Goal: Information Seeking & Learning: Learn about a topic

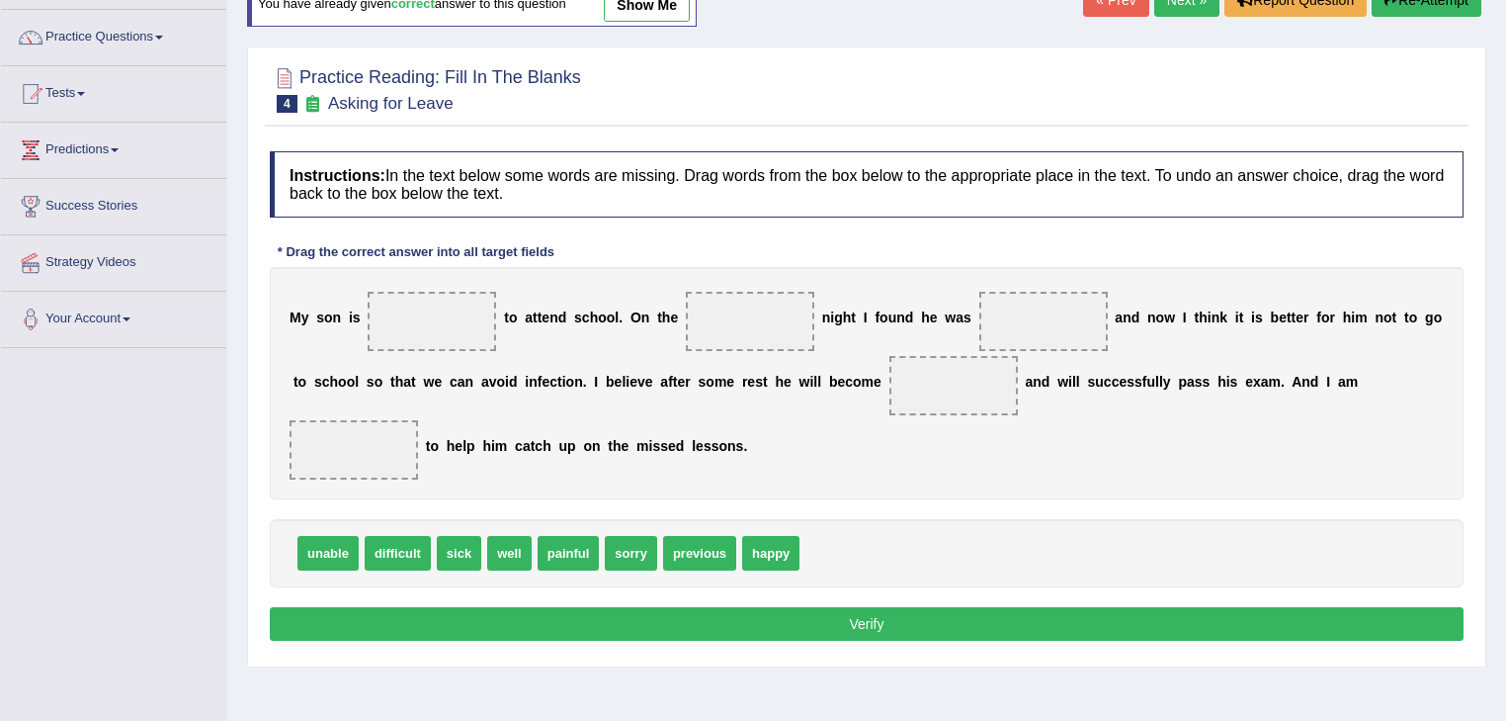
scroll to position [158, 0]
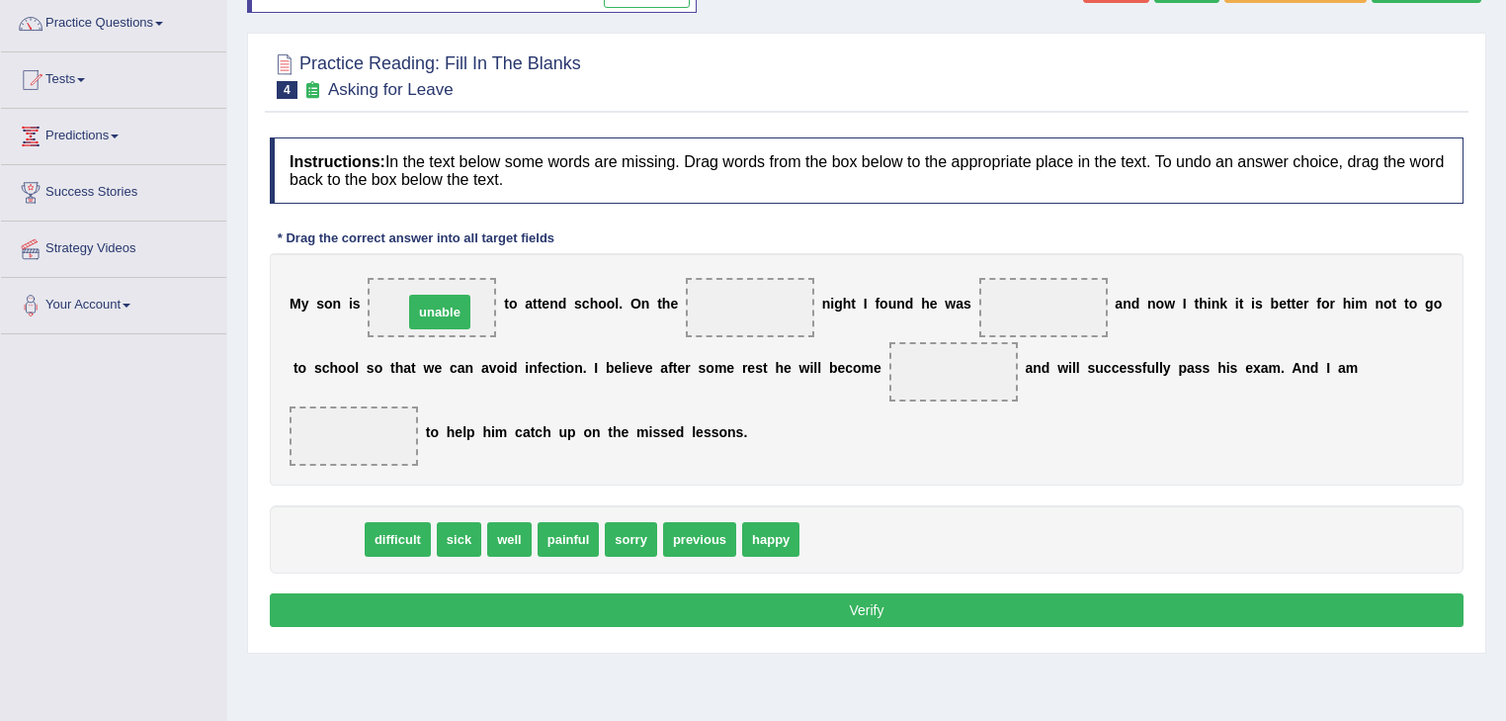
drag, startPoint x: 330, startPoint y: 542, endPoint x: 442, endPoint y: 314, distance: 253.3
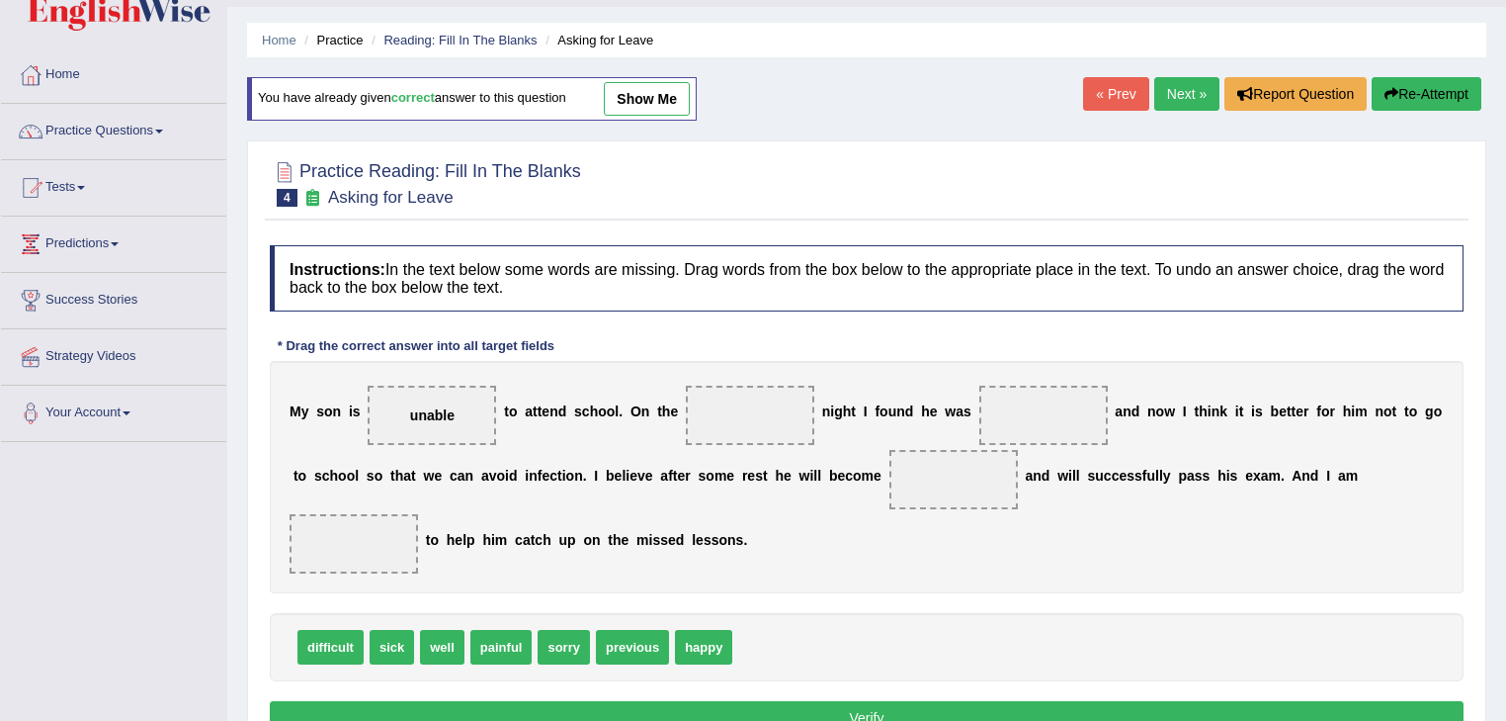
scroll to position [79, 0]
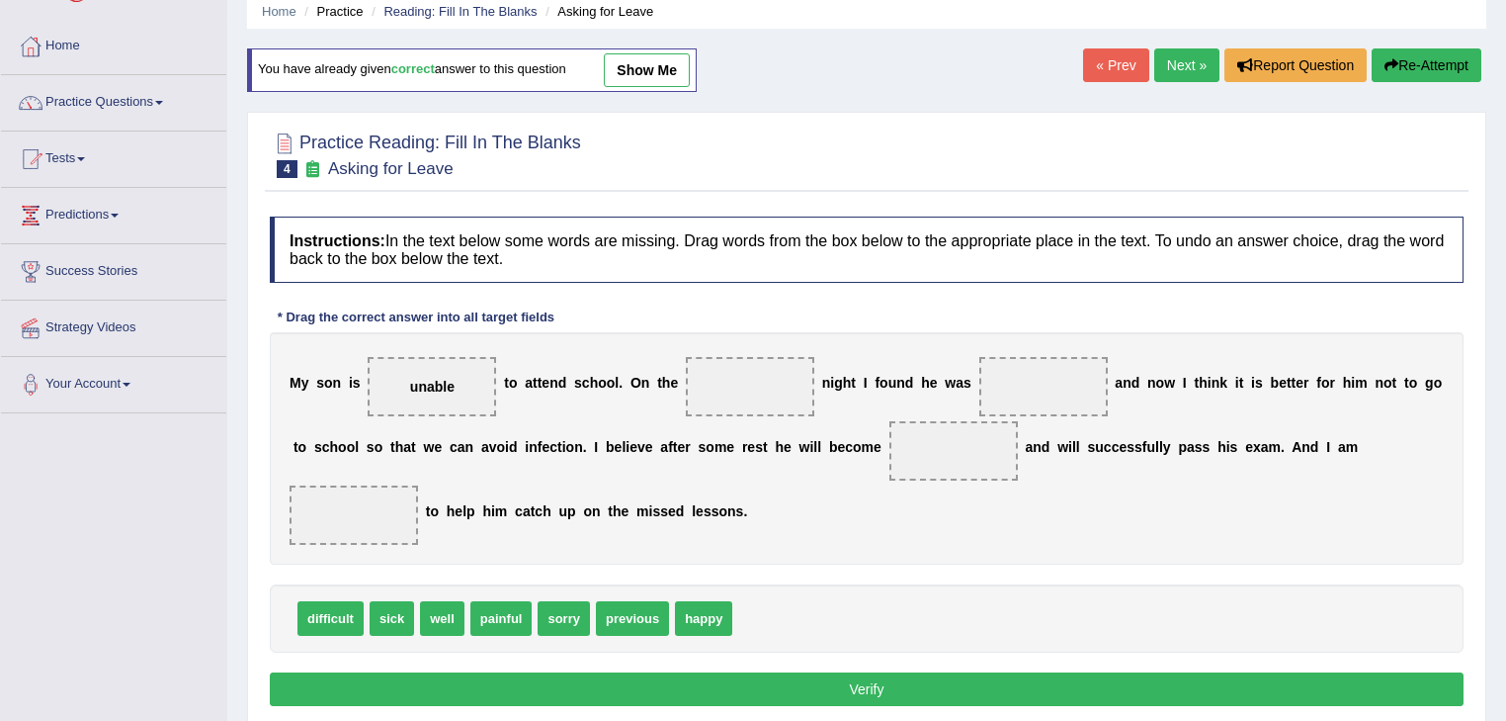
click at [1189, 59] on link "Next »" at bounding box center [1187, 65] width 65 height 34
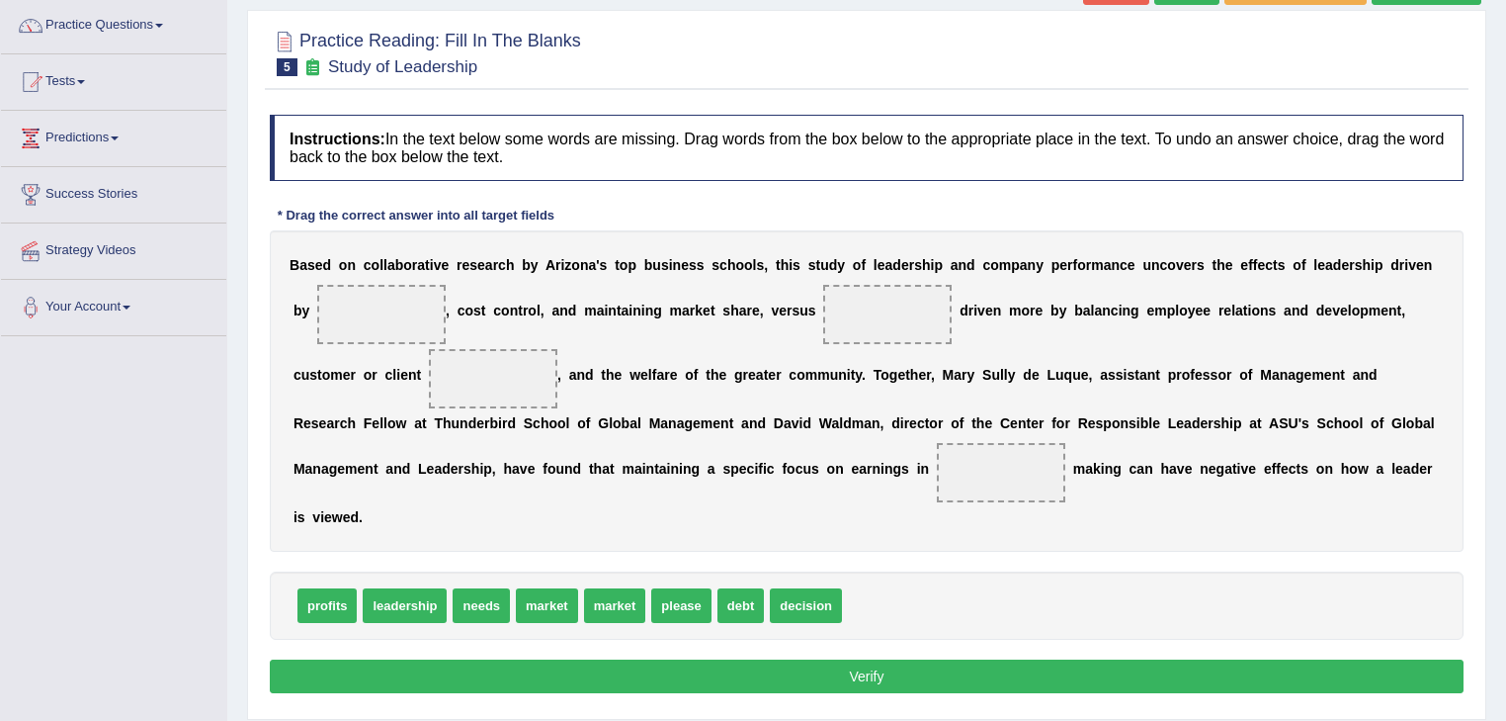
scroll to position [158, 0]
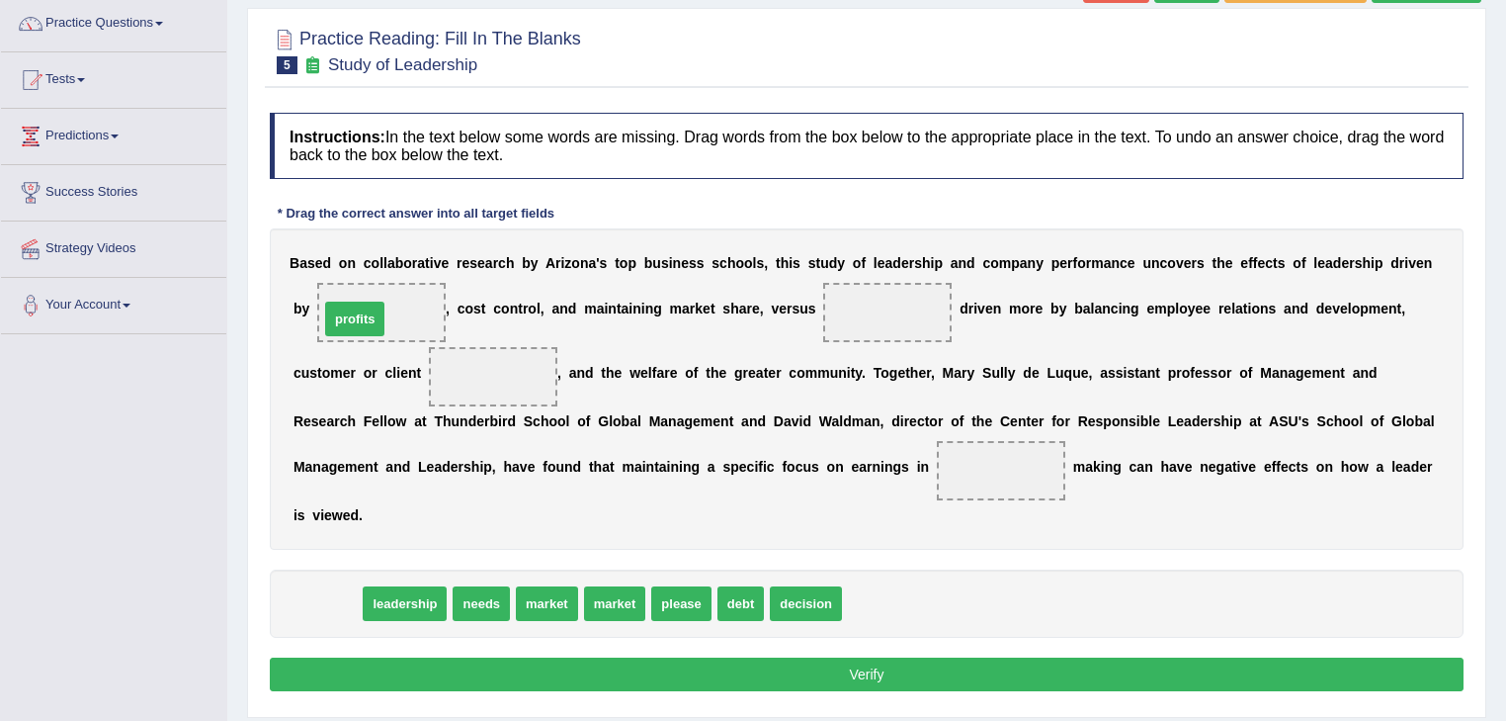
drag, startPoint x: 326, startPoint y: 601, endPoint x: 354, endPoint y: 316, distance: 286.0
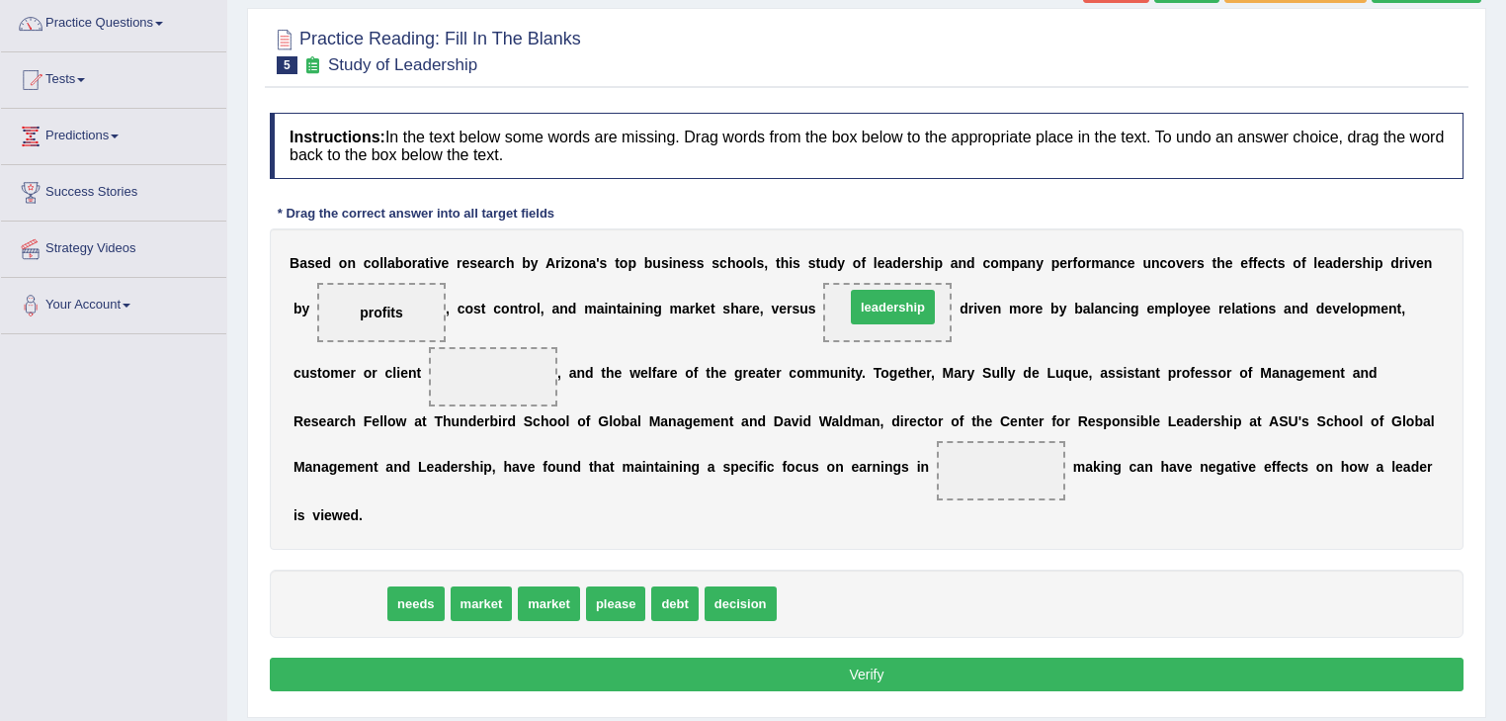
drag, startPoint x: 342, startPoint y: 616, endPoint x: 896, endPoint y: 319, distance: 628.0
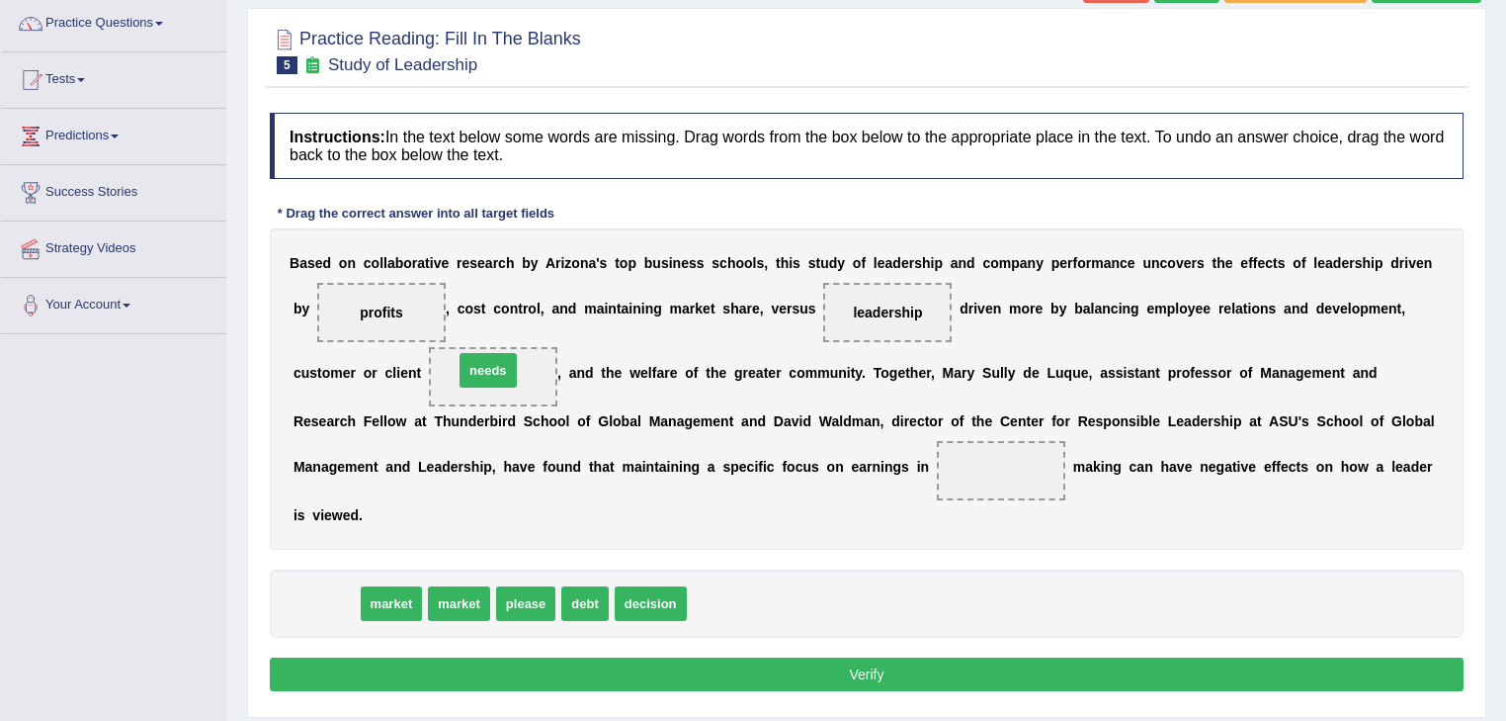
drag, startPoint x: 312, startPoint y: 600, endPoint x: 474, endPoint y: 368, distance: 283.3
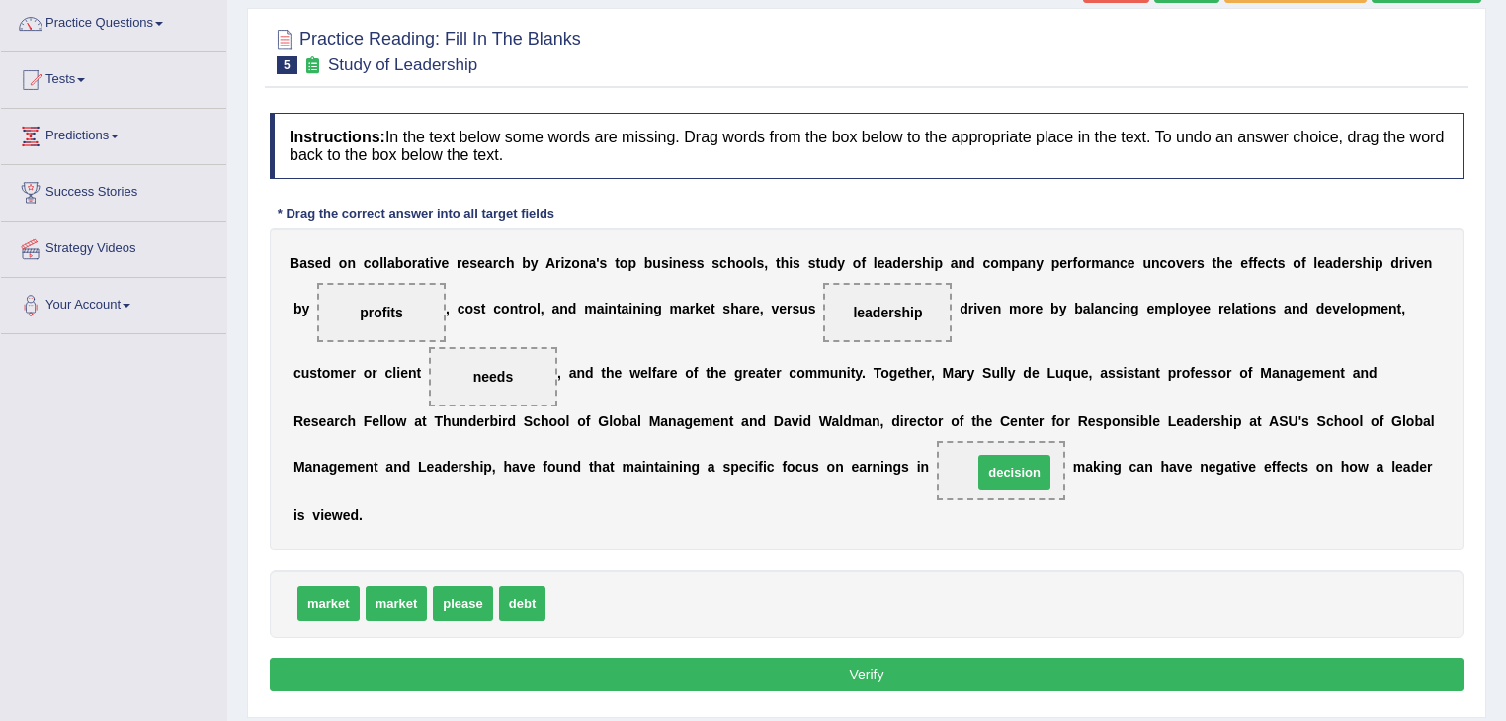
drag, startPoint x: 593, startPoint y: 600, endPoint x: 1020, endPoint y: 469, distance: 446.8
click at [909, 666] on button "Verify" at bounding box center [867, 674] width 1194 height 34
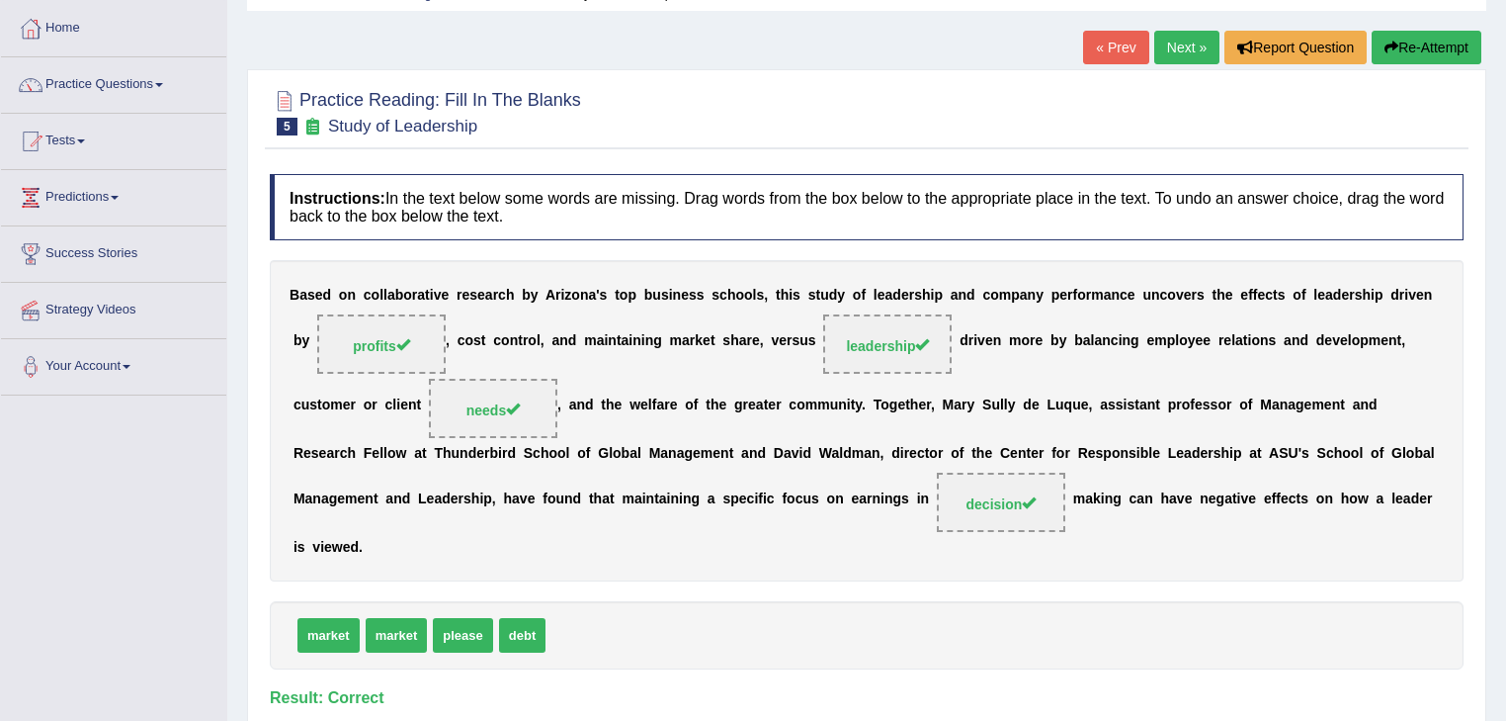
scroll to position [0, 0]
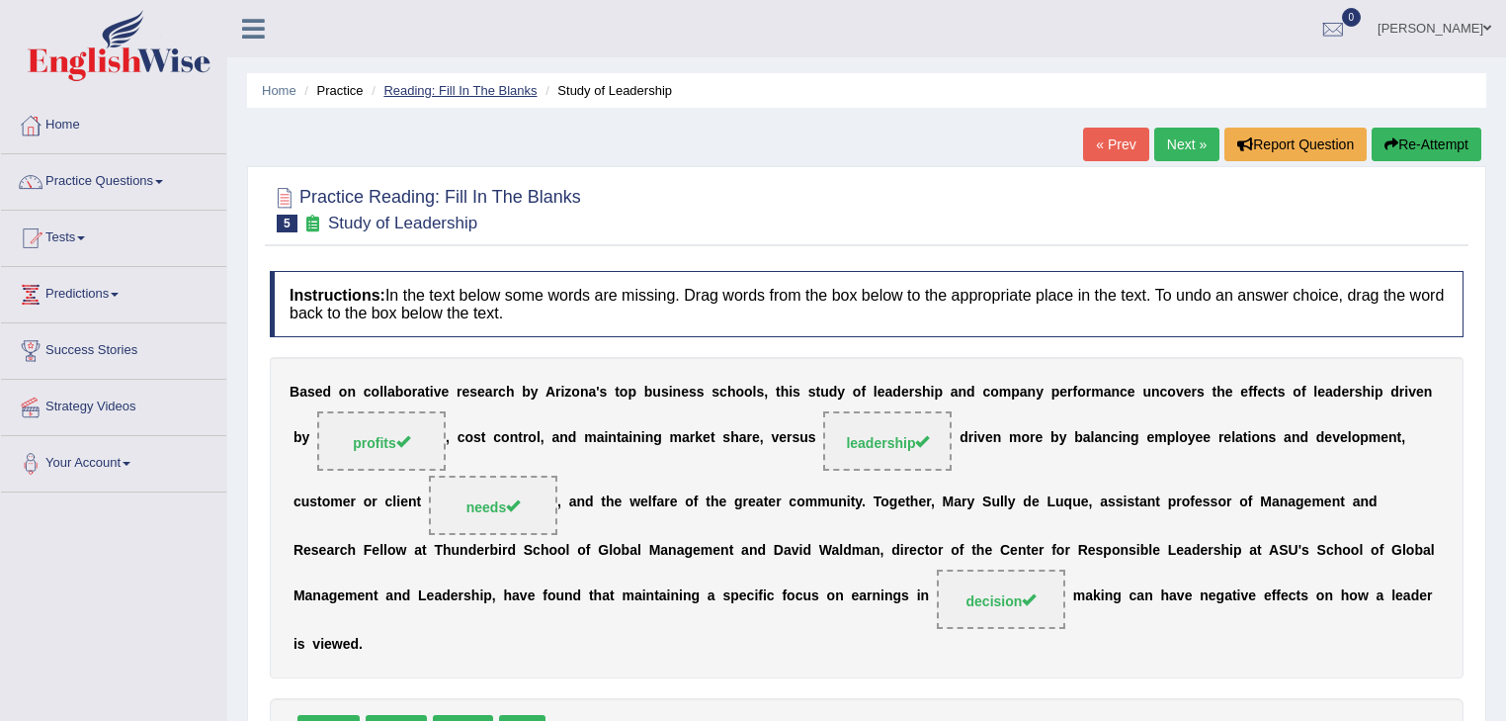
click at [450, 90] on link "Reading: Fill In The Blanks" at bounding box center [460, 90] width 153 height 15
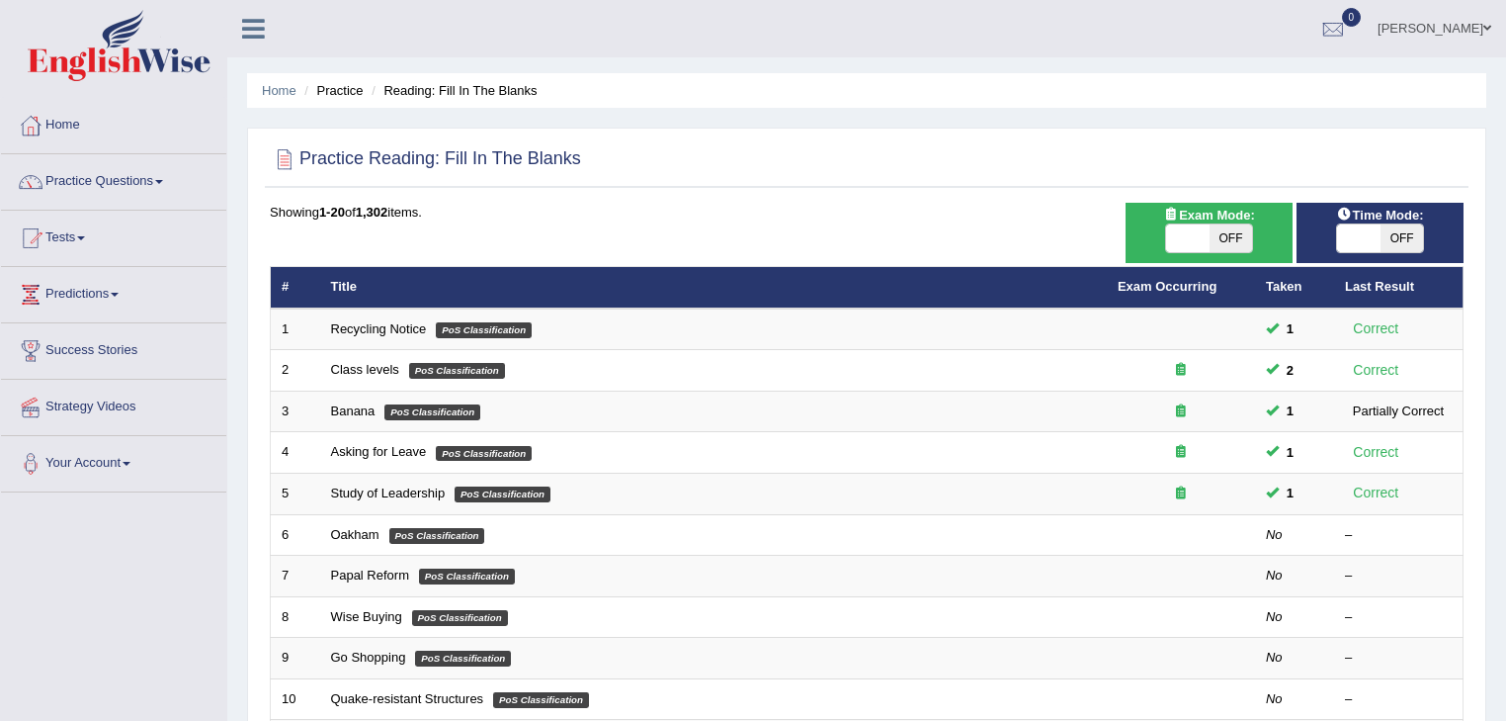
click at [1174, 235] on span at bounding box center [1187, 238] width 43 height 28
checkbox input "true"
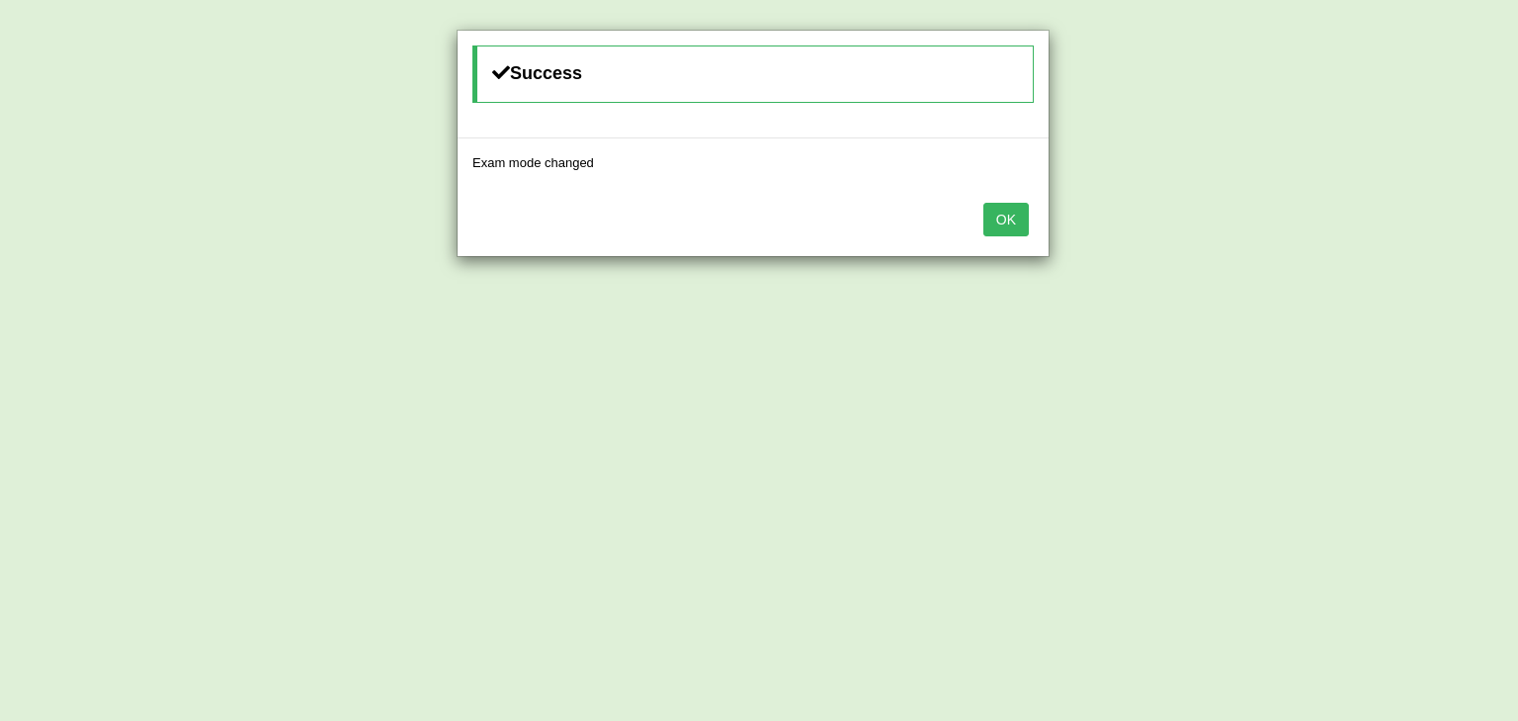
click at [993, 225] on button "OK" at bounding box center [1006, 220] width 45 height 34
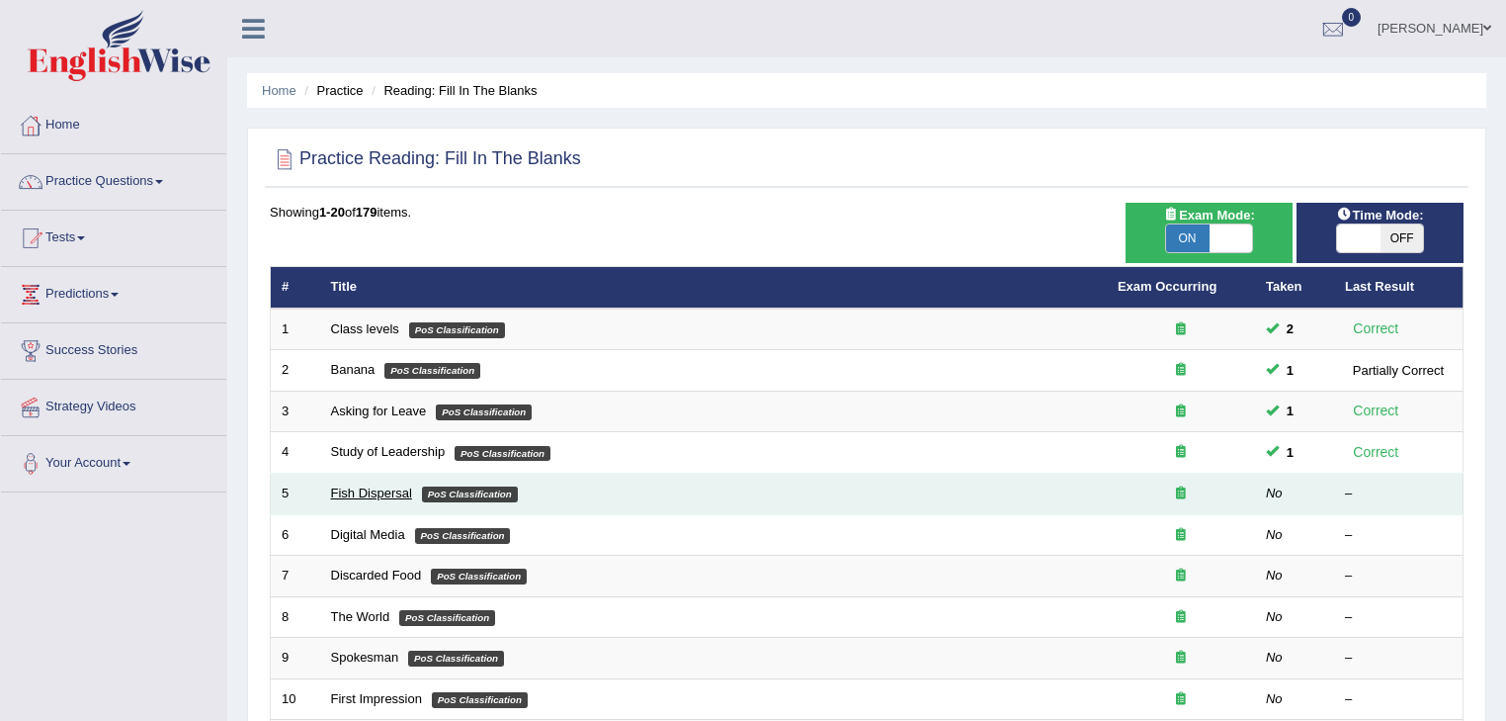
click at [364, 490] on link "Fish Dispersal" at bounding box center [371, 492] width 81 height 15
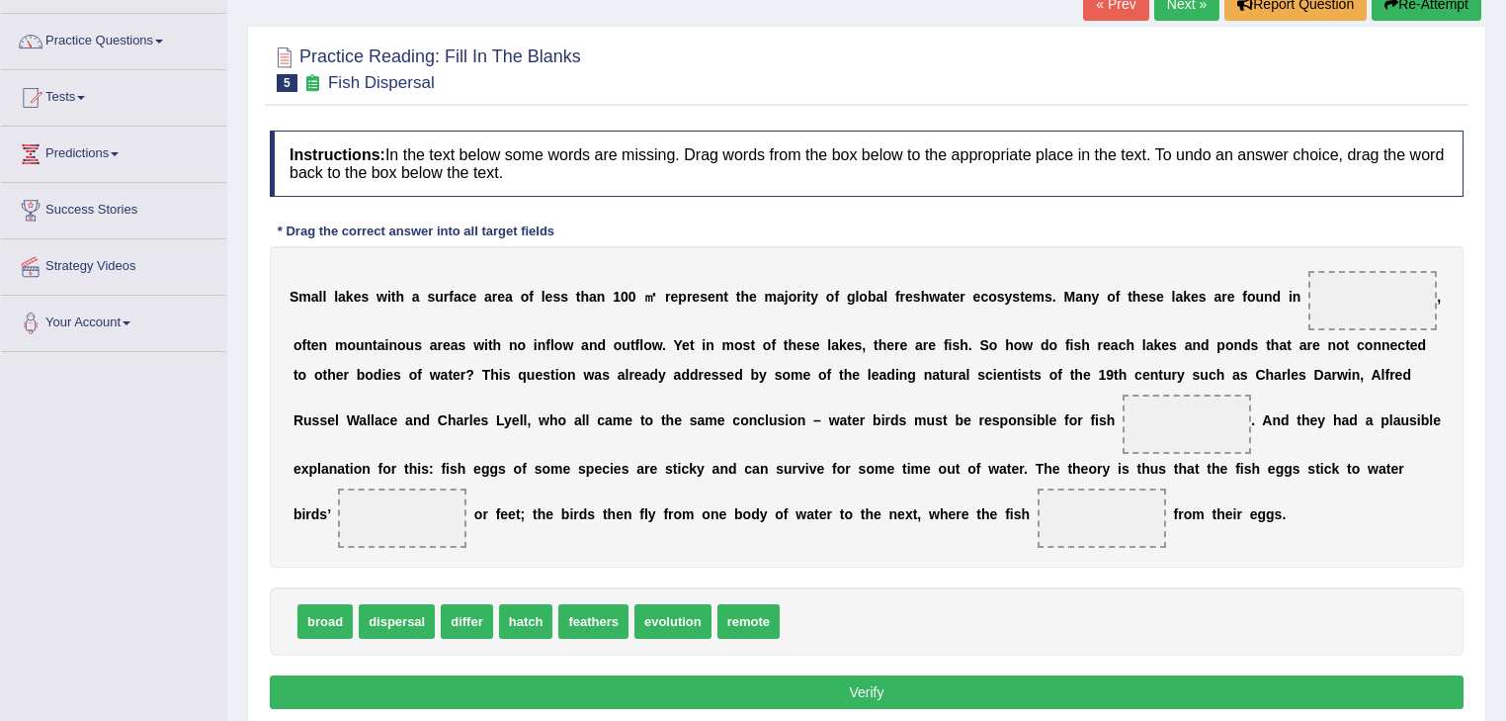
scroll to position [158, 0]
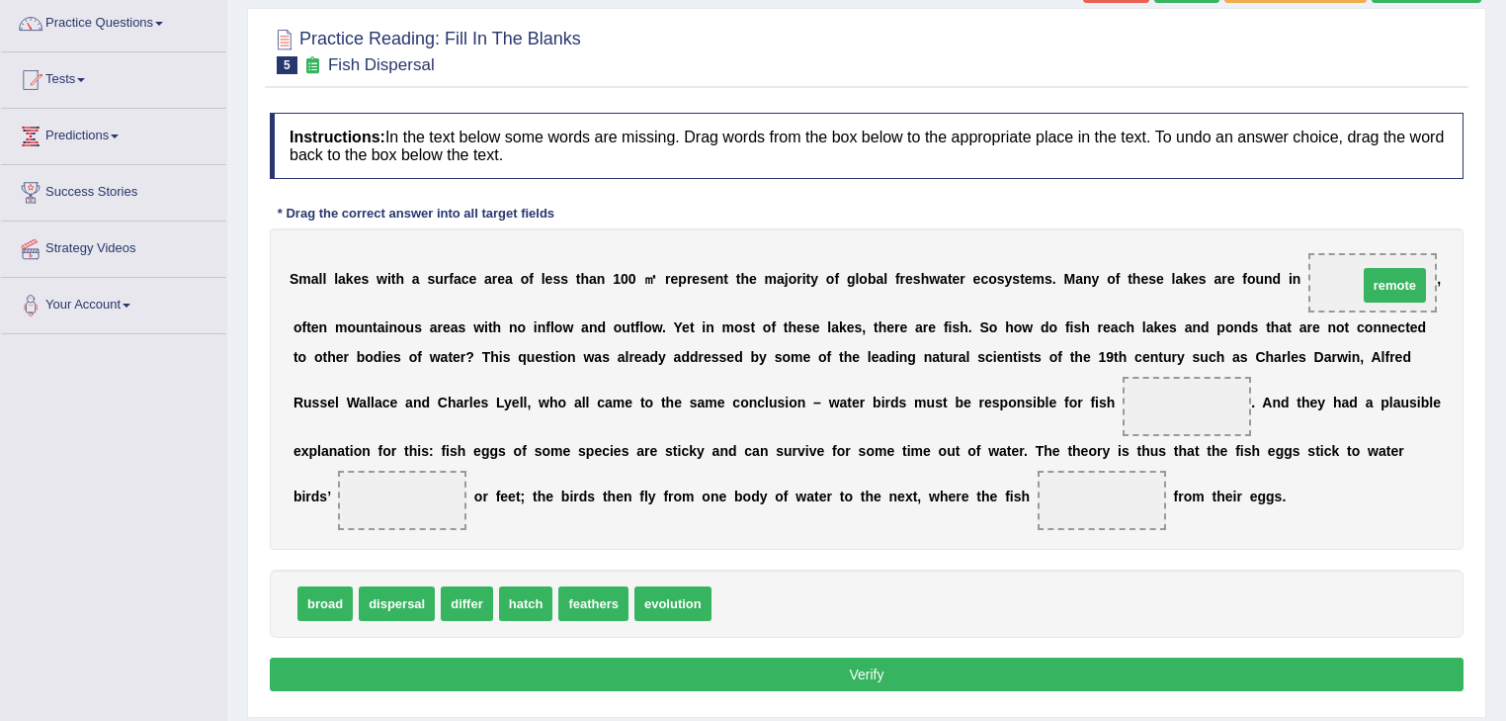
drag, startPoint x: 745, startPoint y: 603, endPoint x: 1392, endPoint y: 285, distance: 720.6
drag, startPoint x: 678, startPoint y: 610, endPoint x: 1192, endPoint y: 403, distance: 554.0
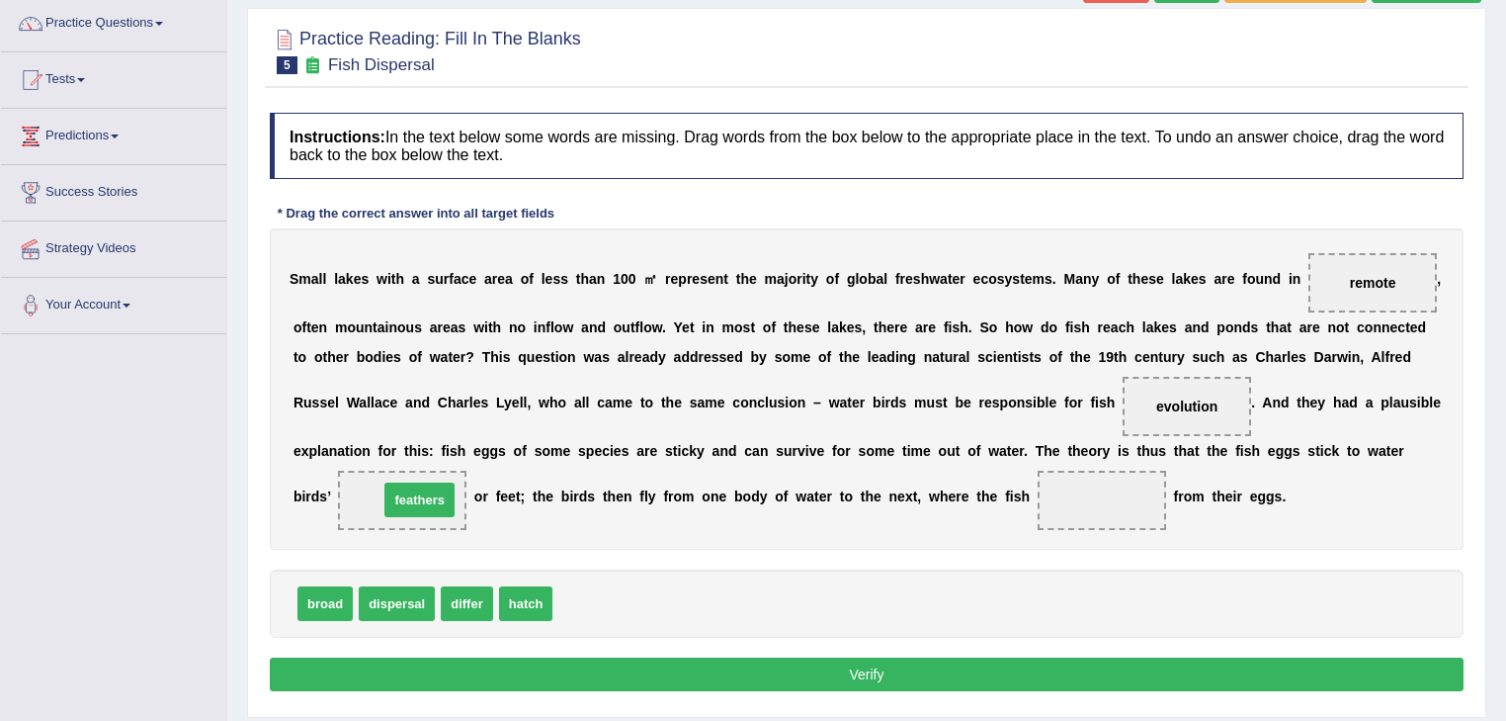
drag, startPoint x: 593, startPoint y: 602, endPoint x: 419, endPoint y: 498, distance: 202.6
drag, startPoint x: 524, startPoint y: 605, endPoint x: 1090, endPoint y: 516, distance: 573.3
click at [883, 668] on button "Verify" at bounding box center [867, 674] width 1194 height 34
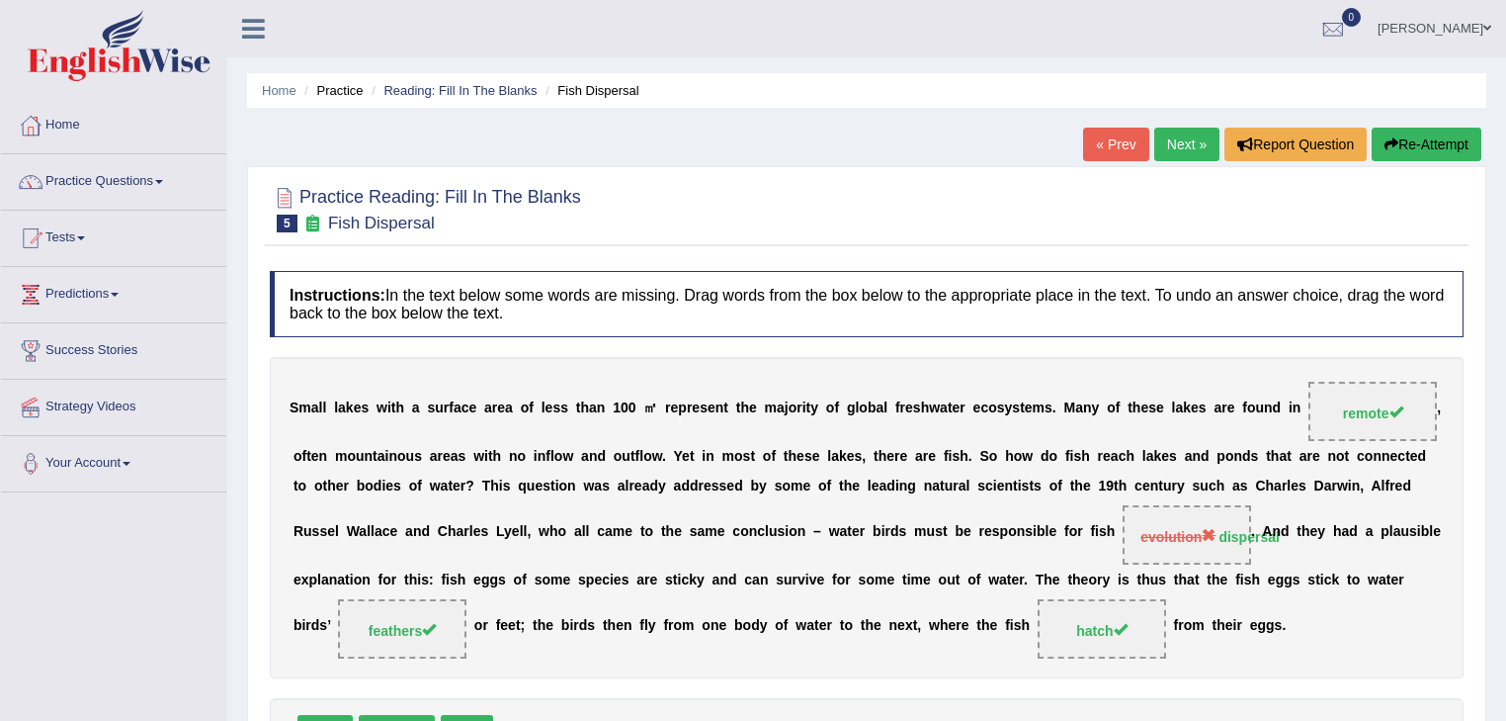
scroll to position [0, 0]
click at [1172, 134] on link "Next »" at bounding box center [1187, 145] width 65 height 34
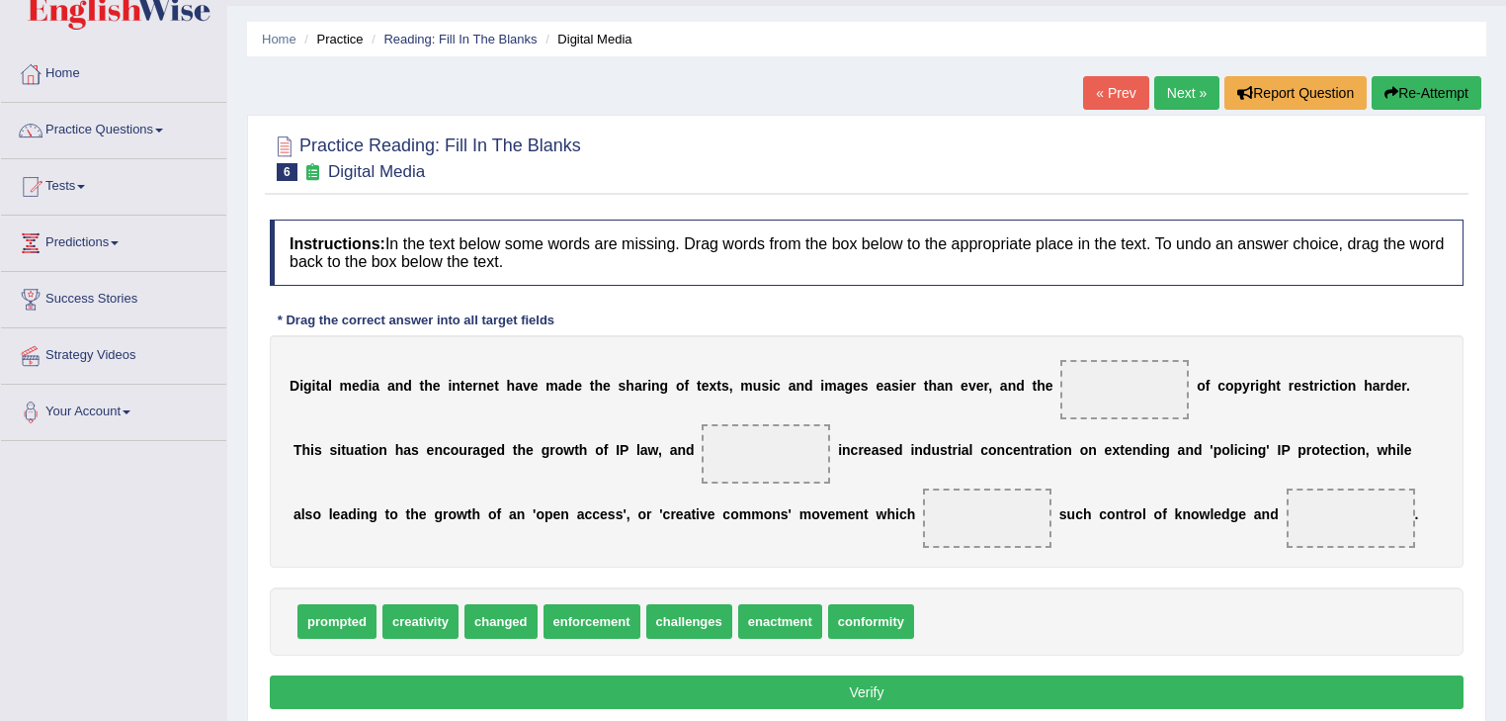
scroll to position [79, 0]
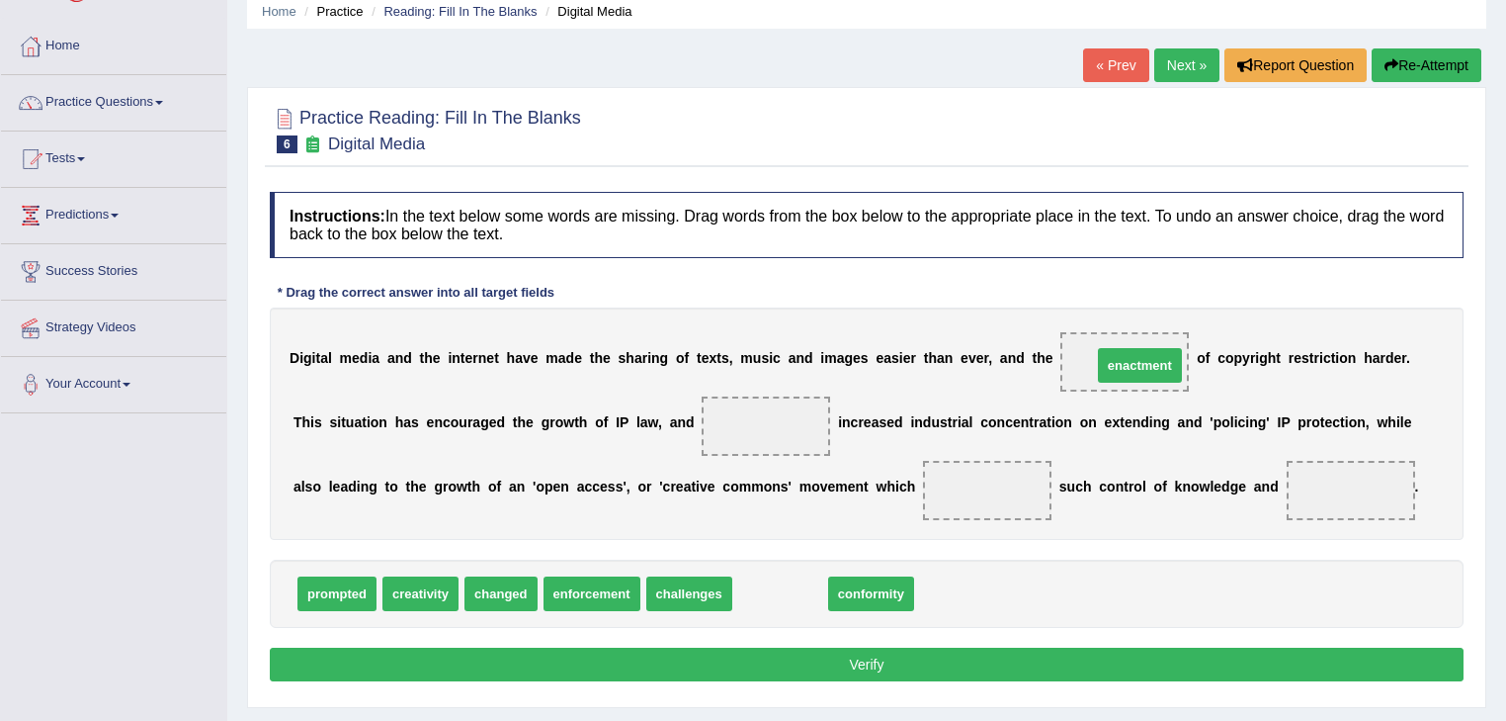
drag, startPoint x: 793, startPoint y: 597, endPoint x: 1153, endPoint y: 369, distance: 426.1
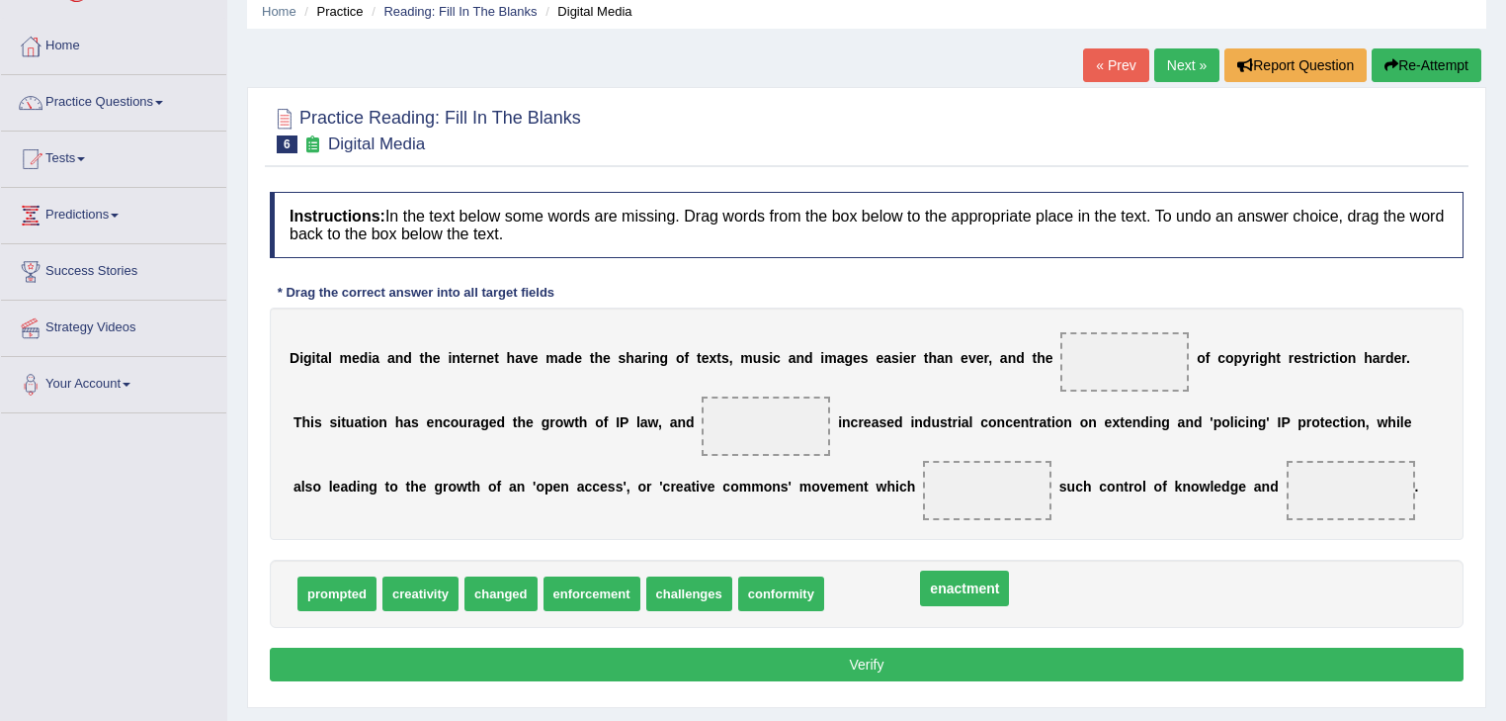
drag, startPoint x: 1131, startPoint y: 351, endPoint x: 965, endPoint y: 579, distance: 282.3
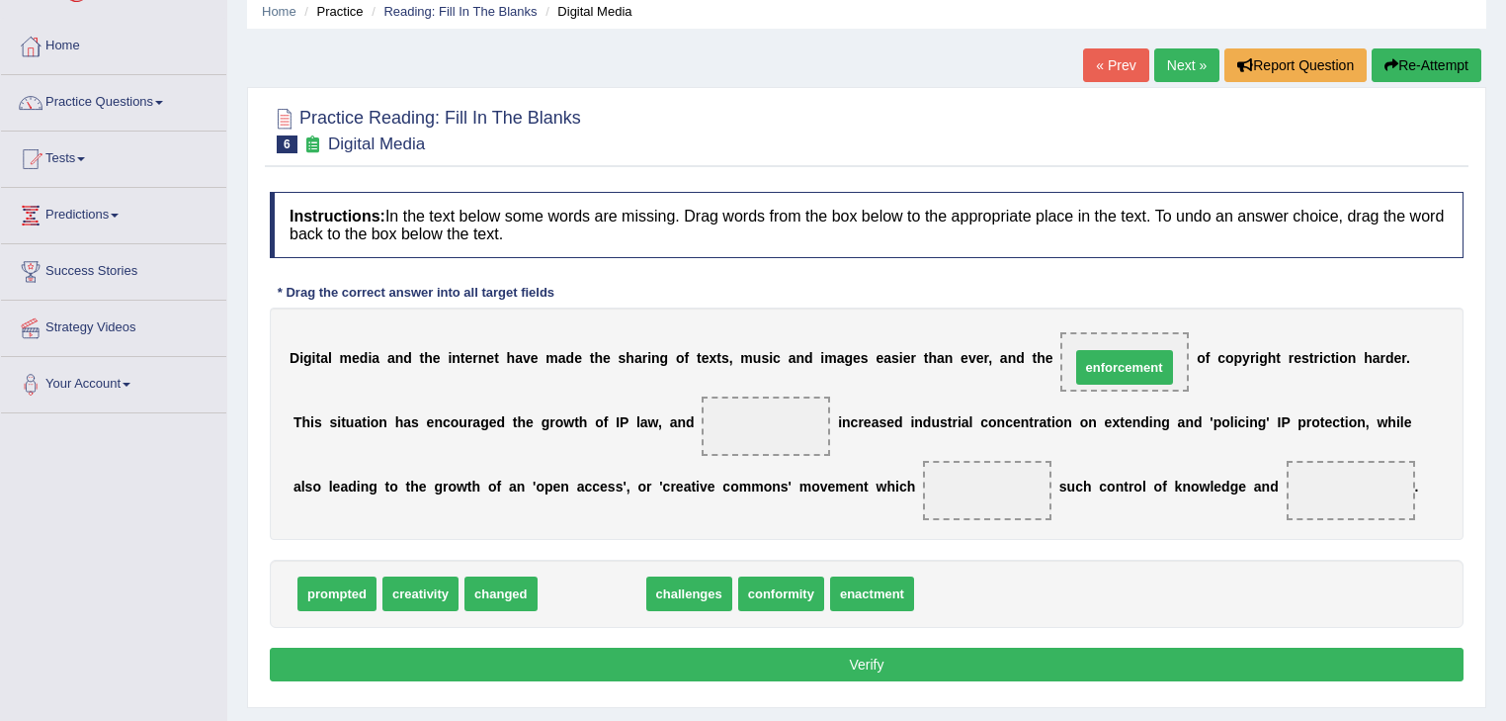
drag, startPoint x: 610, startPoint y: 593, endPoint x: 1143, endPoint y: 367, distance: 578.9
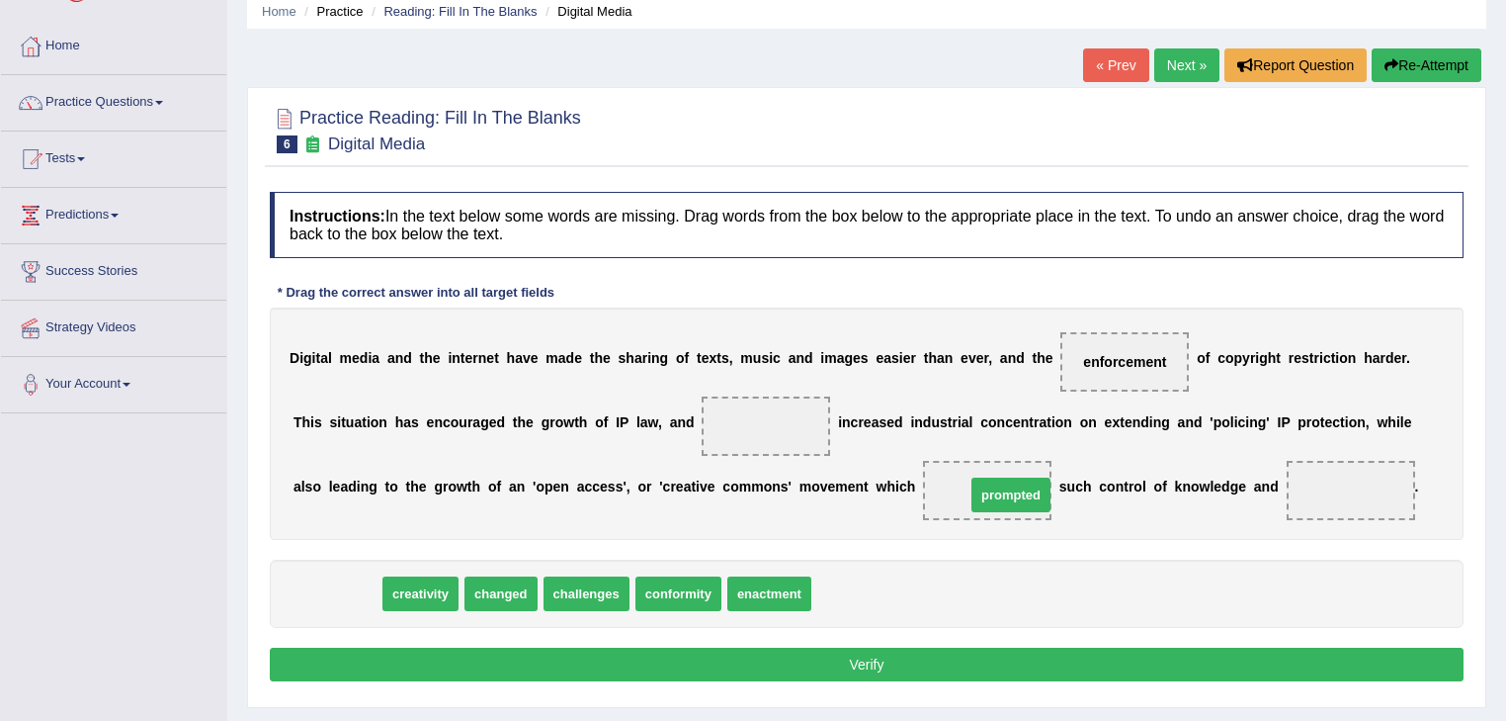
drag, startPoint x: 344, startPoint y: 592, endPoint x: 1018, endPoint y: 493, distance: 681.3
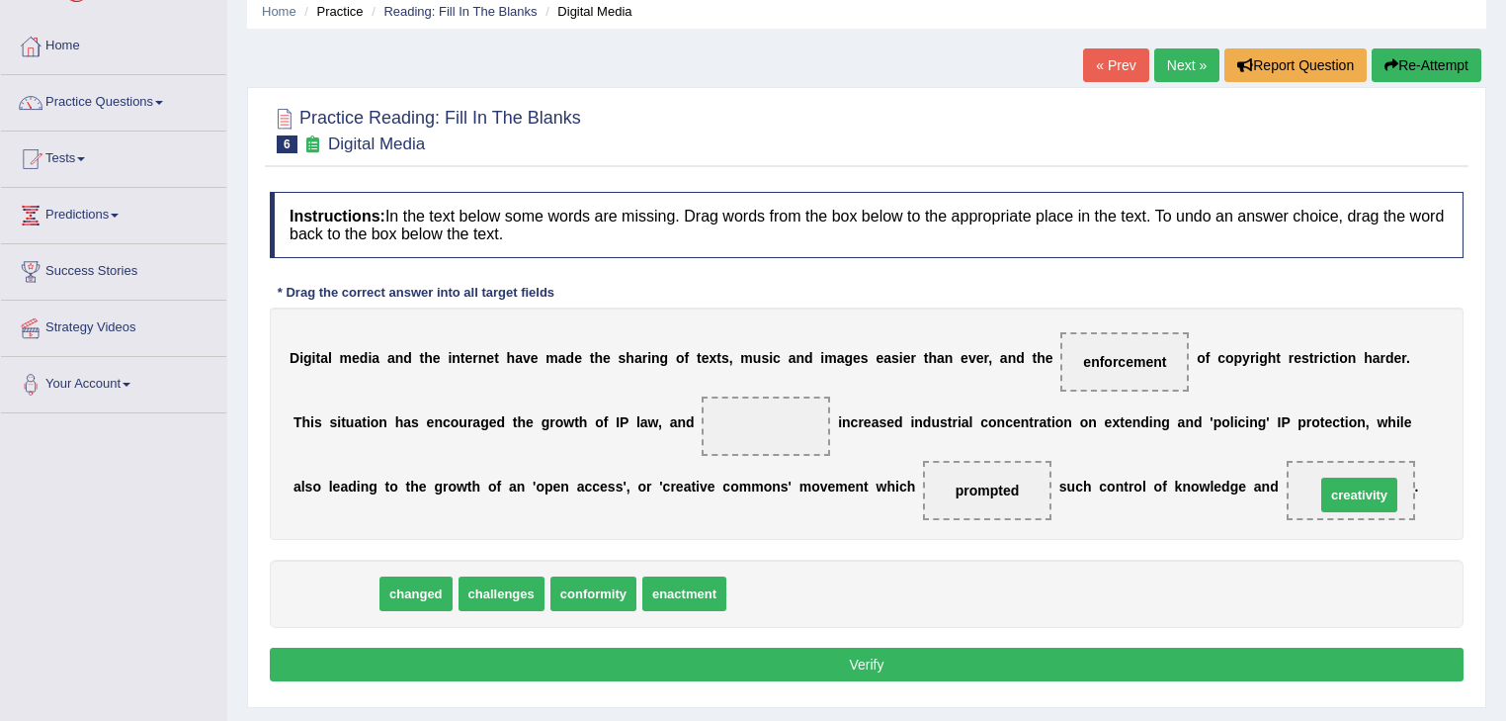
drag, startPoint x: 332, startPoint y: 587, endPoint x: 1356, endPoint y: 488, distance: 1028.8
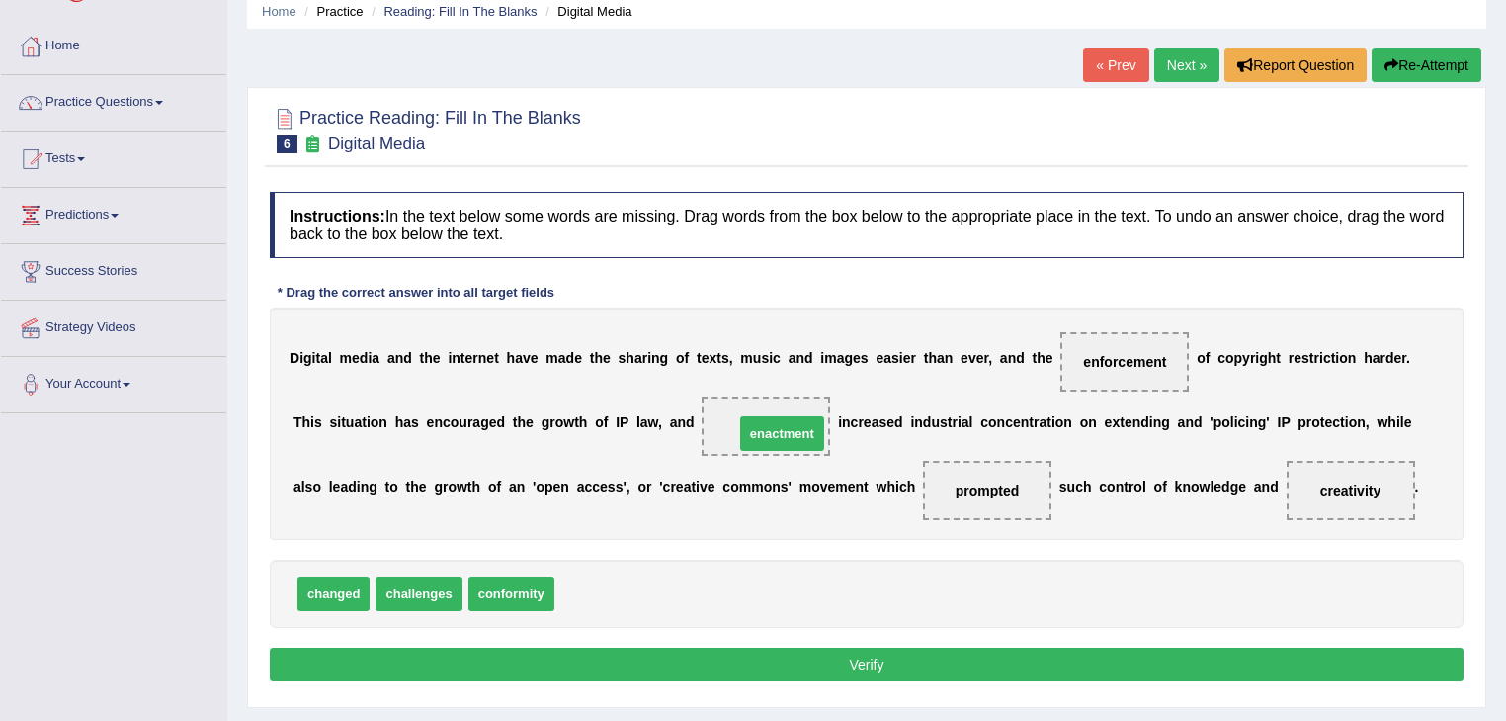
drag, startPoint x: 589, startPoint y: 601, endPoint x: 769, endPoint y: 441, distance: 240.8
drag, startPoint x: 882, startPoint y: 665, endPoint x: 868, endPoint y: 655, distance: 17.0
click at [882, 663] on button "Verify" at bounding box center [867, 664] width 1194 height 34
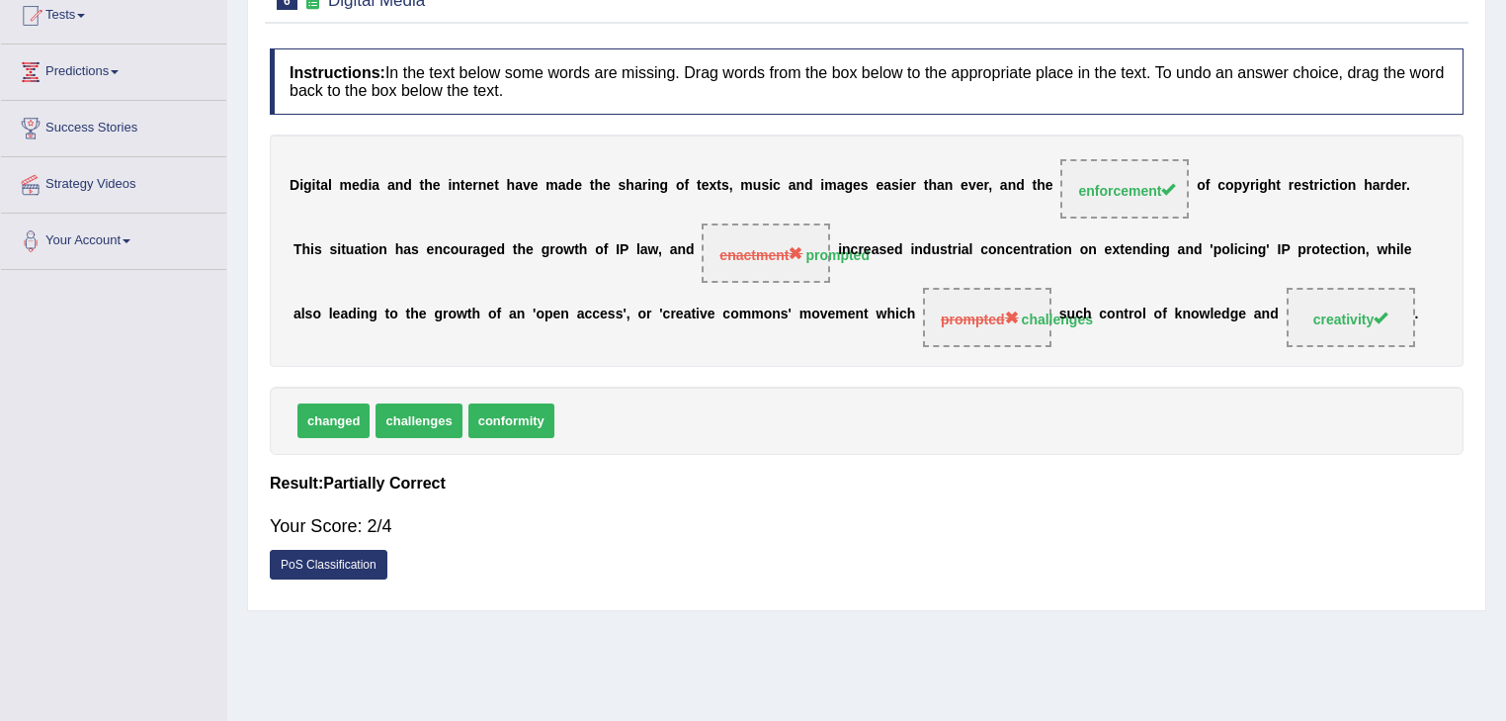
scroll to position [0, 0]
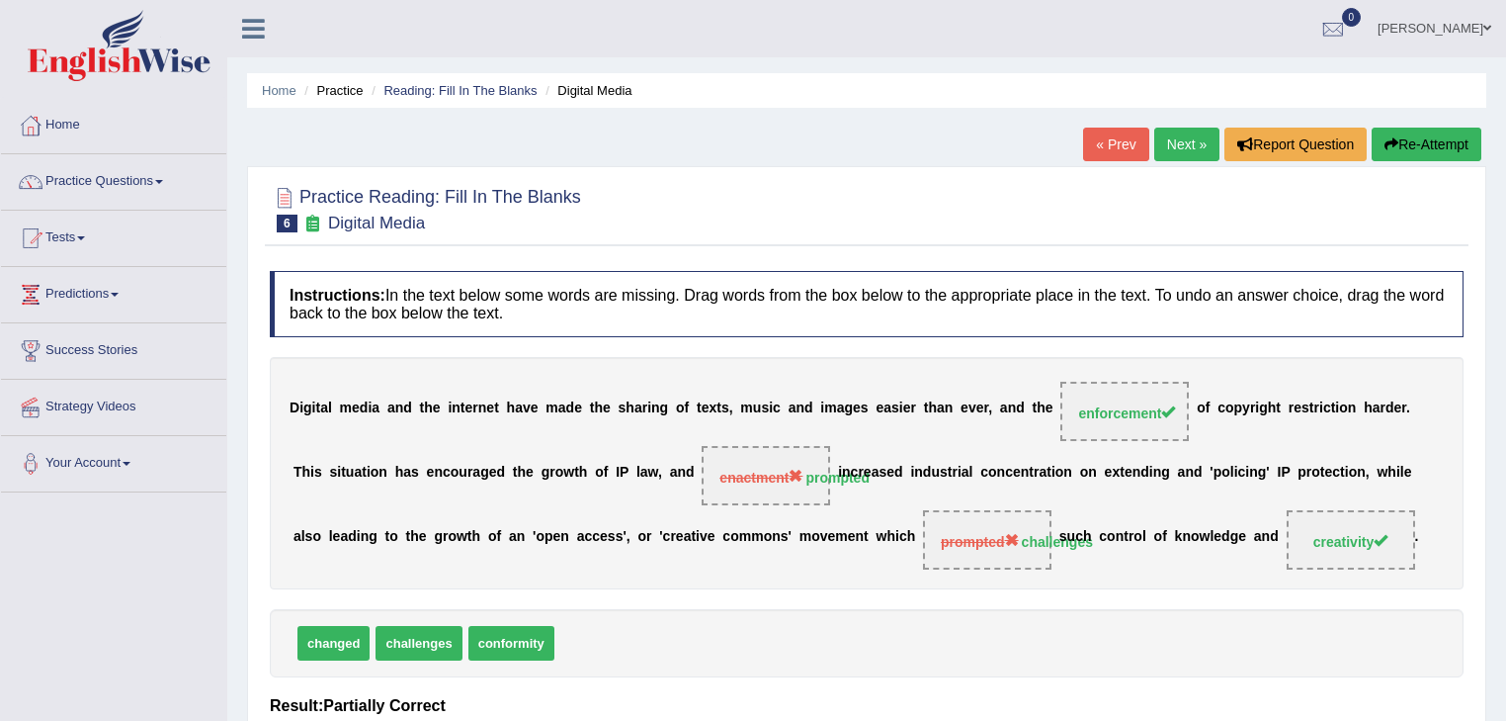
click at [1177, 140] on link "Next »" at bounding box center [1187, 145] width 65 height 34
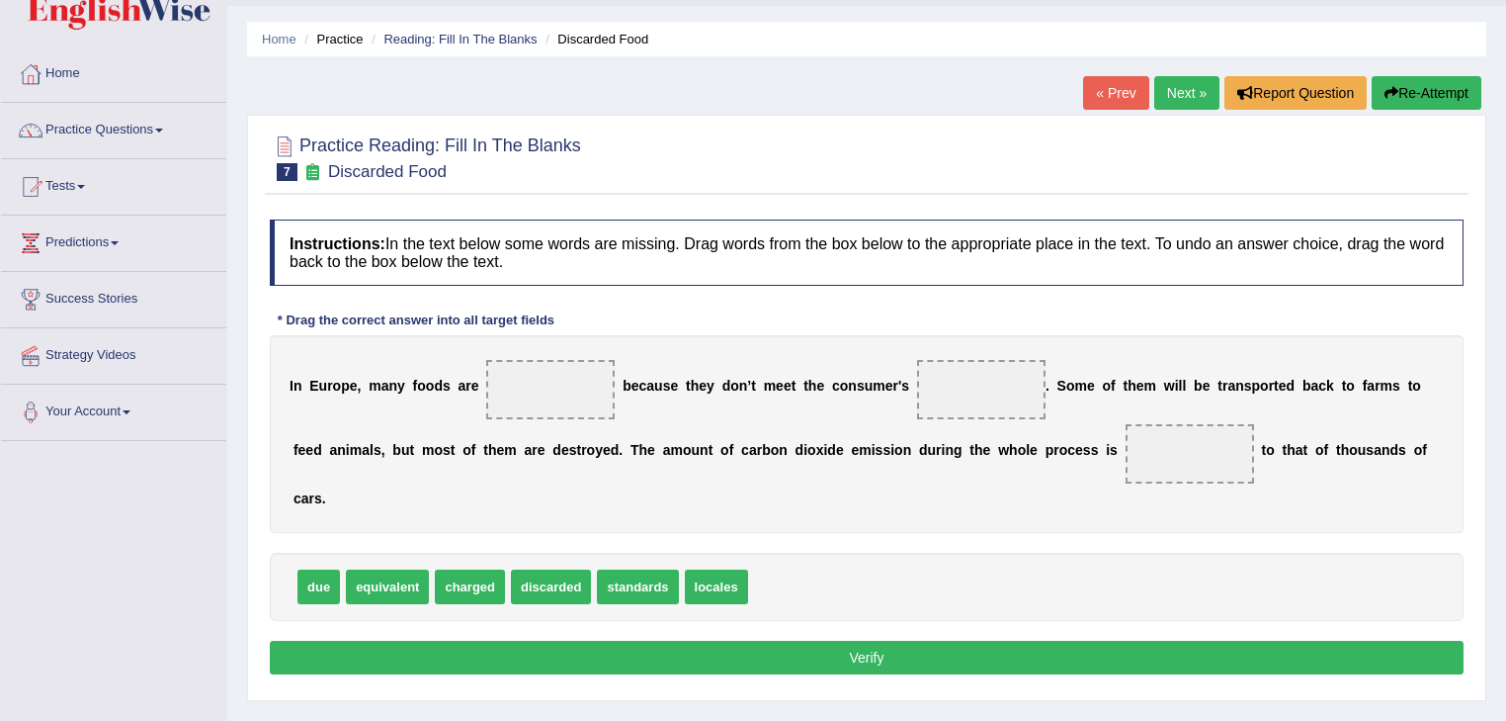
scroll to position [79, 0]
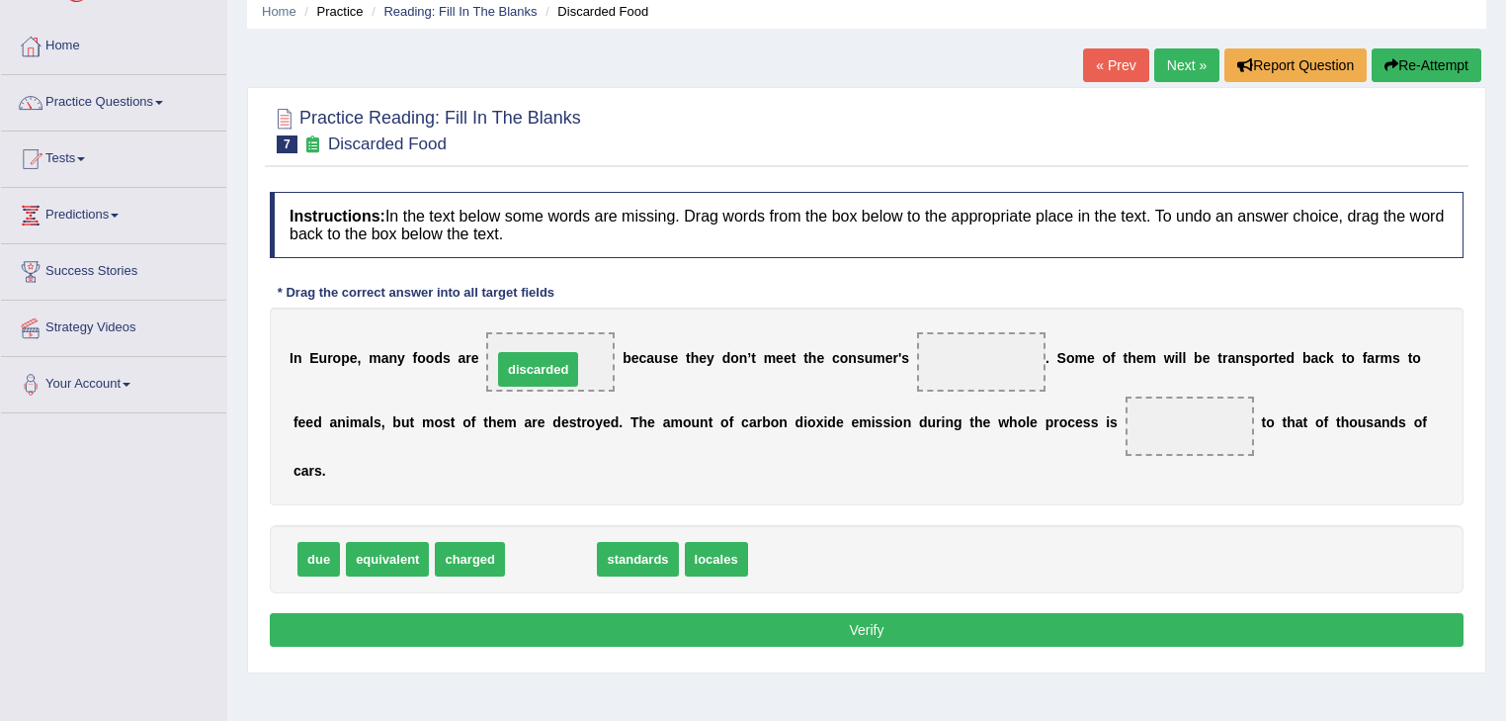
drag, startPoint x: 562, startPoint y: 555, endPoint x: 569, endPoint y: 373, distance: 182.0
drag, startPoint x: 546, startPoint y: 565, endPoint x: 970, endPoint y: 373, distance: 465.8
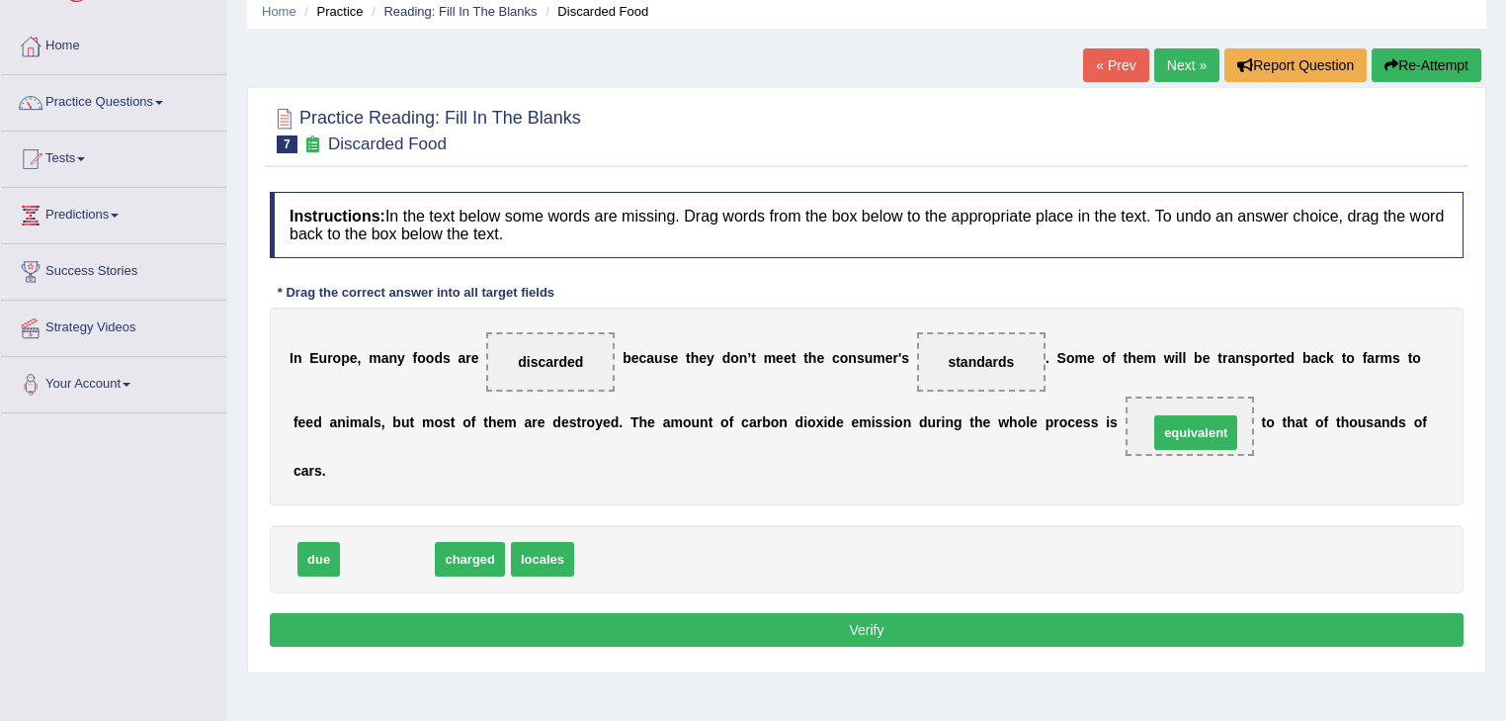
drag, startPoint x: 369, startPoint y: 553, endPoint x: 1178, endPoint y: 423, distance: 819.8
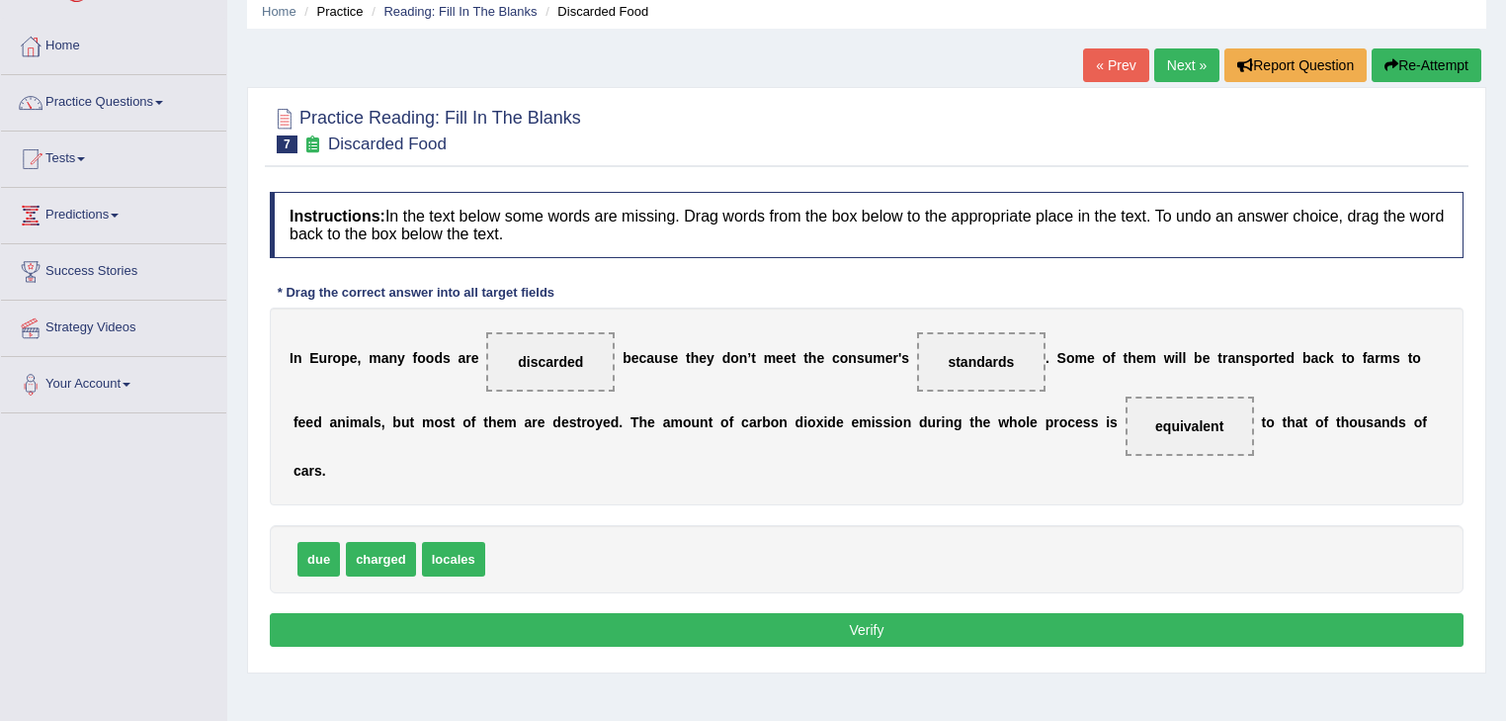
click at [539, 633] on button "Verify" at bounding box center [867, 630] width 1194 height 34
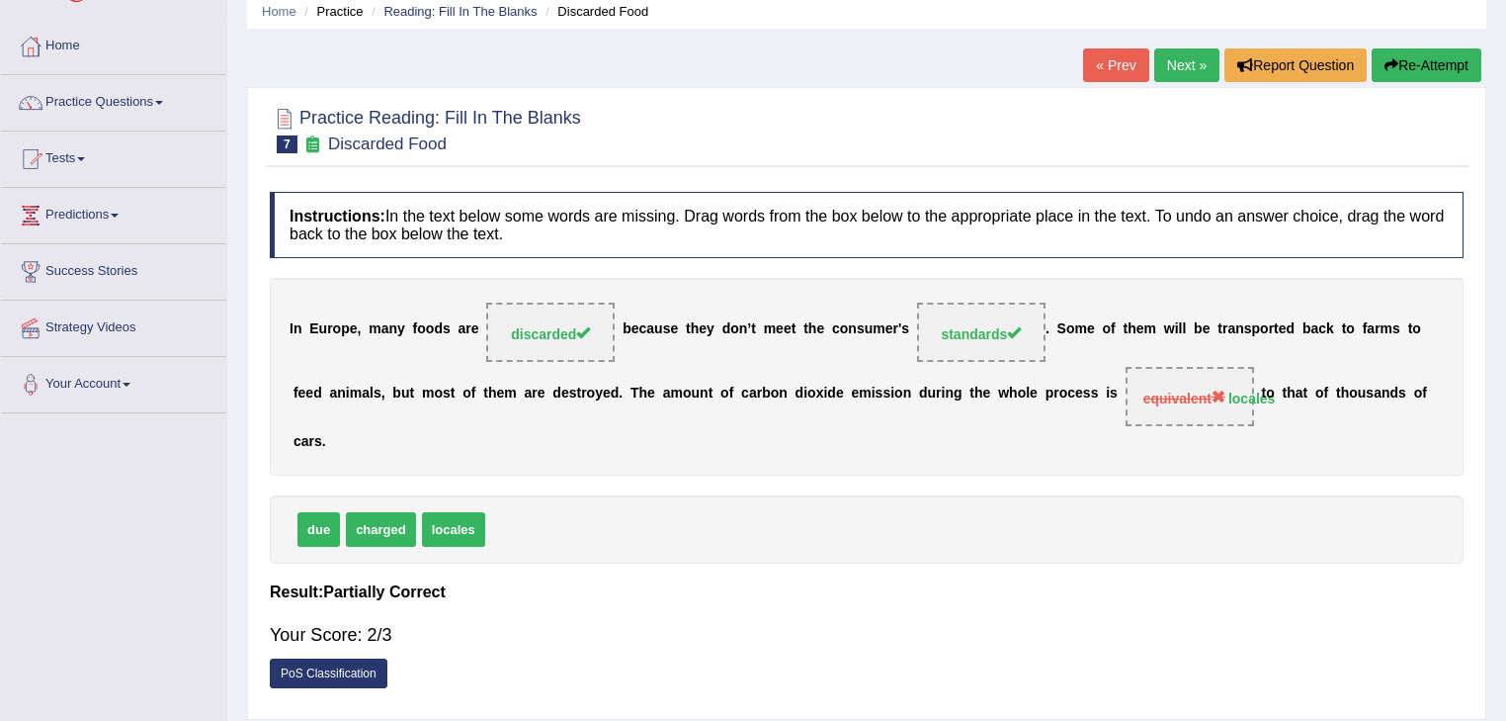
click at [1185, 62] on link "Next »" at bounding box center [1187, 65] width 65 height 34
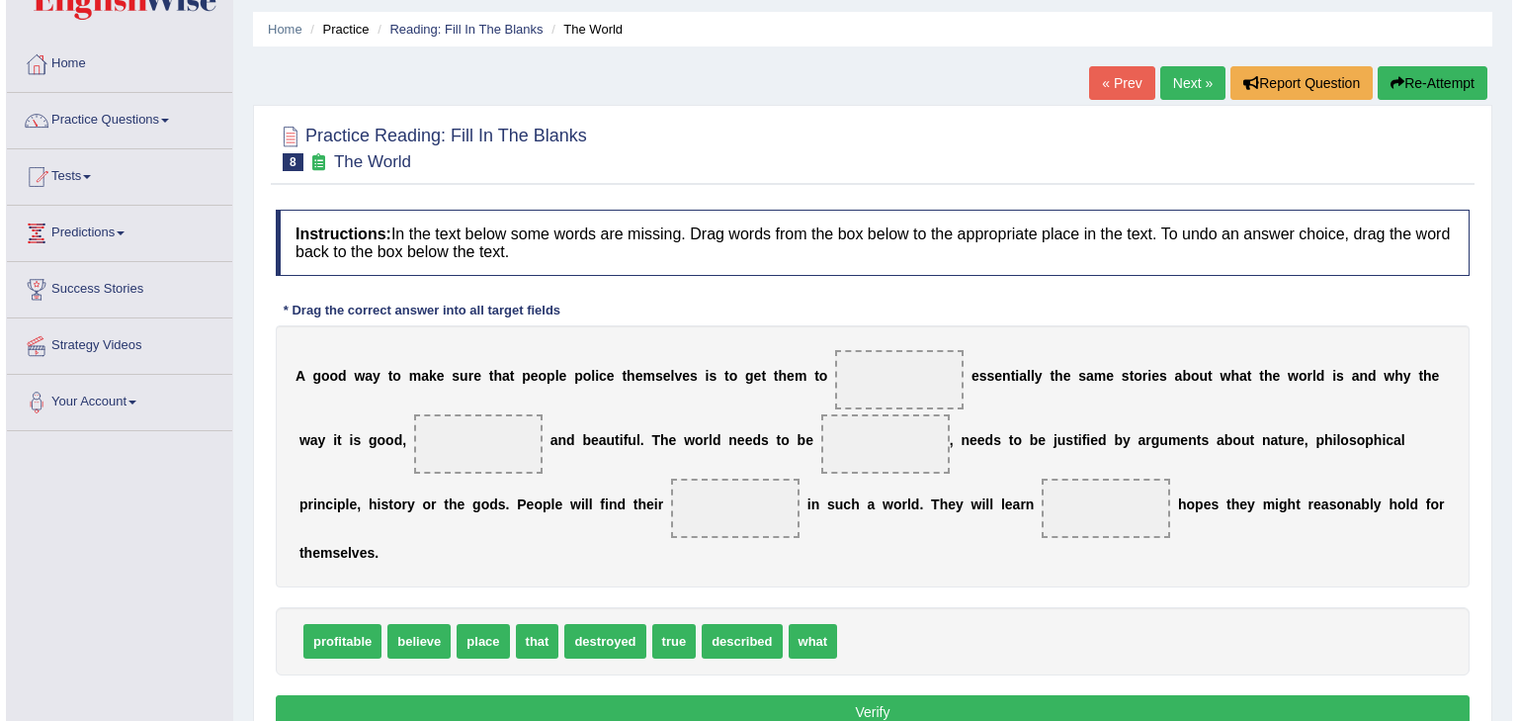
scroll to position [79, 0]
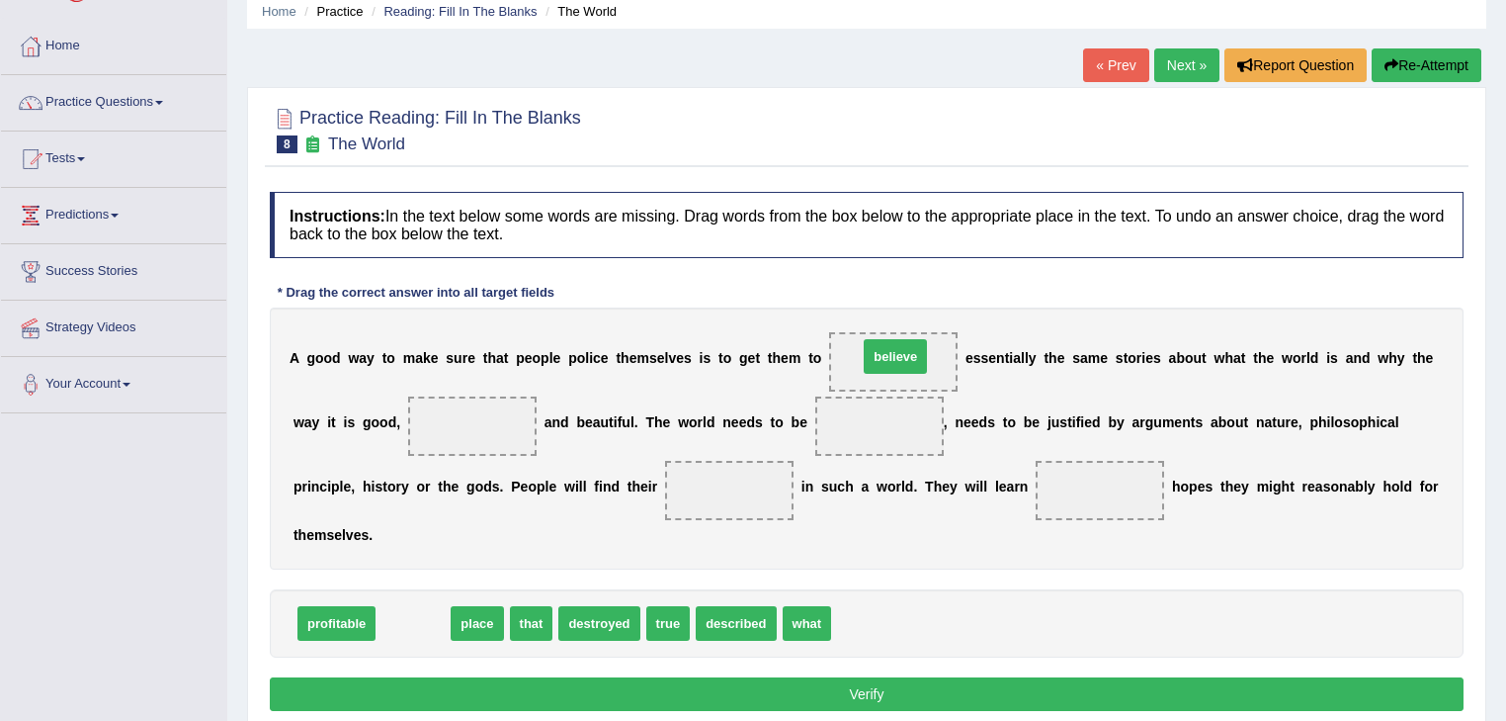
drag, startPoint x: 399, startPoint y: 621, endPoint x: 878, endPoint y: 354, distance: 547.8
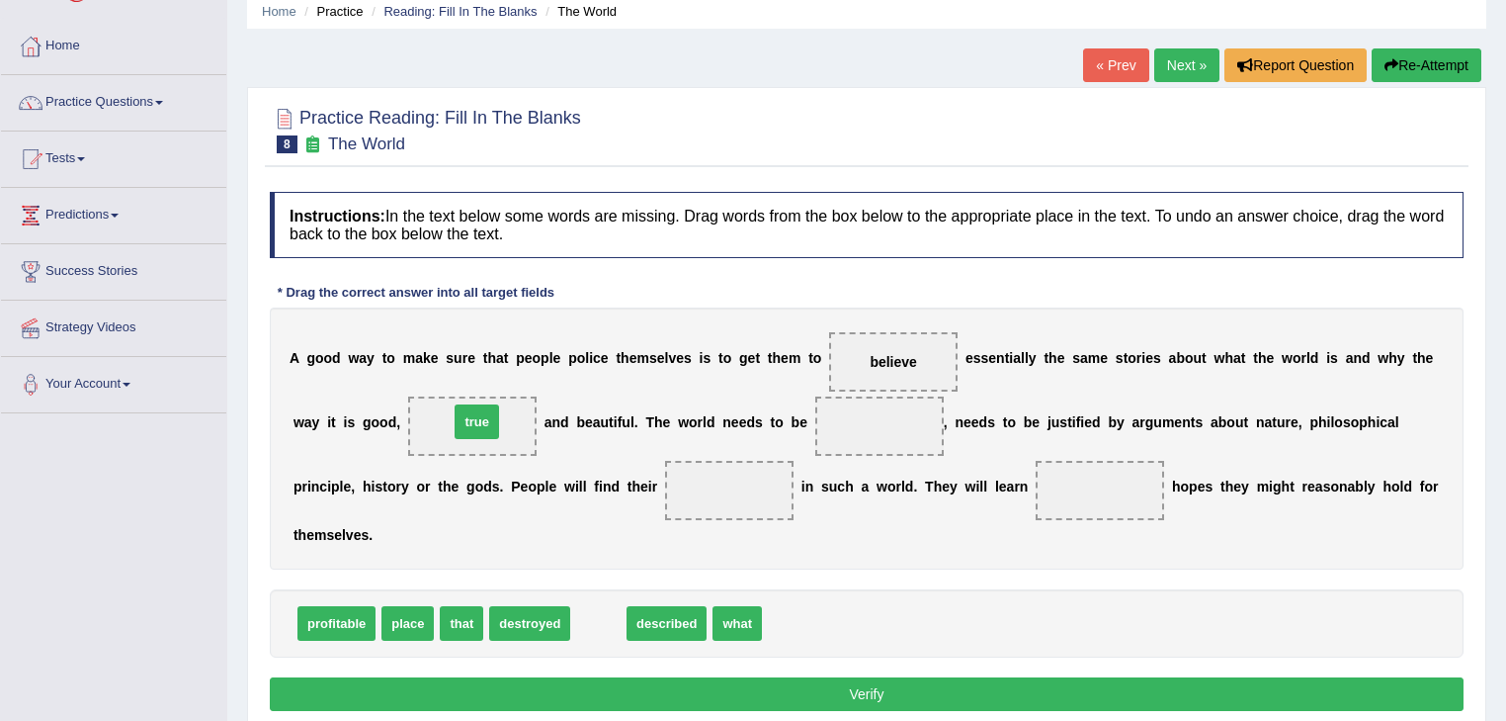
drag, startPoint x: 604, startPoint y: 626, endPoint x: 482, endPoint y: 424, distance: 235.5
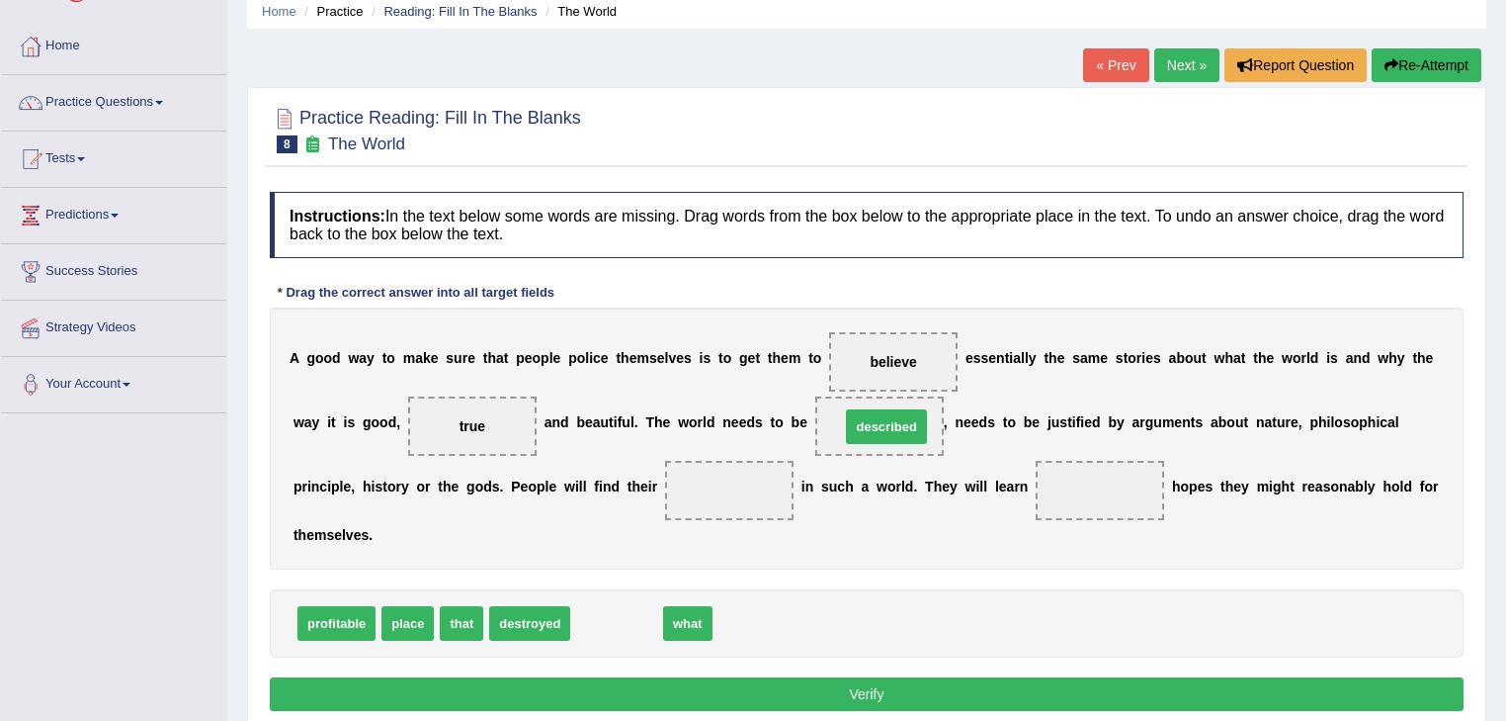
drag, startPoint x: 619, startPoint y: 623, endPoint x: 889, endPoint y: 426, distance: 333.9
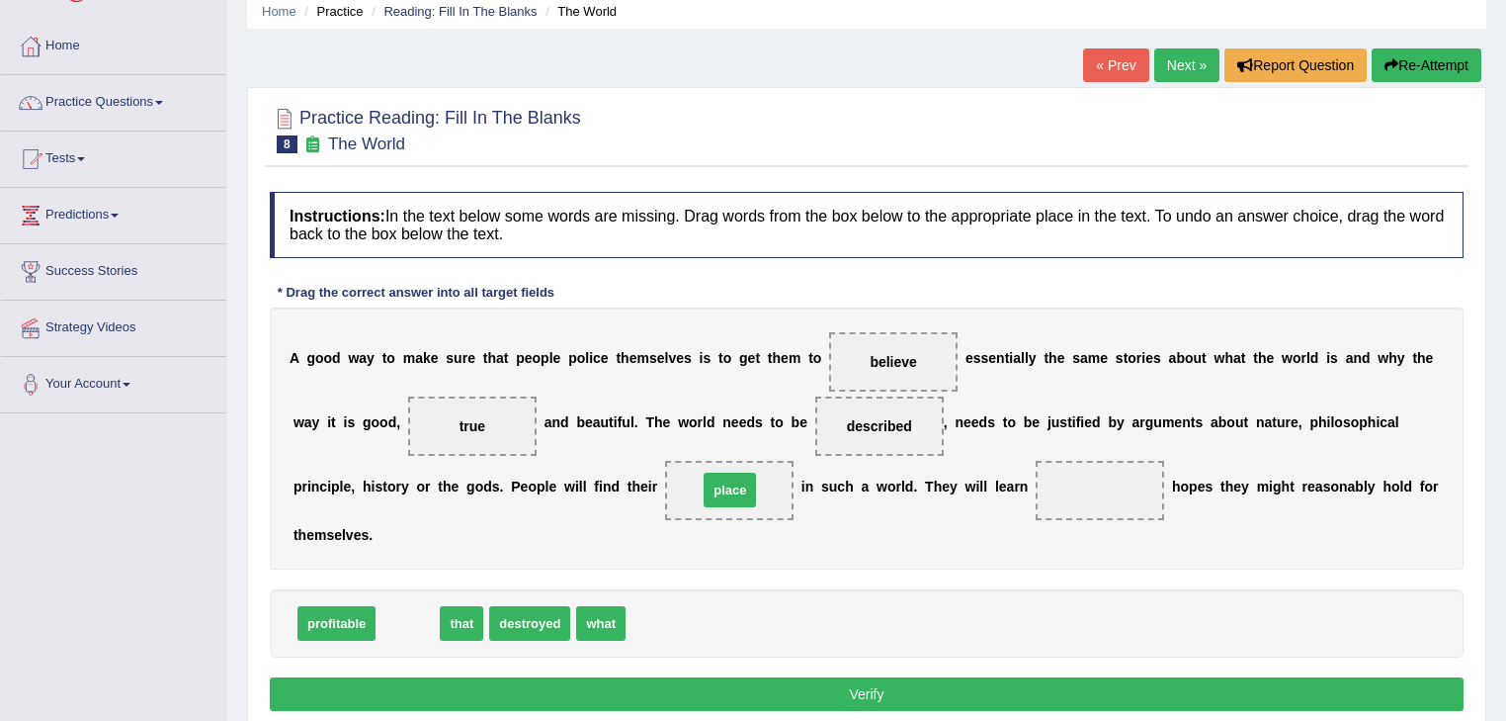
drag, startPoint x: 419, startPoint y: 625, endPoint x: 719, endPoint y: 499, distance: 324.7
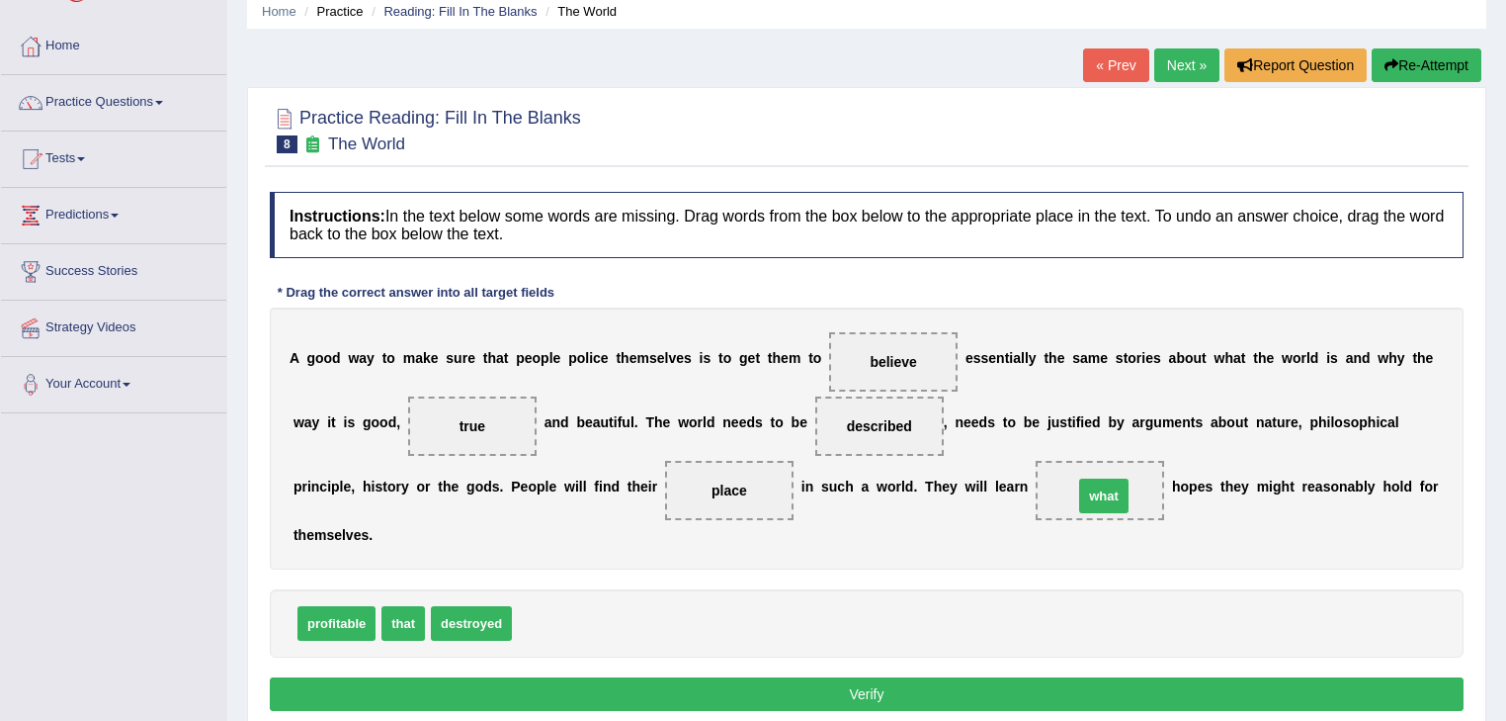
drag, startPoint x: 546, startPoint y: 614, endPoint x: 1107, endPoint y: 486, distance: 575.7
click at [957, 686] on button "Verify" at bounding box center [867, 694] width 1194 height 34
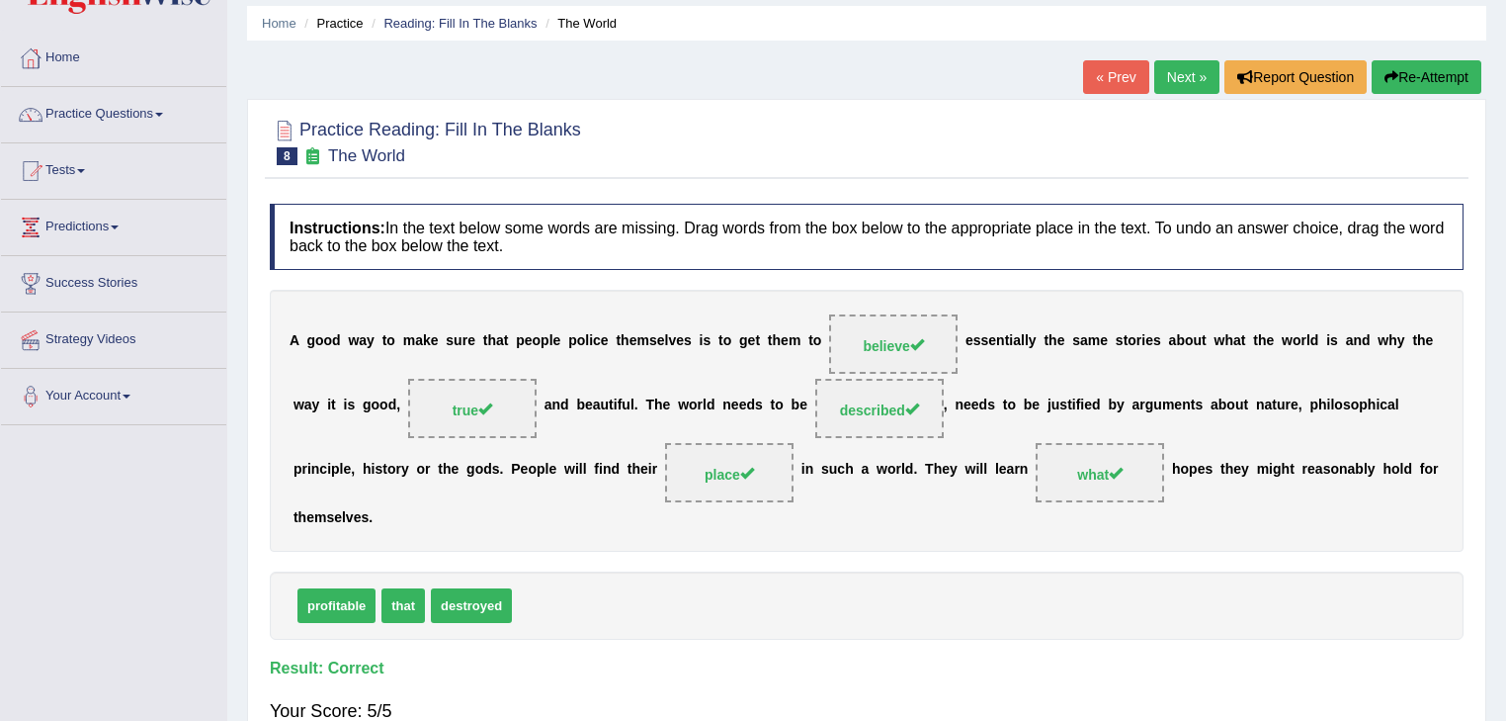
scroll to position [0, 0]
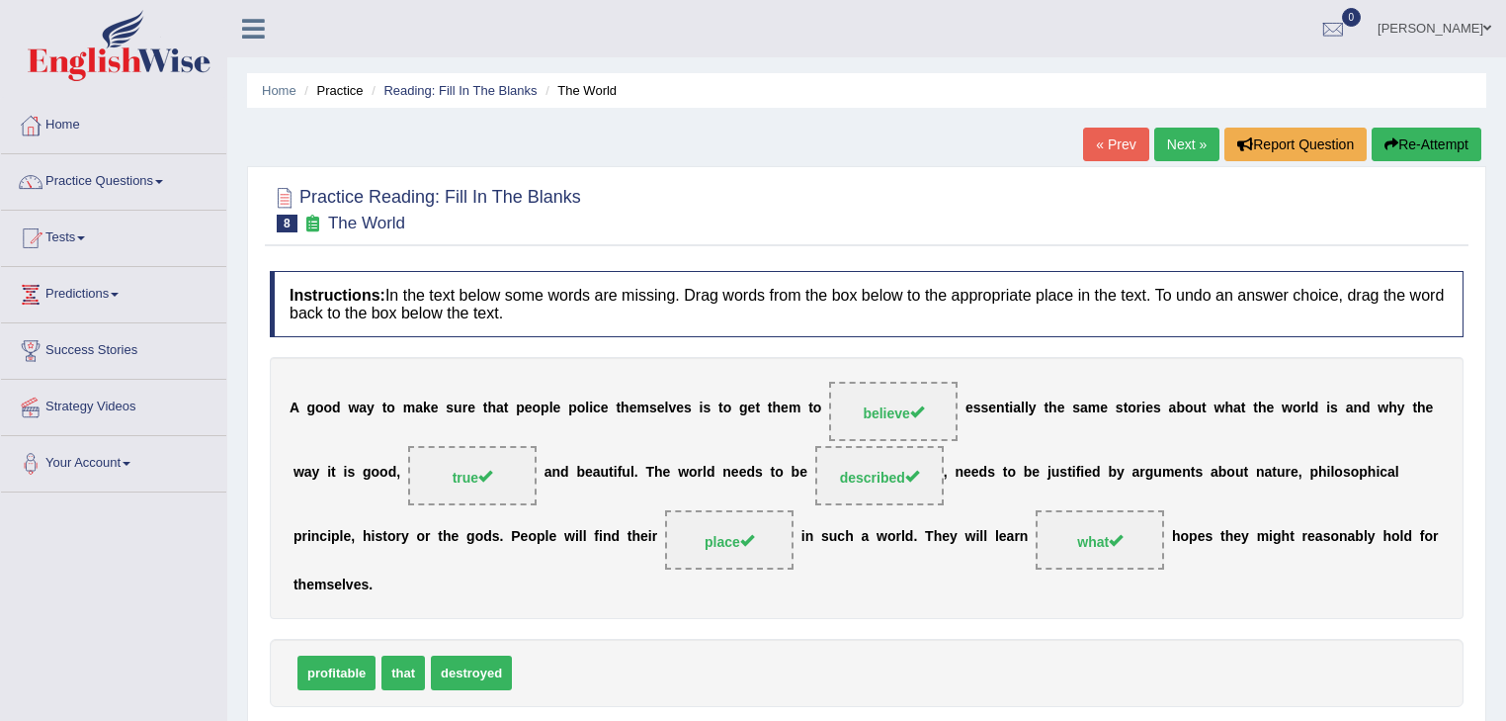
click at [1185, 146] on link "Next »" at bounding box center [1187, 145] width 65 height 34
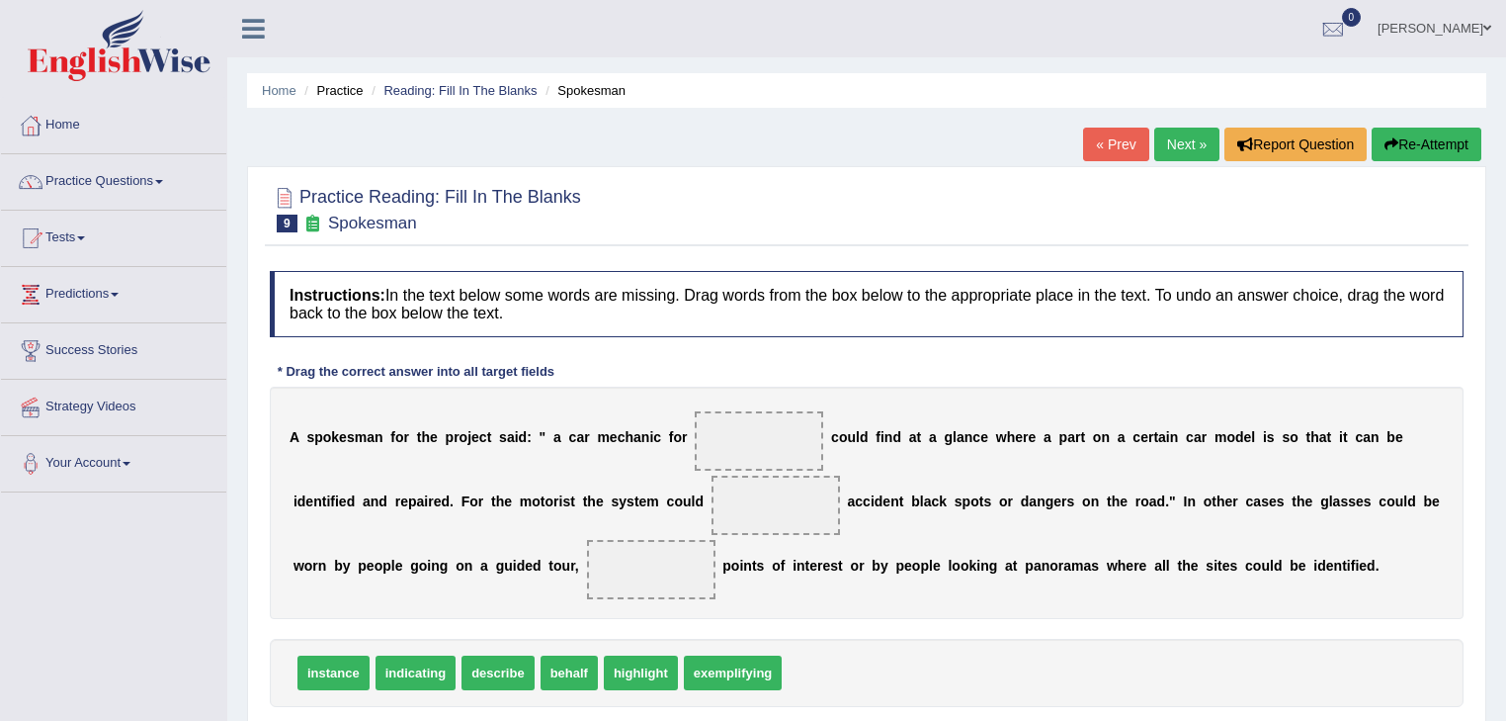
scroll to position [79, 0]
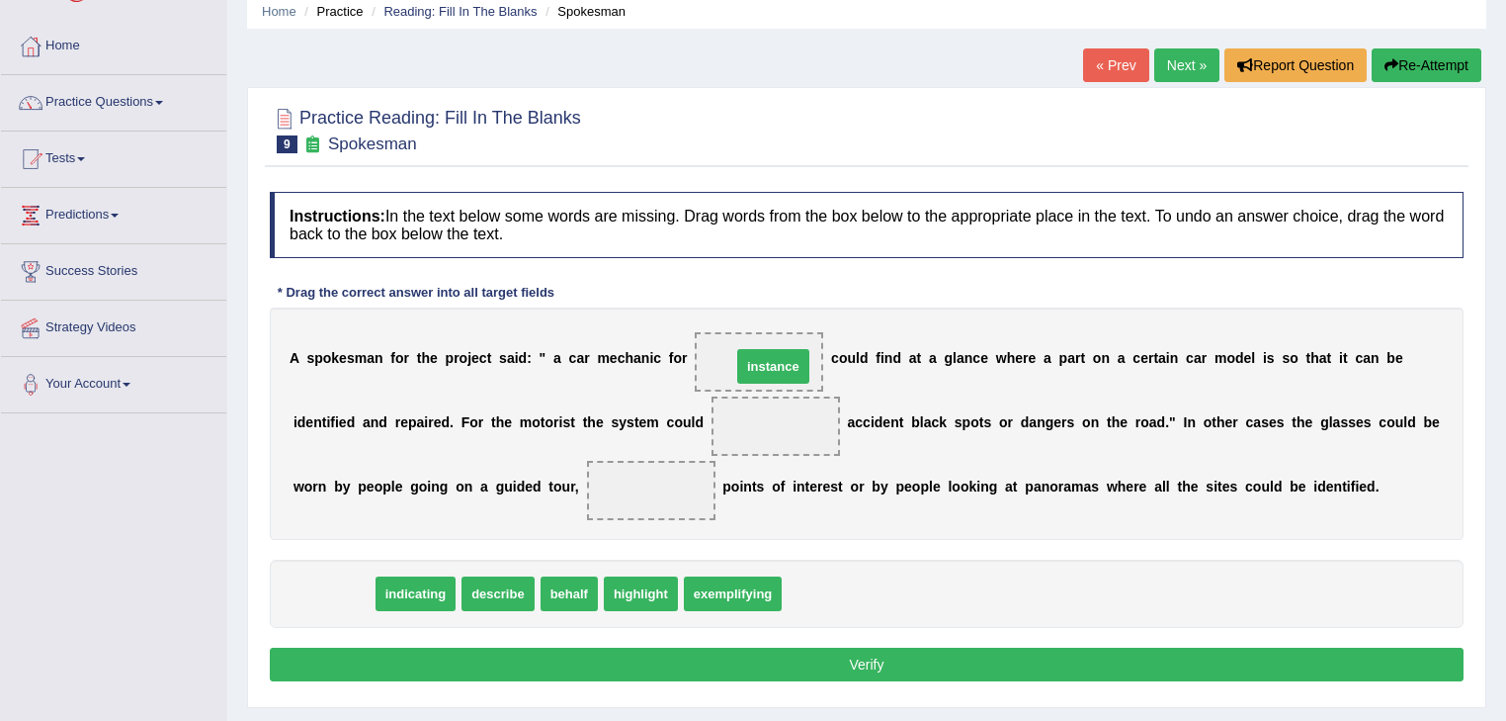
drag, startPoint x: 344, startPoint y: 595, endPoint x: 784, endPoint y: 368, distance: 495.1
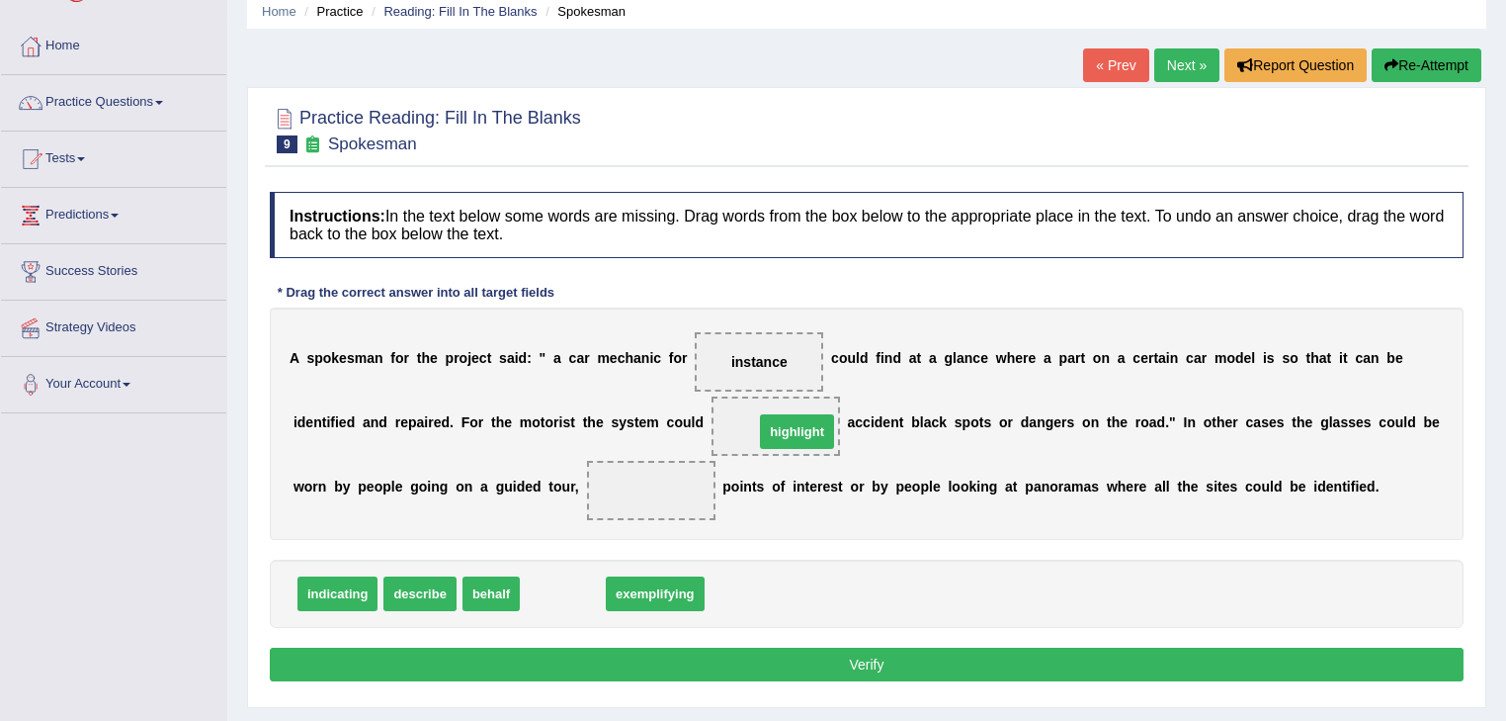
drag, startPoint x: 550, startPoint y: 601, endPoint x: 784, endPoint y: 439, distance: 284.9
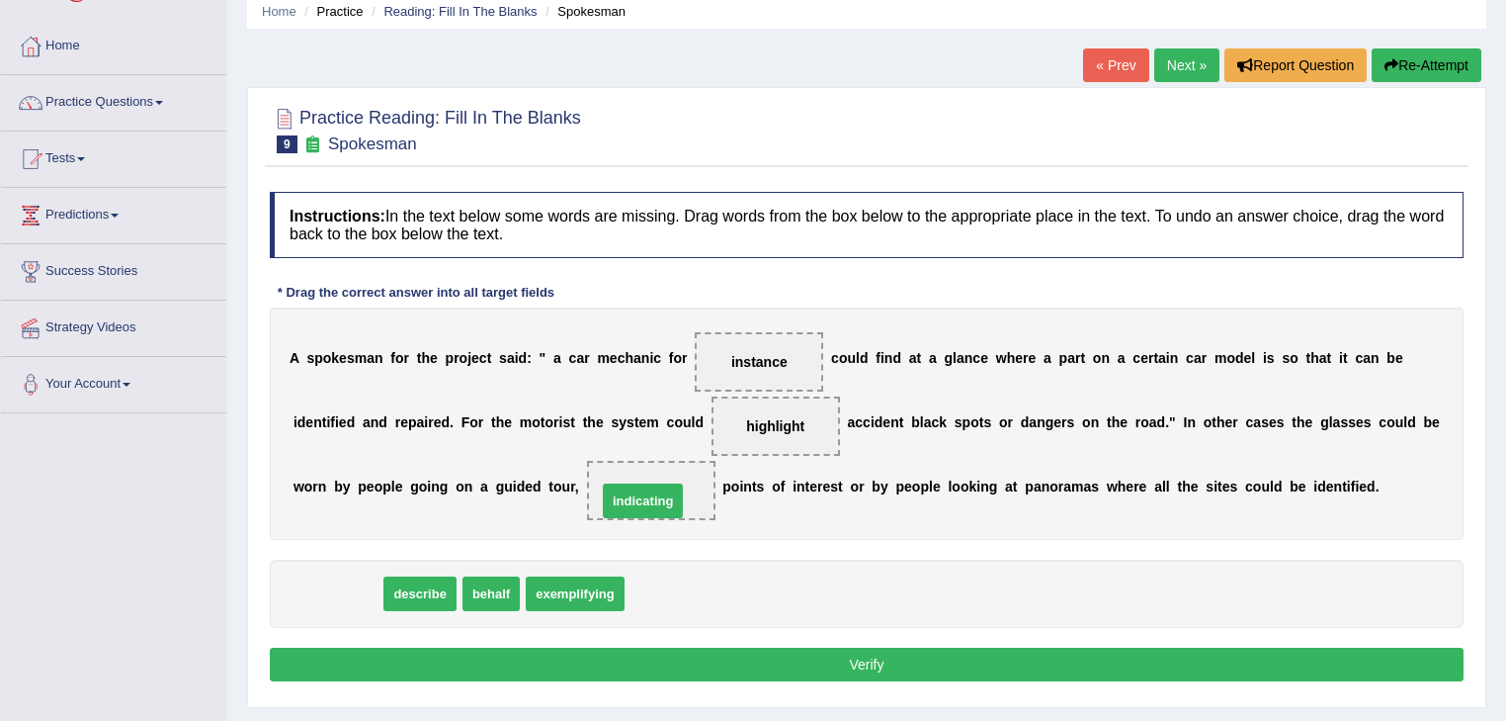
drag, startPoint x: 346, startPoint y: 593, endPoint x: 651, endPoint y: 500, distance: 319.3
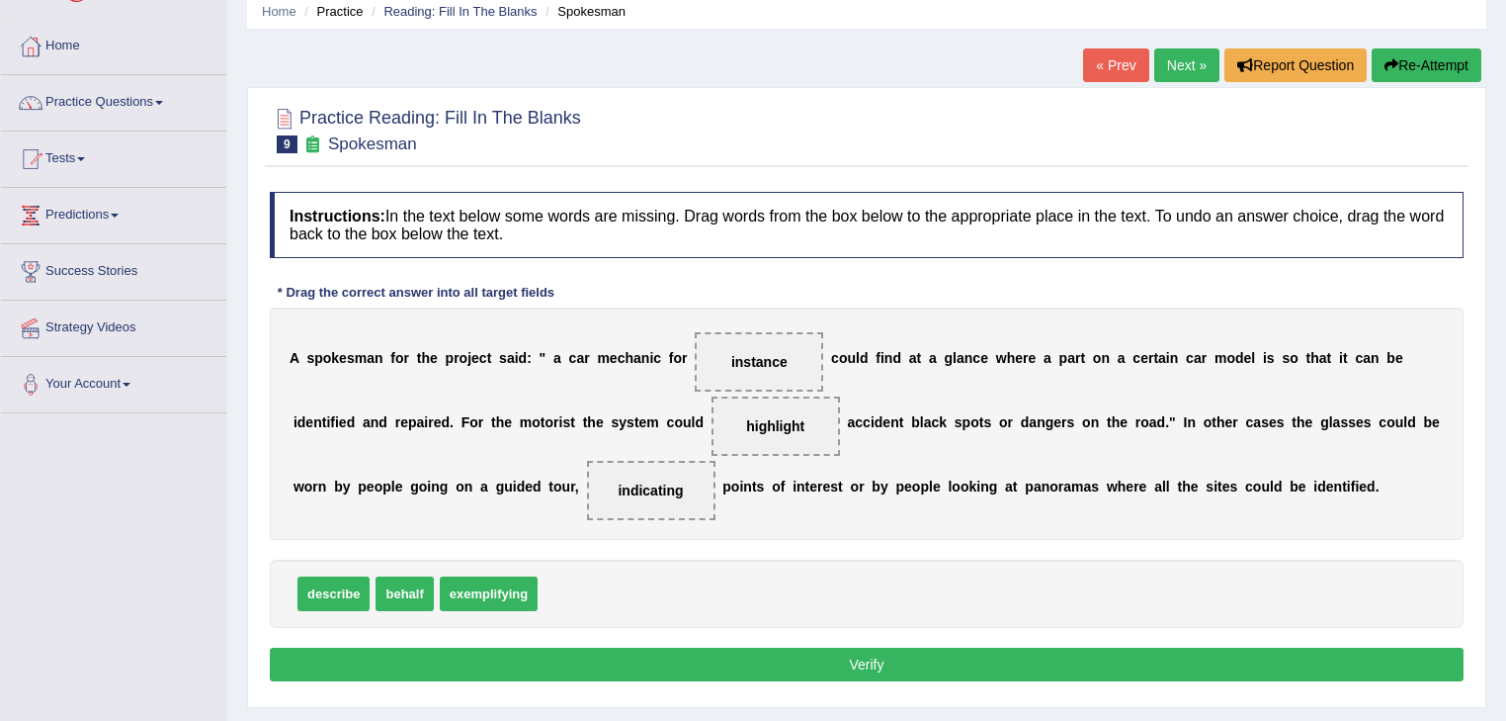
click at [732, 660] on button "Verify" at bounding box center [867, 664] width 1194 height 34
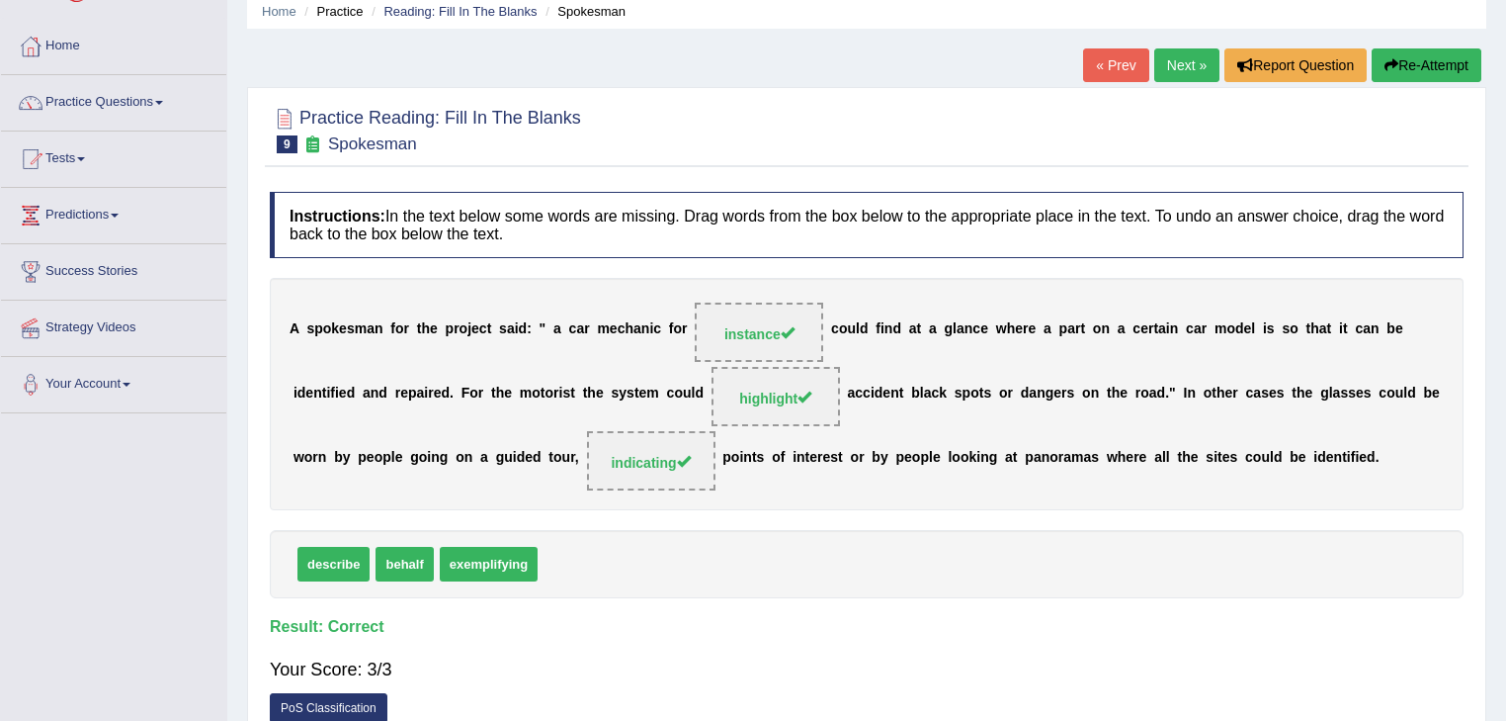
click at [1183, 61] on link "Next »" at bounding box center [1187, 65] width 65 height 34
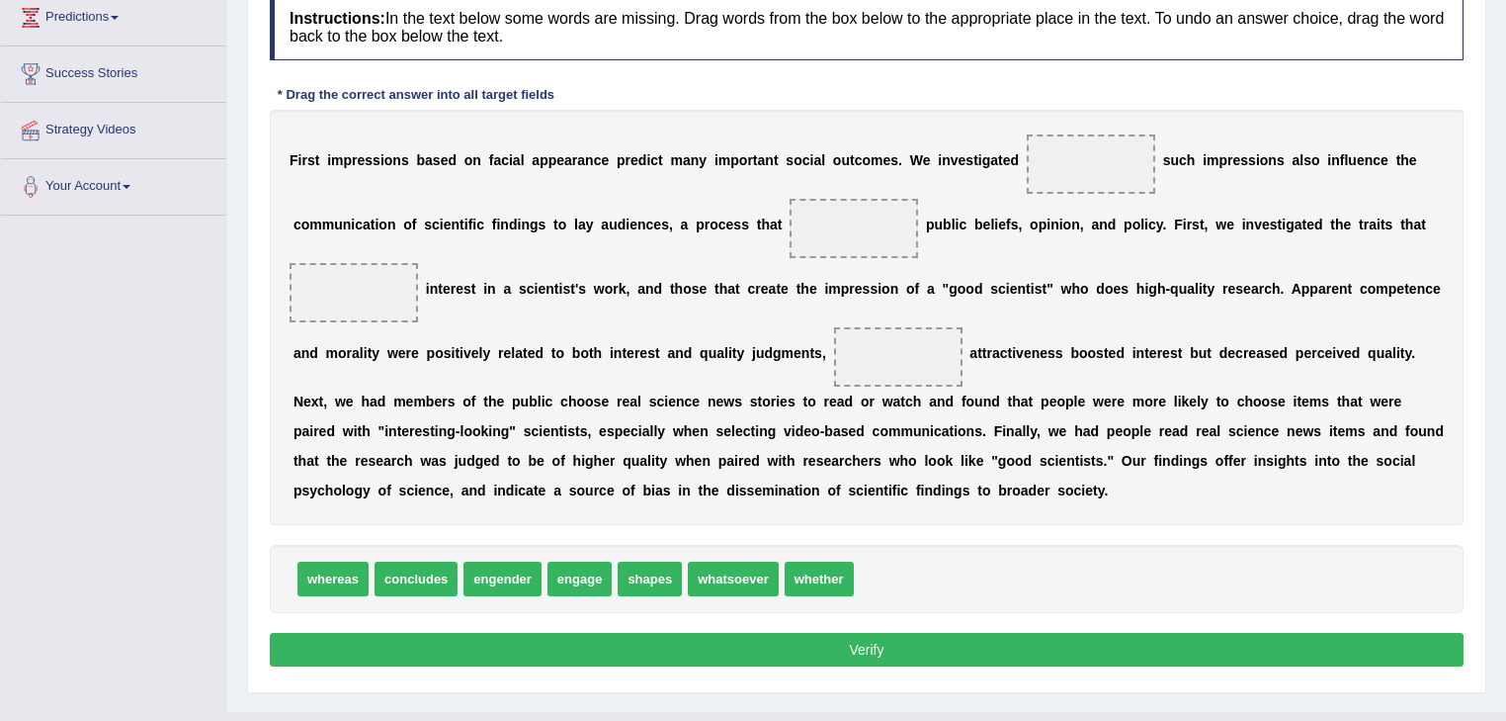
scroll to position [237, 0]
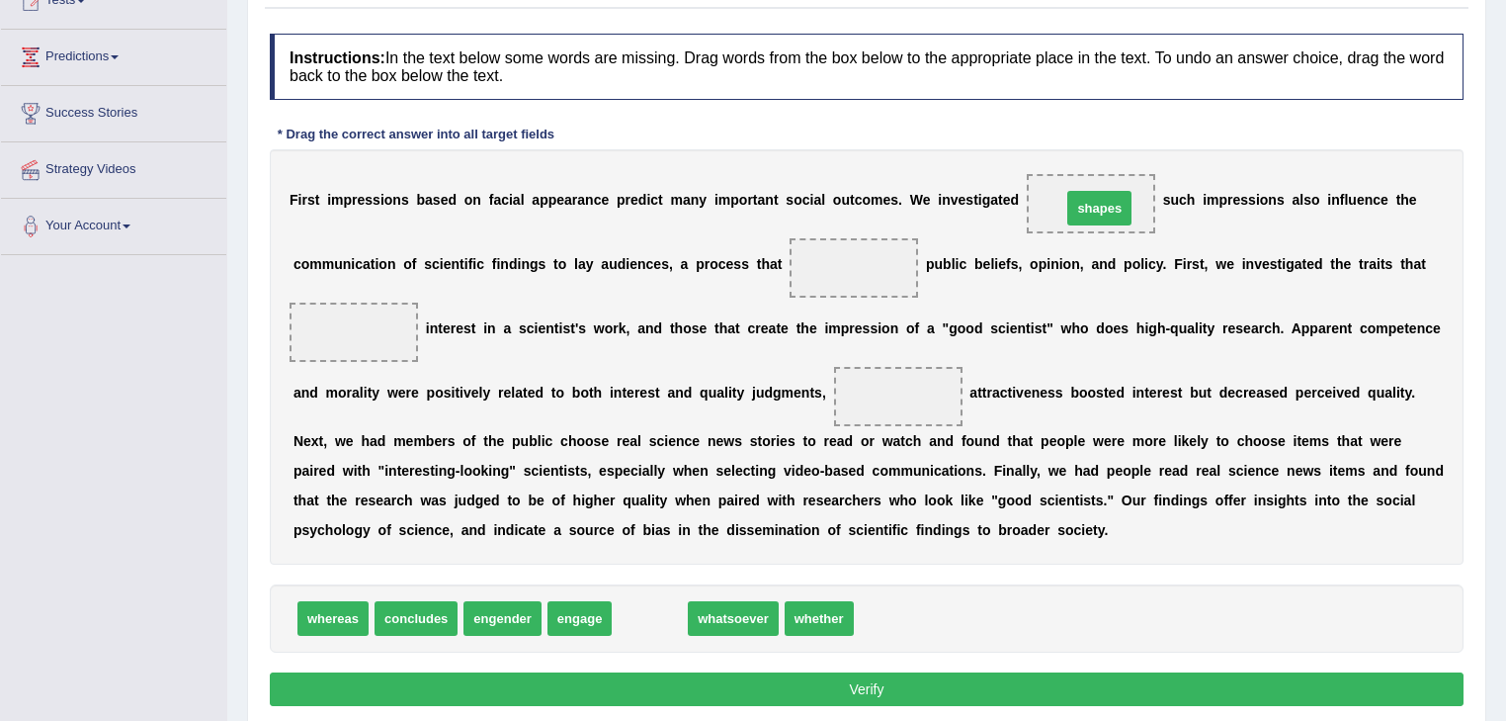
drag, startPoint x: 638, startPoint y: 621, endPoint x: 1086, endPoint y: 211, distance: 608.0
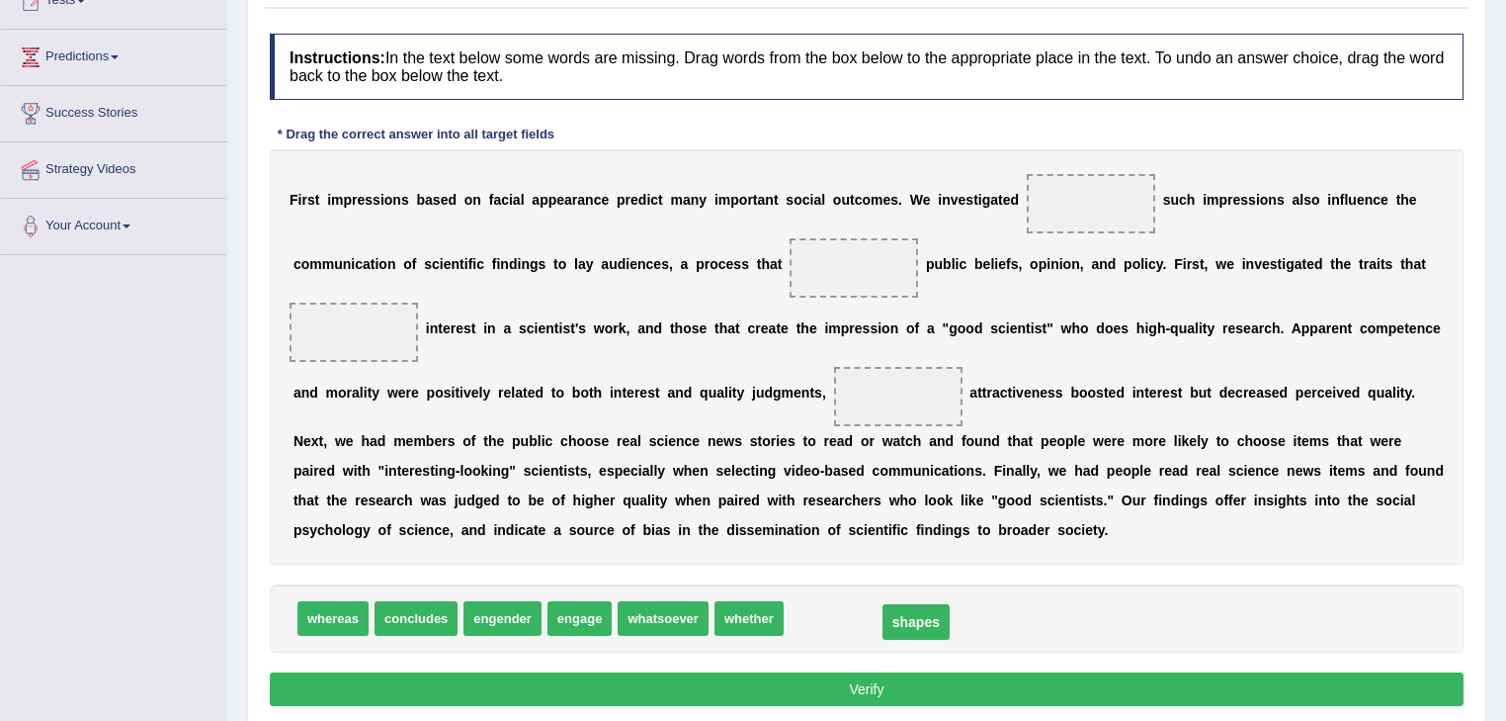
drag, startPoint x: 1094, startPoint y: 195, endPoint x: 857, endPoint y: 642, distance: 505.9
drag, startPoint x: 744, startPoint y: 613, endPoint x: 1102, endPoint y: 204, distance: 543.6
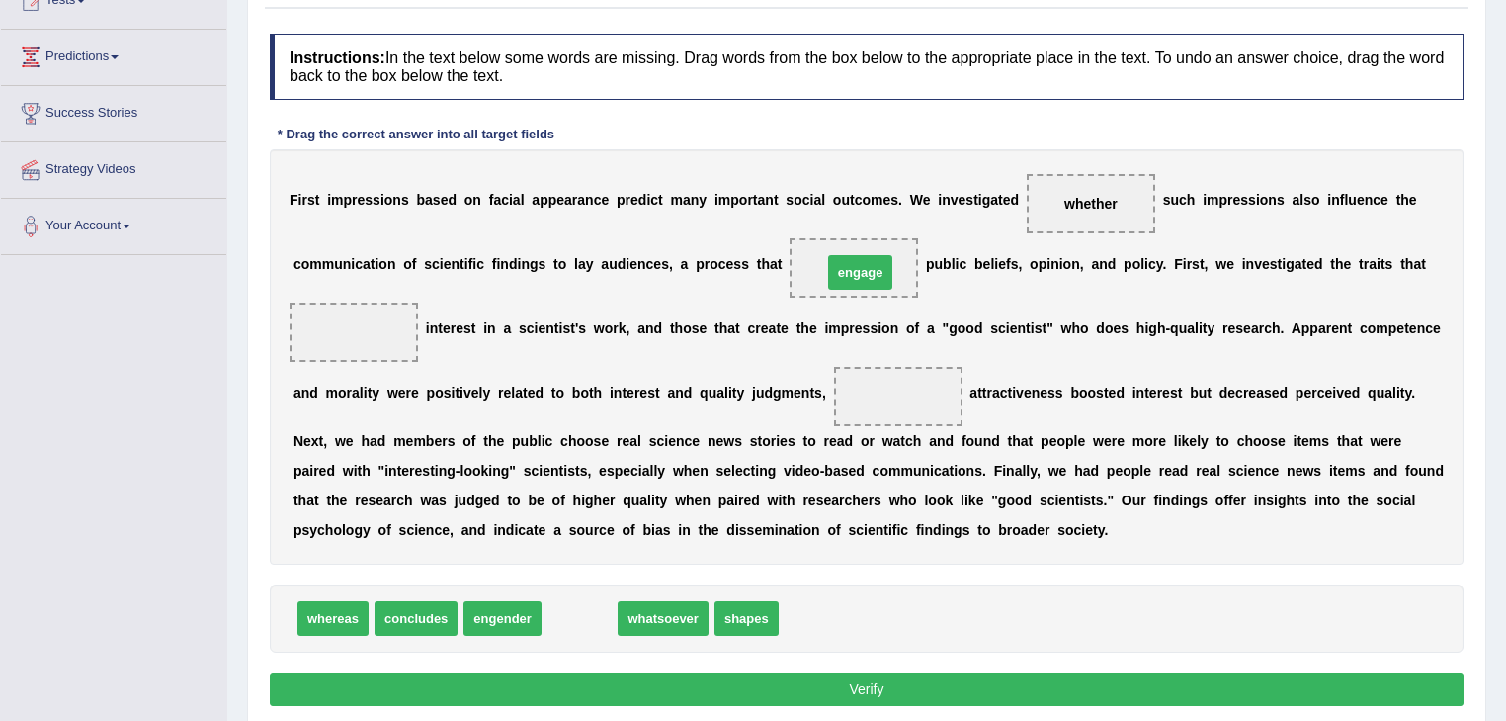
drag, startPoint x: 584, startPoint y: 613, endPoint x: 862, endPoint y: 267, distance: 443.7
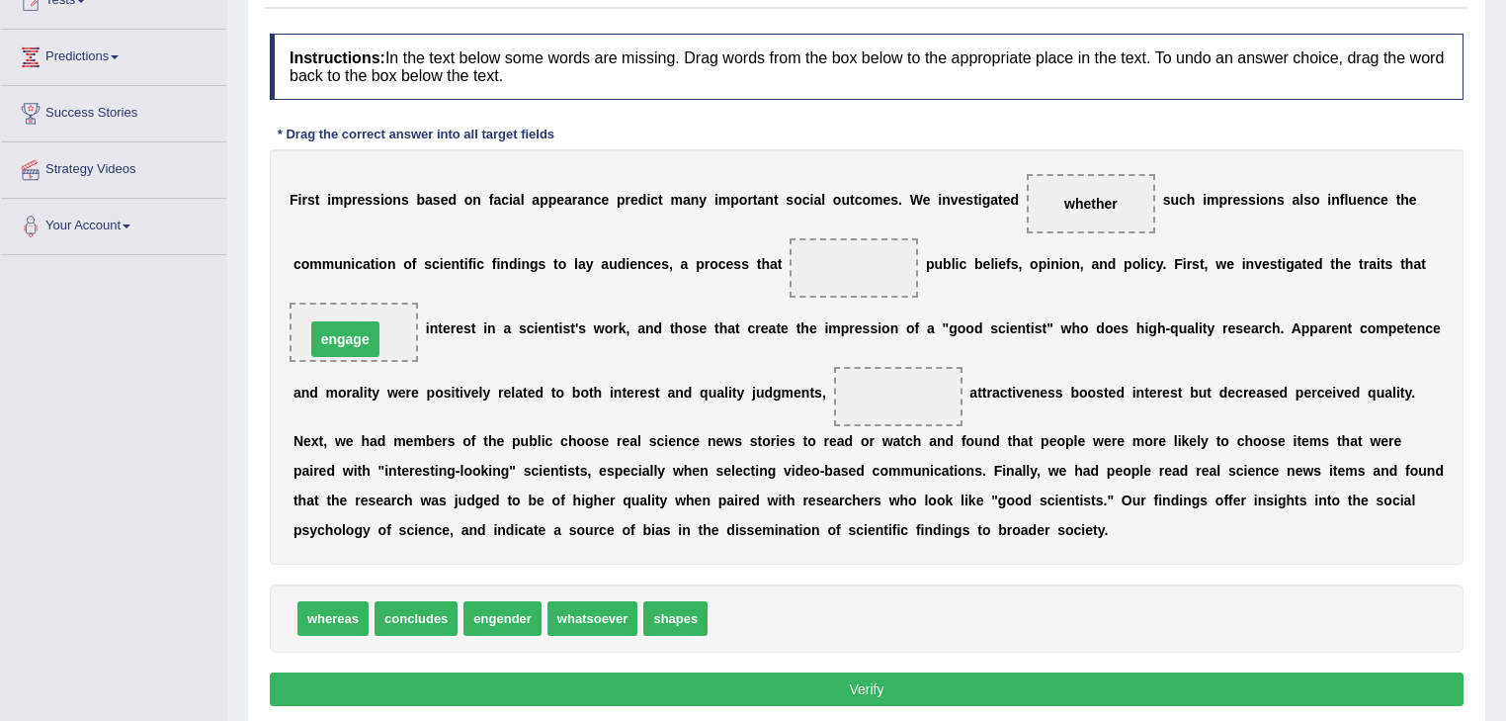
drag, startPoint x: 864, startPoint y: 269, endPoint x: 355, endPoint y: 339, distance: 513.9
drag, startPoint x: 341, startPoint y: 613, endPoint x: 932, endPoint y: 396, distance: 629.5
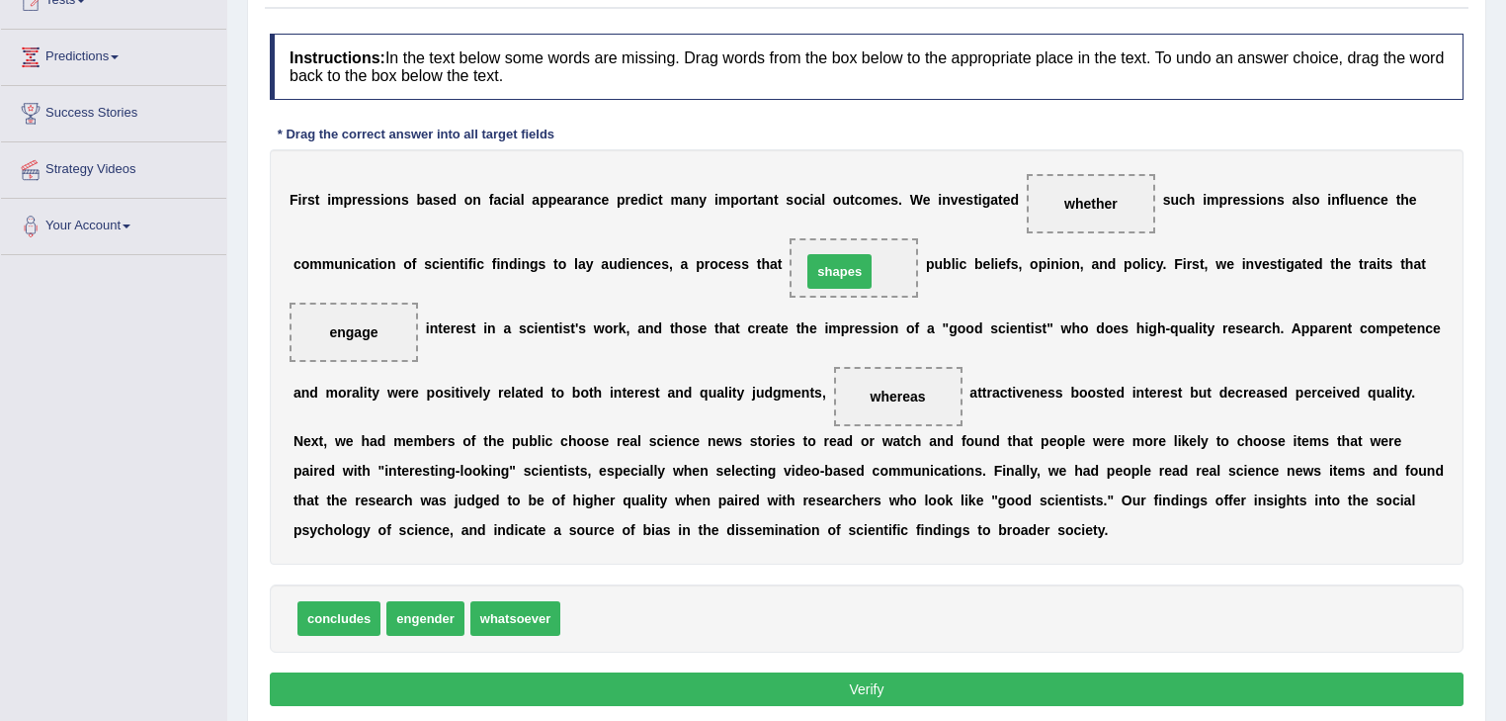
drag, startPoint x: 597, startPoint y: 615, endPoint x: 838, endPoint y: 267, distance: 423.4
click at [765, 681] on button "Verify" at bounding box center [867, 689] width 1194 height 34
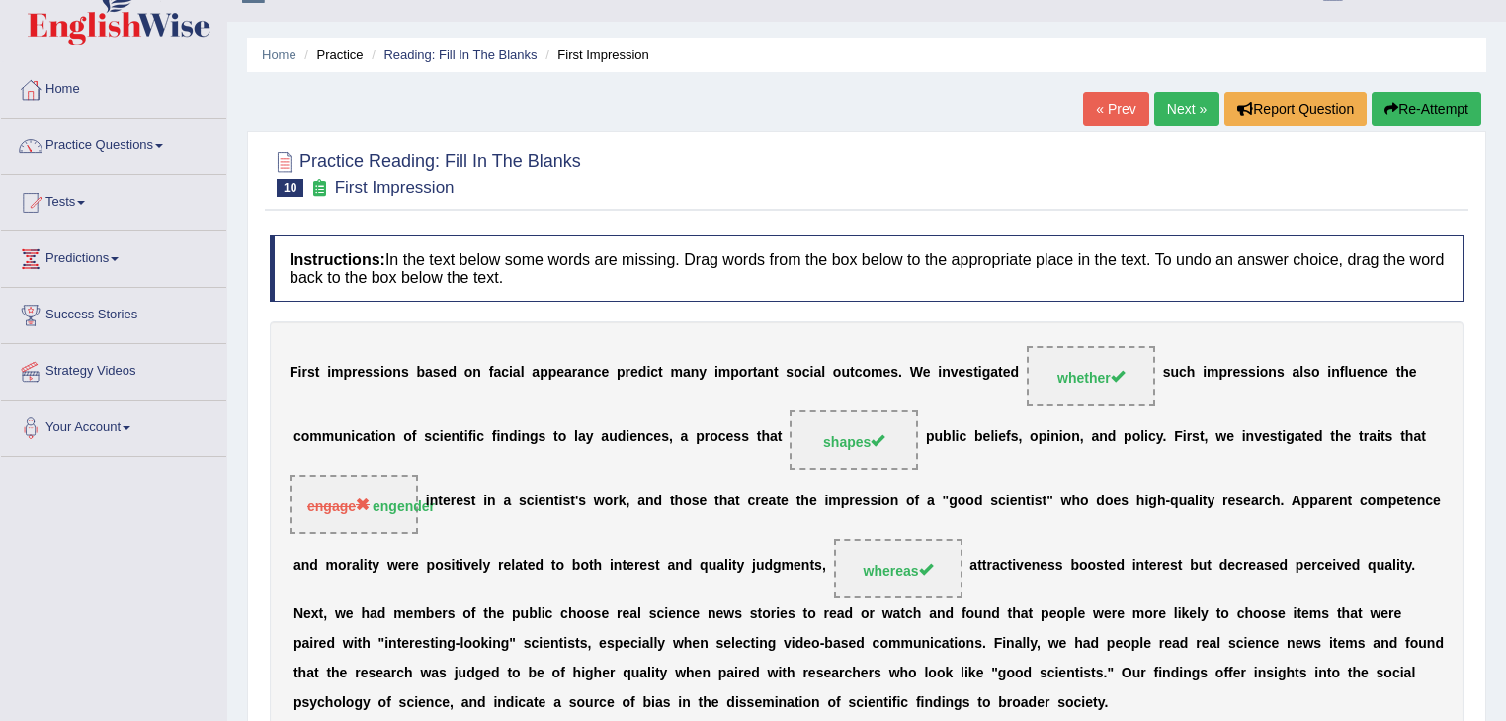
scroll to position [0, 0]
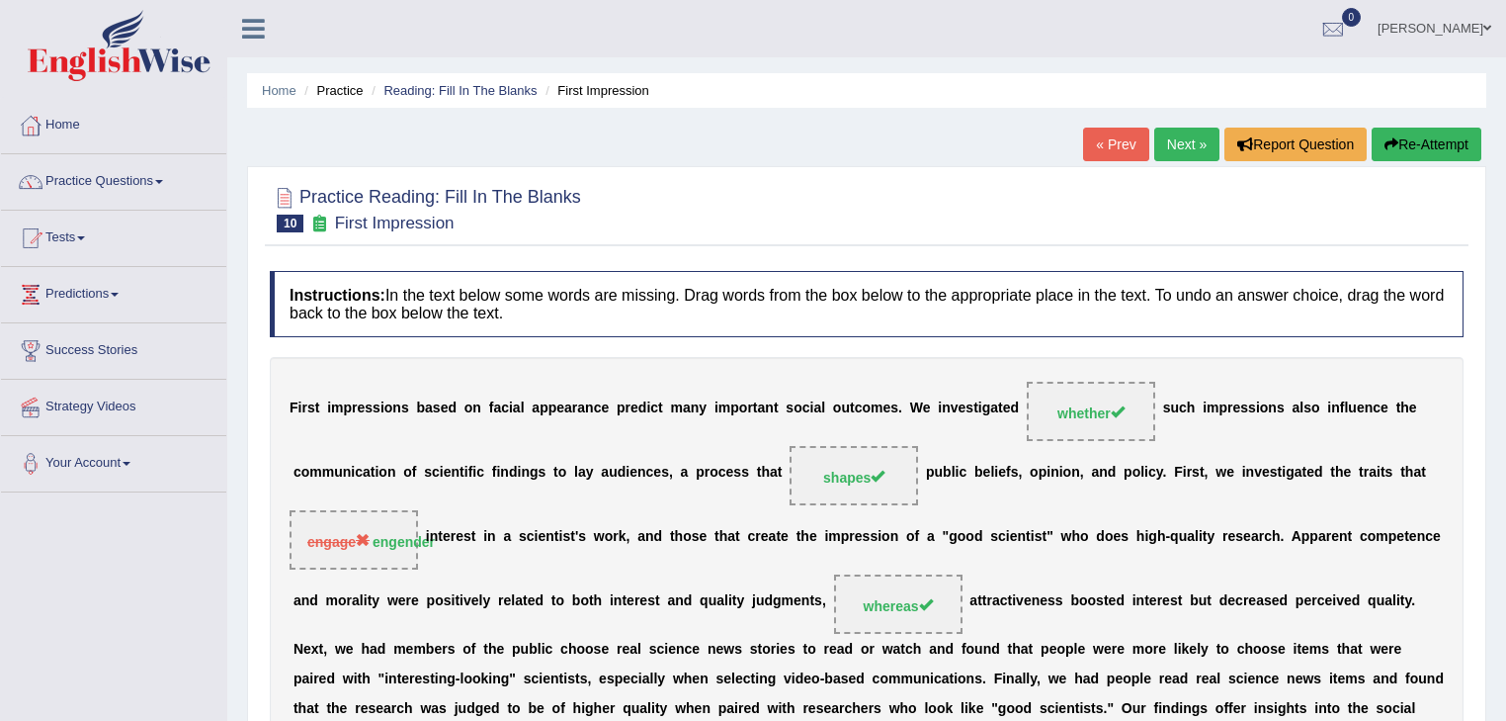
click at [1178, 146] on link "Next »" at bounding box center [1187, 145] width 65 height 34
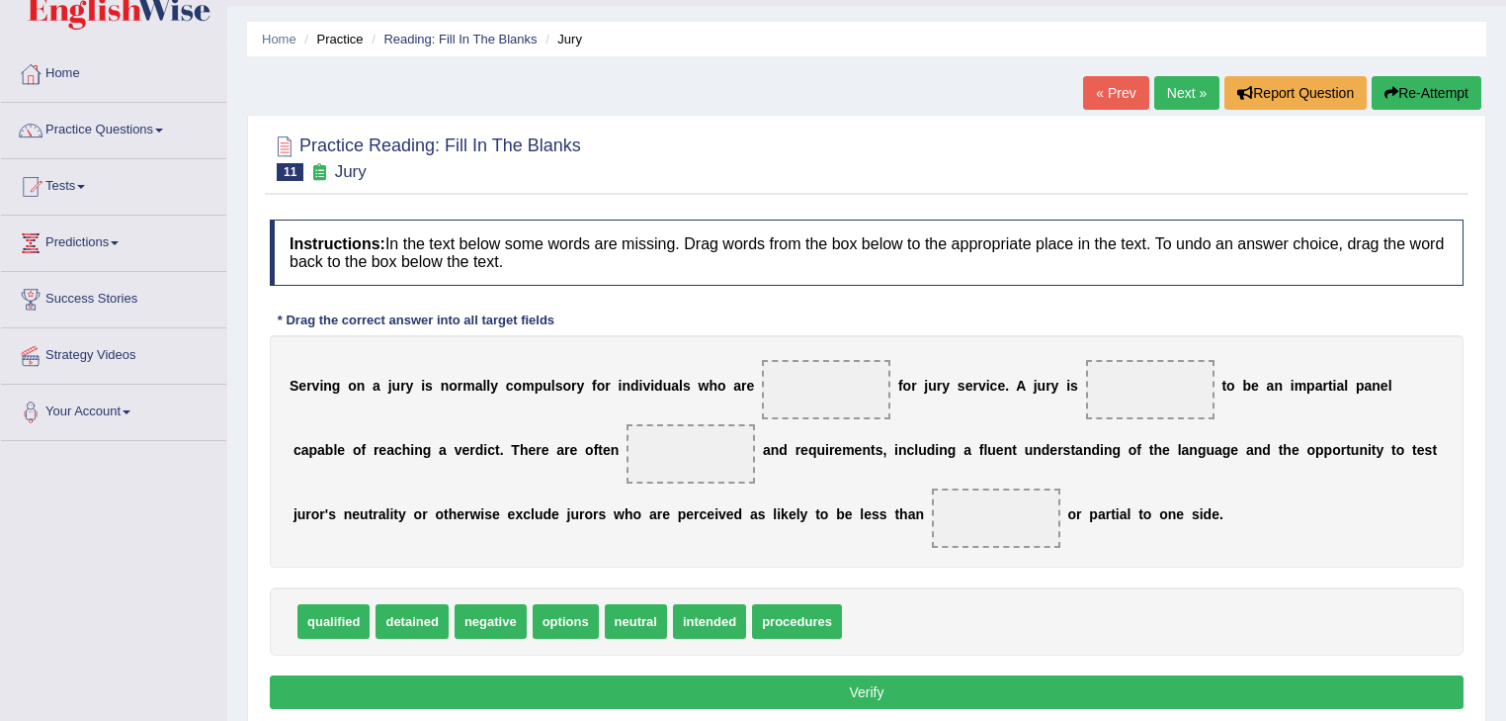
scroll to position [79, 0]
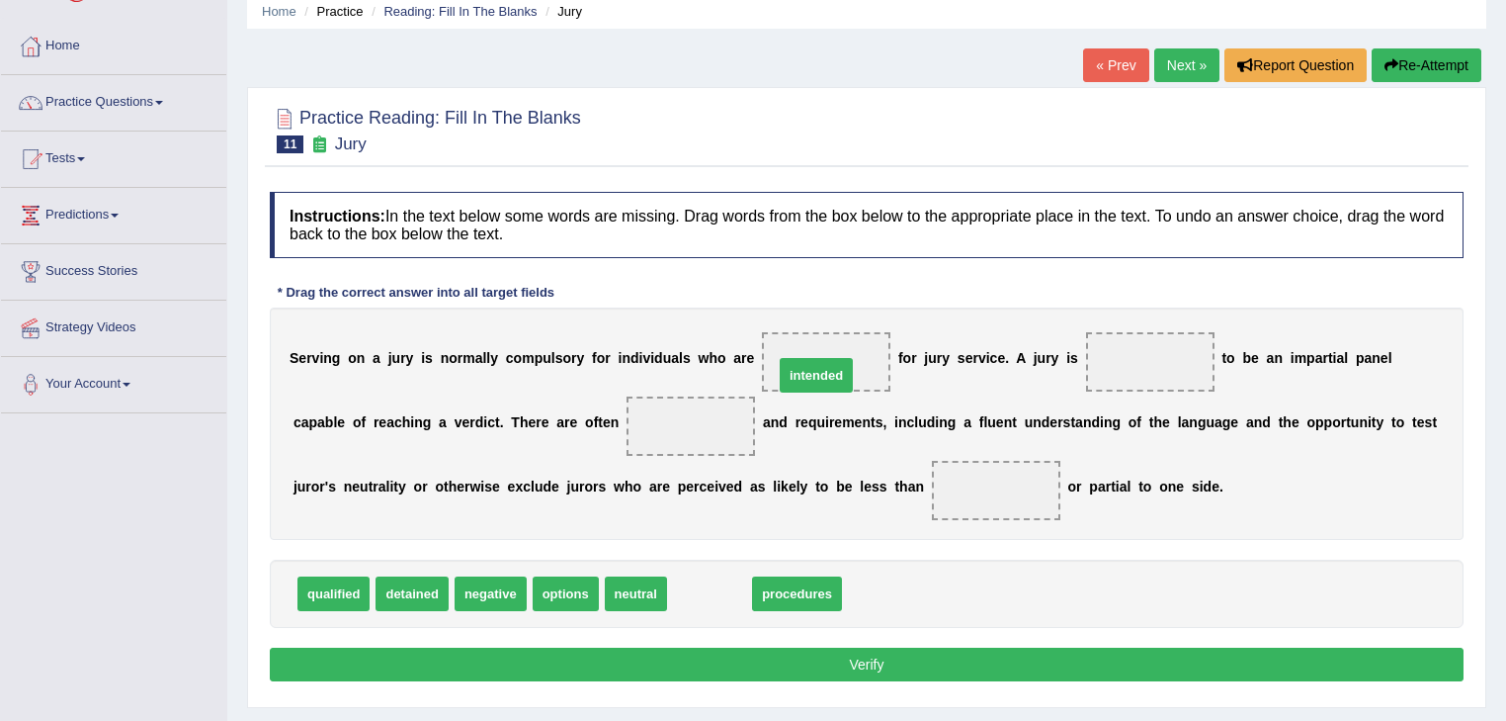
drag, startPoint x: 709, startPoint y: 593, endPoint x: 815, endPoint y: 375, distance: 243.1
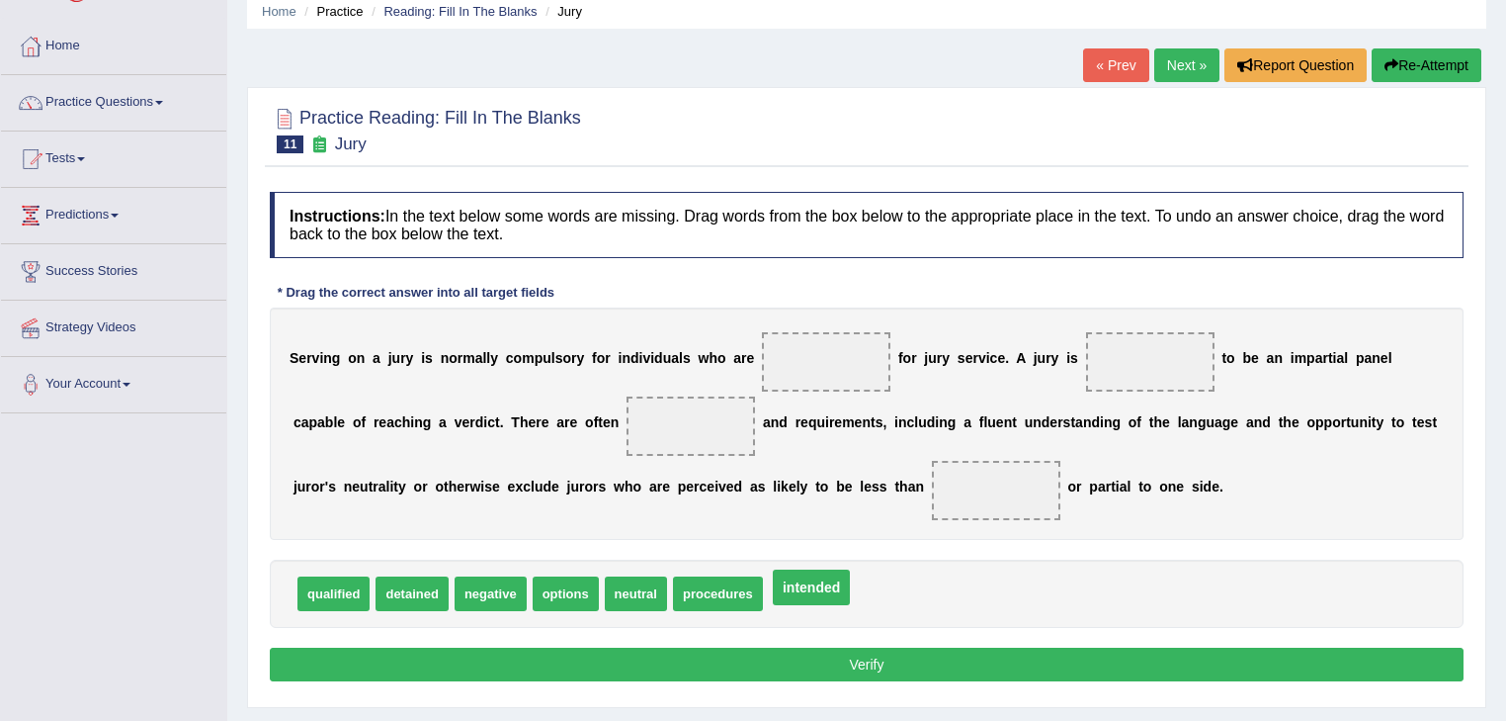
drag, startPoint x: 839, startPoint y: 365, endPoint x: 822, endPoint y: 611, distance: 246.7
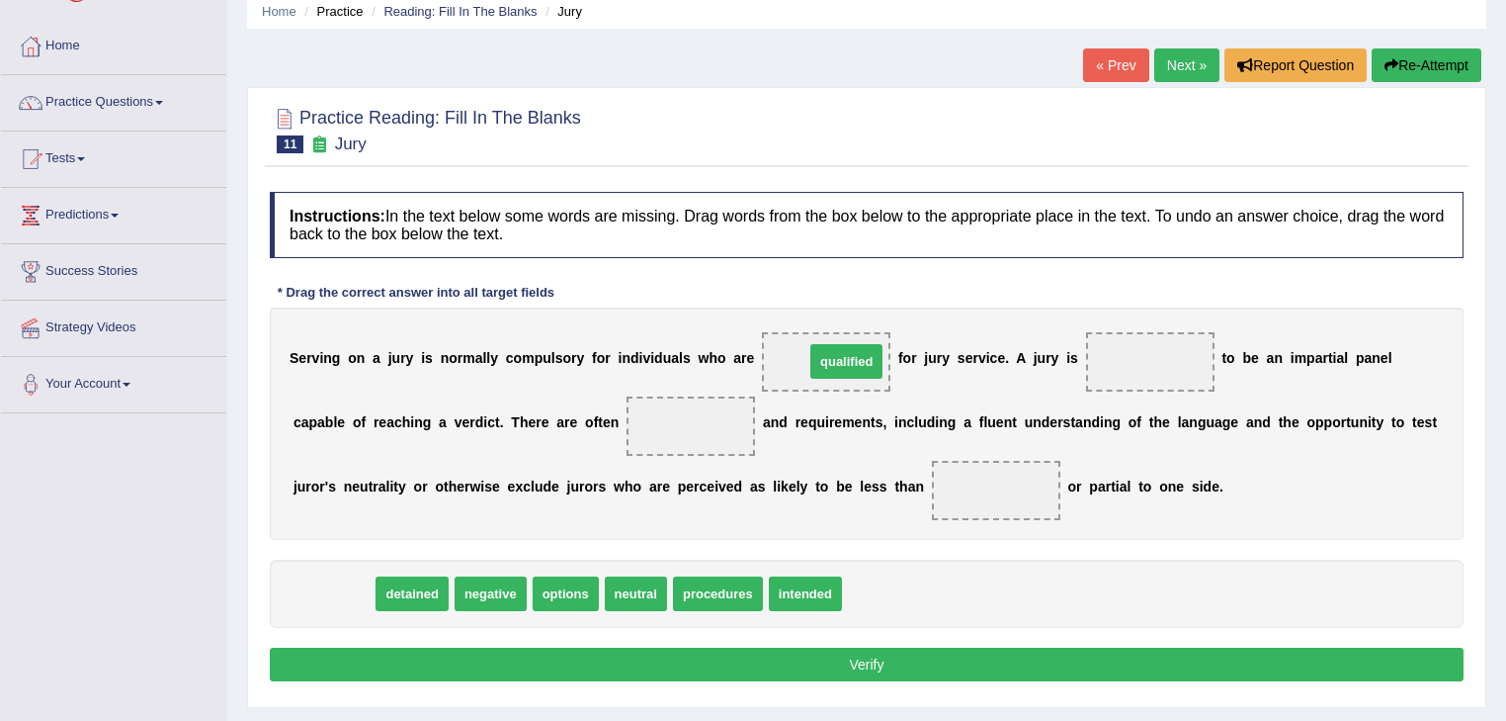
drag, startPoint x: 337, startPoint y: 595, endPoint x: 848, endPoint y: 361, distance: 562.2
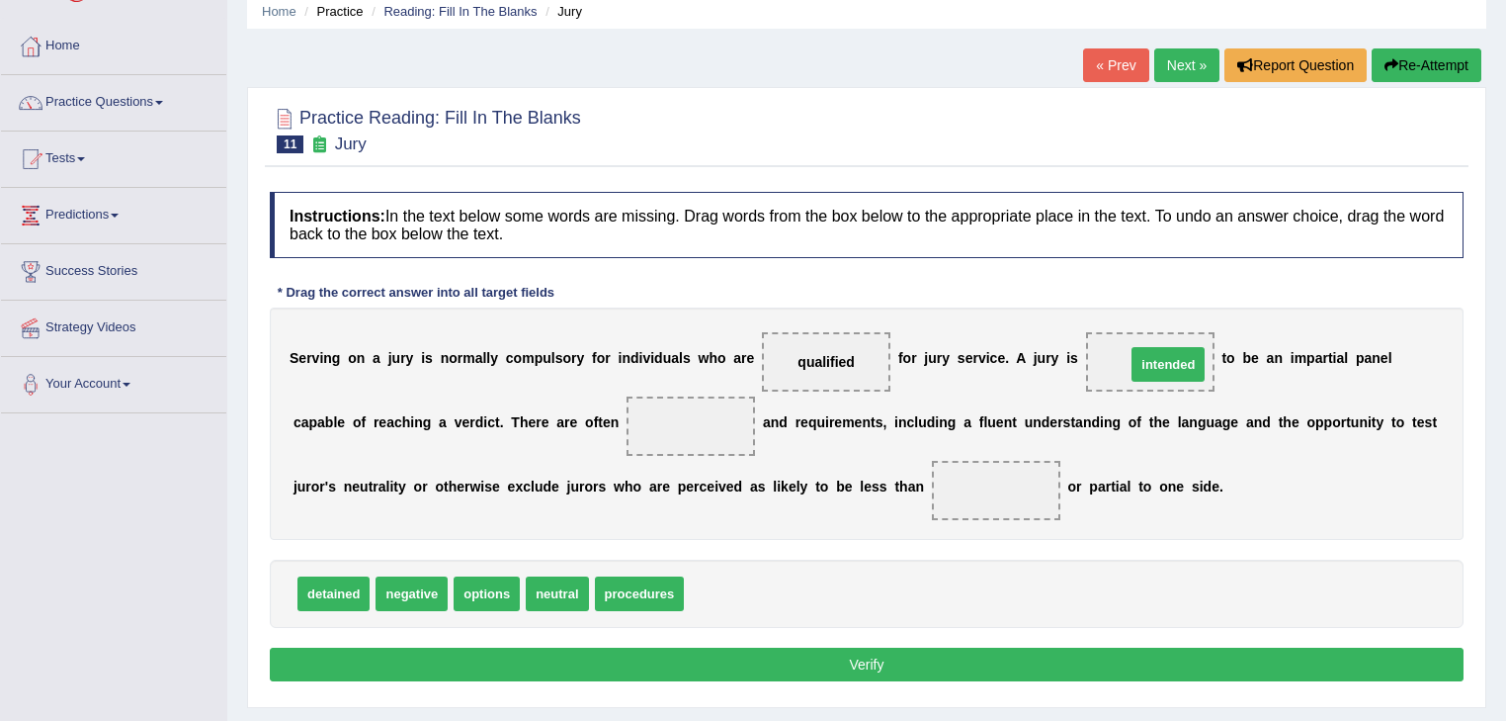
drag, startPoint x: 752, startPoint y: 577, endPoint x: 1159, endPoint y: 366, distance: 458.9
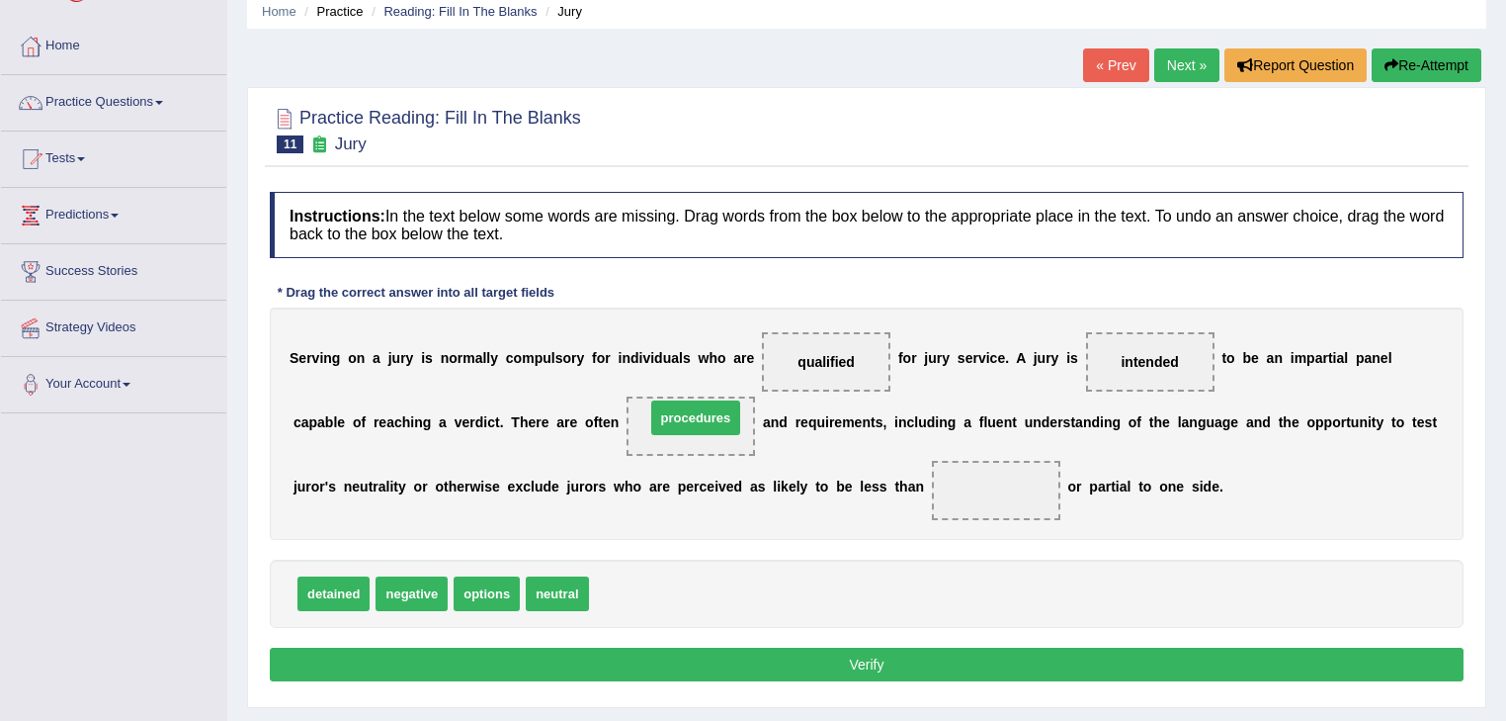
drag, startPoint x: 637, startPoint y: 595, endPoint x: 693, endPoint y: 419, distance: 184.7
drag, startPoint x: 573, startPoint y: 593, endPoint x: 1020, endPoint y: 481, distance: 460.5
click at [886, 655] on button "Verify" at bounding box center [867, 664] width 1194 height 34
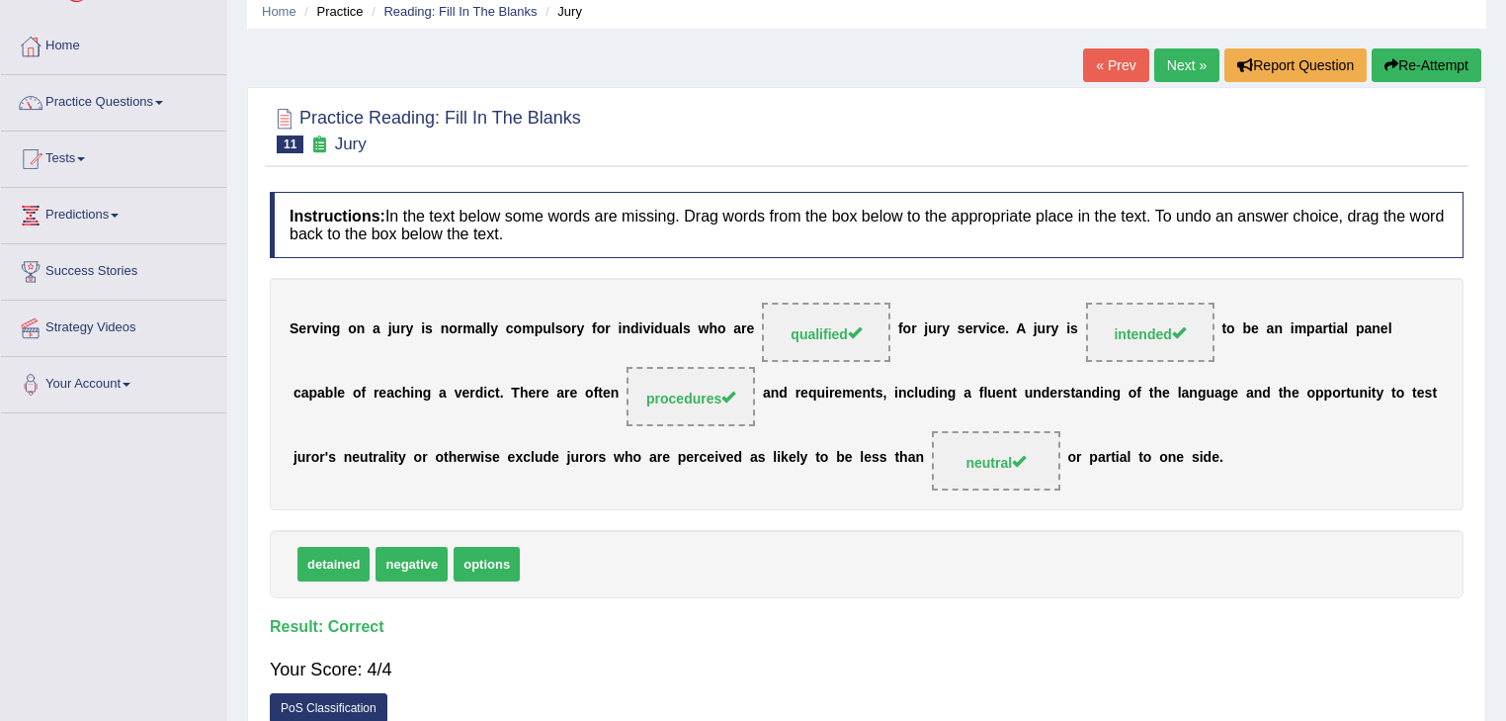
click at [1175, 68] on link "Next »" at bounding box center [1187, 65] width 65 height 34
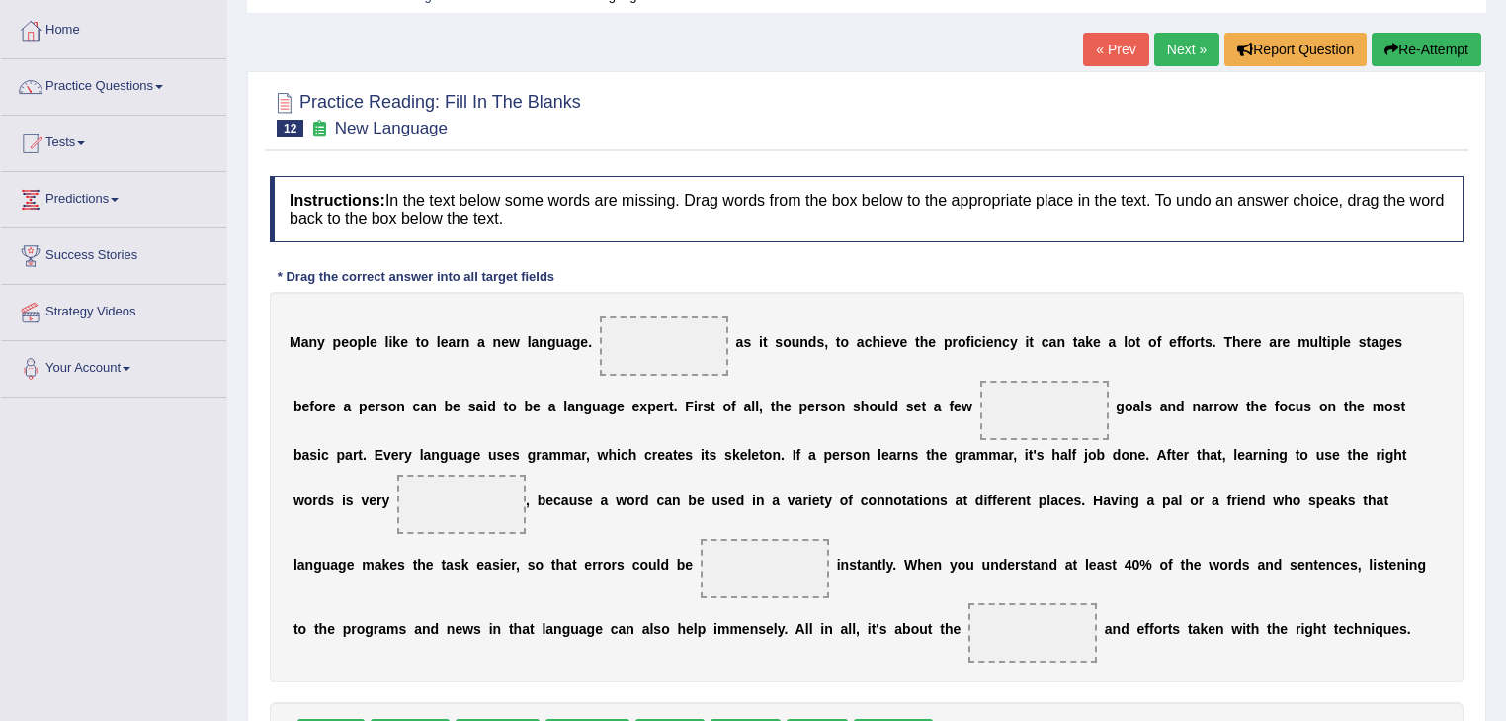
scroll to position [174, 0]
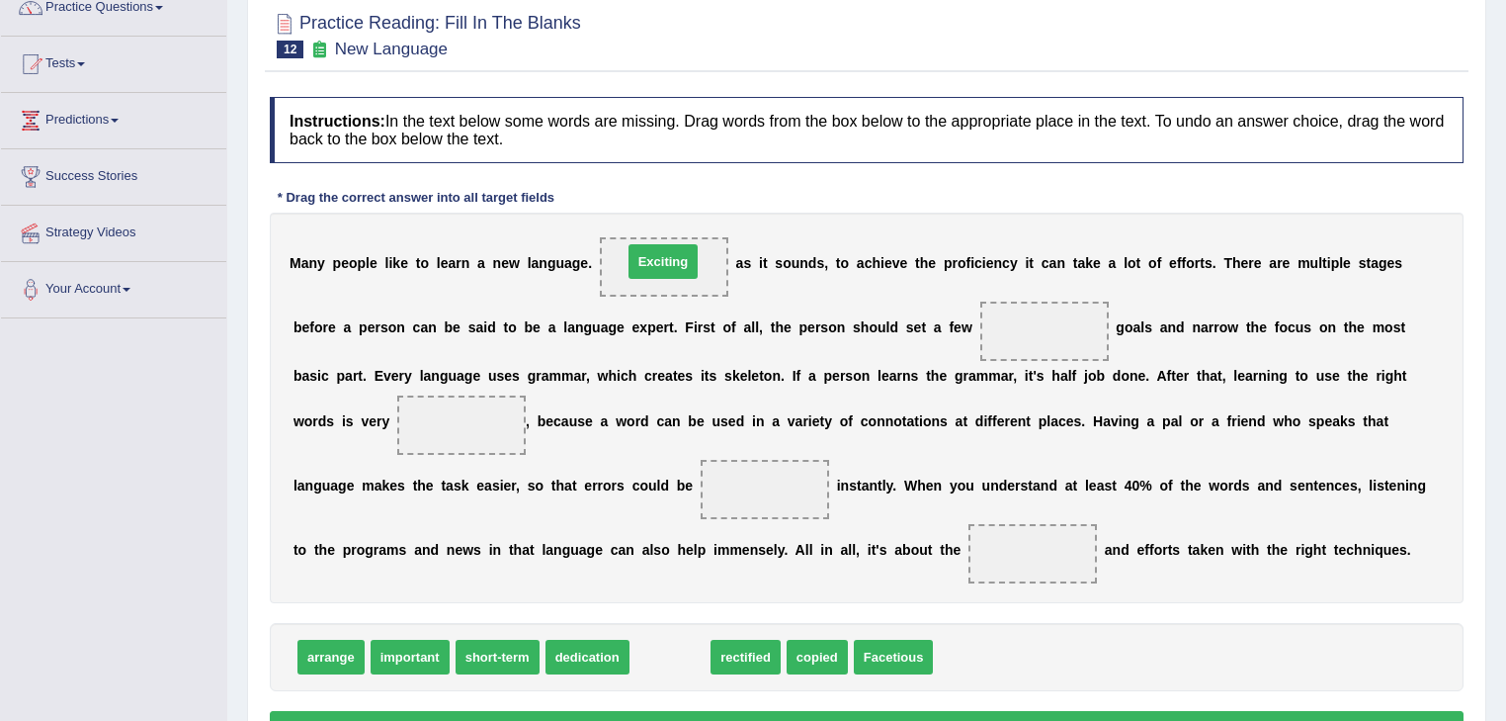
drag, startPoint x: 660, startPoint y: 660, endPoint x: 653, endPoint y: 265, distance: 395.4
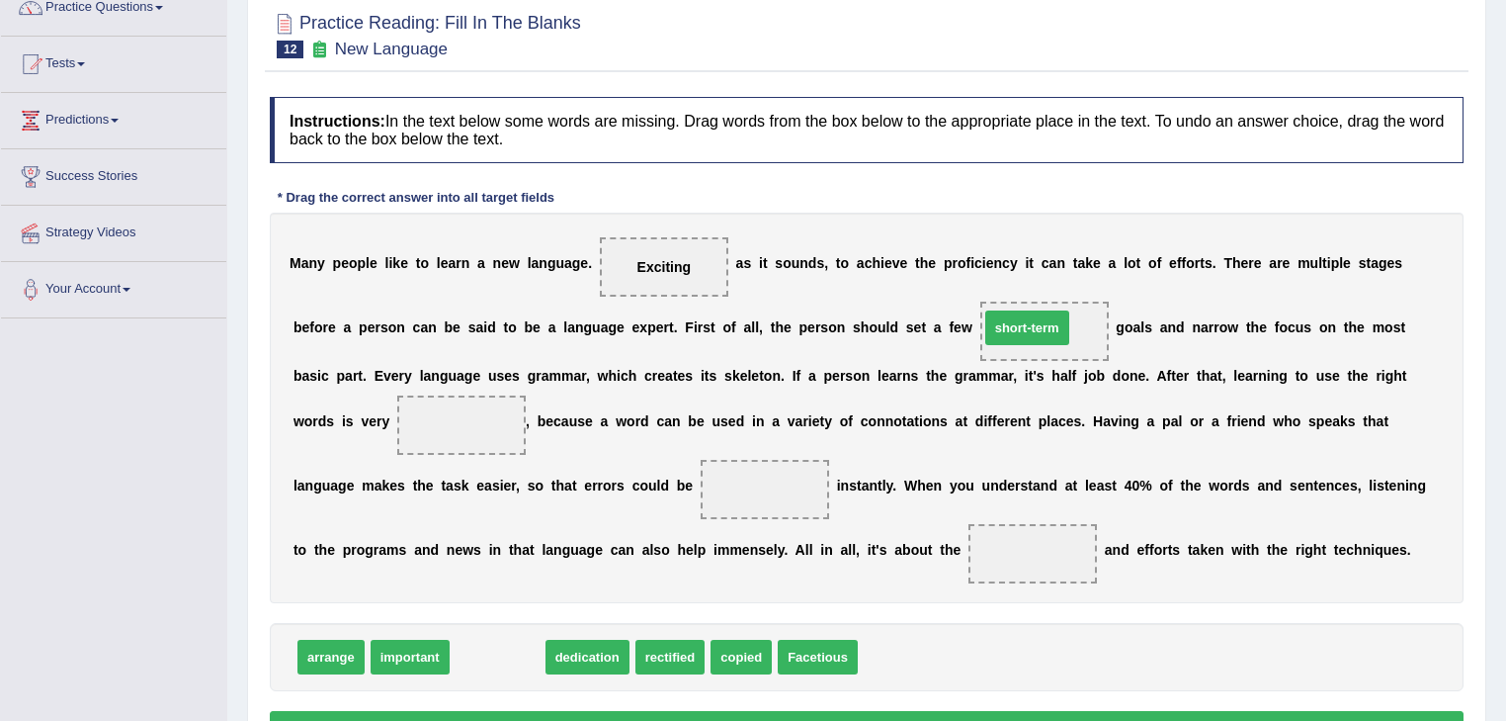
drag, startPoint x: 494, startPoint y: 655, endPoint x: 1024, endPoint y: 326, distance: 623.7
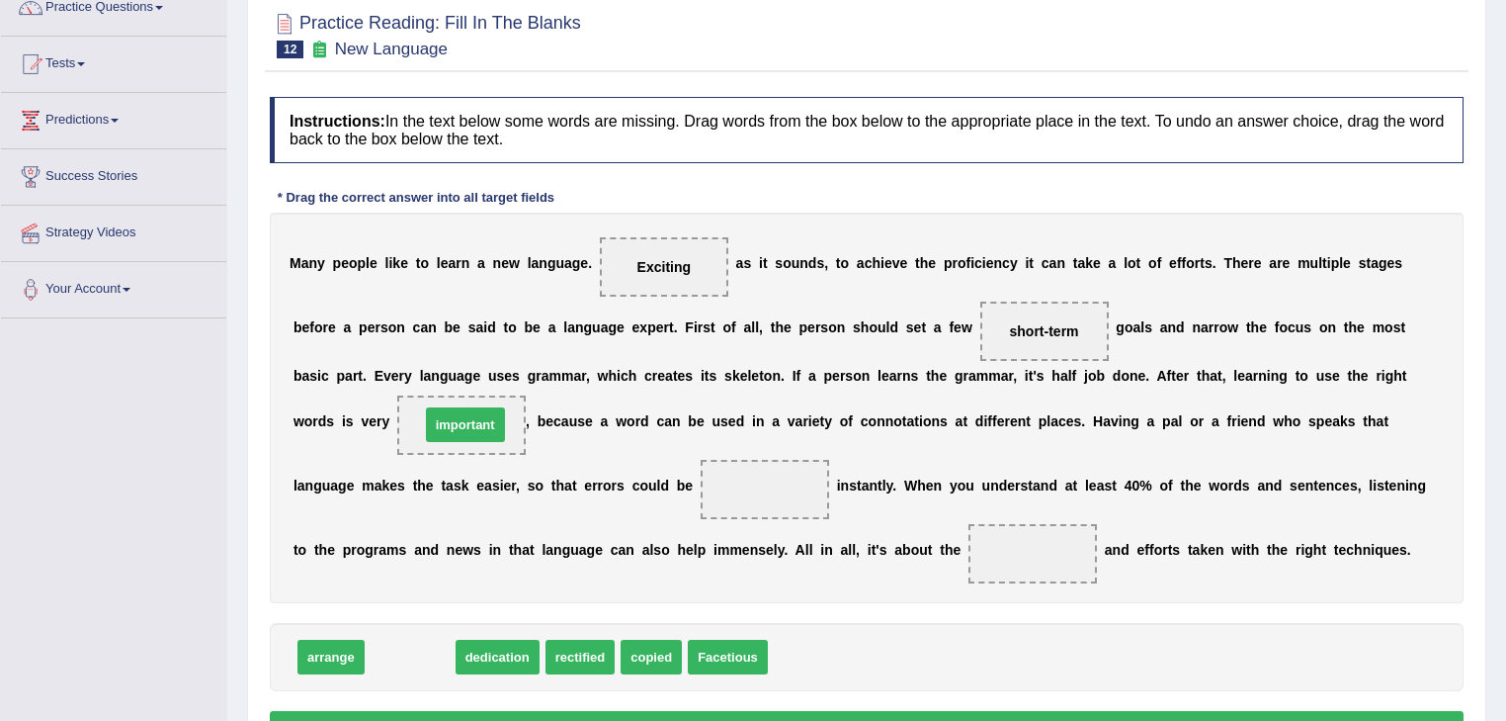
drag, startPoint x: 427, startPoint y: 655, endPoint x: 490, endPoint y: 423, distance: 240.7
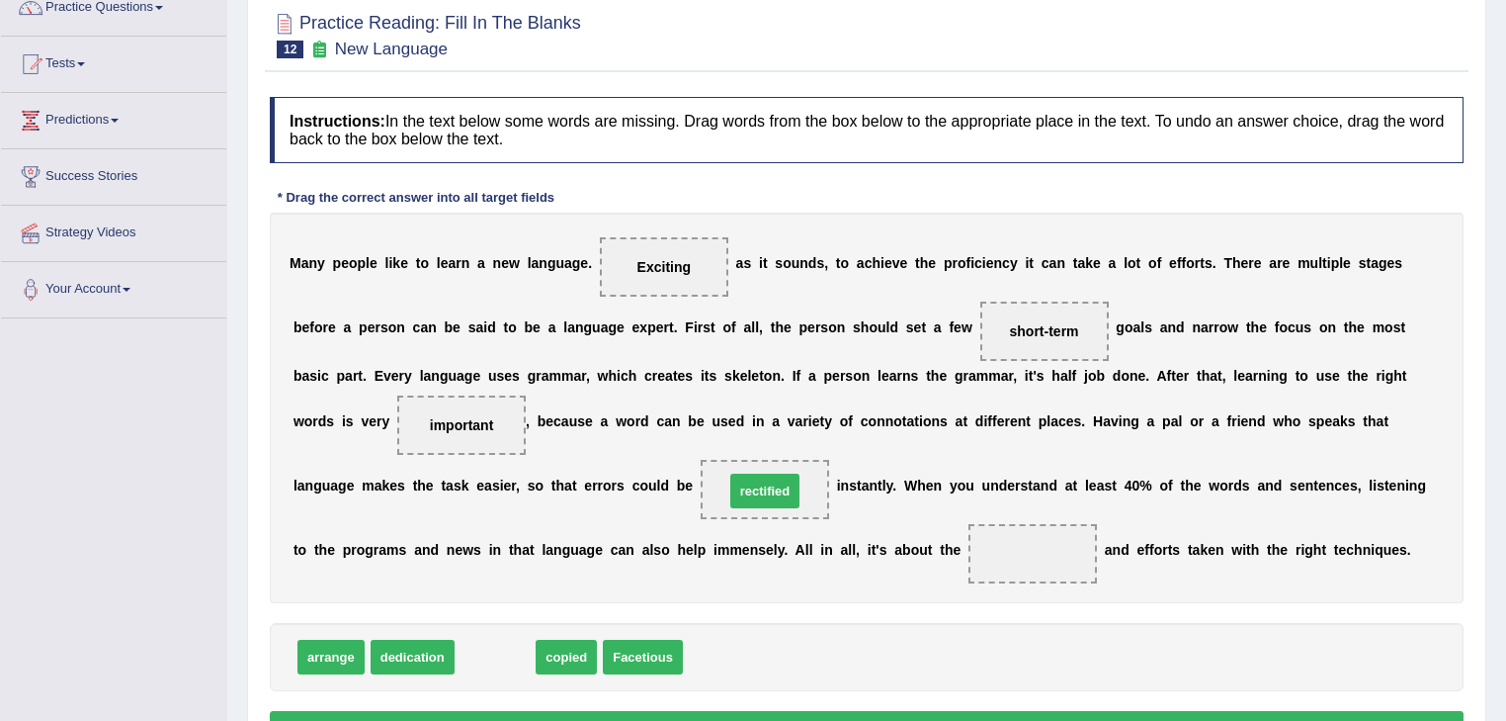
drag, startPoint x: 488, startPoint y: 651, endPoint x: 757, endPoint y: 485, distance: 316.0
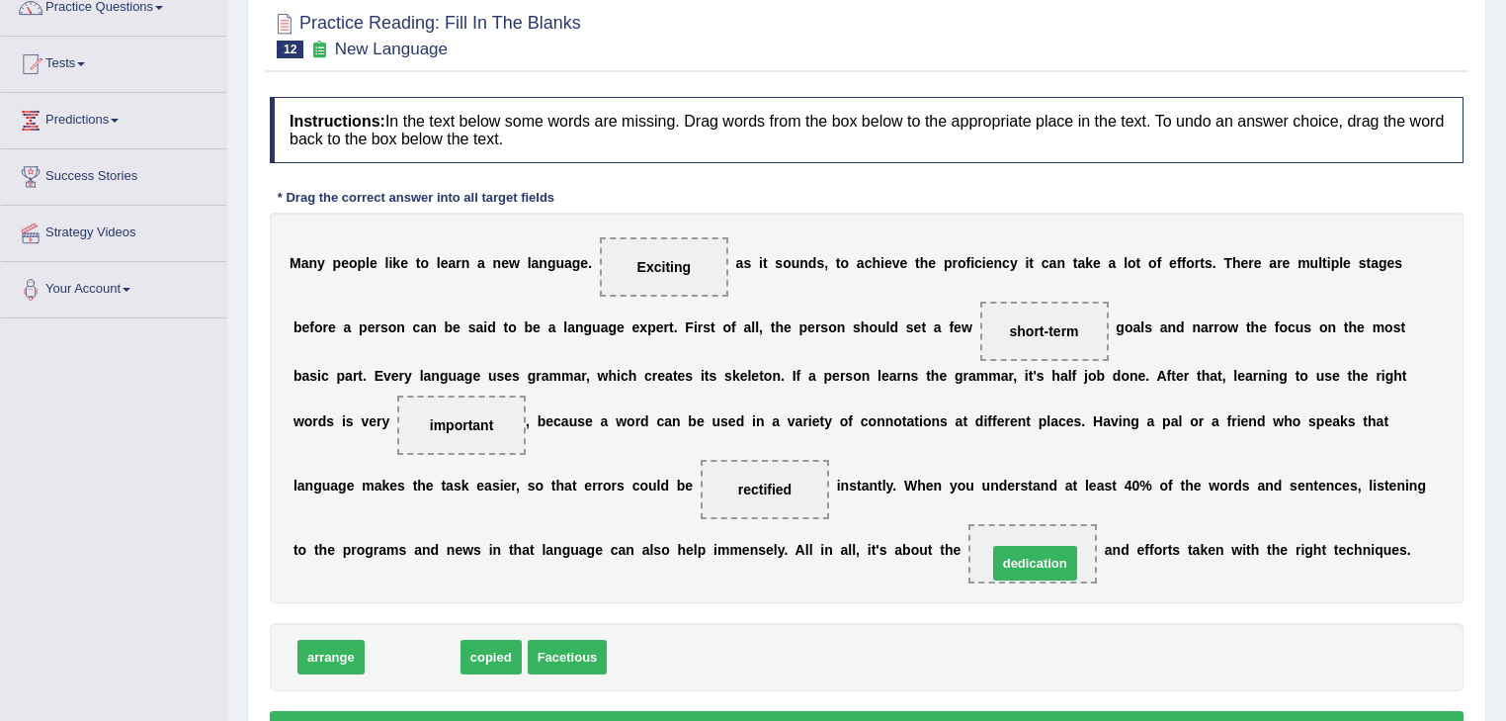
drag, startPoint x: 420, startPoint y: 652, endPoint x: 1043, endPoint y: 558, distance: 629.8
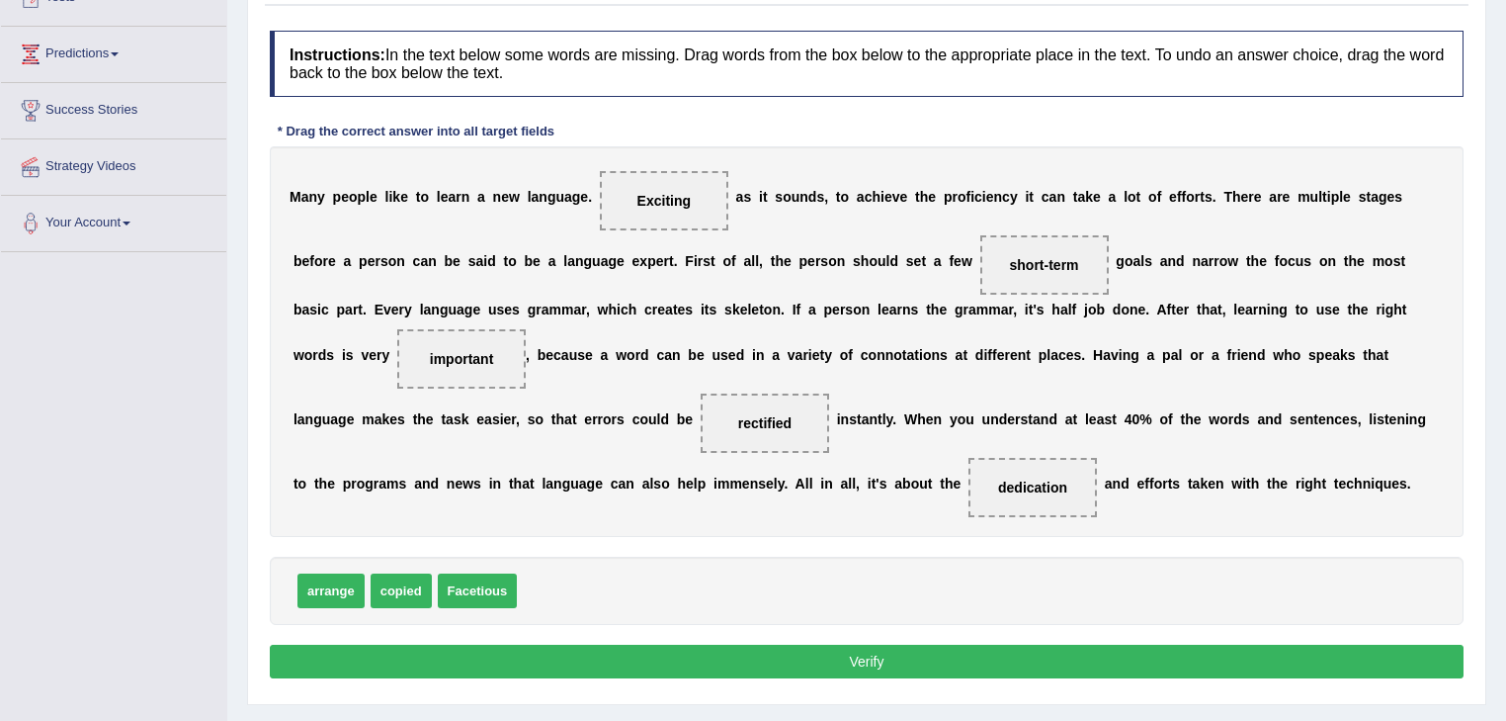
scroll to position [317, 0]
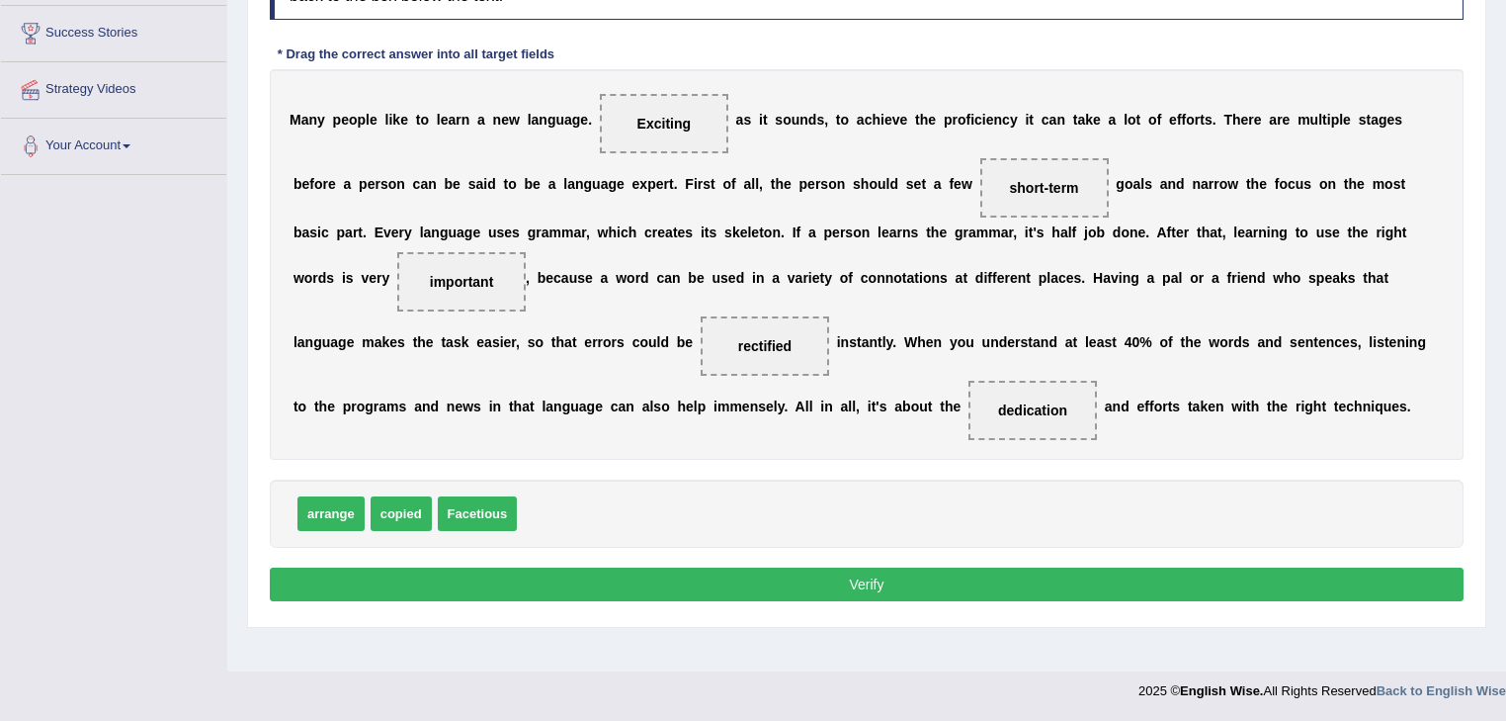
click at [814, 577] on button "Verify" at bounding box center [867, 584] width 1194 height 34
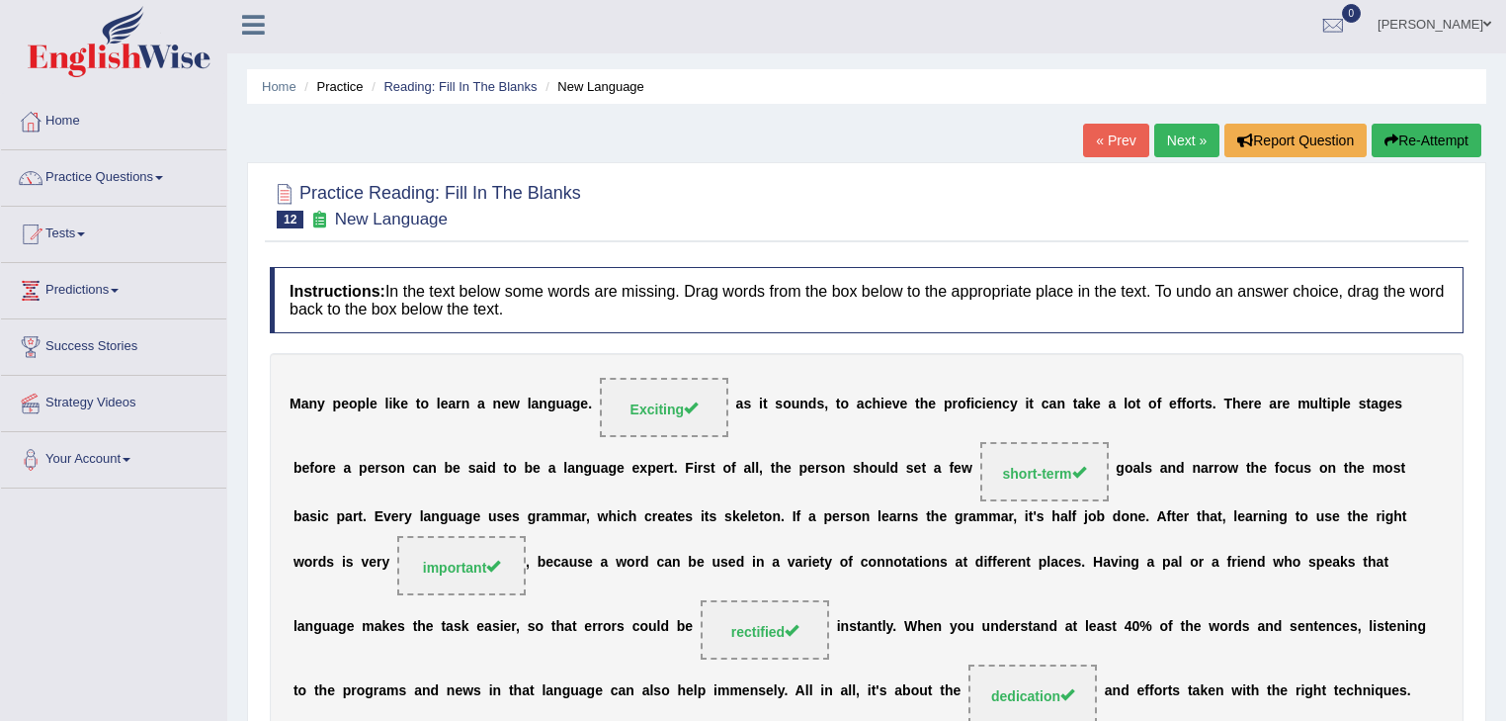
scroll to position [0, 0]
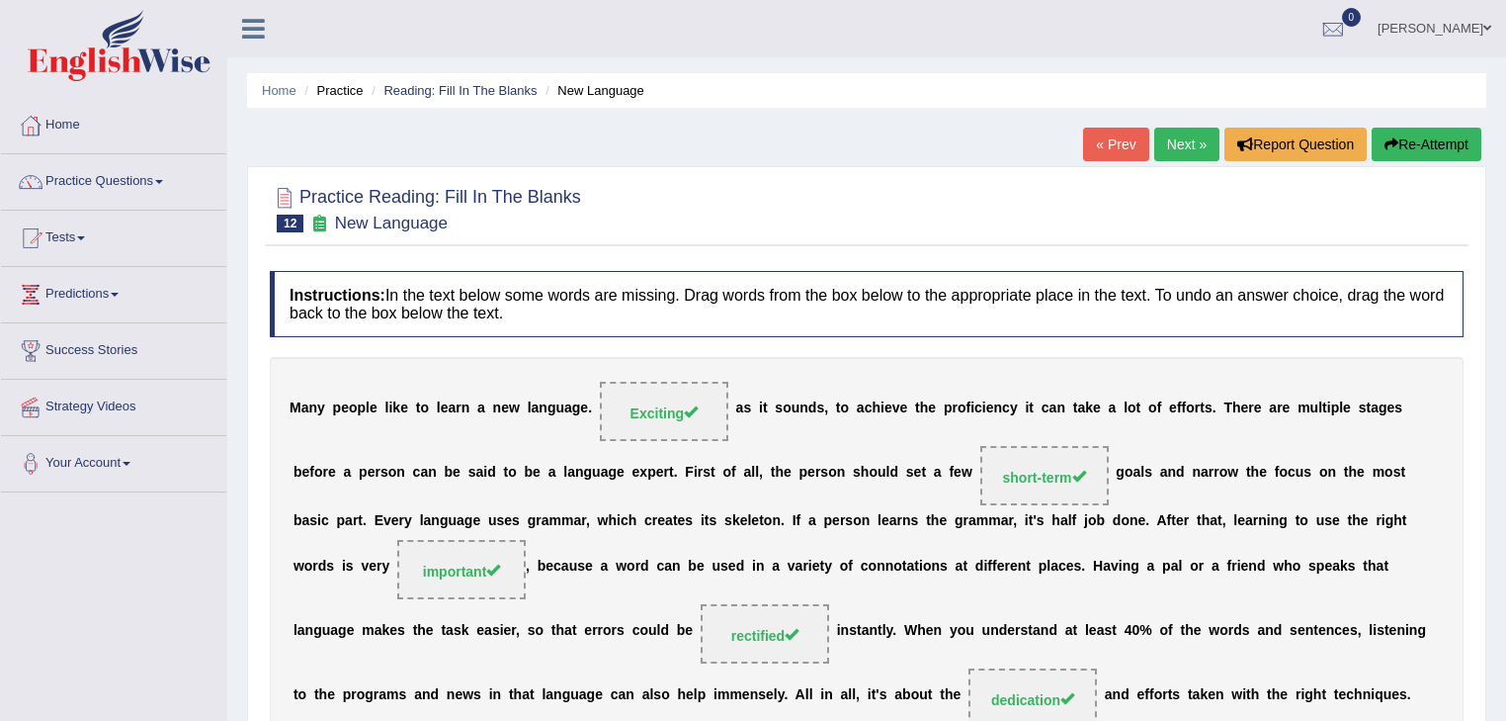
click at [1166, 142] on link "Next »" at bounding box center [1187, 145] width 65 height 34
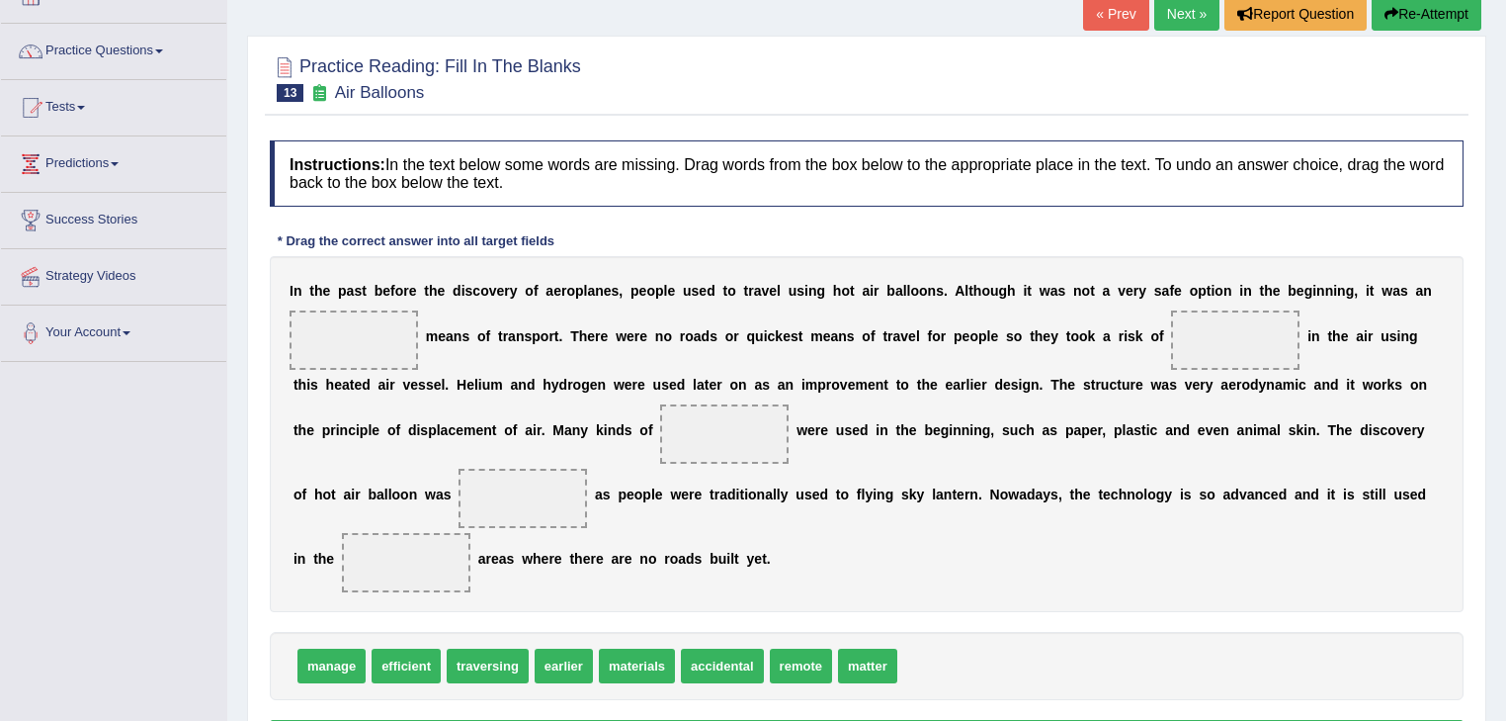
scroll to position [158, 0]
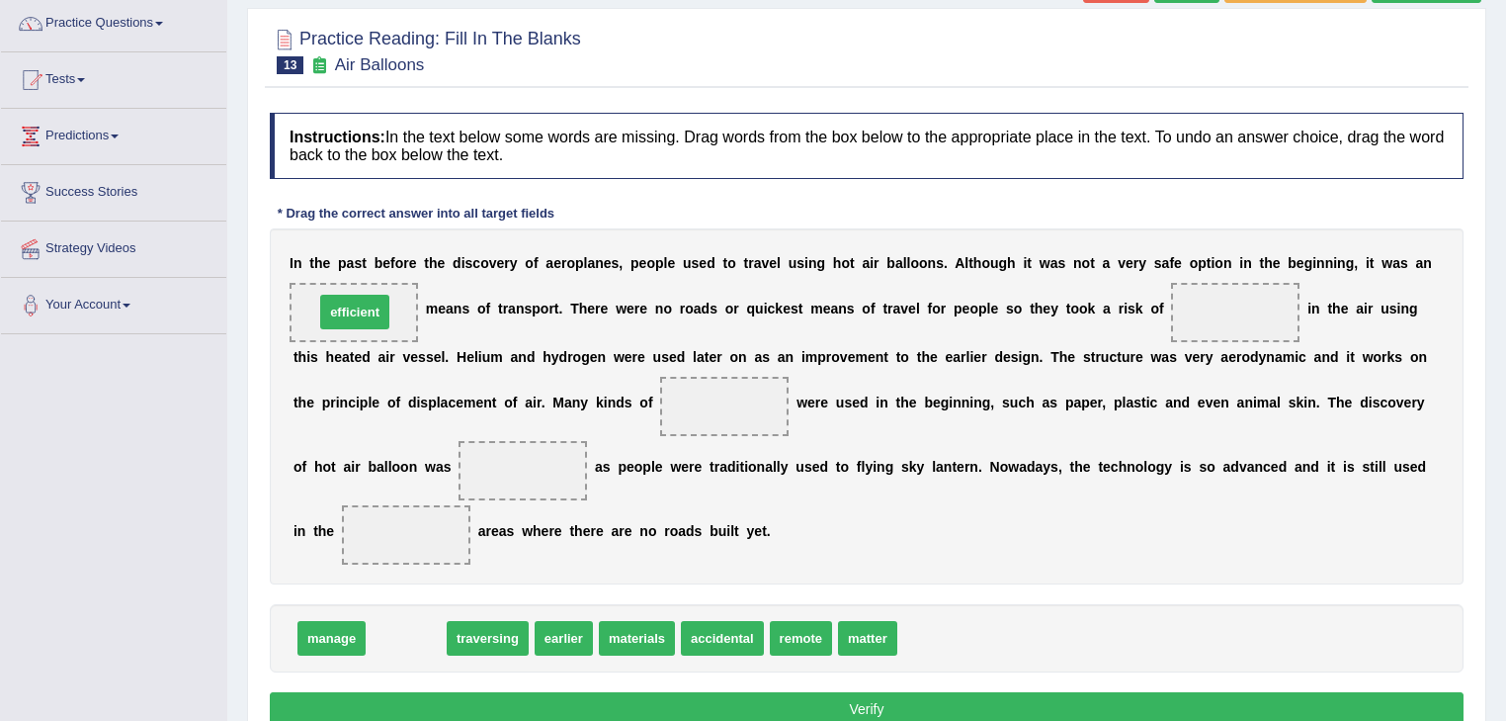
drag, startPoint x: 401, startPoint y: 640, endPoint x: 346, endPoint y: 309, distance: 334.8
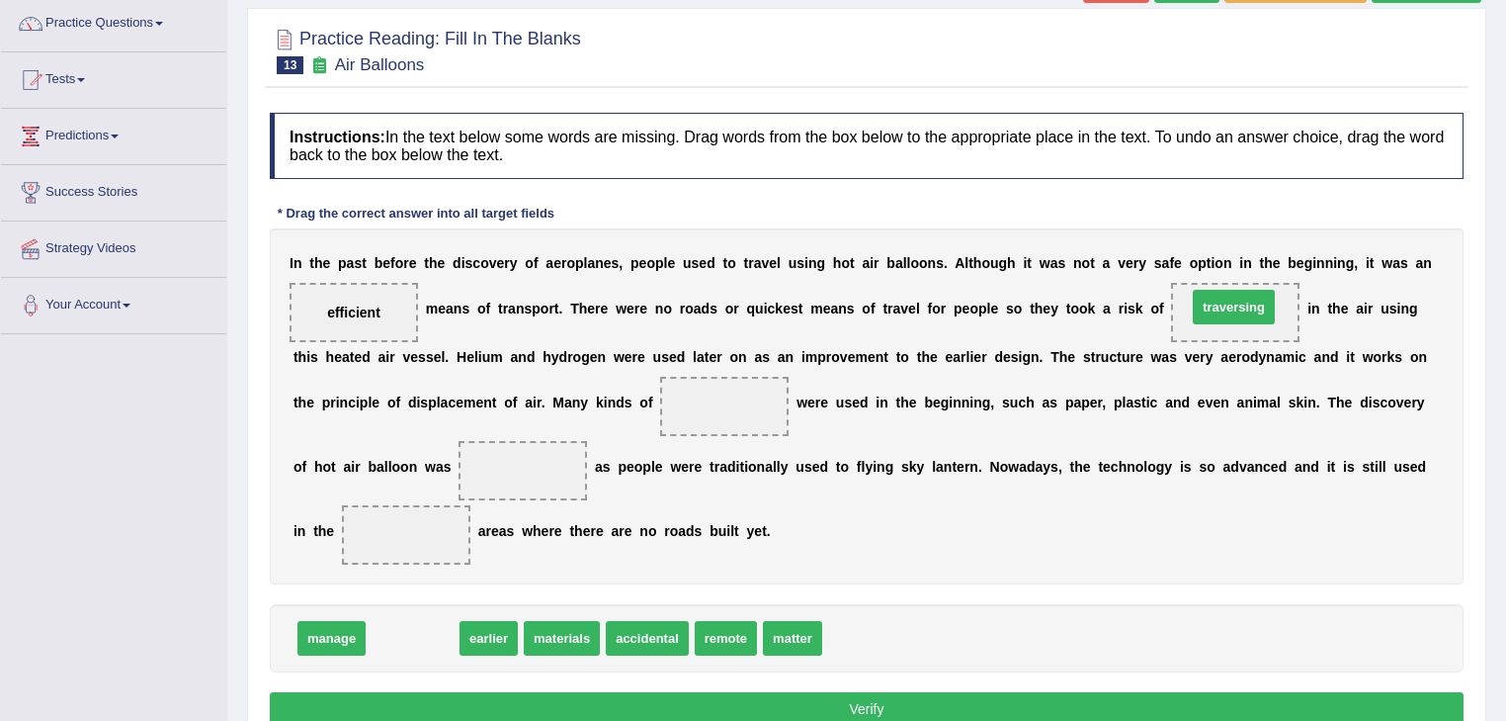
drag, startPoint x: 410, startPoint y: 643, endPoint x: 1231, endPoint y: 312, distance: 884.7
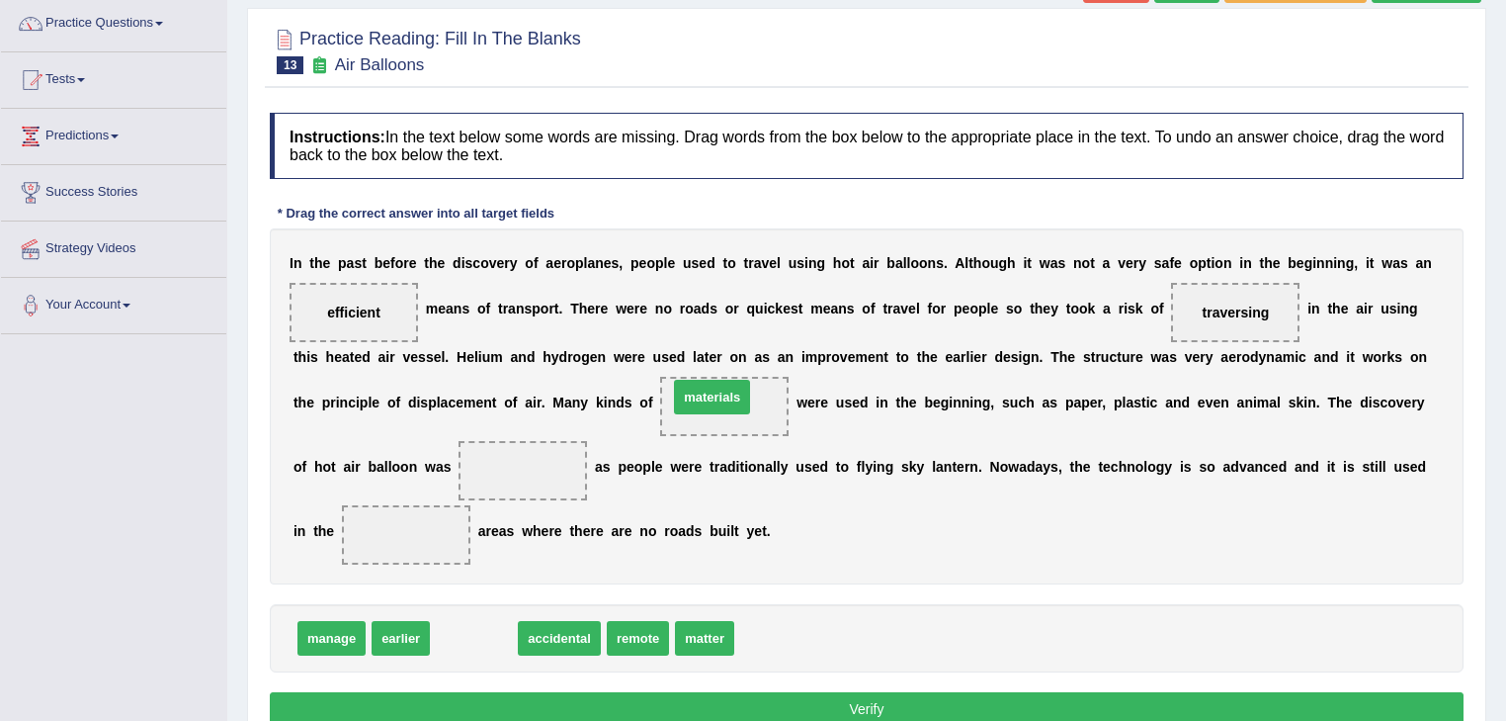
drag, startPoint x: 488, startPoint y: 642, endPoint x: 728, endPoint y: 407, distance: 335.5
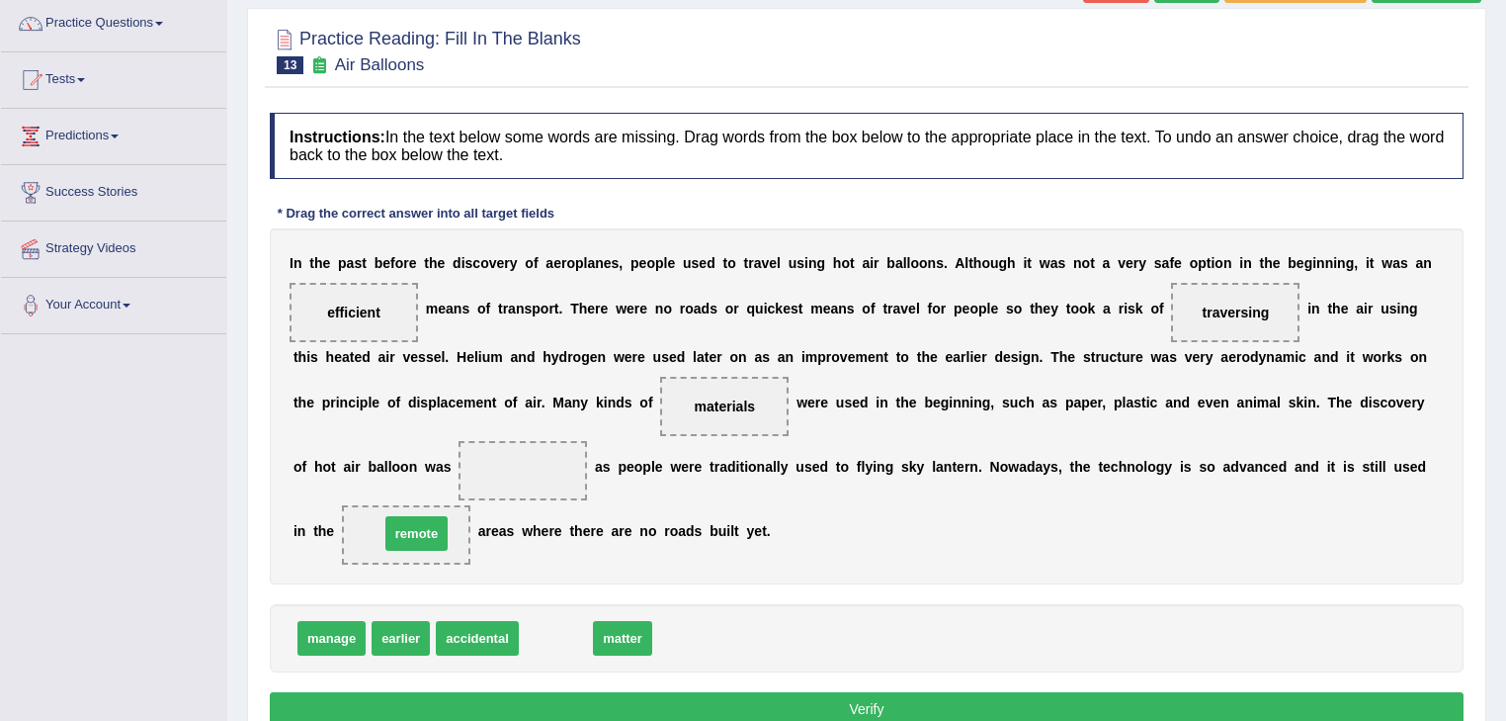
drag, startPoint x: 573, startPoint y: 642, endPoint x: 434, endPoint y: 538, distance: 174.4
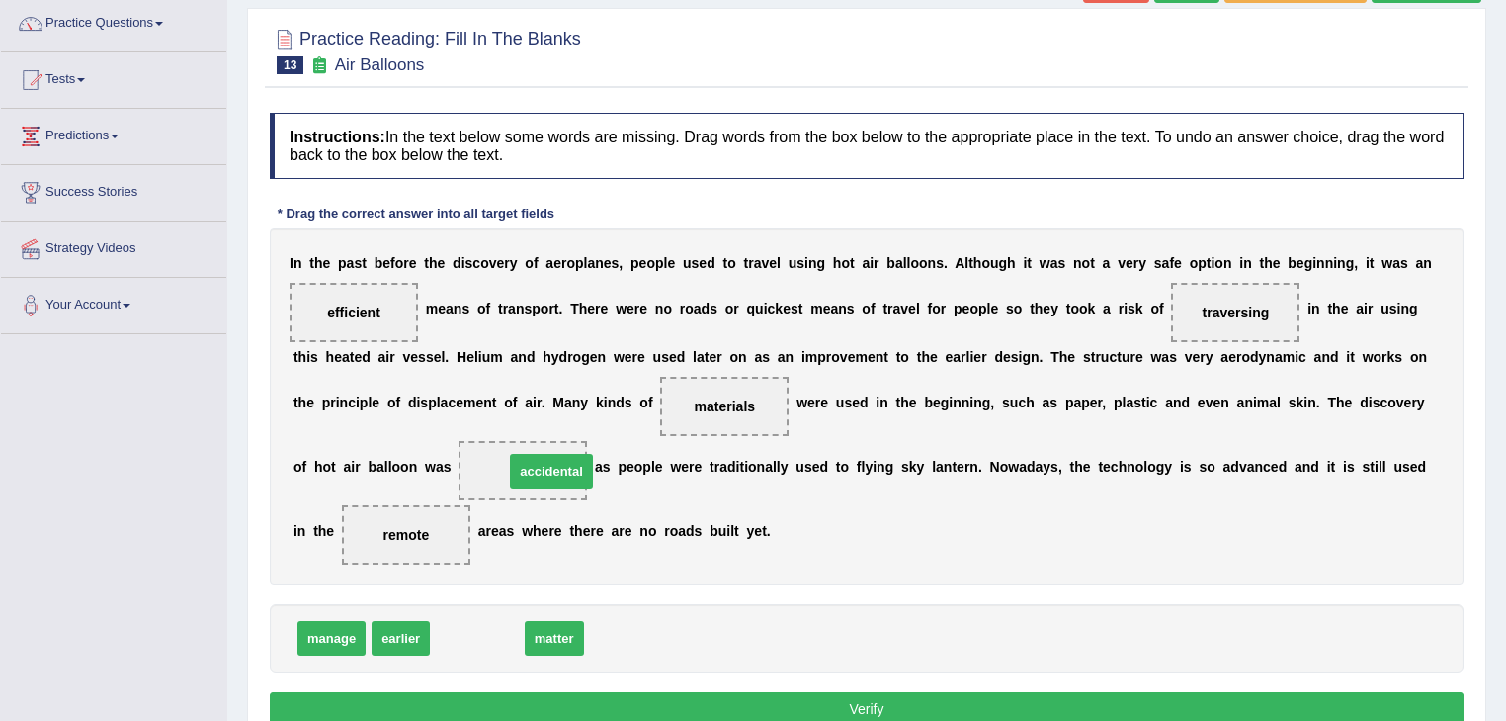
drag, startPoint x: 471, startPoint y: 637, endPoint x: 543, endPoint y: 470, distance: 181.6
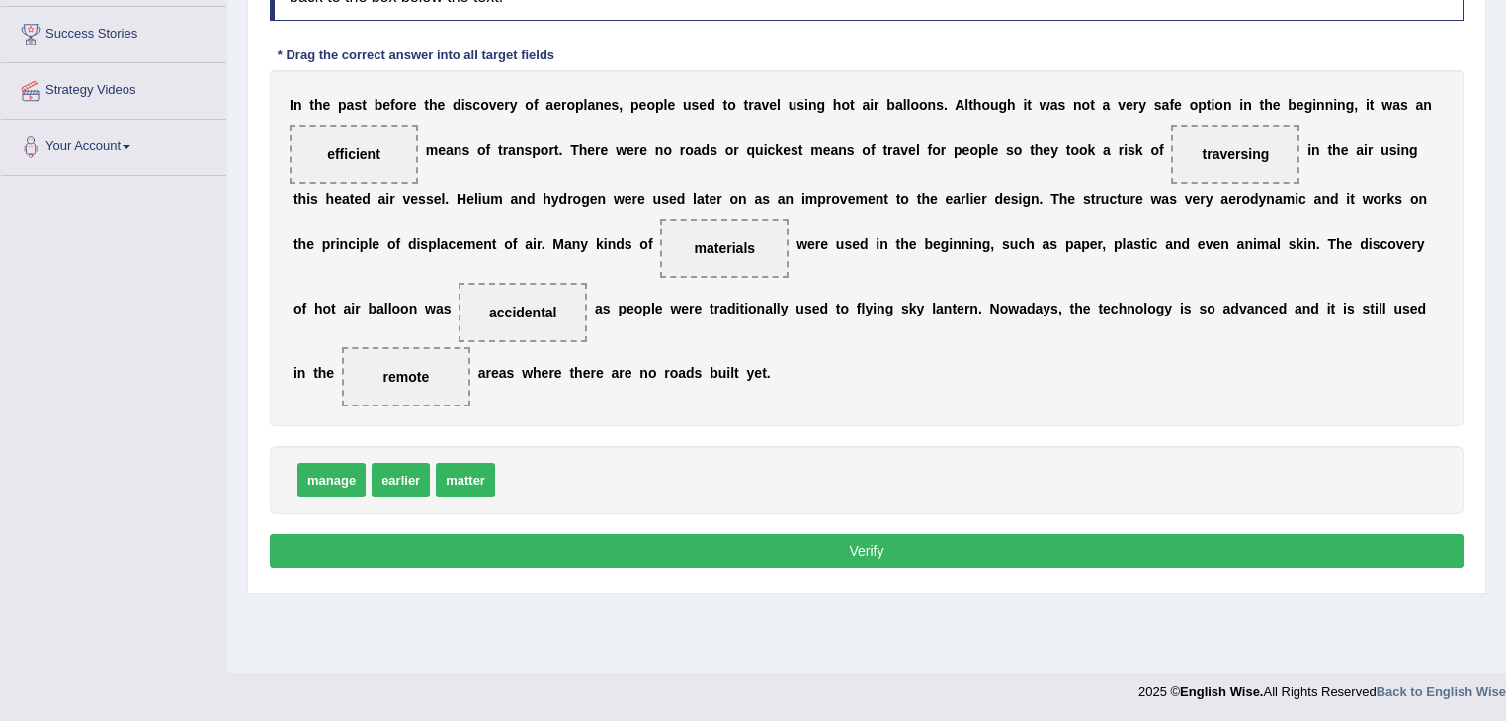
scroll to position [317, 0]
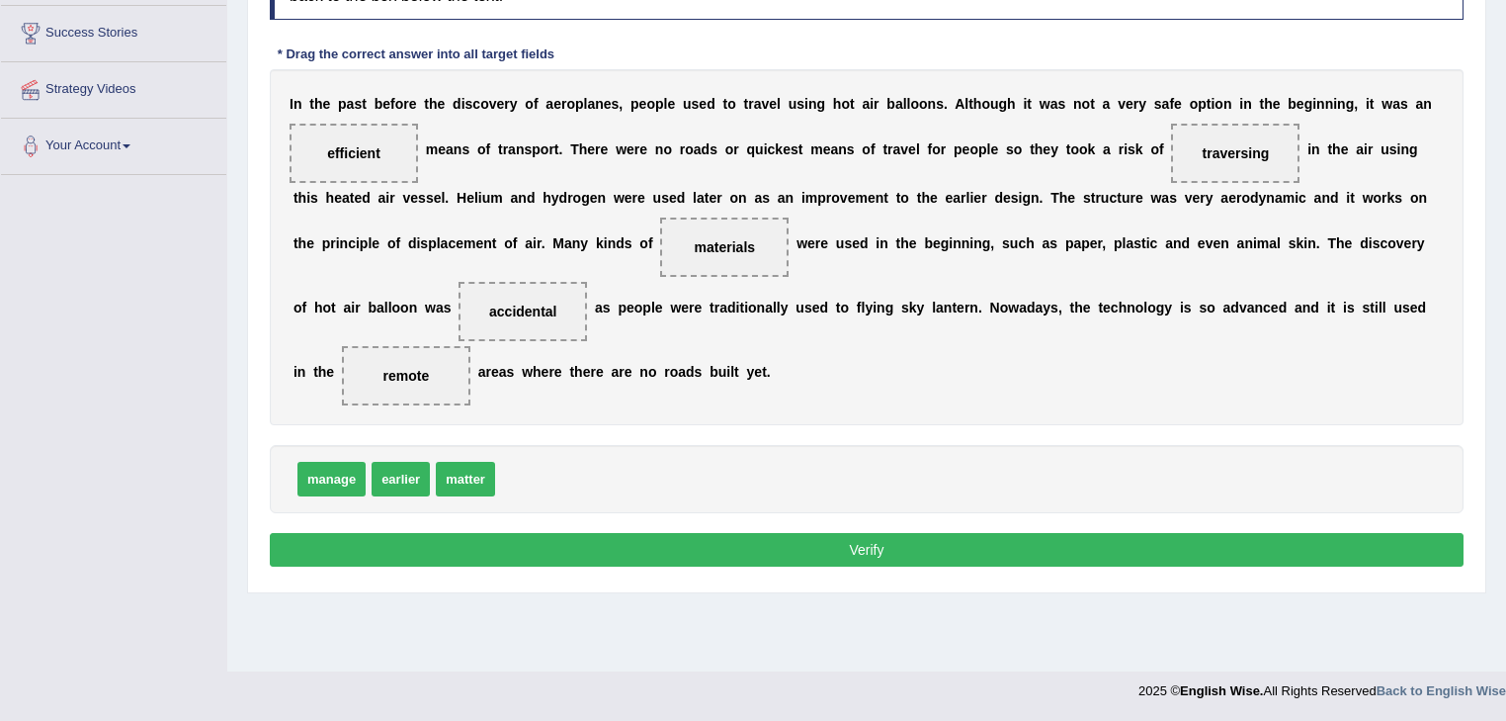
click at [674, 542] on button "Verify" at bounding box center [867, 550] width 1194 height 34
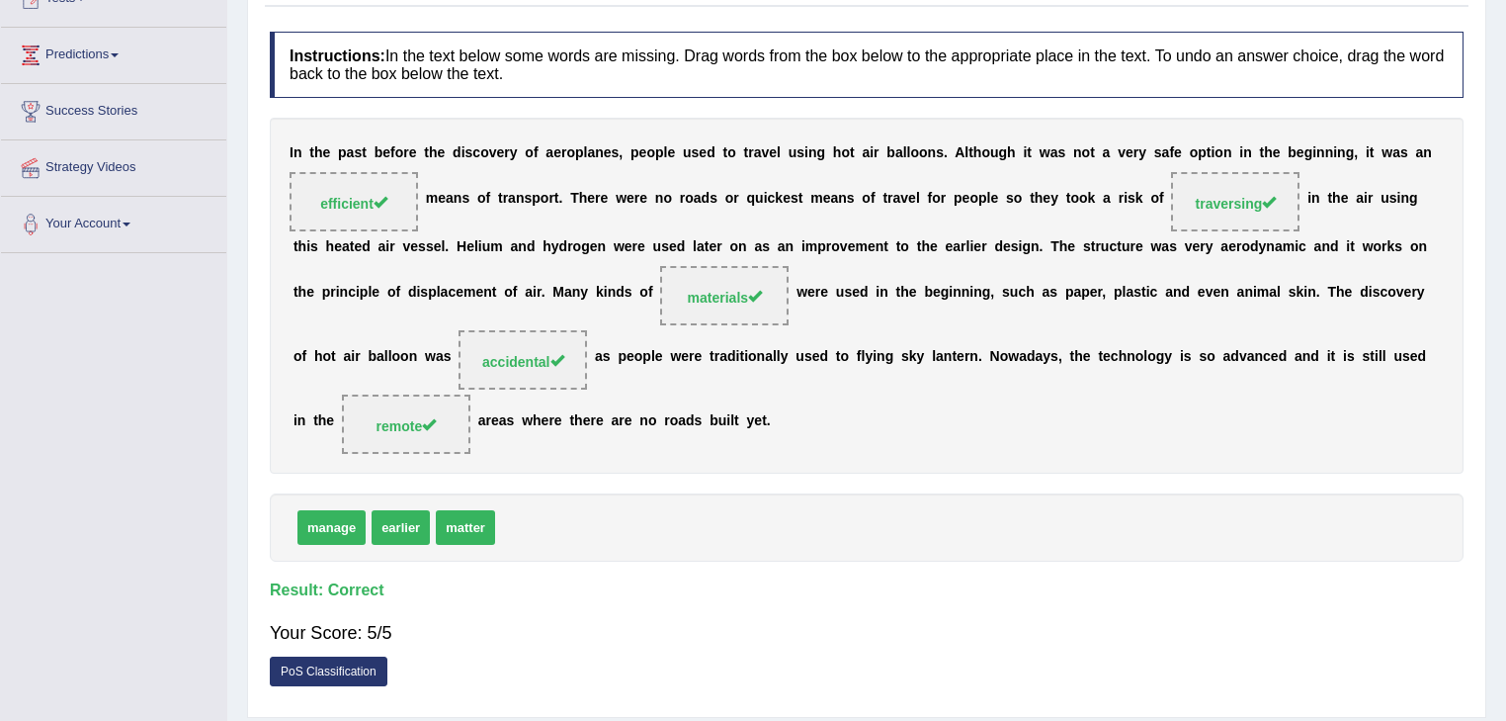
scroll to position [80, 0]
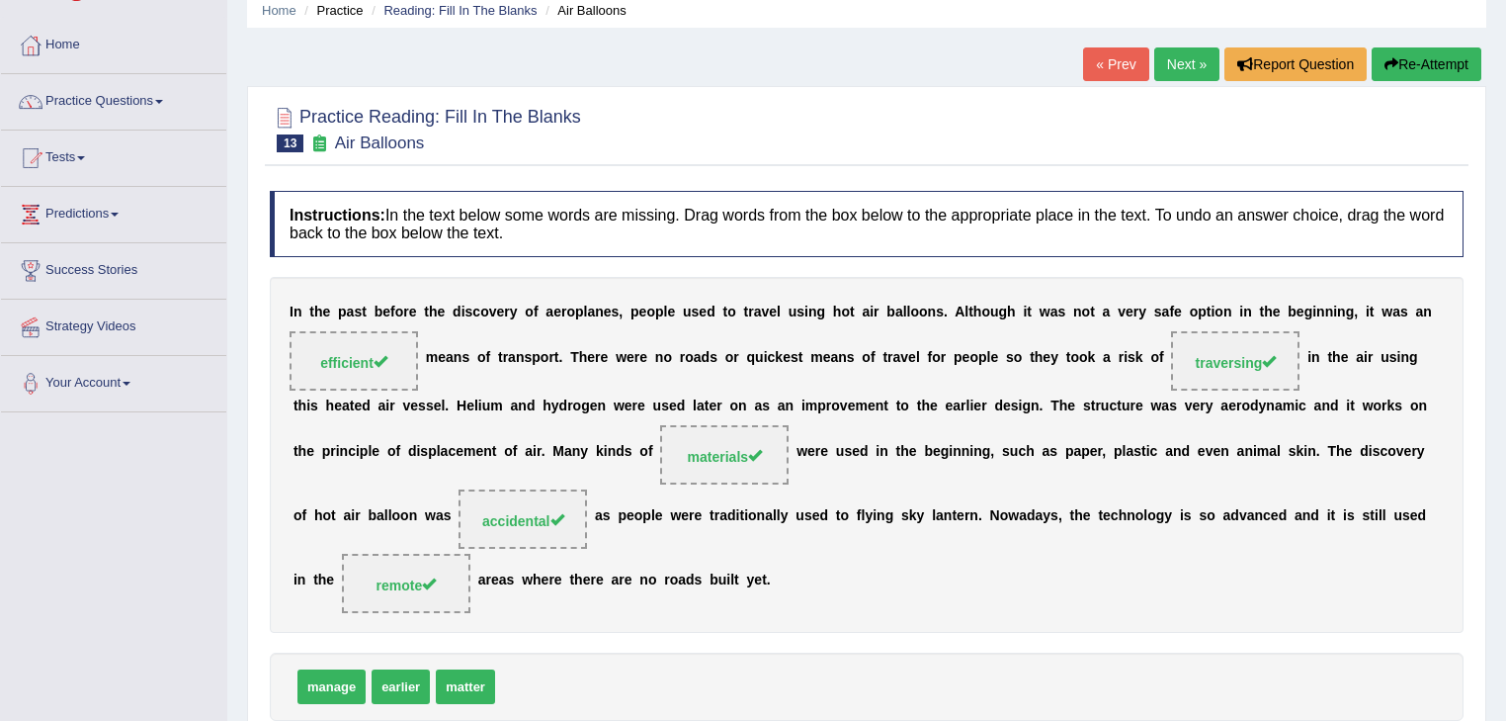
click at [1176, 67] on link "Next »" at bounding box center [1187, 64] width 65 height 34
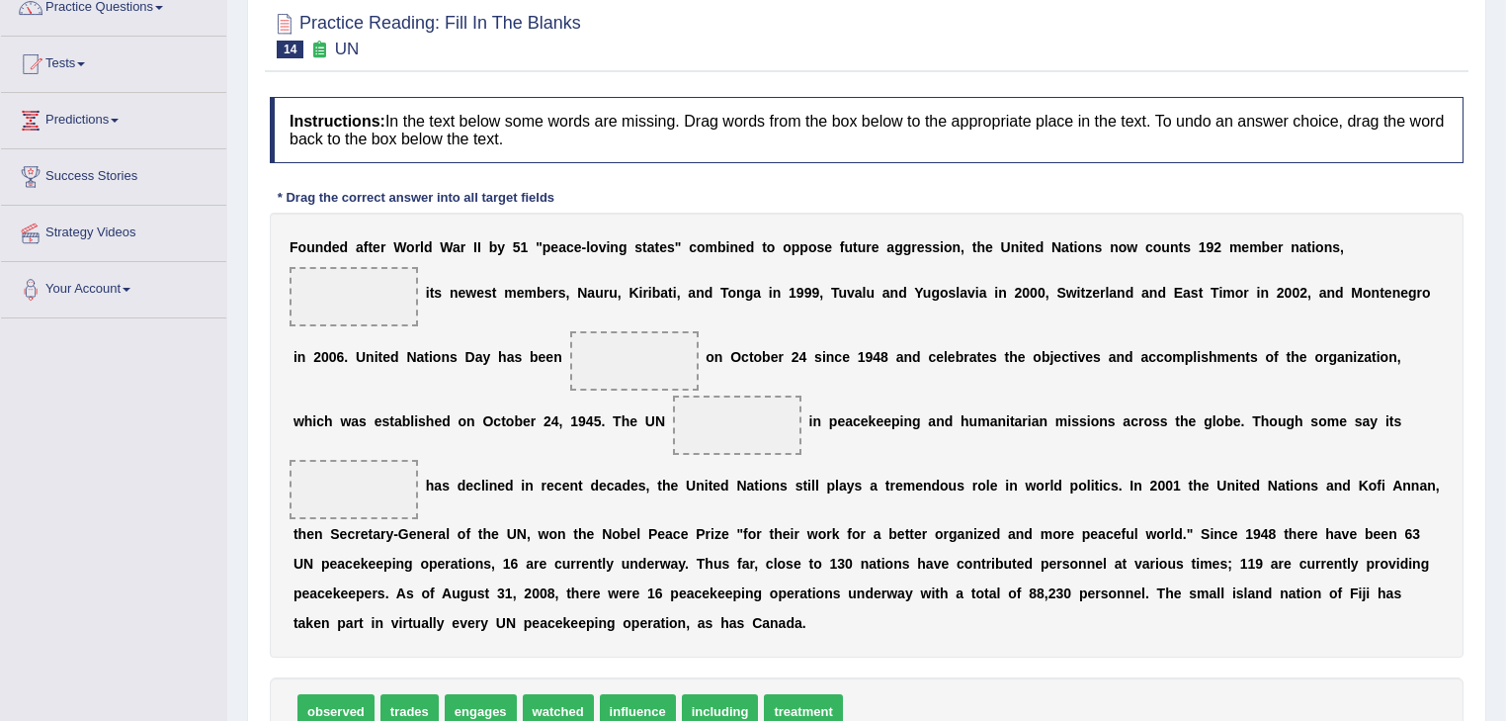
scroll to position [253, 0]
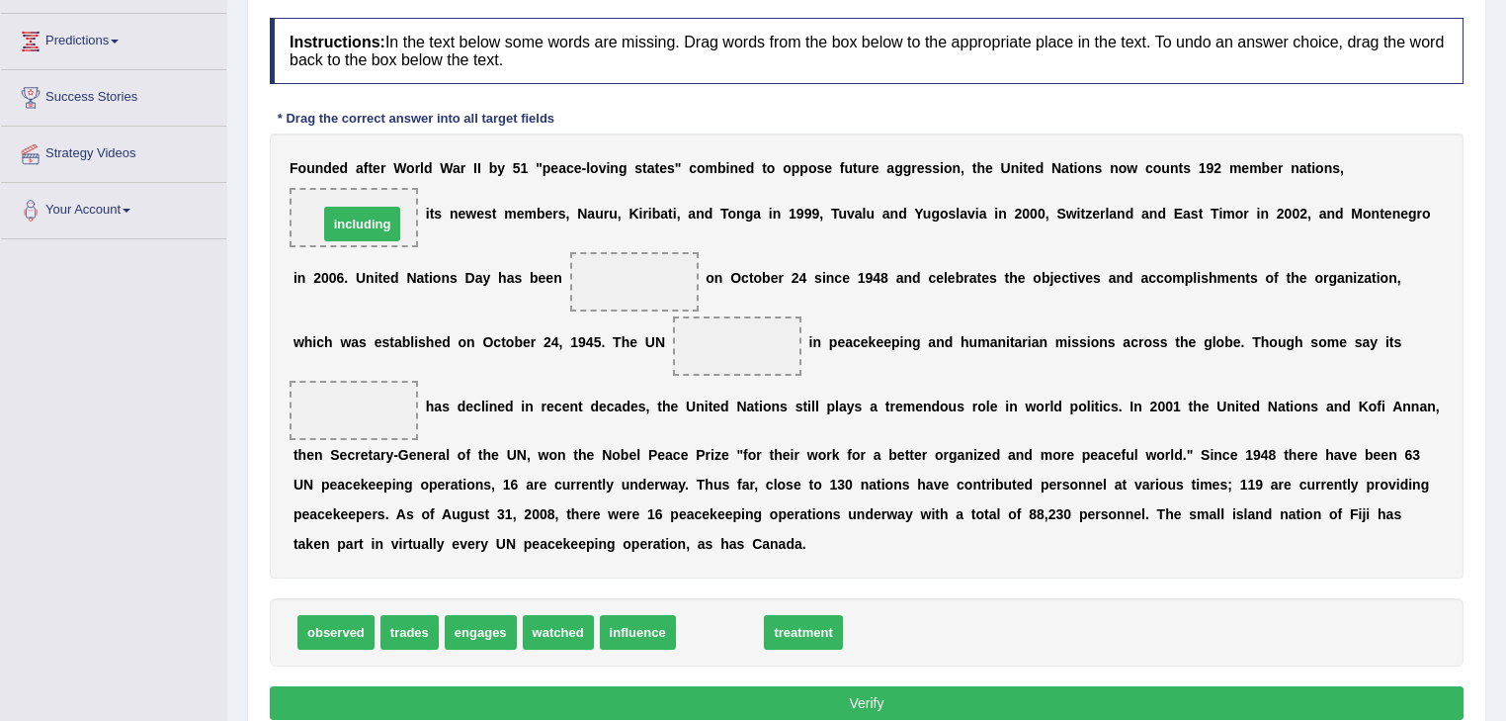
drag, startPoint x: 726, startPoint y: 638, endPoint x: 368, endPoint y: 229, distance: 542.9
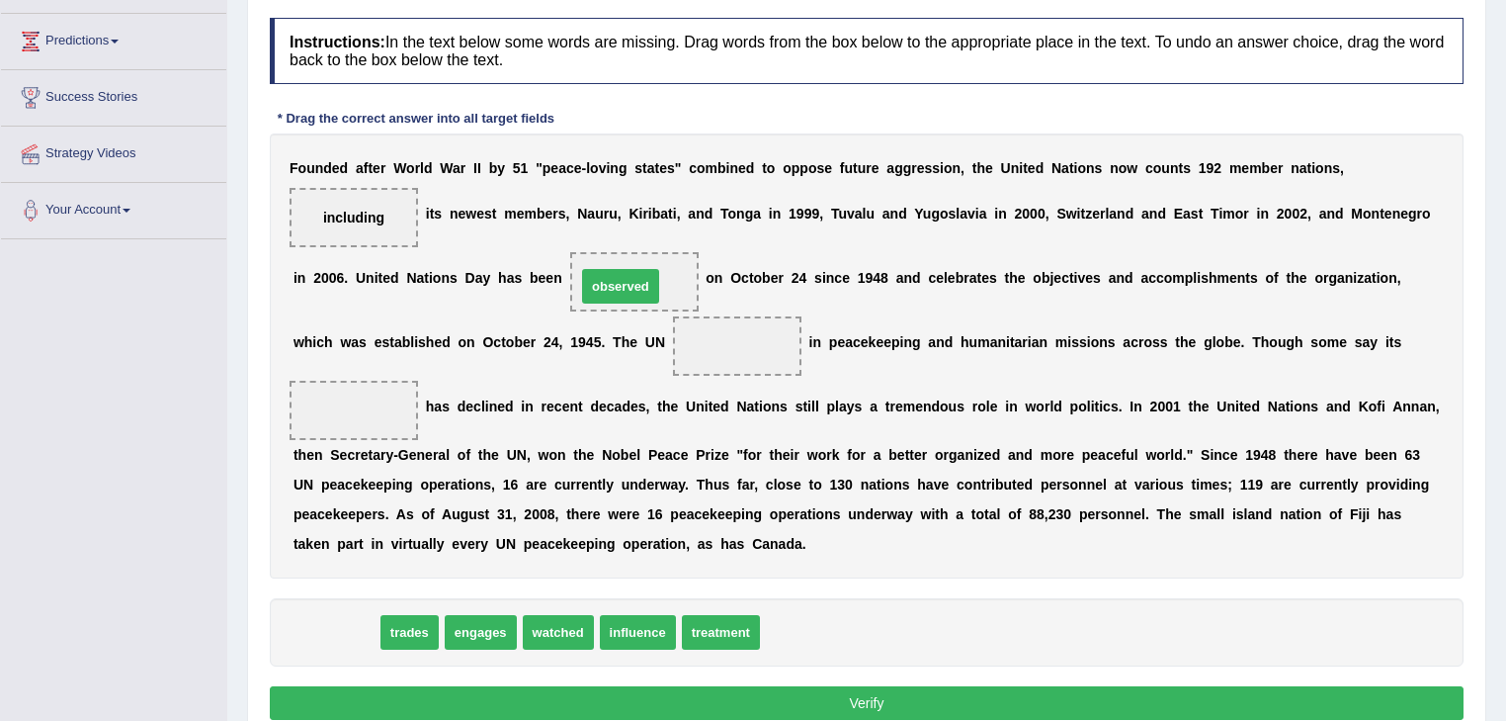
drag, startPoint x: 363, startPoint y: 625, endPoint x: 645, endPoint y: 293, distance: 436.1
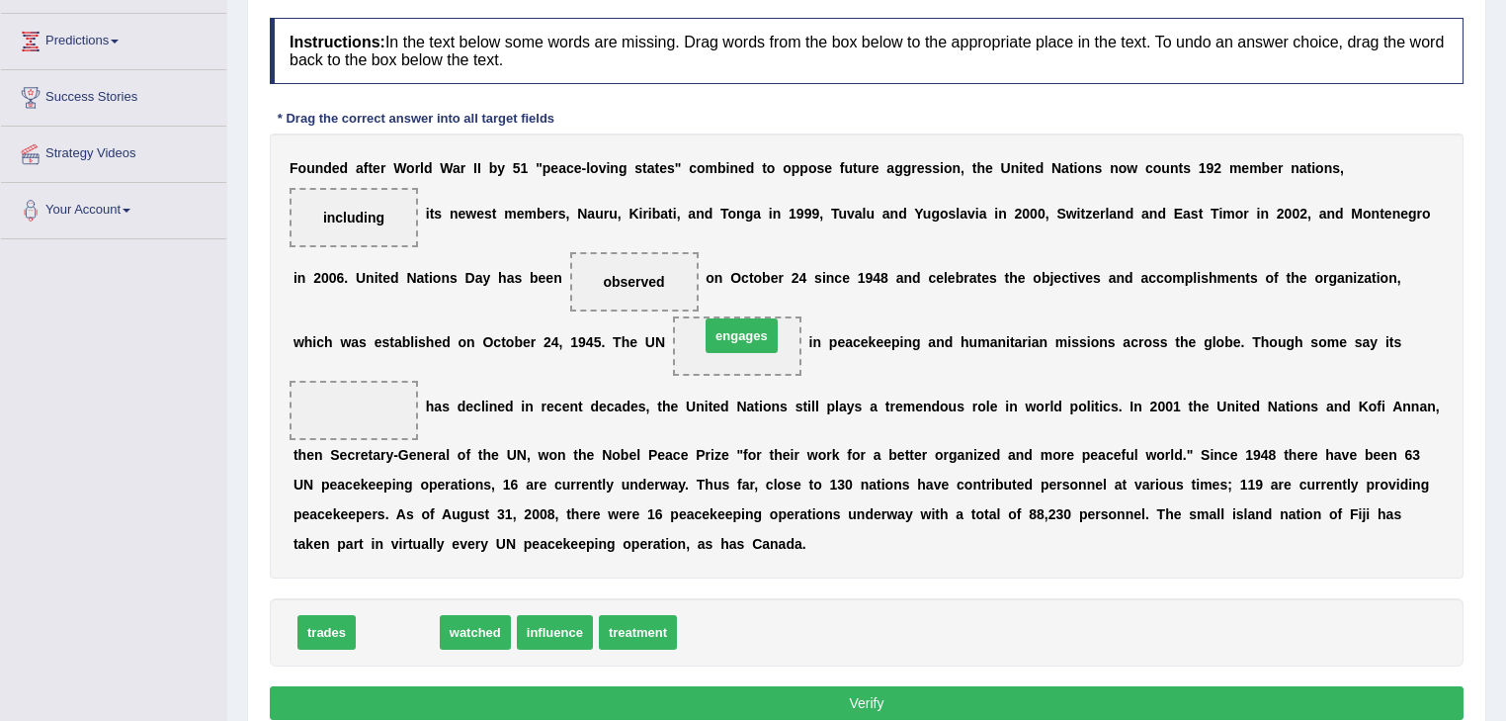
drag, startPoint x: 378, startPoint y: 637, endPoint x: 728, endPoint y: 348, distance: 453.6
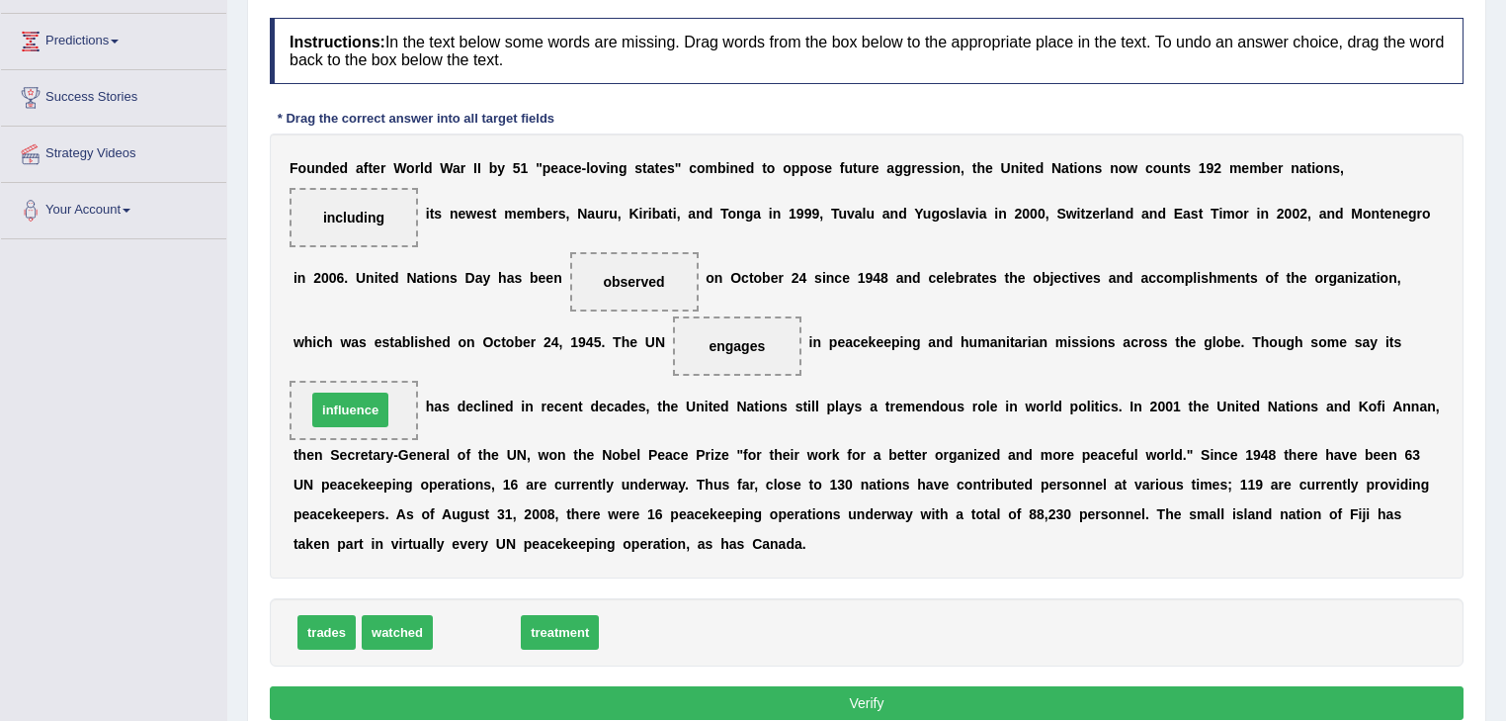
drag, startPoint x: 478, startPoint y: 635, endPoint x: 363, endPoint y: 416, distance: 247.2
click at [892, 701] on button "Verify" at bounding box center [867, 703] width 1194 height 34
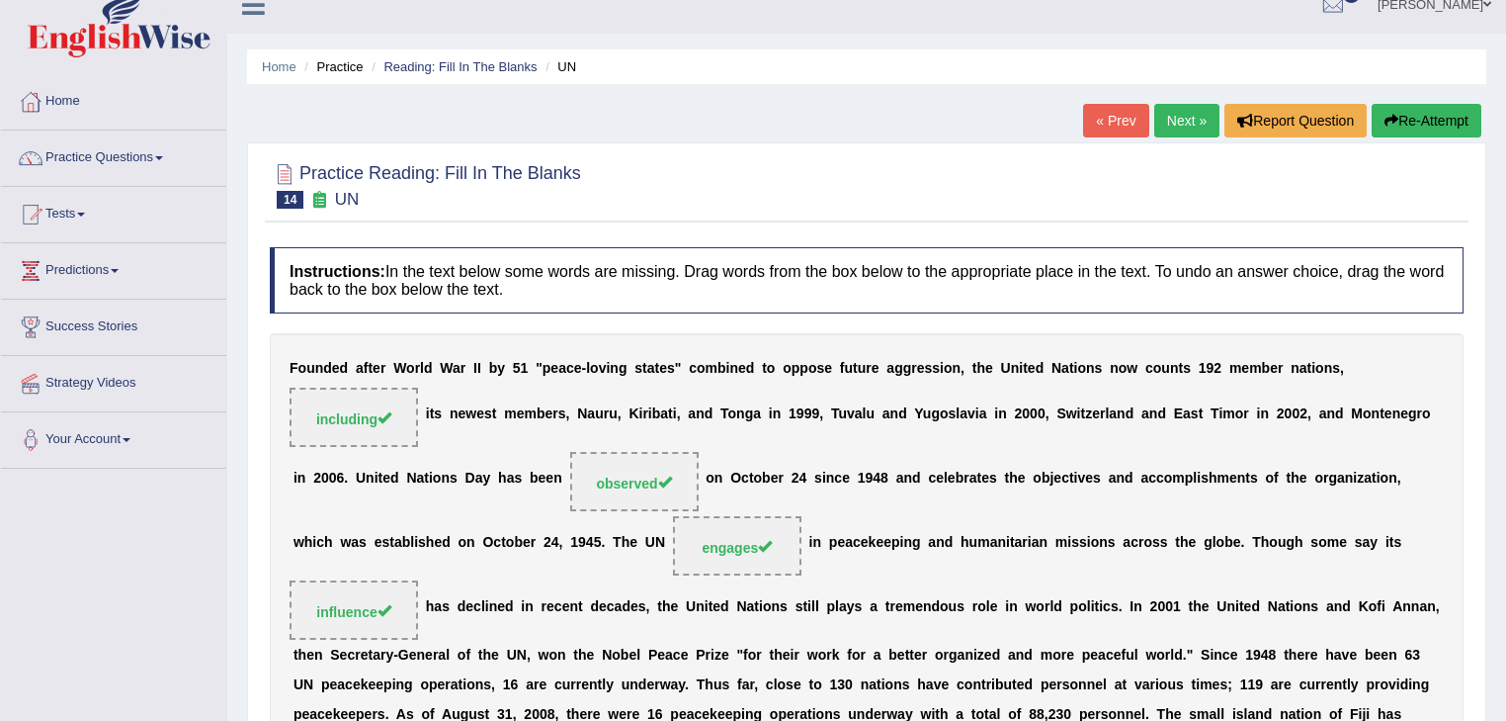
scroll to position [0, 0]
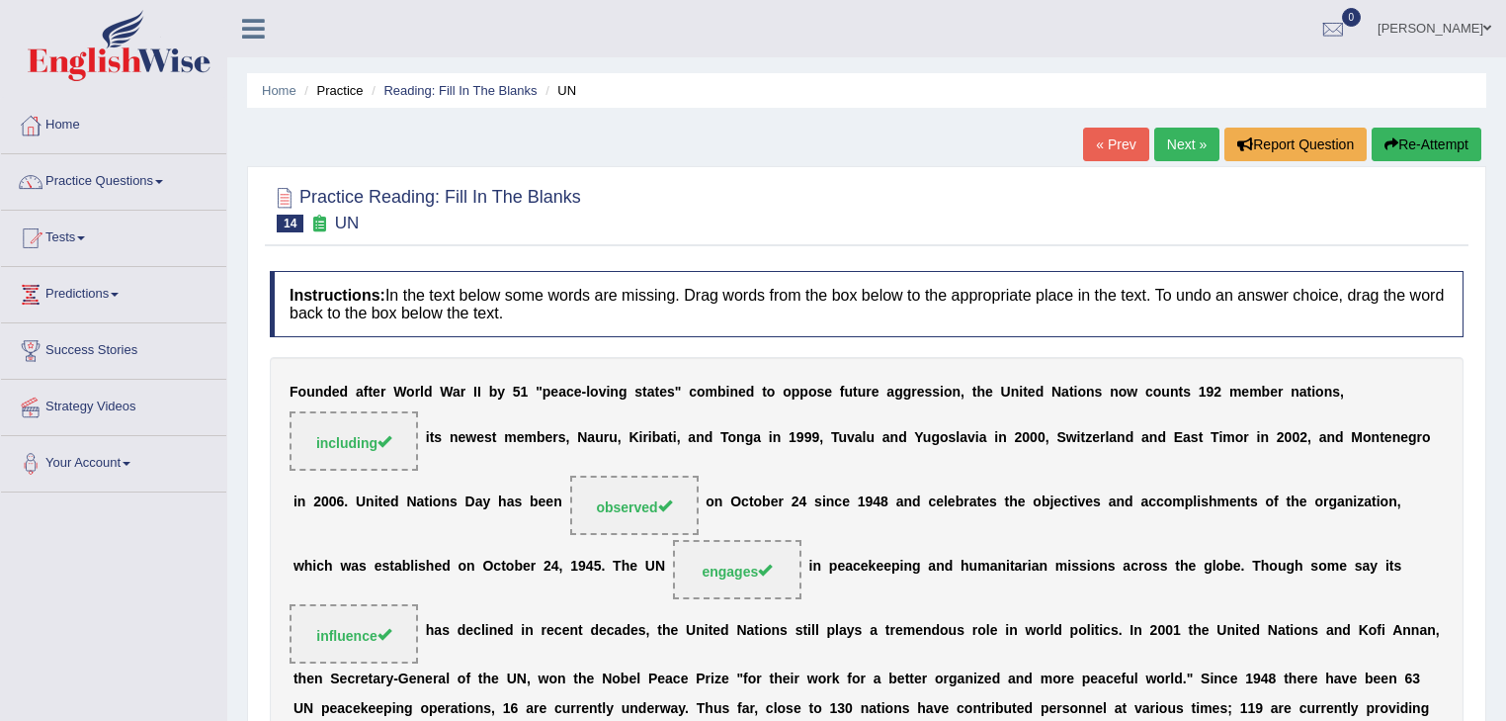
click at [1167, 143] on link "Next »" at bounding box center [1187, 145] width 65 height 34
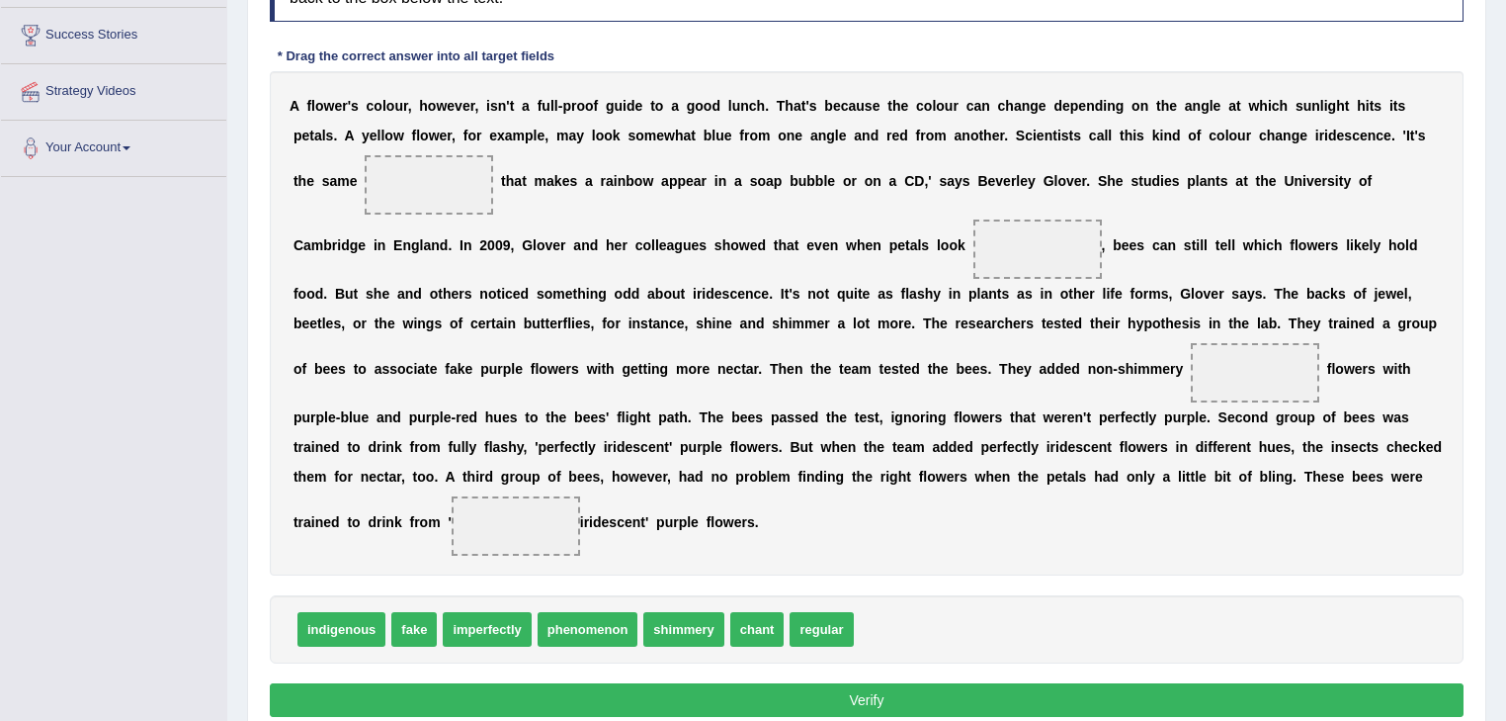
scroll to position [316, 0]
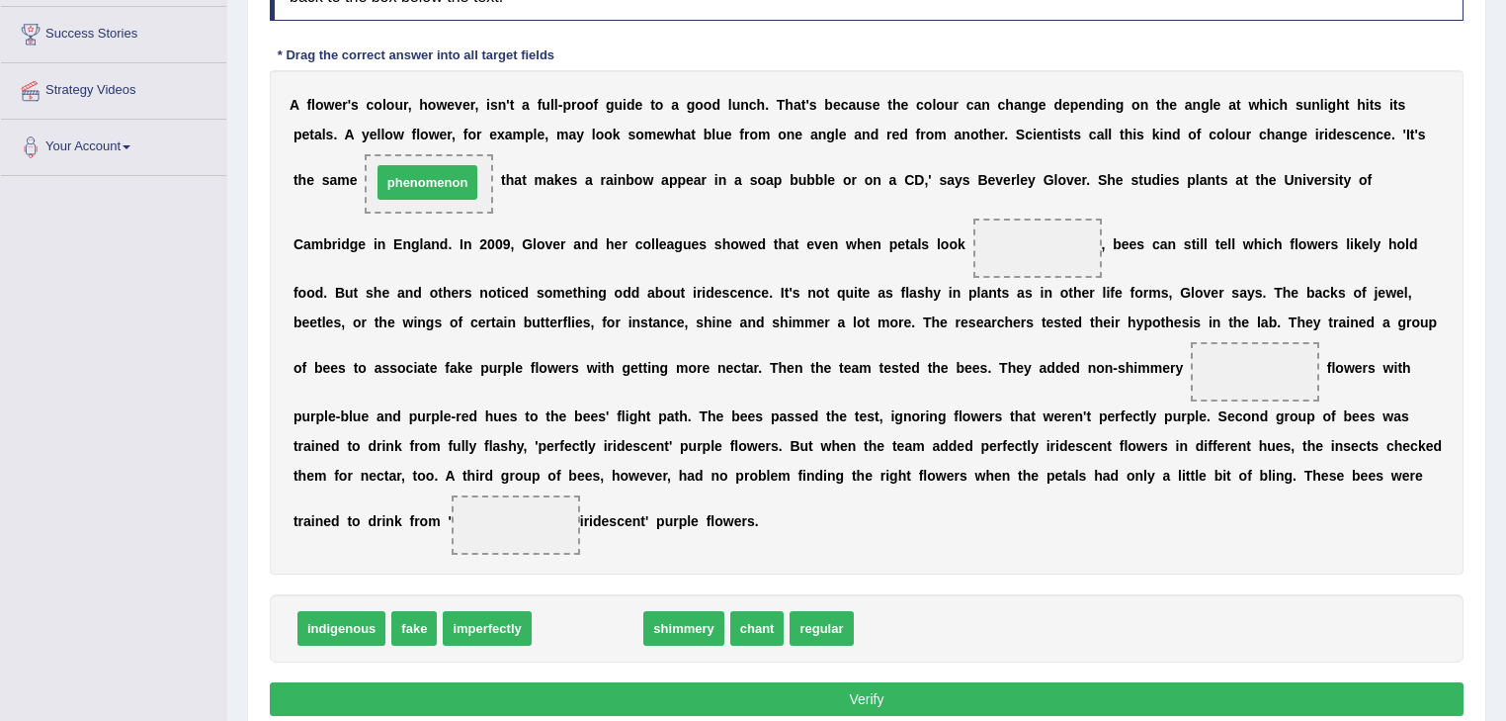
drag, startPoint x: 589, startPoint y: 633, endPoint x: 429, endPoint y: 187, distance: 473.7
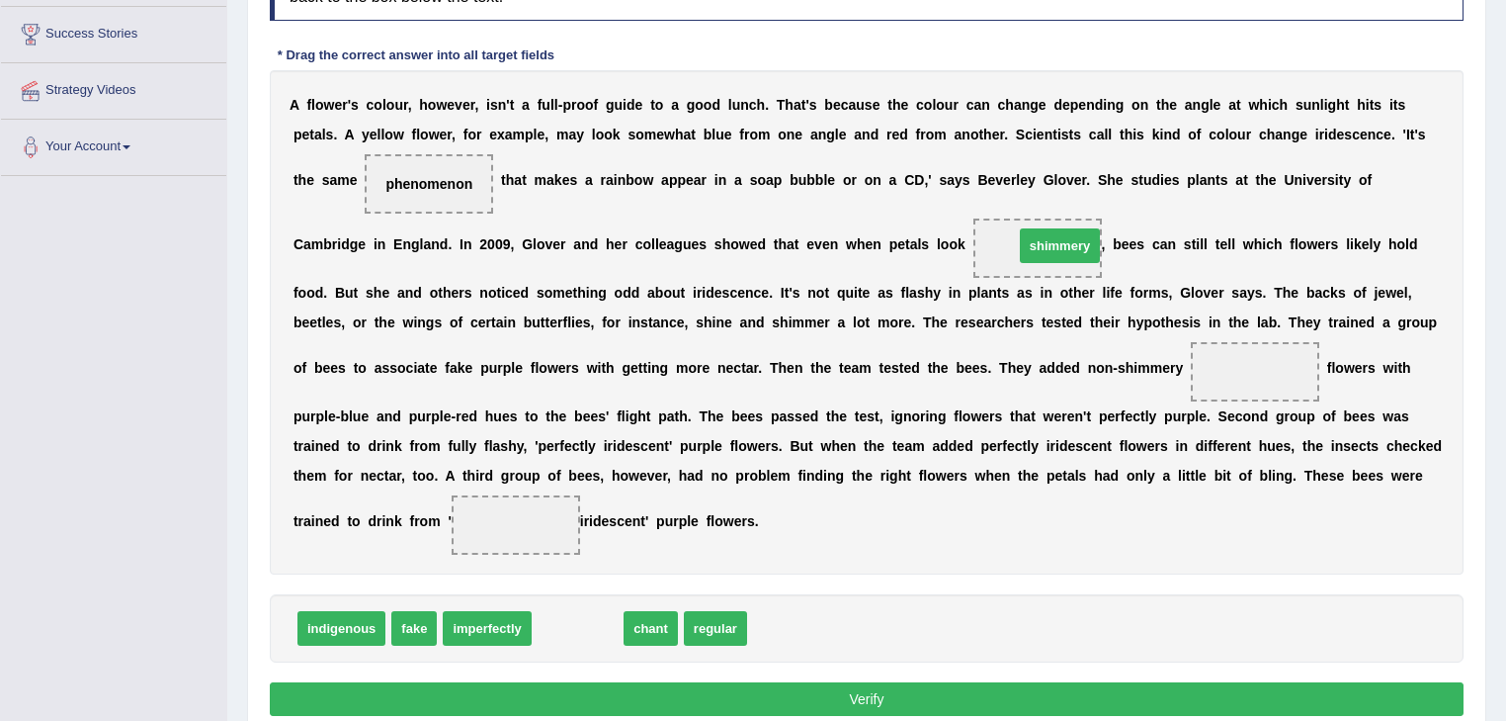
drag, startPoint x: 572, startPoint y: 631, endPoint x: 1055, endPoint y: 248, distance: 615.6
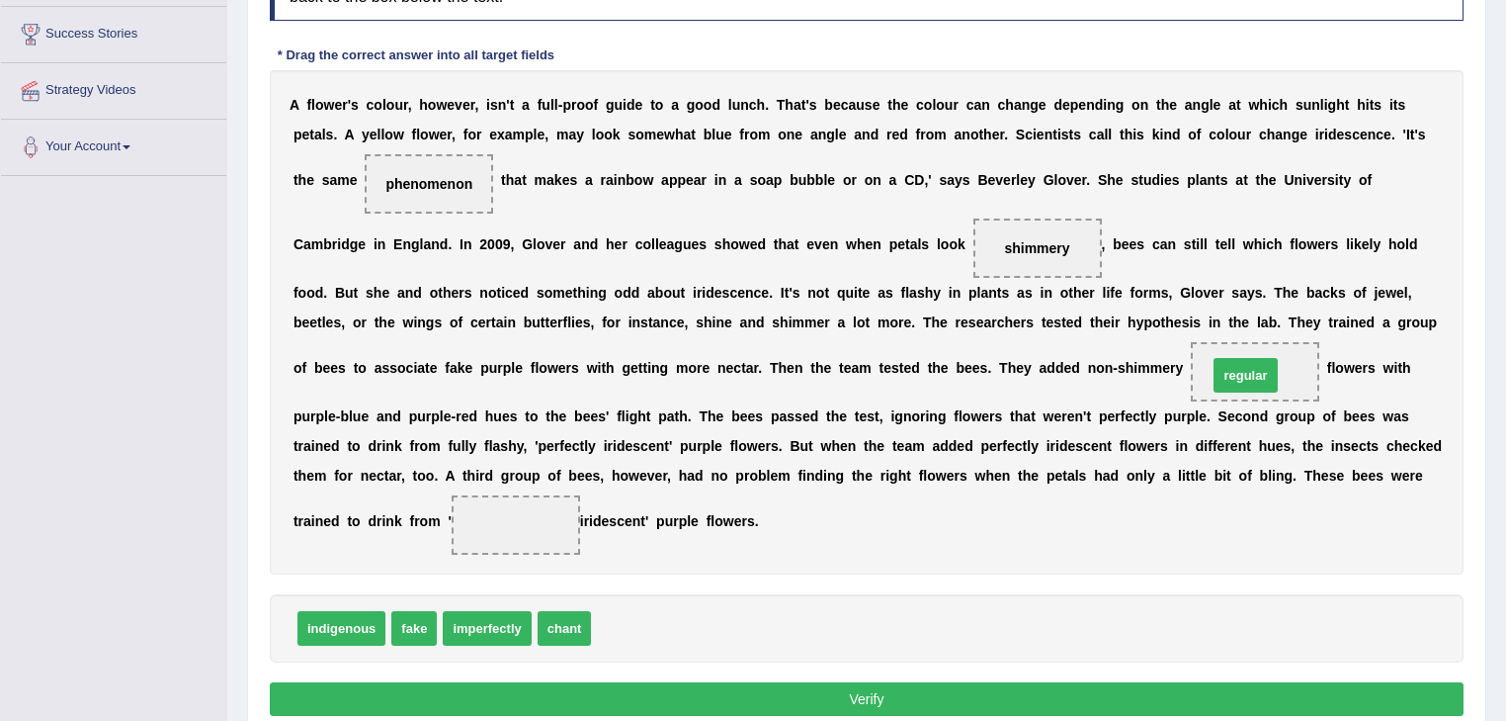
drag, startPoint x: 633, startPoint y: 629, endPoint x: 1249, endPoint y: 376, distance: 666.7
drag, startPoint x: 410, startPoint y: 624, endPoint x: 518, endPoint y: 500, distance: 163.9
click at [958, 704] on button "Verify" at bounding box center [867, 699] width 1194 height 34
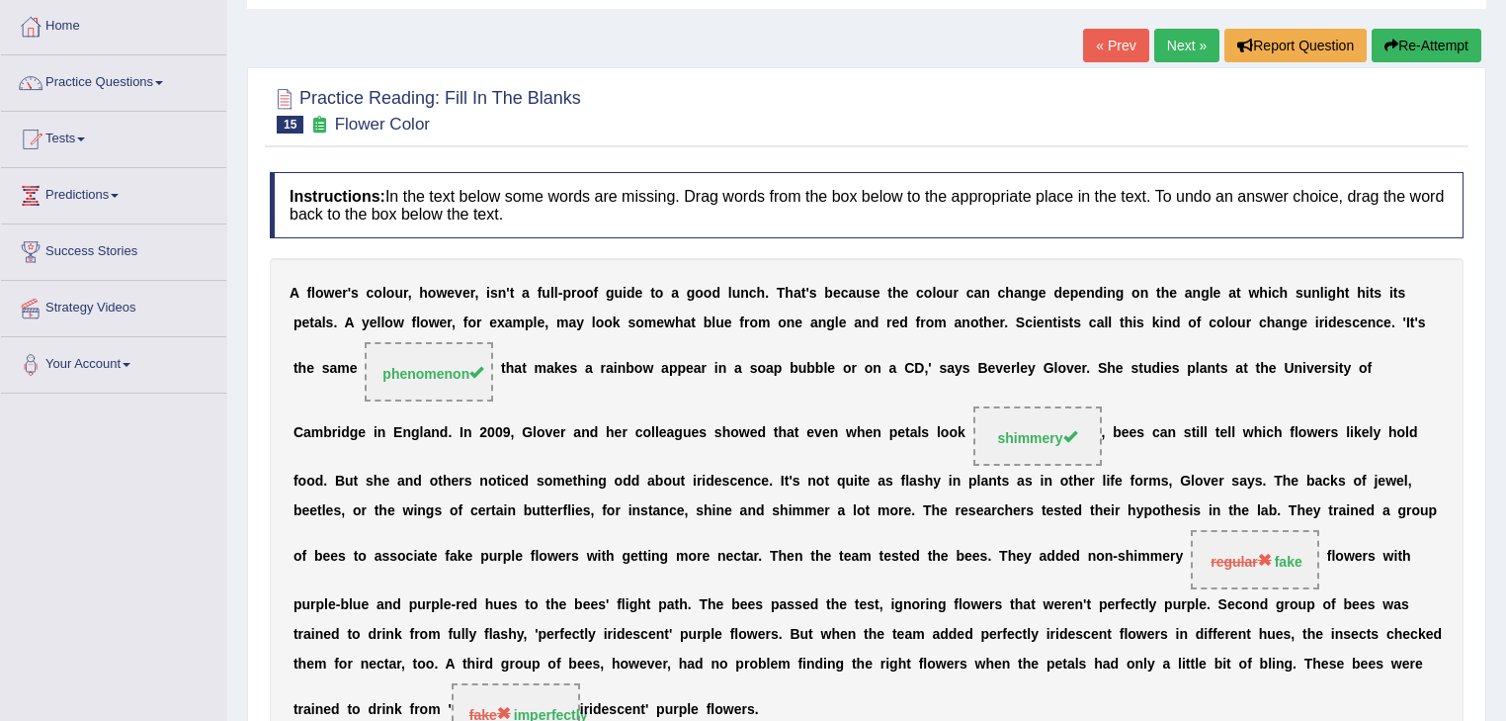
scroll to position [0, 0]
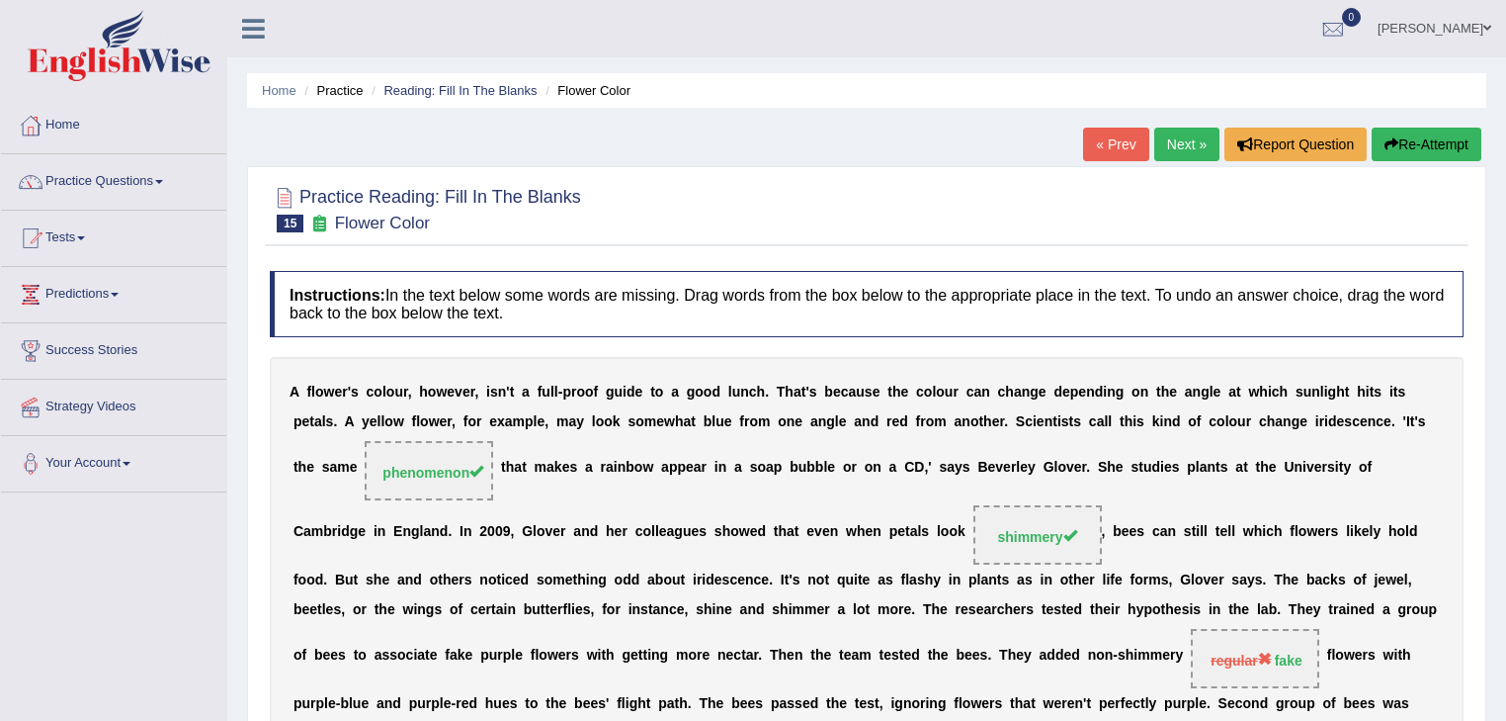
click at [1180, 138] on link "Next »" at bounding box center [1187, 145] width 65 height 34
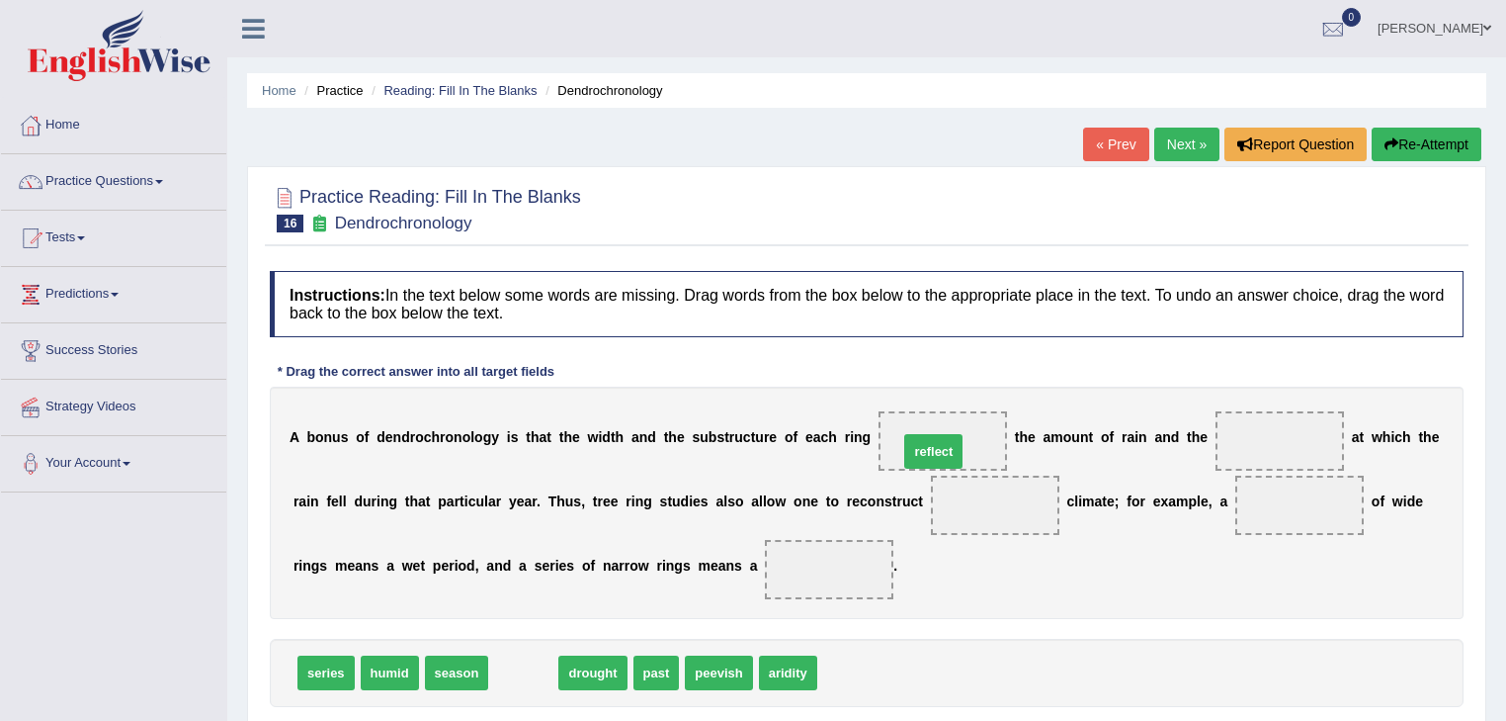
drag, startPoint x: 517, startPoint y: 668, endPoint x: 925, endPoint y: 447, distance: 464.4
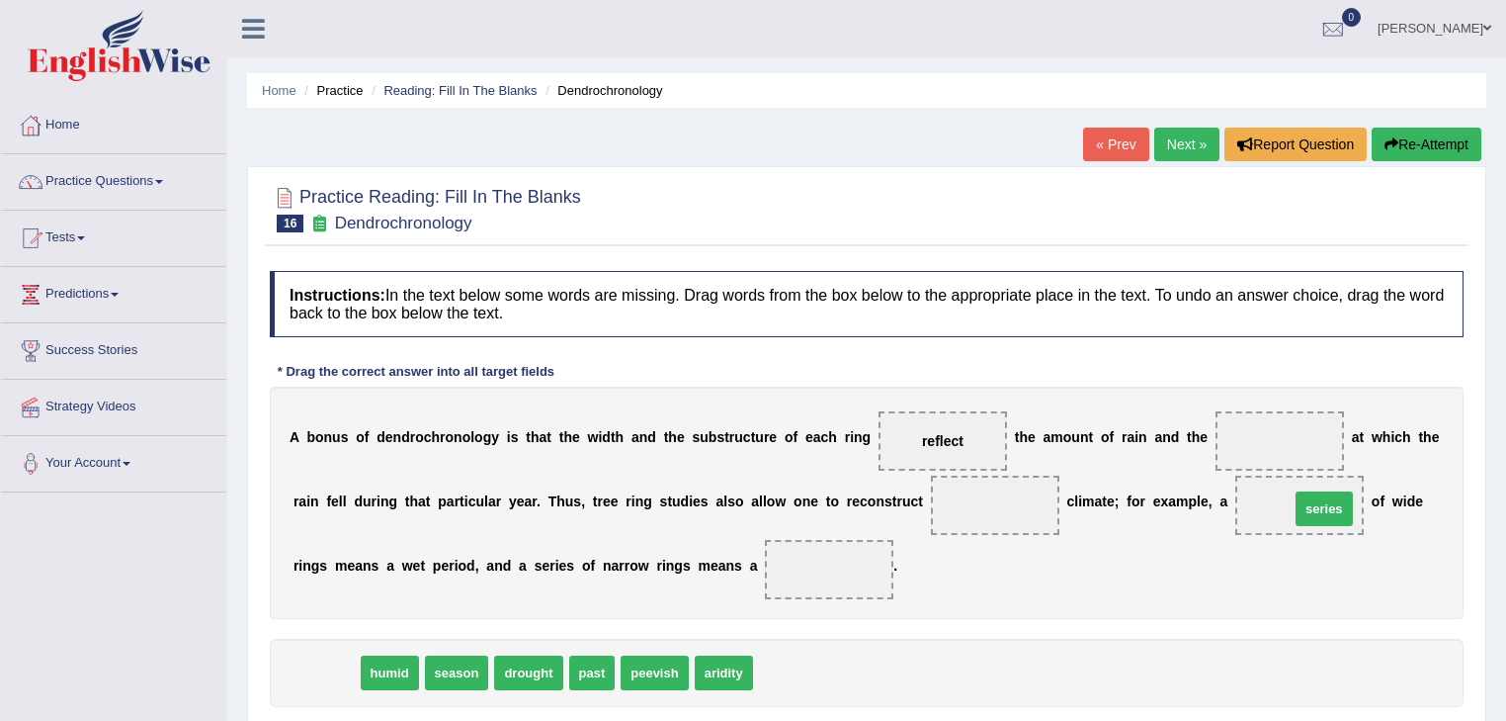
drag, startPoint x: 318, startPoint y: 671, endPoint x: 1317, endPoint y: 507, distance: 1011.7
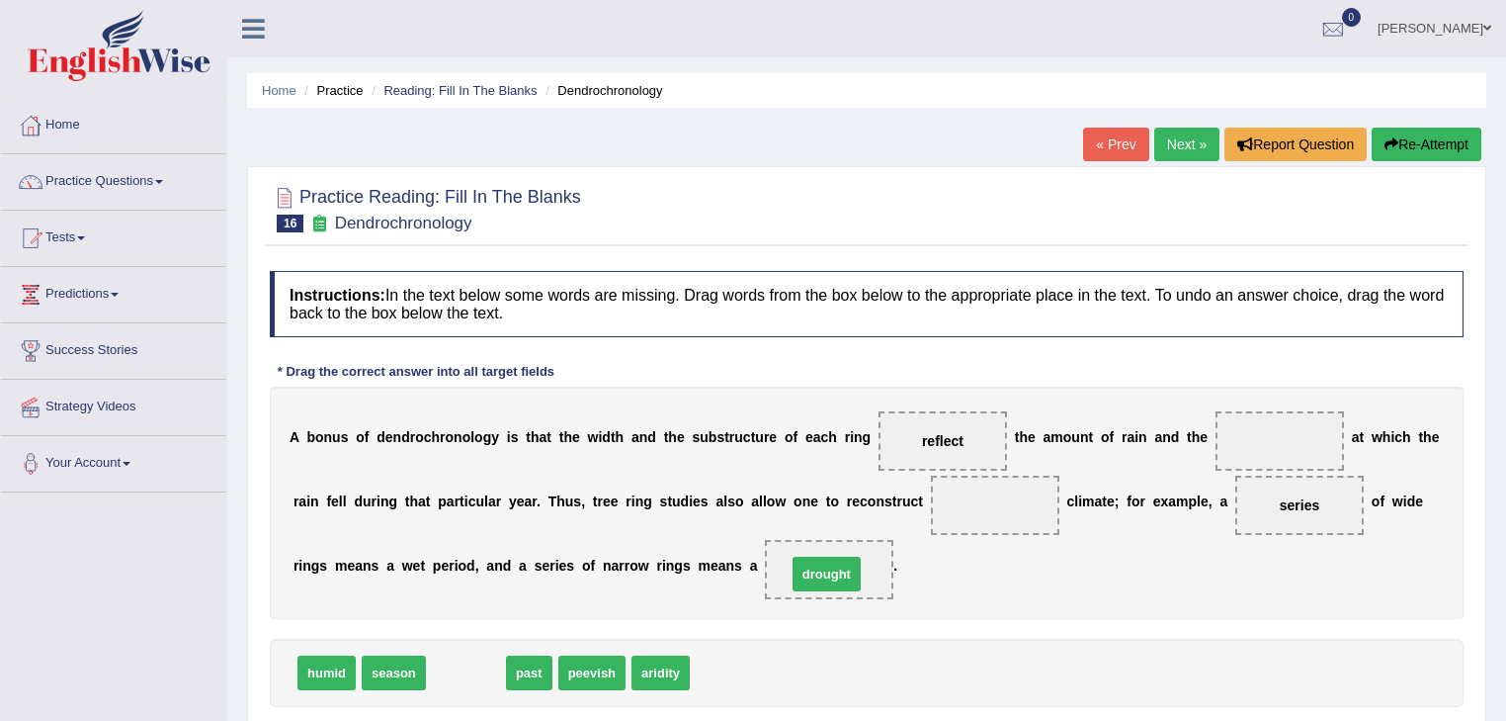
drag, startPoint x: 455, startPoint y: 674, endPoint x: 815, endPoint y: 575, distance: 374.1
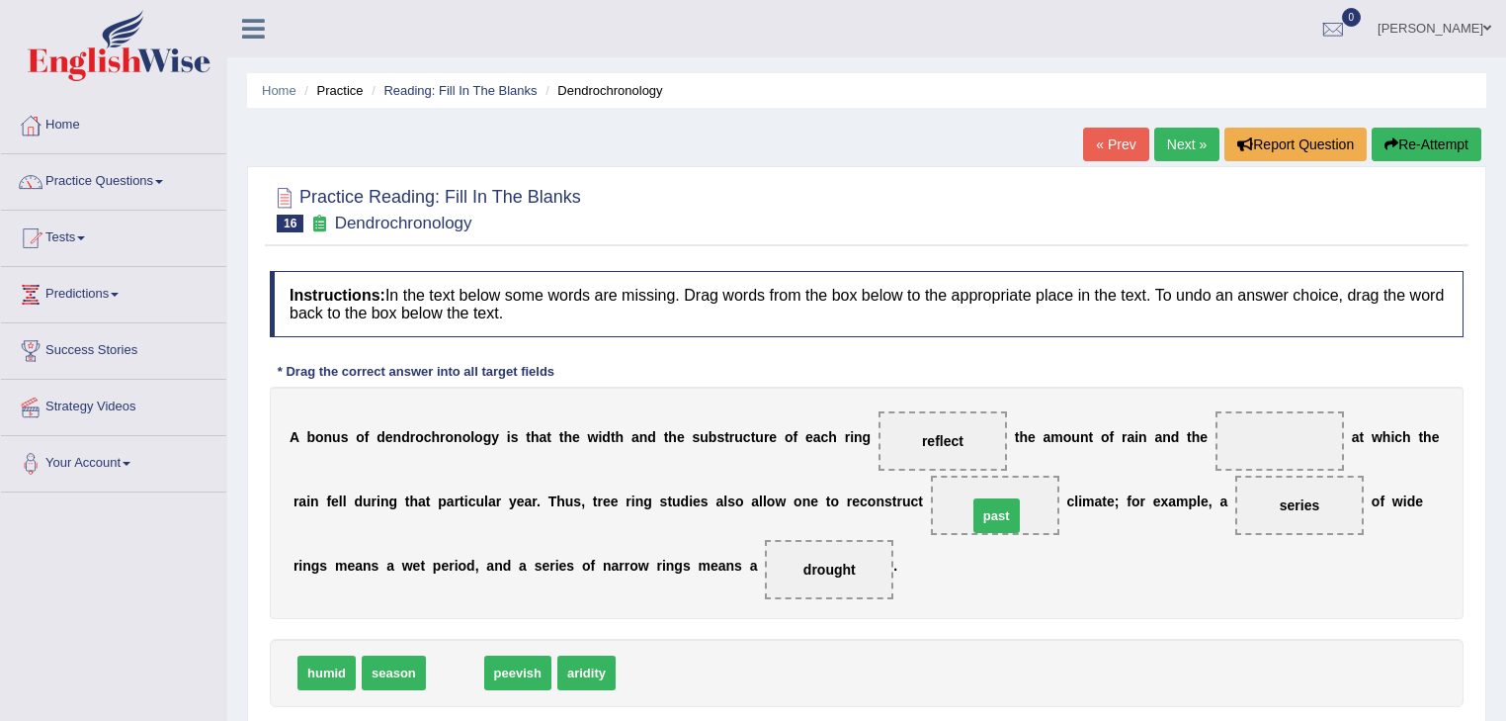
drag, startPoint x: 463, startPoint y: 670, endPoint x: 1004, endPoint y: 513, distance: 564.0
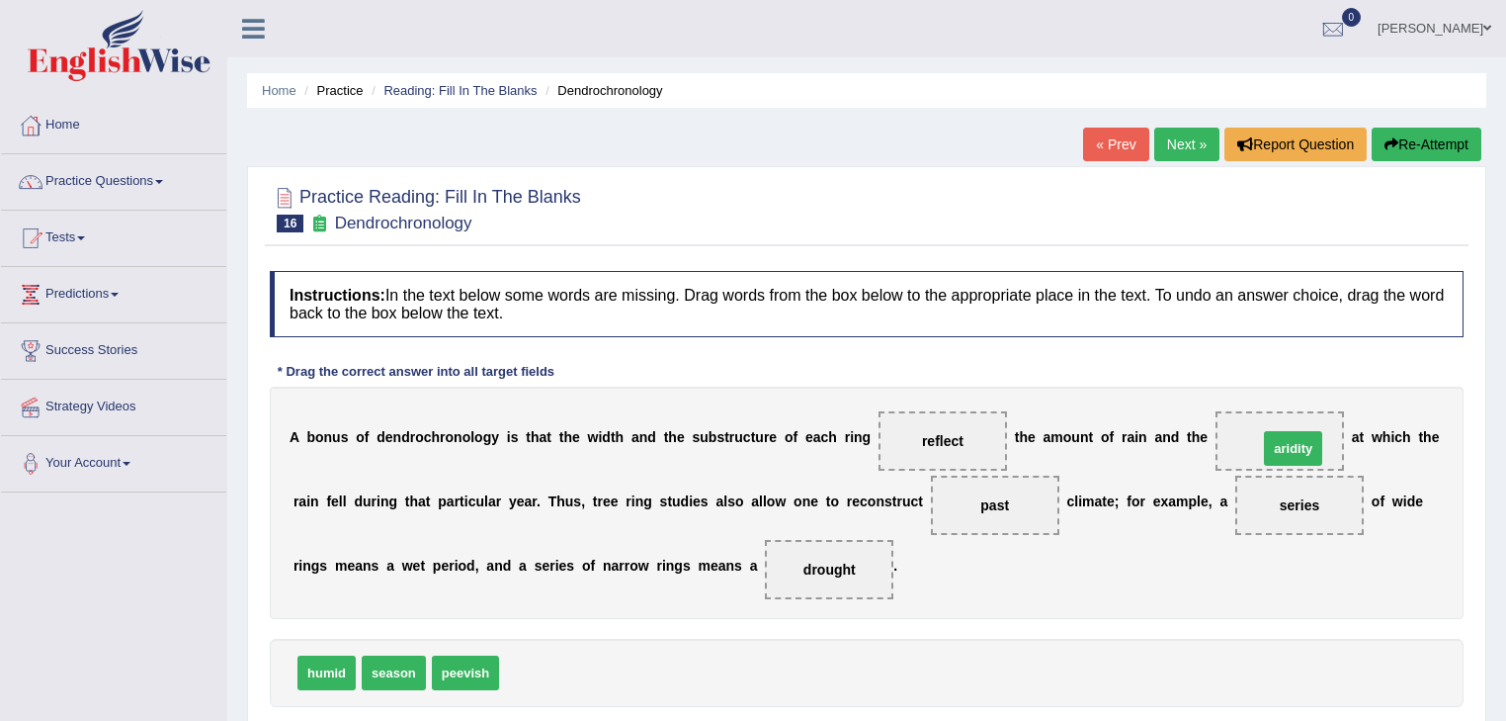
drag, startPoint x: 522, startPoint y: 668, endPoint x: 1280, endPoint y: 441, distance: 791.5
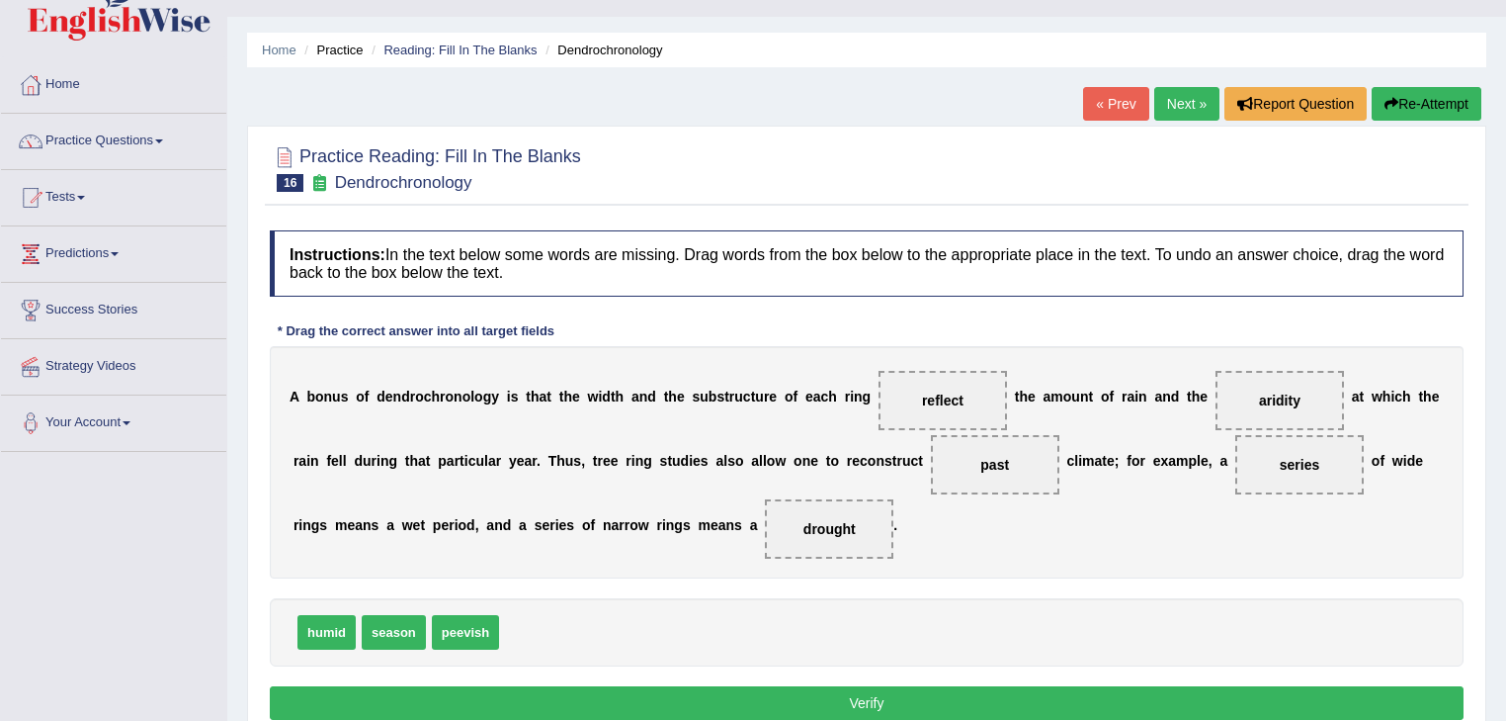
scroll to position [79, 0]
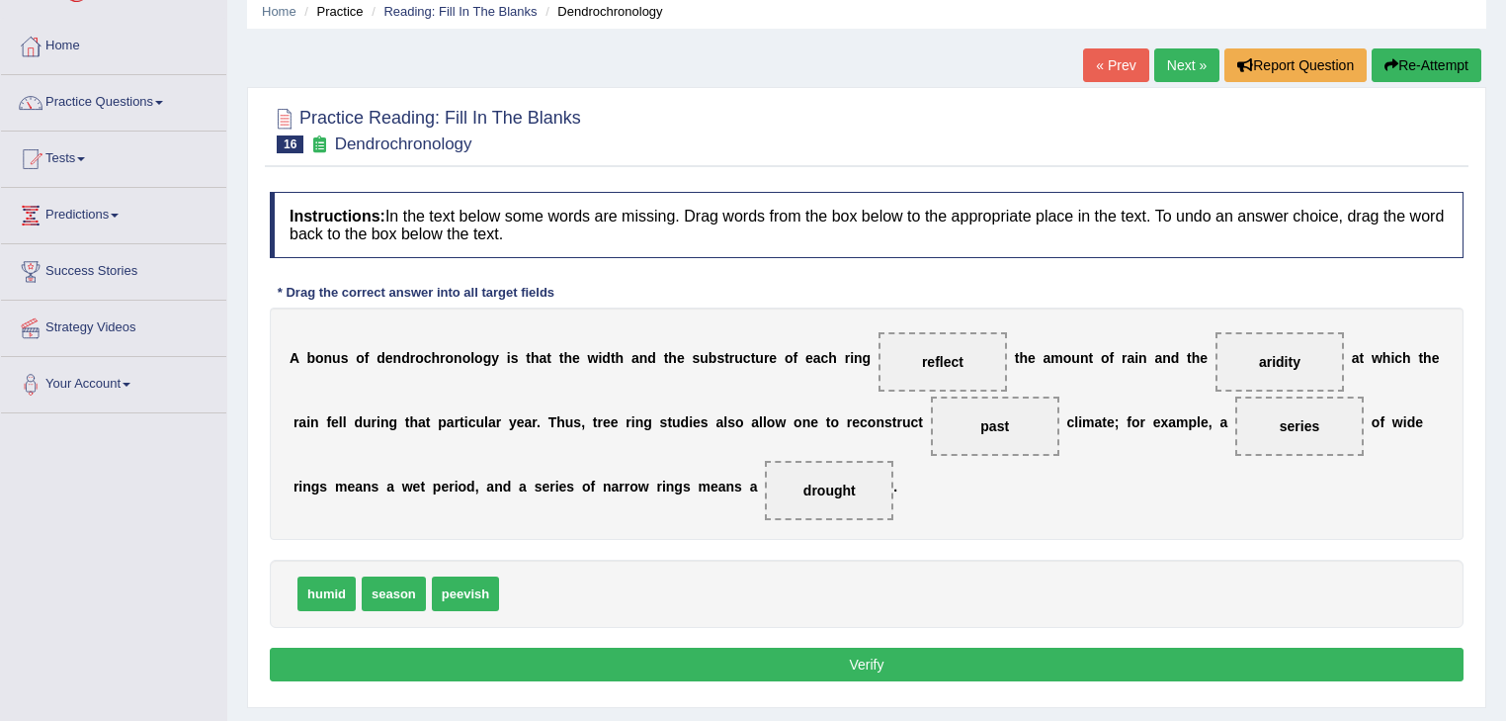
click at [947, 660] on button "Verify" at bounding box center [867, 664] width 1194 height 34
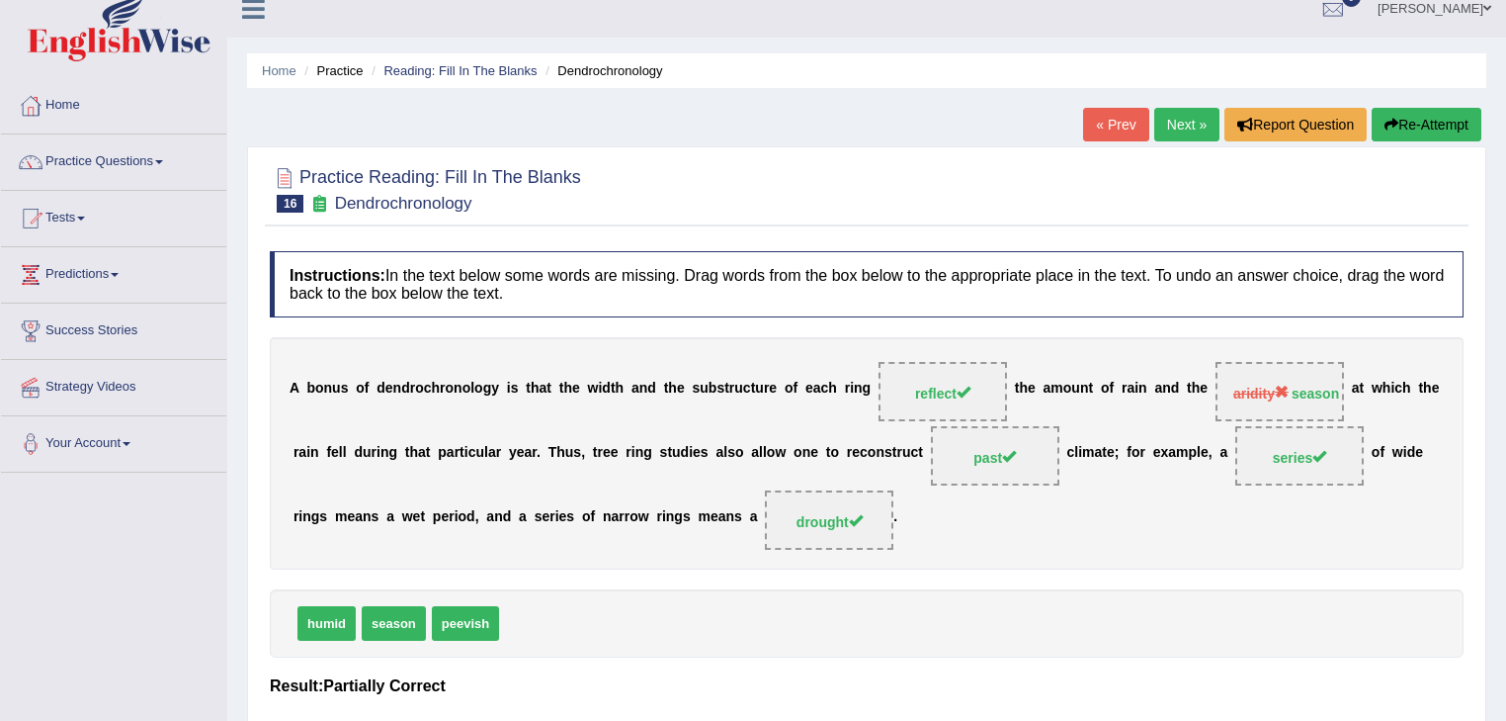
scroll to position [0, 0]
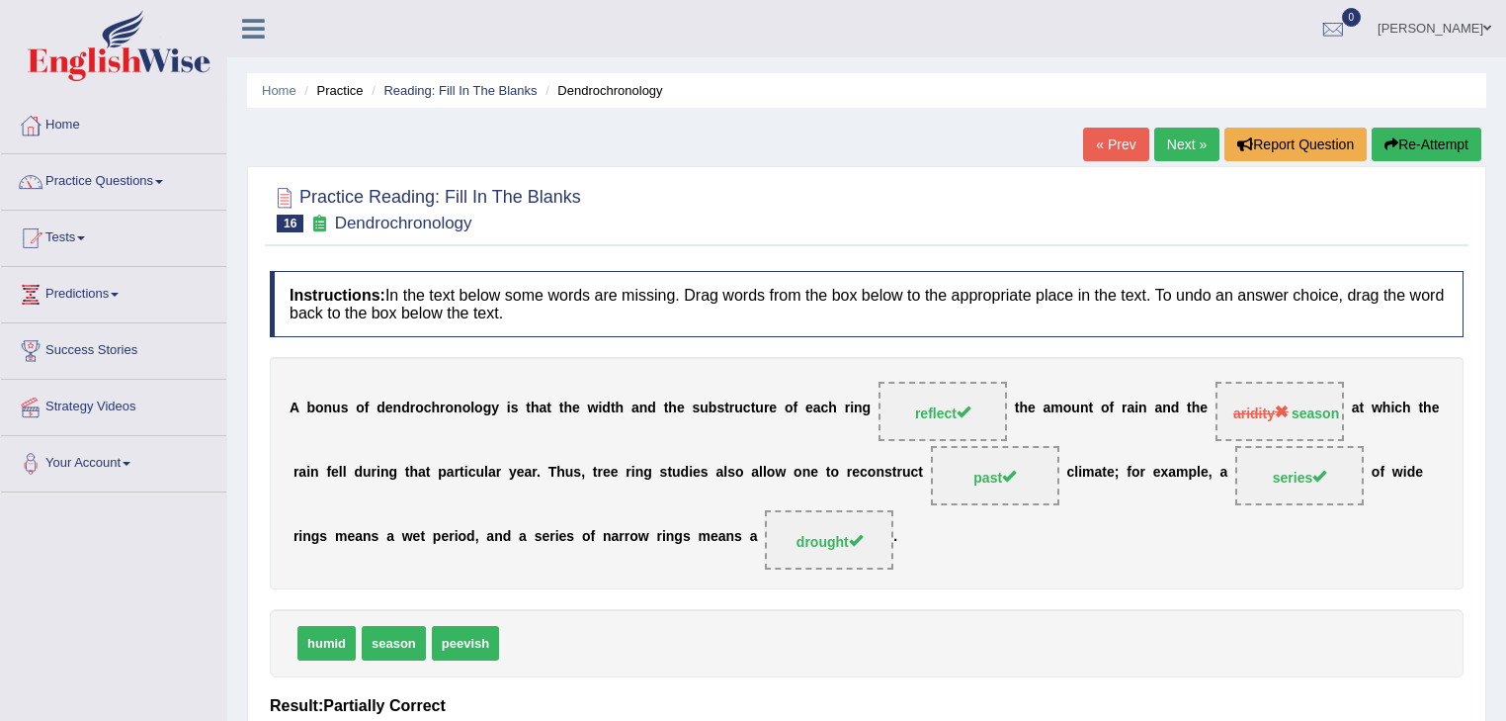
click at [1190, 142] on link "Next »" at bounding box center [1187, 145] width 65 height 34
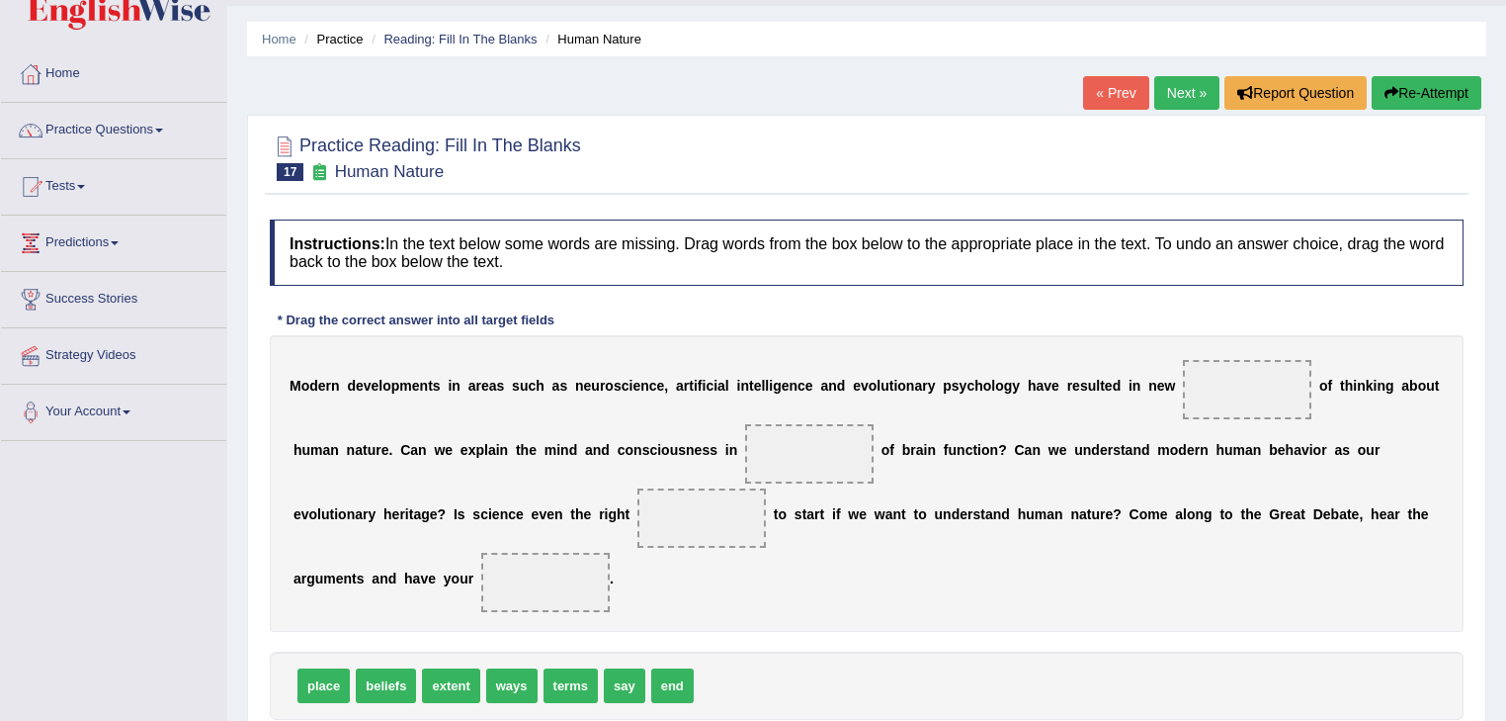
scroll to position [79, 0]
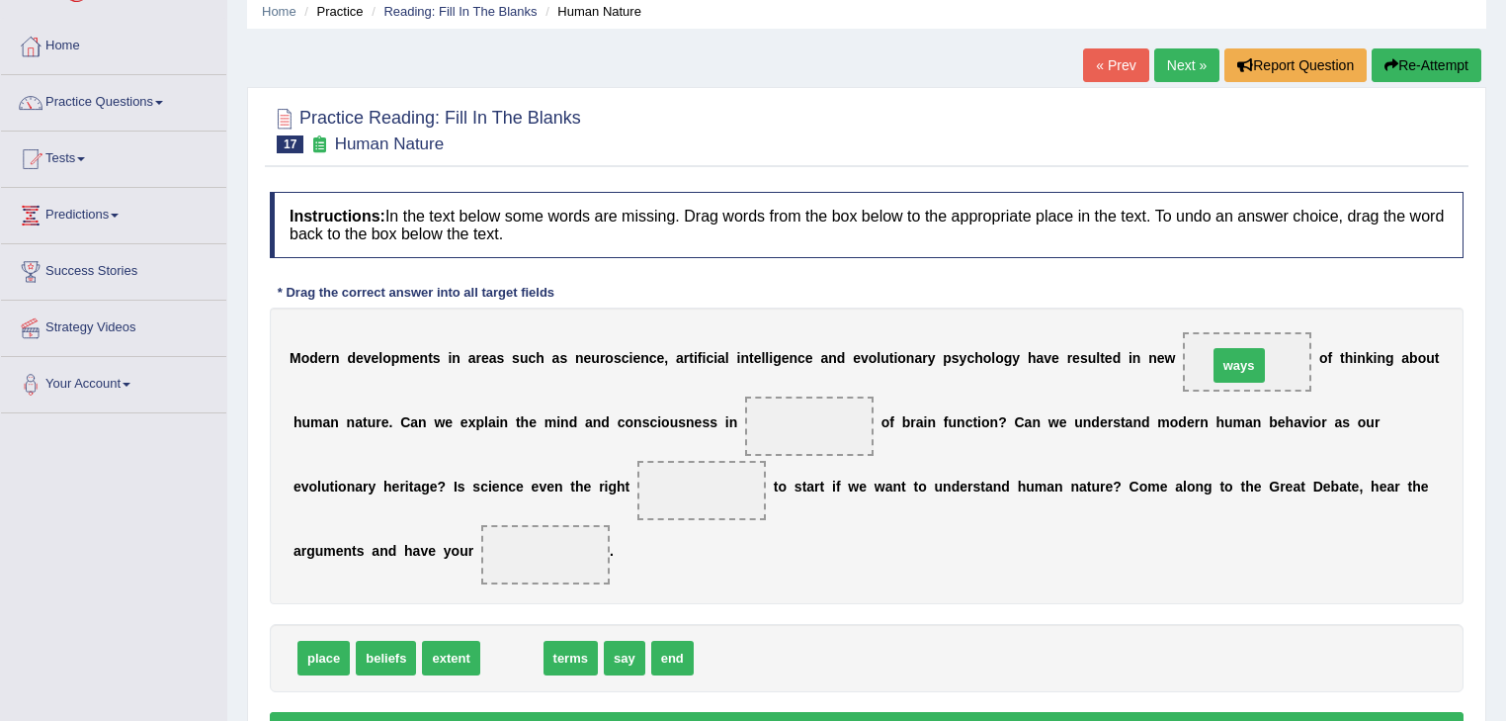
drag, startPoint x: 517, startPoint y: 664, endPoint x: 1244, endPoint y: 372, distance: 784.1
drag, startPoint x: 514, startPoint y: 664, endPoint x: 795, endPoint y: 438, distance: 360.6
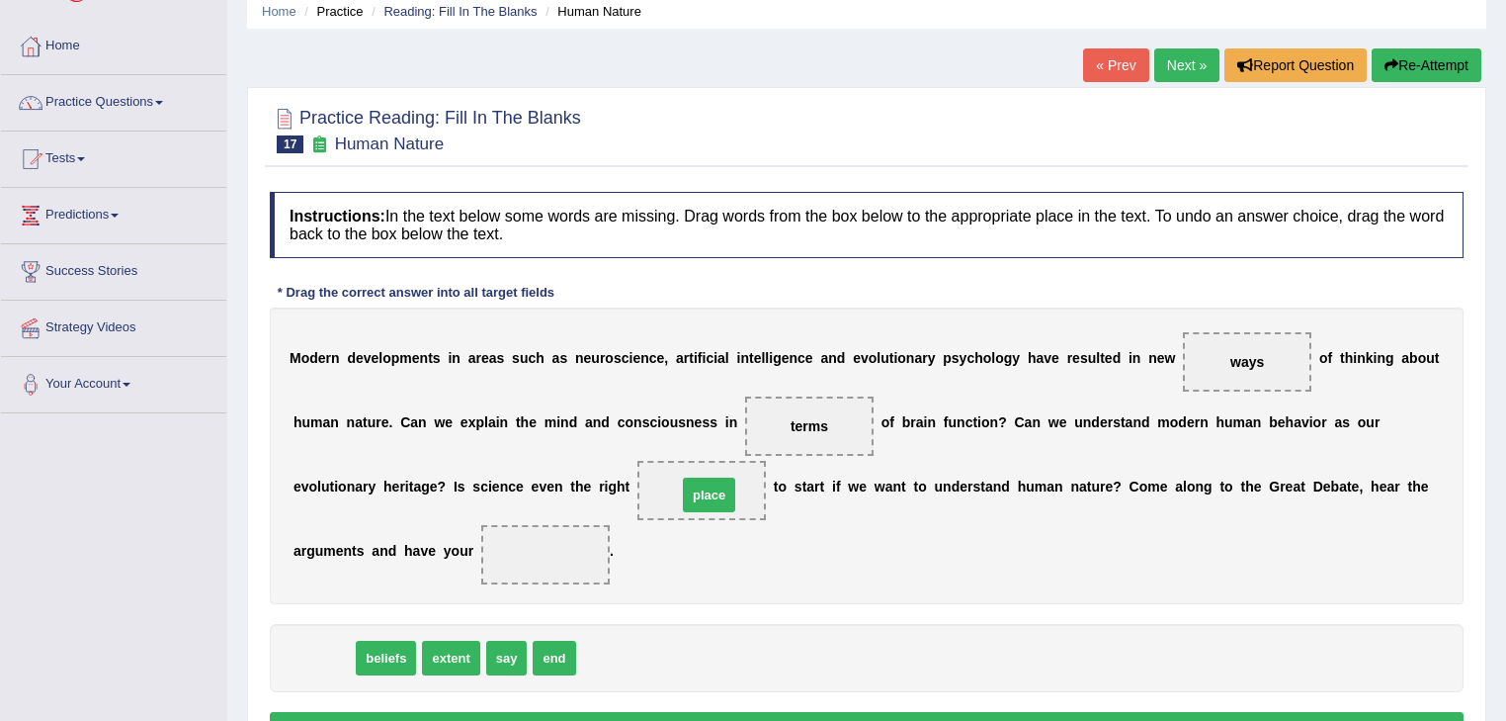
drag, startPoint x: 318, startPoint y: 660, endPoint x: 704, endPoint y: 497, distance: 418.6
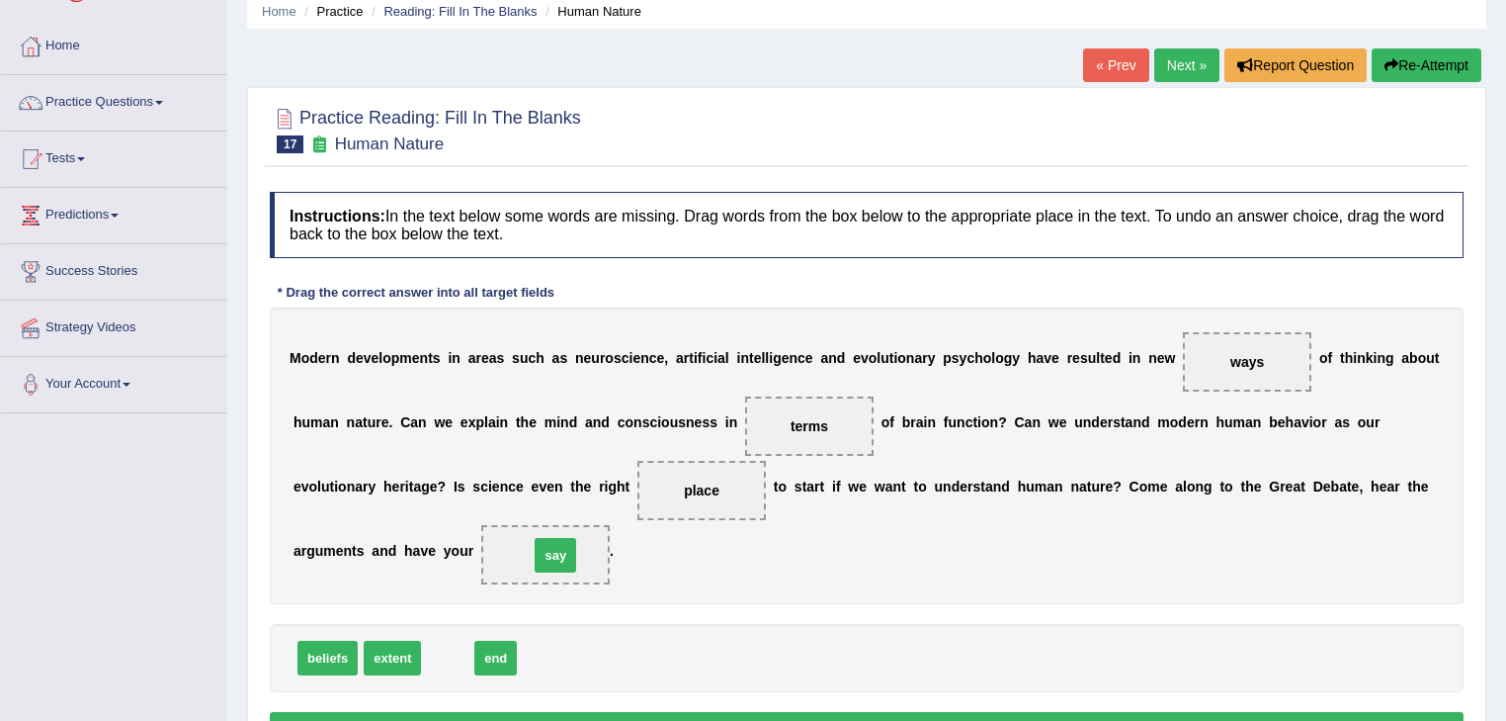
drag, startPoint x: 449, startPoint y: 658, endPoint x: 568, endPoint y: 557, distance: 156.4
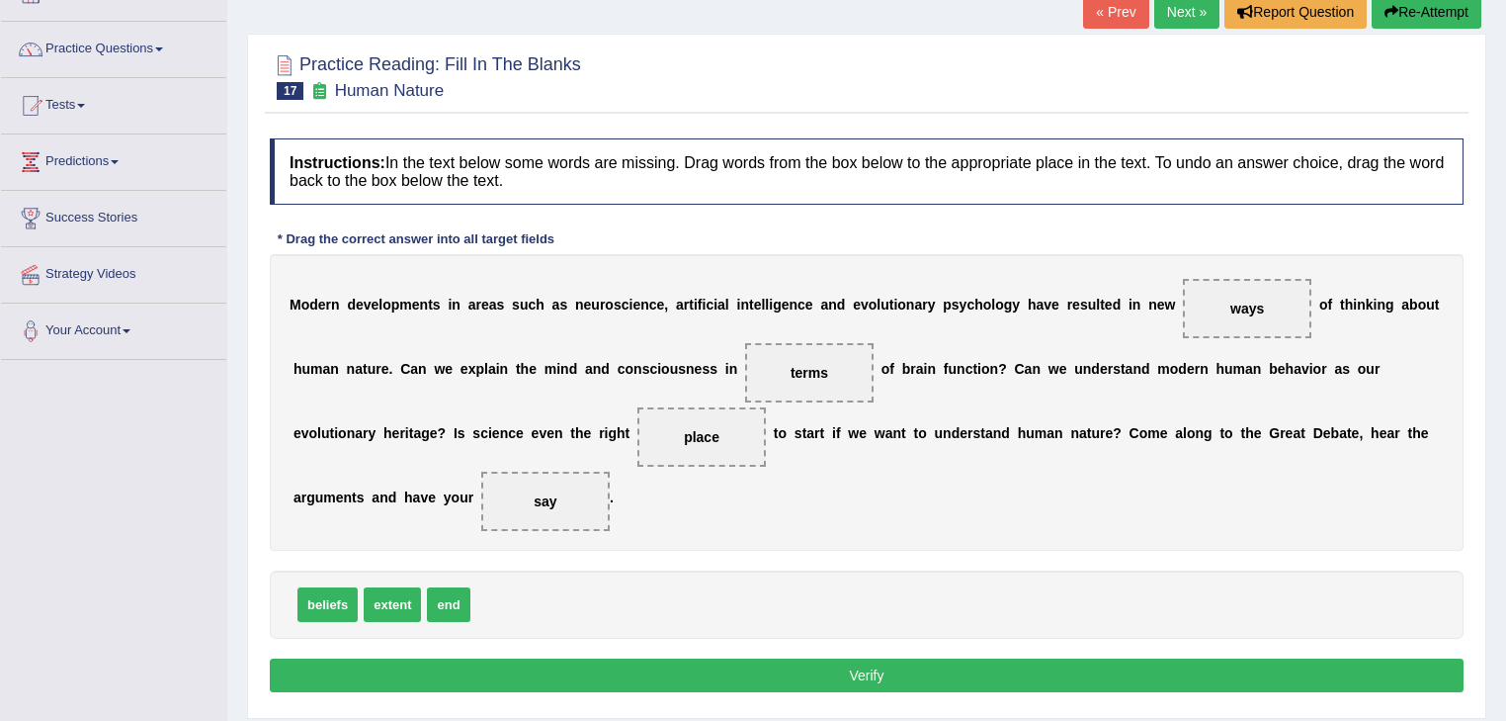
scroll to position [158, 0]
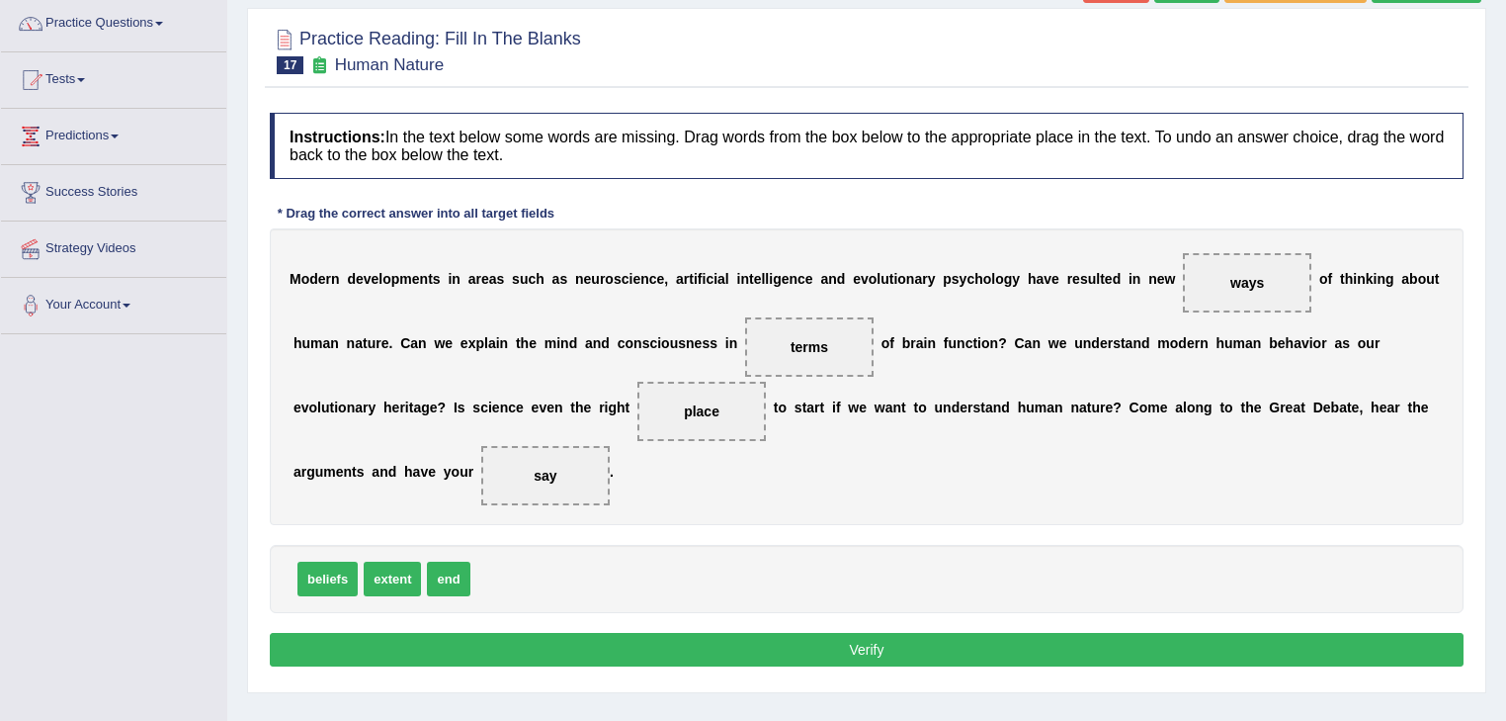
click at [966, 645] on button "Verify" at bounding box center [867, 650] width 1194 height 34
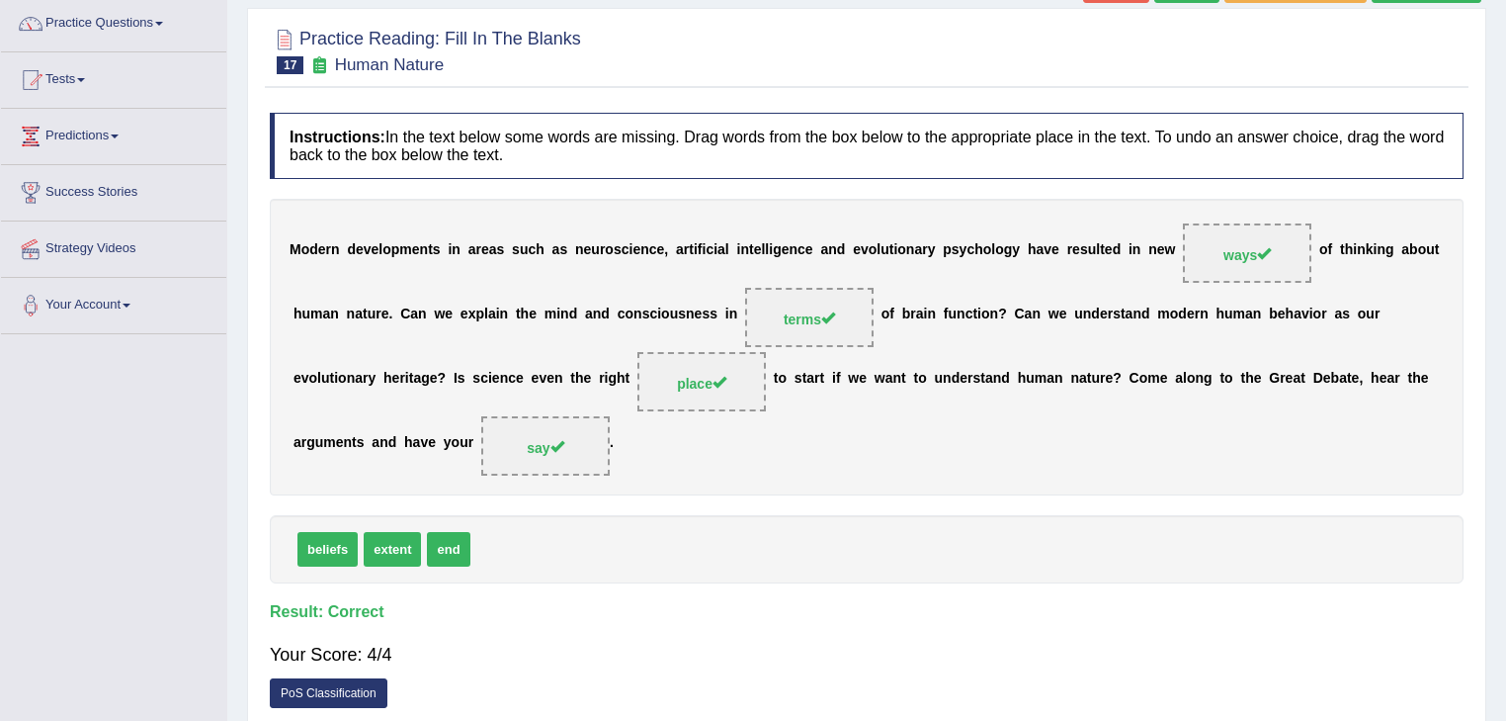
scroll to position [79, 0]
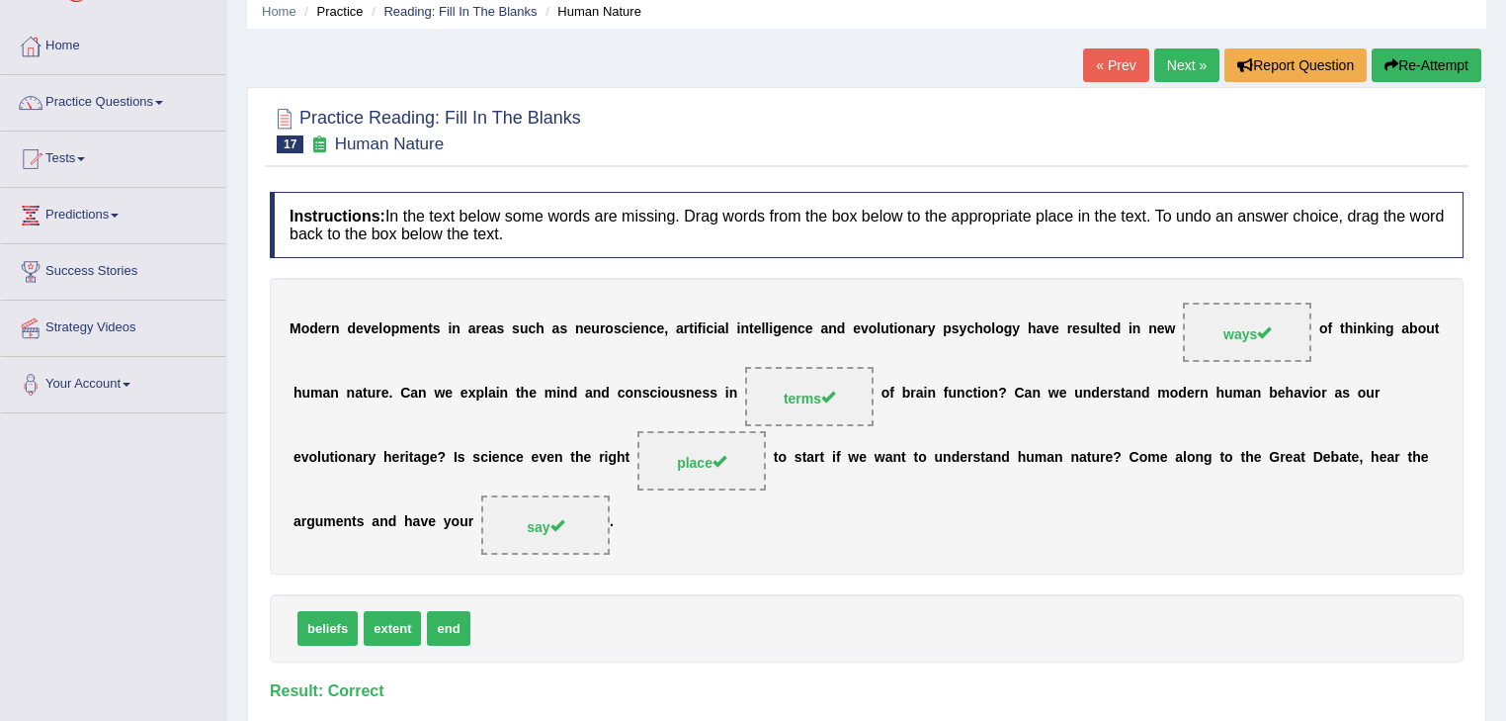
click at [1180, 63] on link "Next »" at bounding box center [1187, 65] width 65 height 34
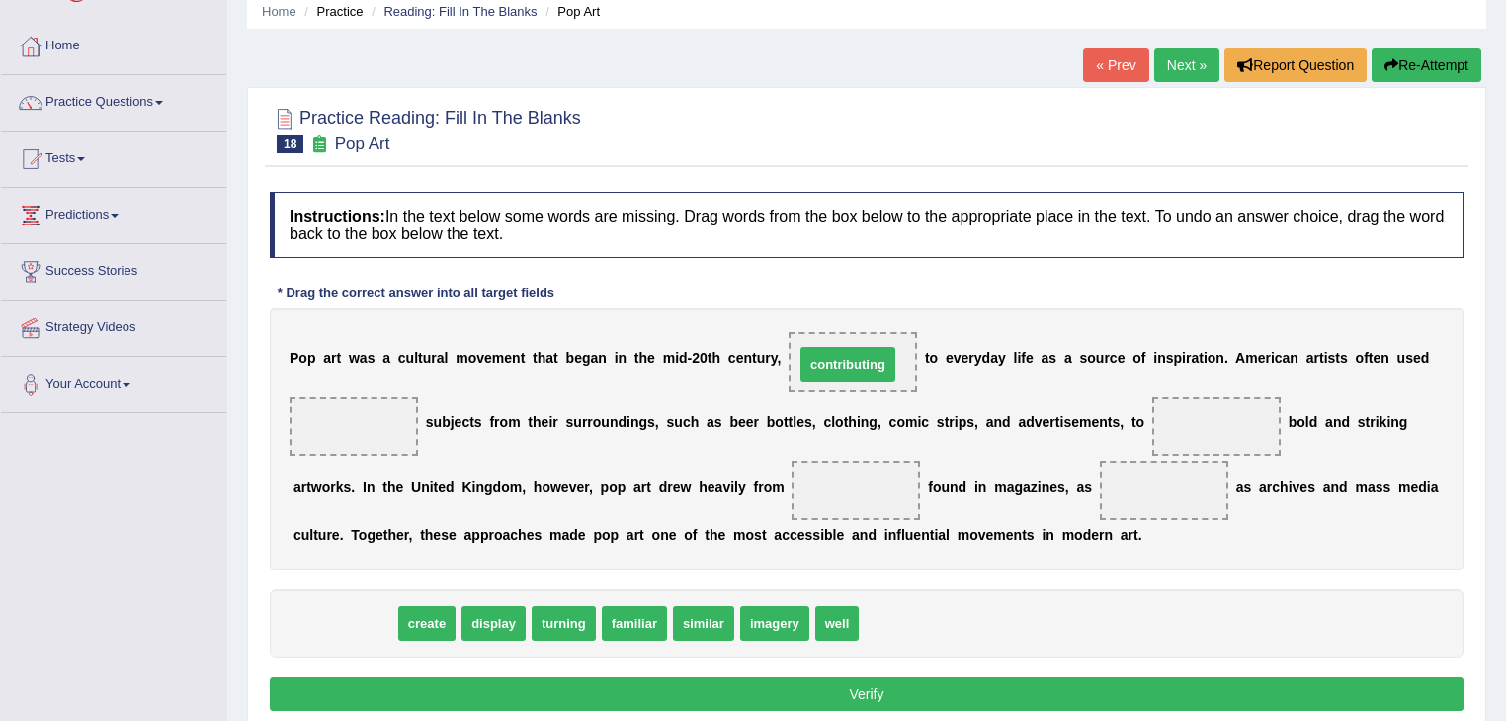
drag, startPoint x: 366, startPoint y: 625, endPoint x: 868, endPoint y: 366, distance: 565.0
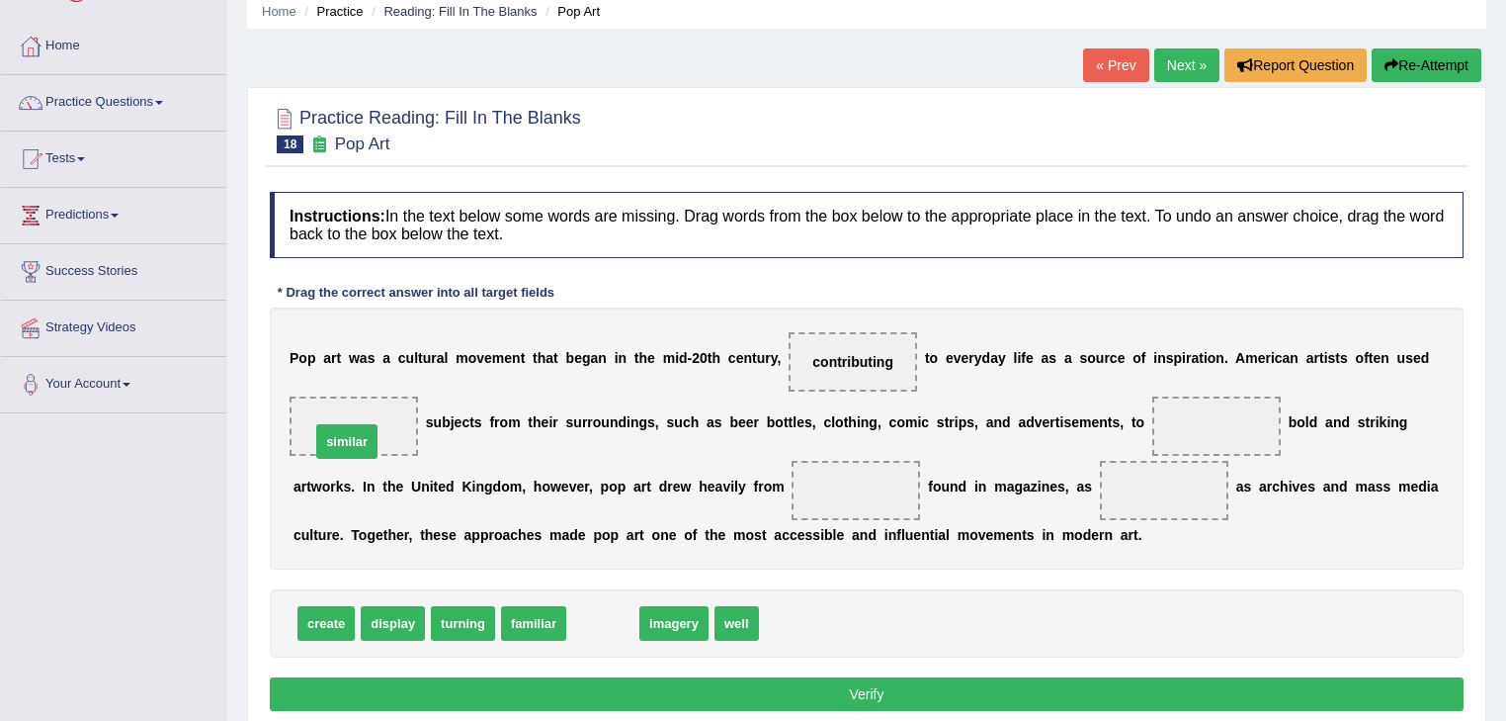
drag, startPoint x: 599, startPoint y: 633, endPoint x: 348, endPoint y: 445, distance: 313.5
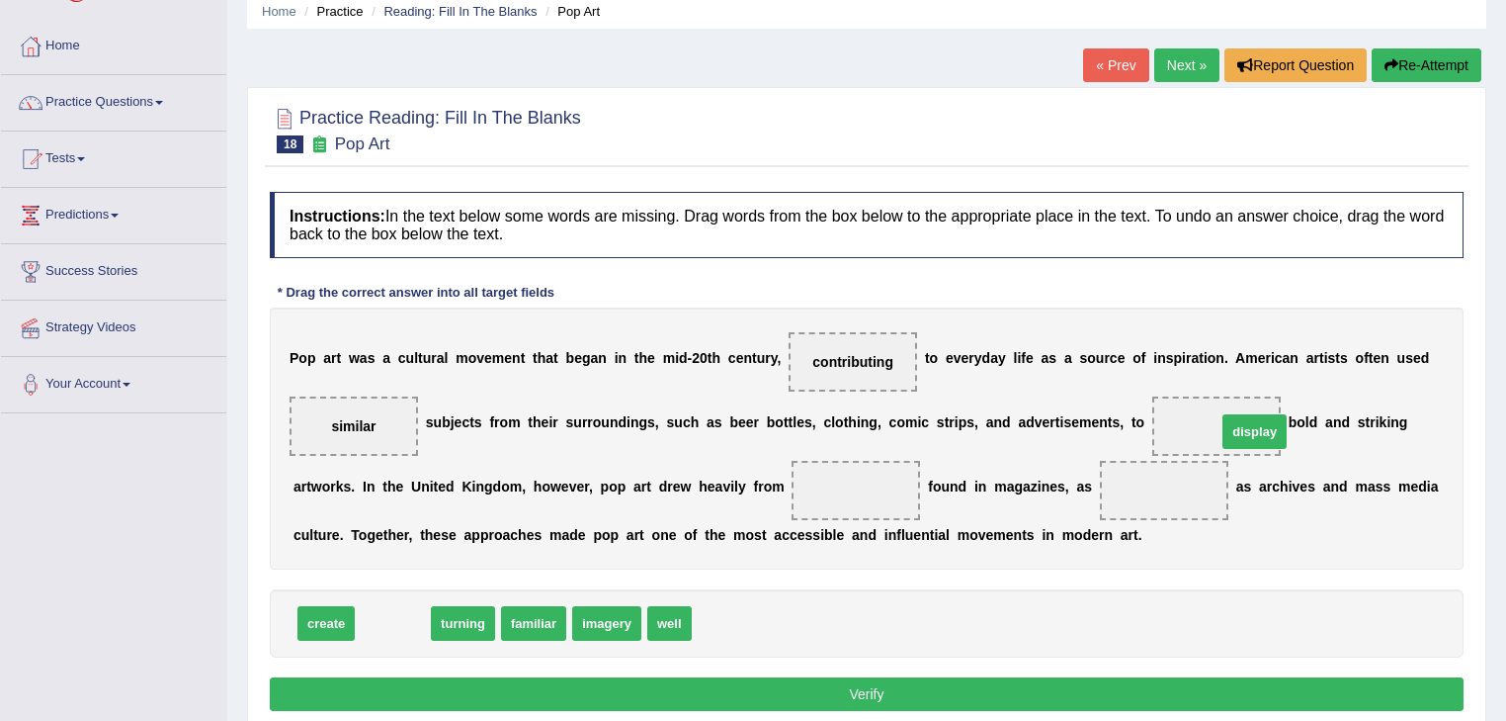
drag, startPoint x: 380, startPoint y: 625, endPoint x: 1241, endPoint y: 433, distance: 882.0
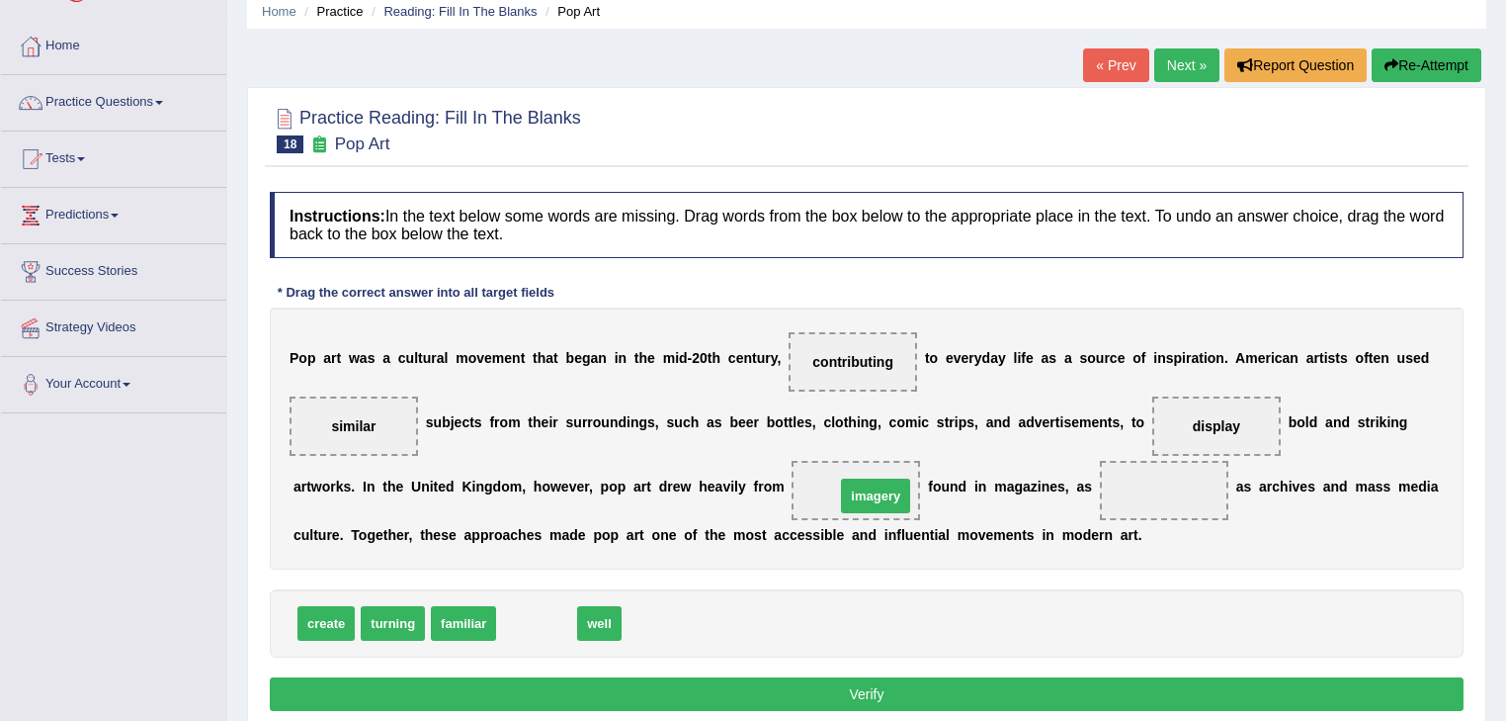
drag, startPoint x: 539, startPoint y: 618, endPoint x: 877, endPoint y: 487, distance: 362.4
drag, startPoint x: 519, startPoint y: 621, endPoint x: 1153, endPoint y: 491, distance: 646.7
click at [924, 692] on button "Verify" at bounding box center [867, 694] width 1194 height 34
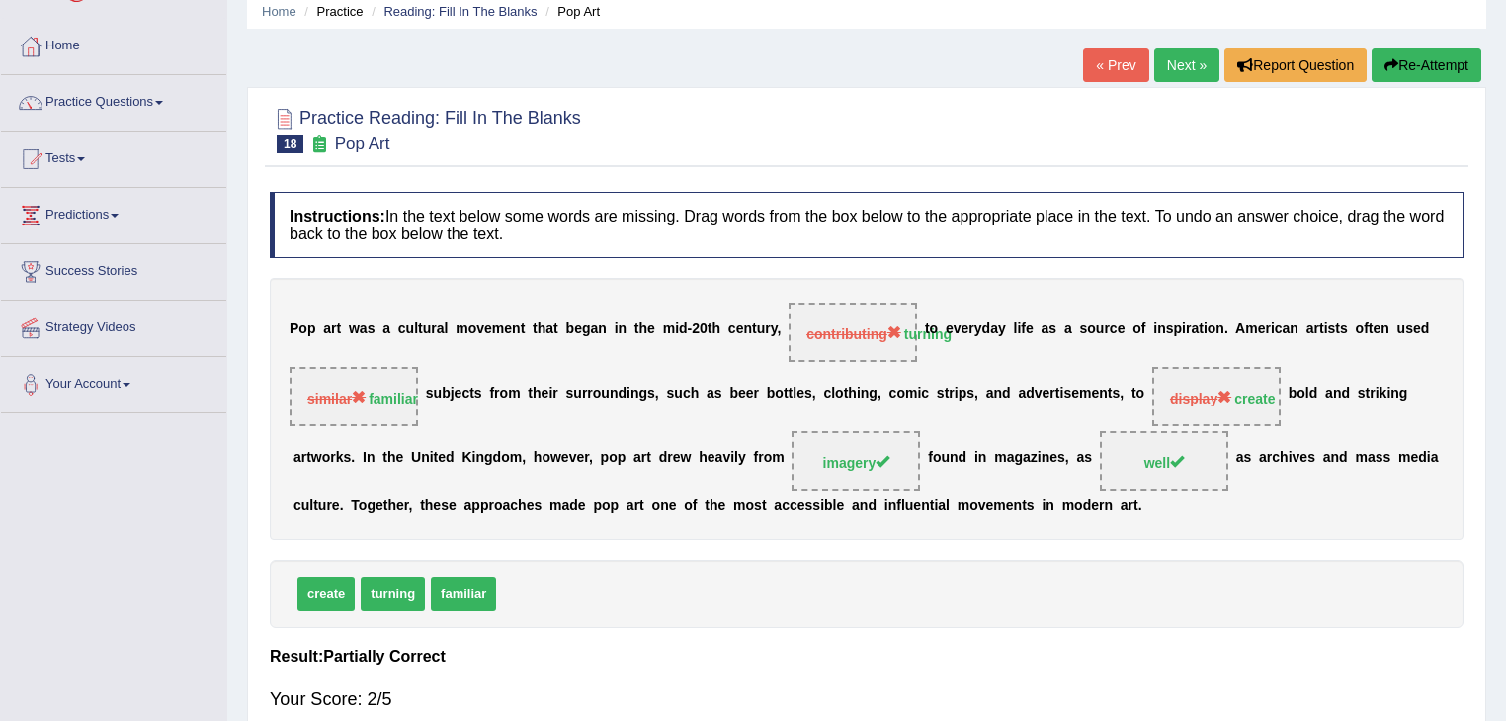
click at [1187, 57] on link "Next »" at bounding box center [1187, 65] width 65 height 34
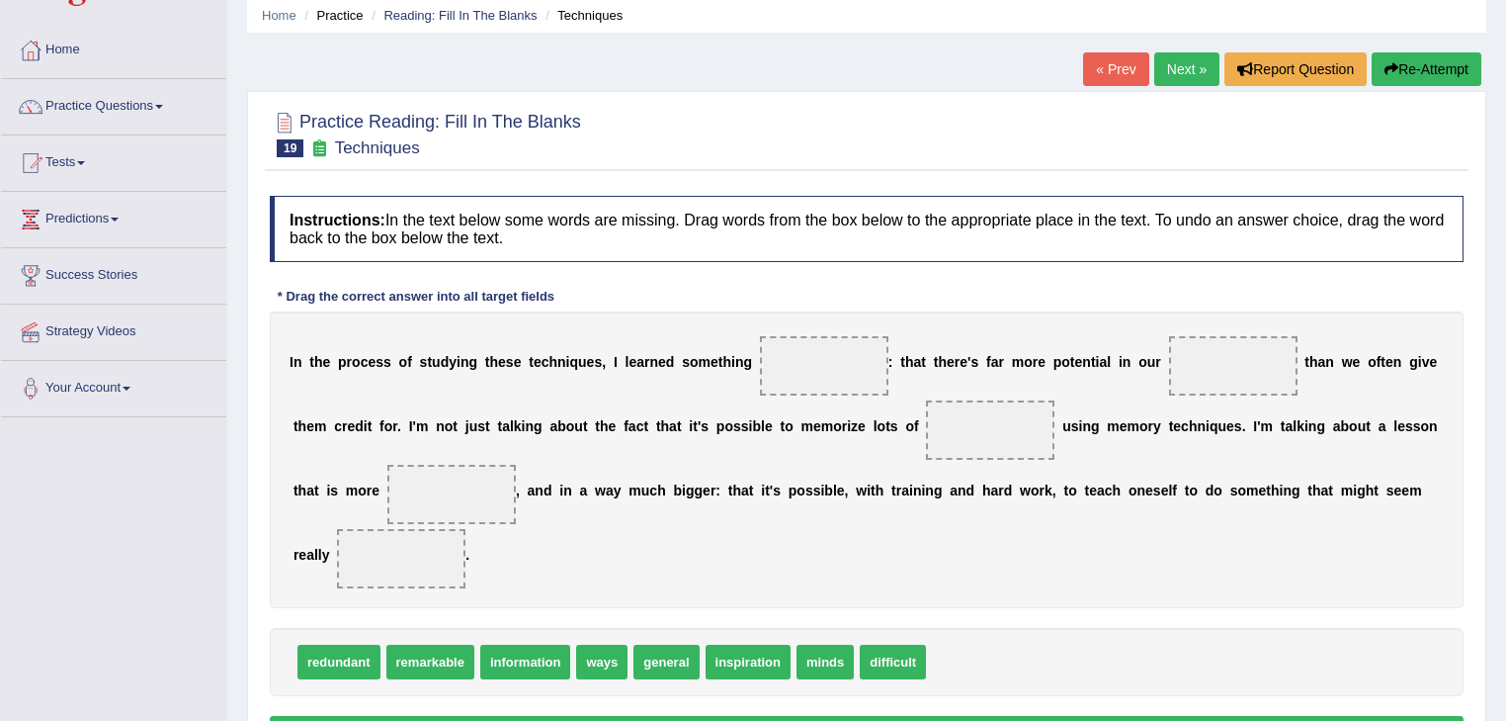
scroll to position [158, 0]
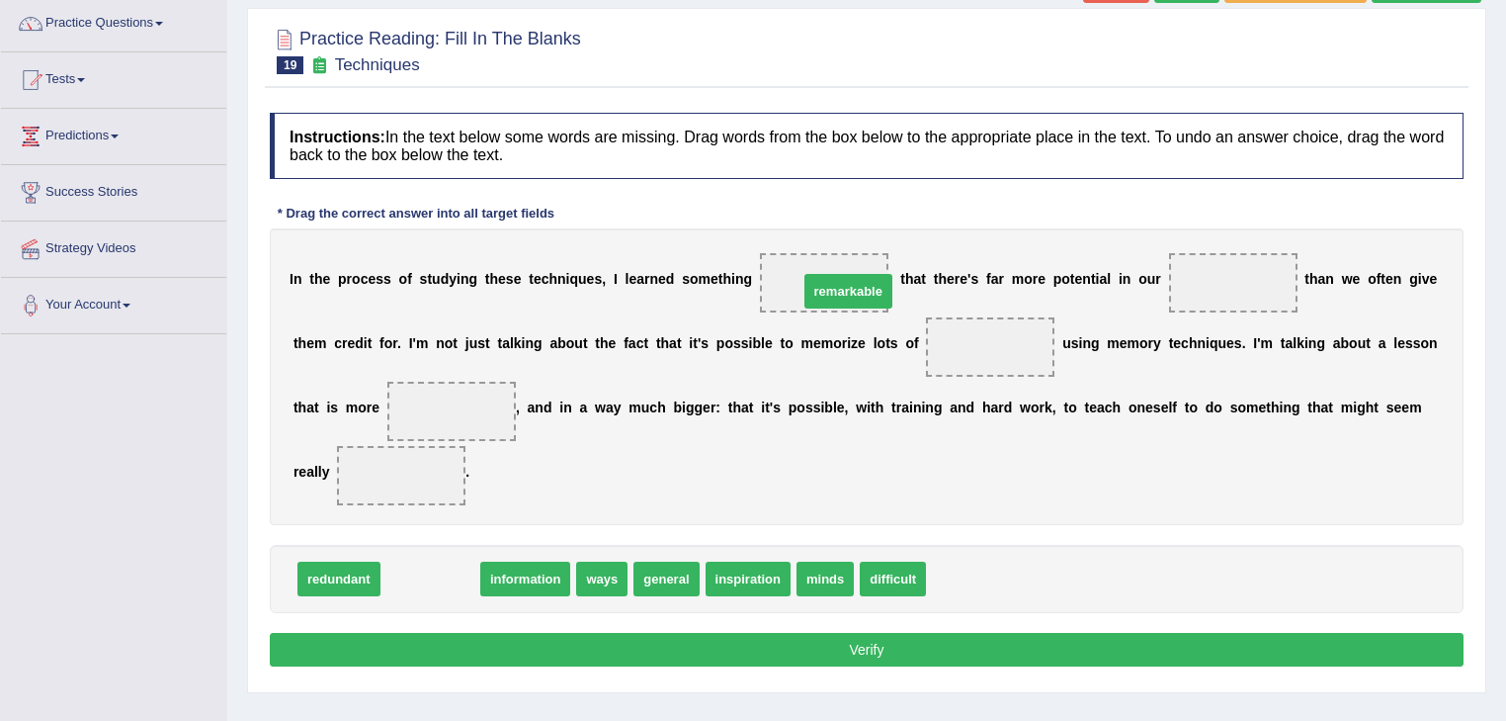
drag, startPoint x: 426, startPoint y: 579, endPoint x: 844, endPoint y: 292, distance: 507.5
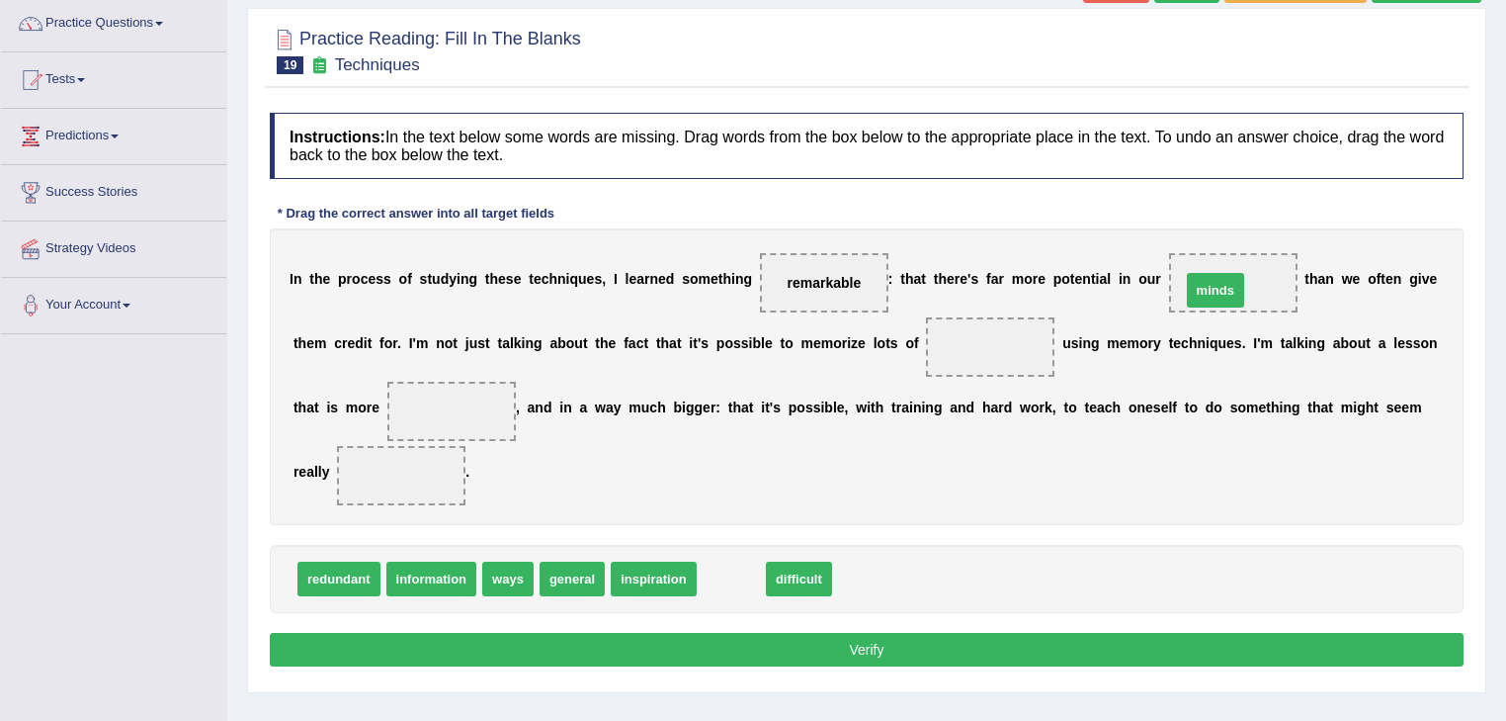
drag, startPoint x: 738, startPoint y: 581, endPoint x: 1223, endPoint y: 293, distance: 563.8
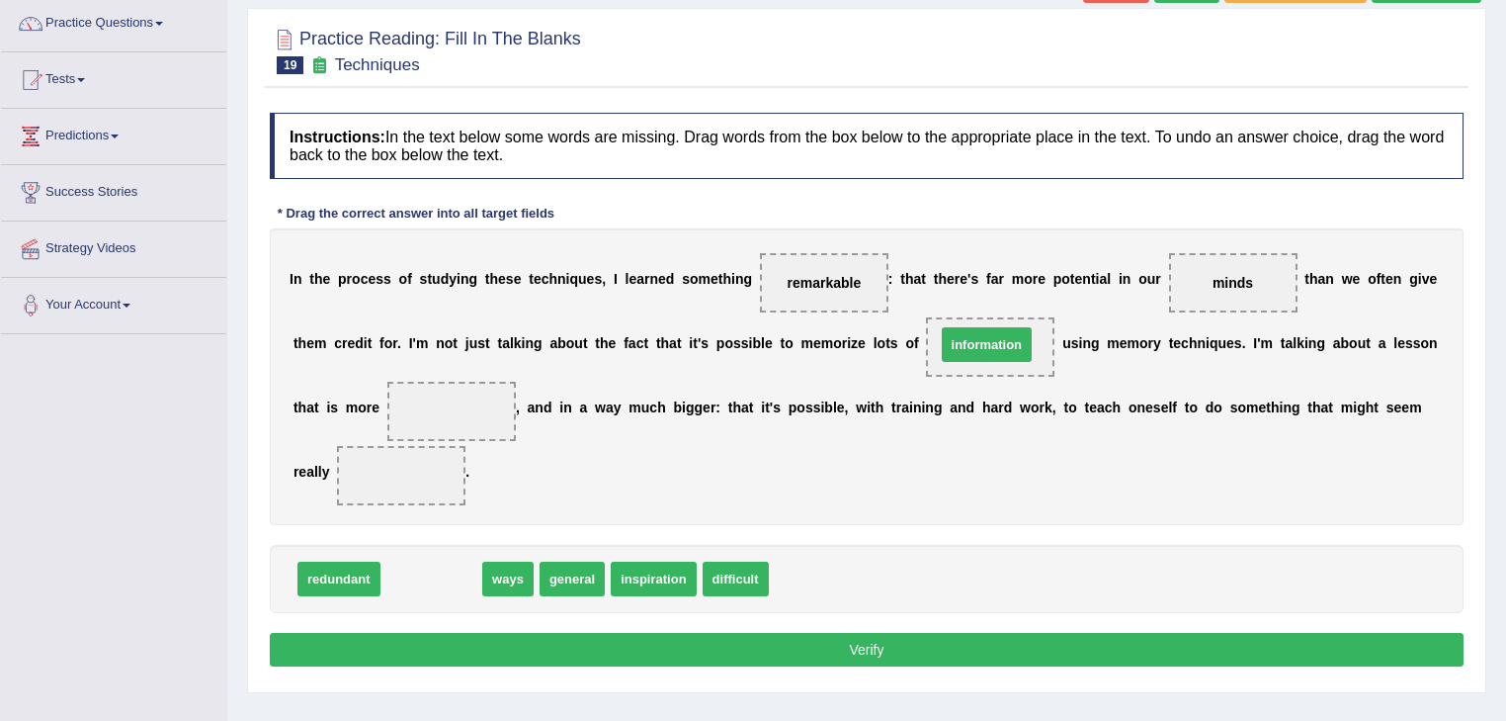
drag, startPoint x: 437, startPoint y: 581, endPoint x: 992, endPoint y: 347, distance: 602.9
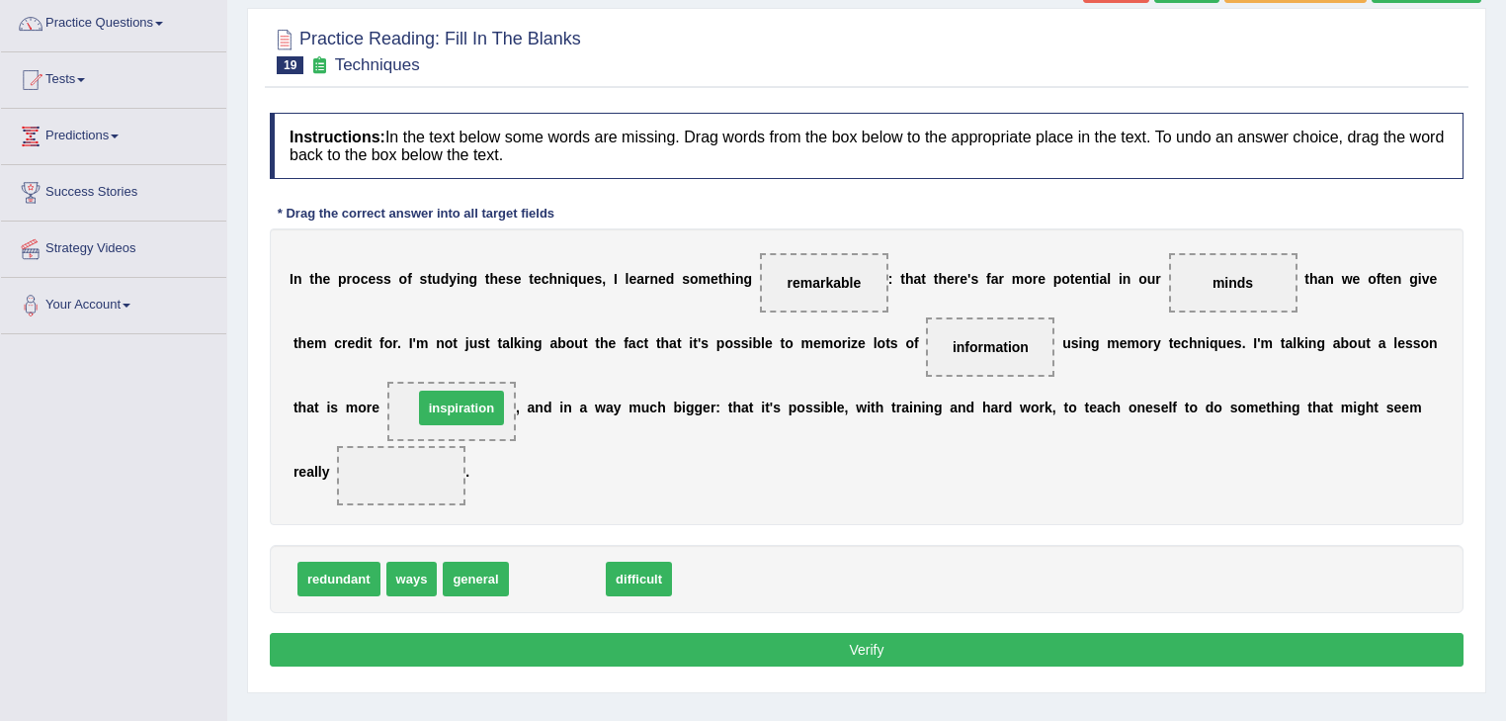
drag, startPoint x: 551, startPoint y: 581, endPoint x: 455, endPoint y: 410, distance: 196.0
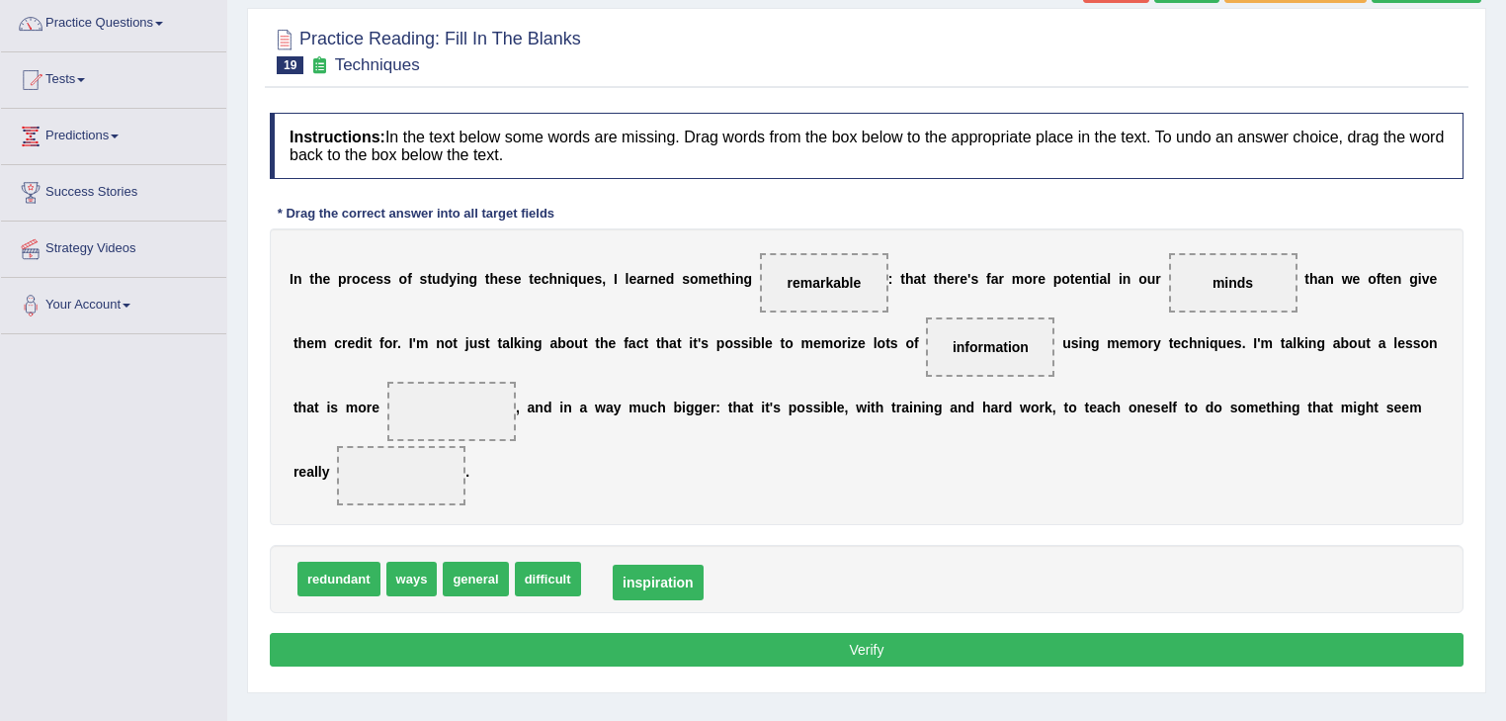
drag, startPoint x: 433, startPoint y: 401, endPoint x: 642, endPoint y: 573, distance: 270.3
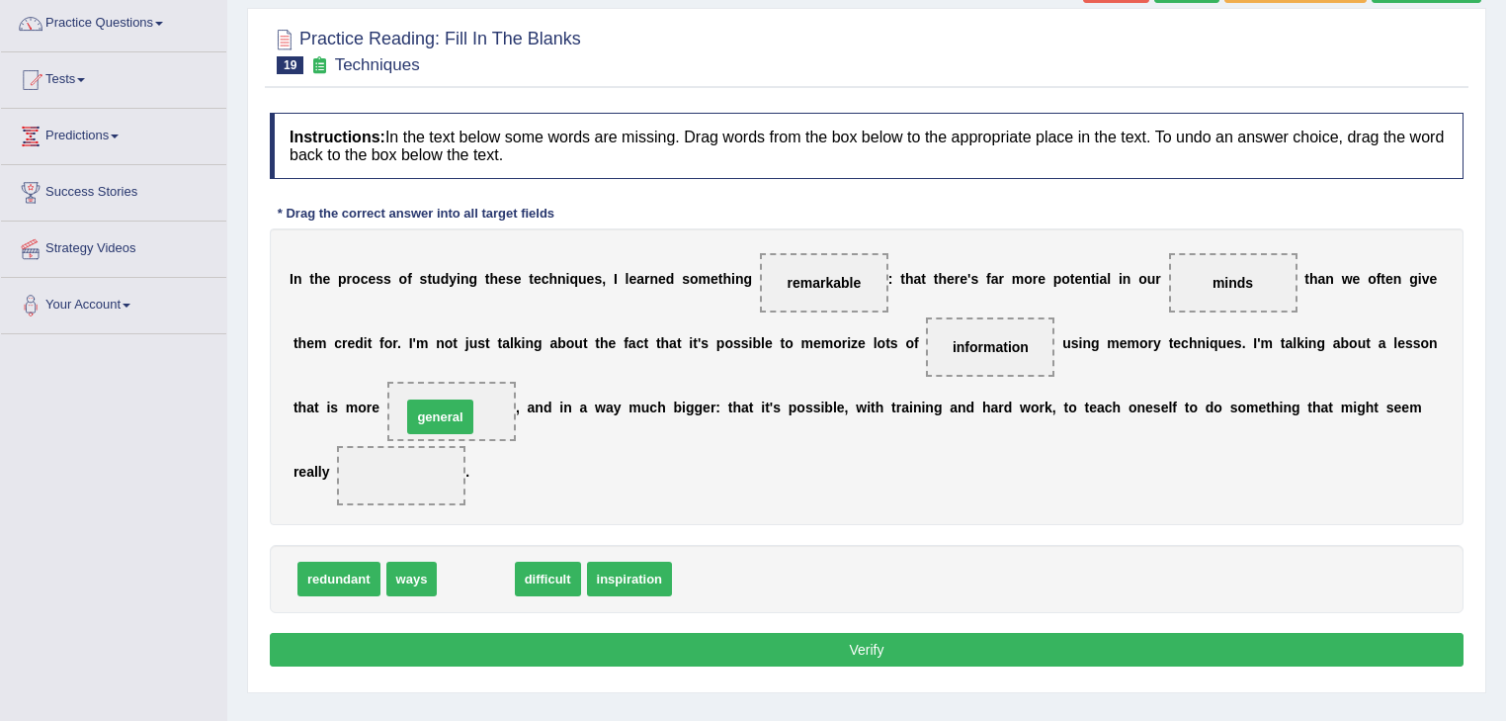
drag, startPoint x: 466, startPoint y: 581, endPoint x: 431, endPoint y: 418, distance: 166.7
drag, startPoint x: 472, startPoint y: 577, endPoint x: 383, endPoint y: 482, distance: 130.7
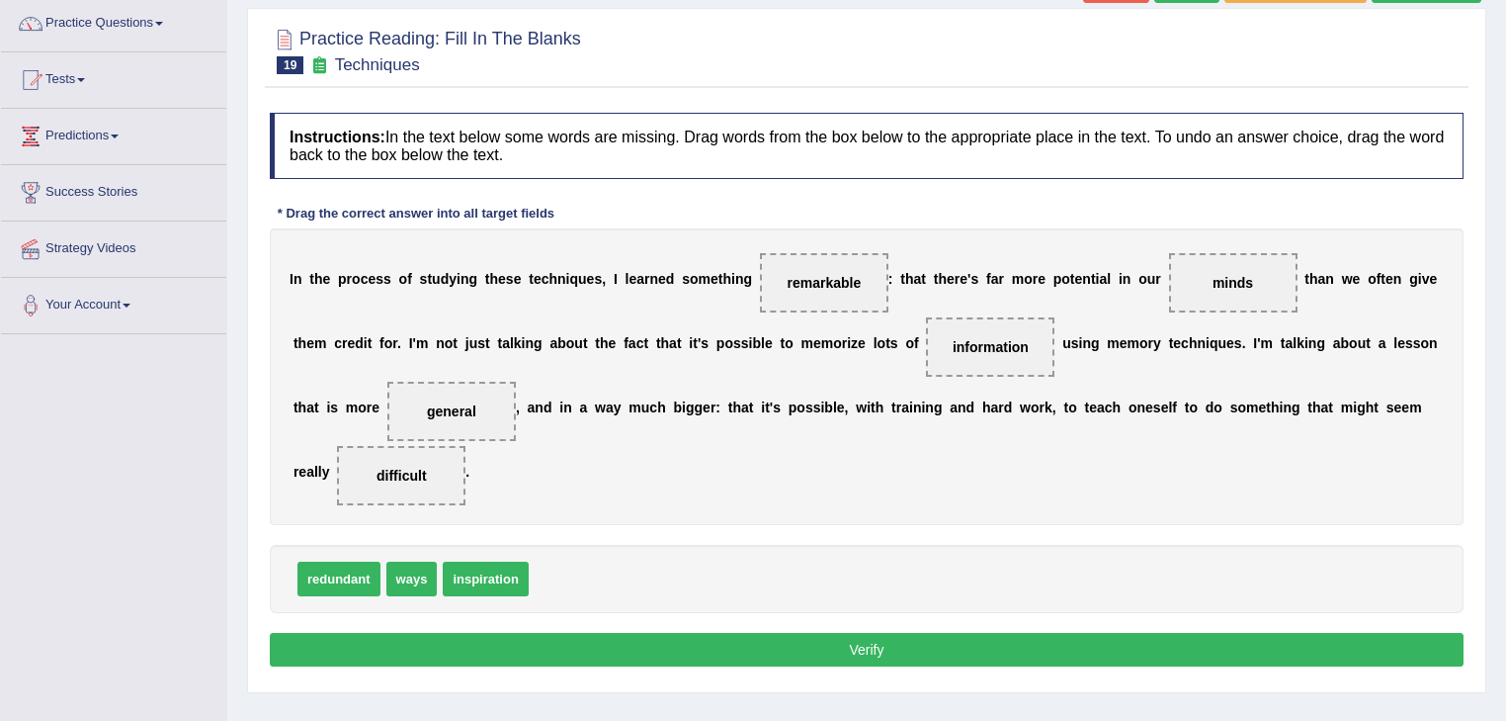
click at [841, 652] on button "Verify" at bounding box center [867, 650] width 1194 height 34
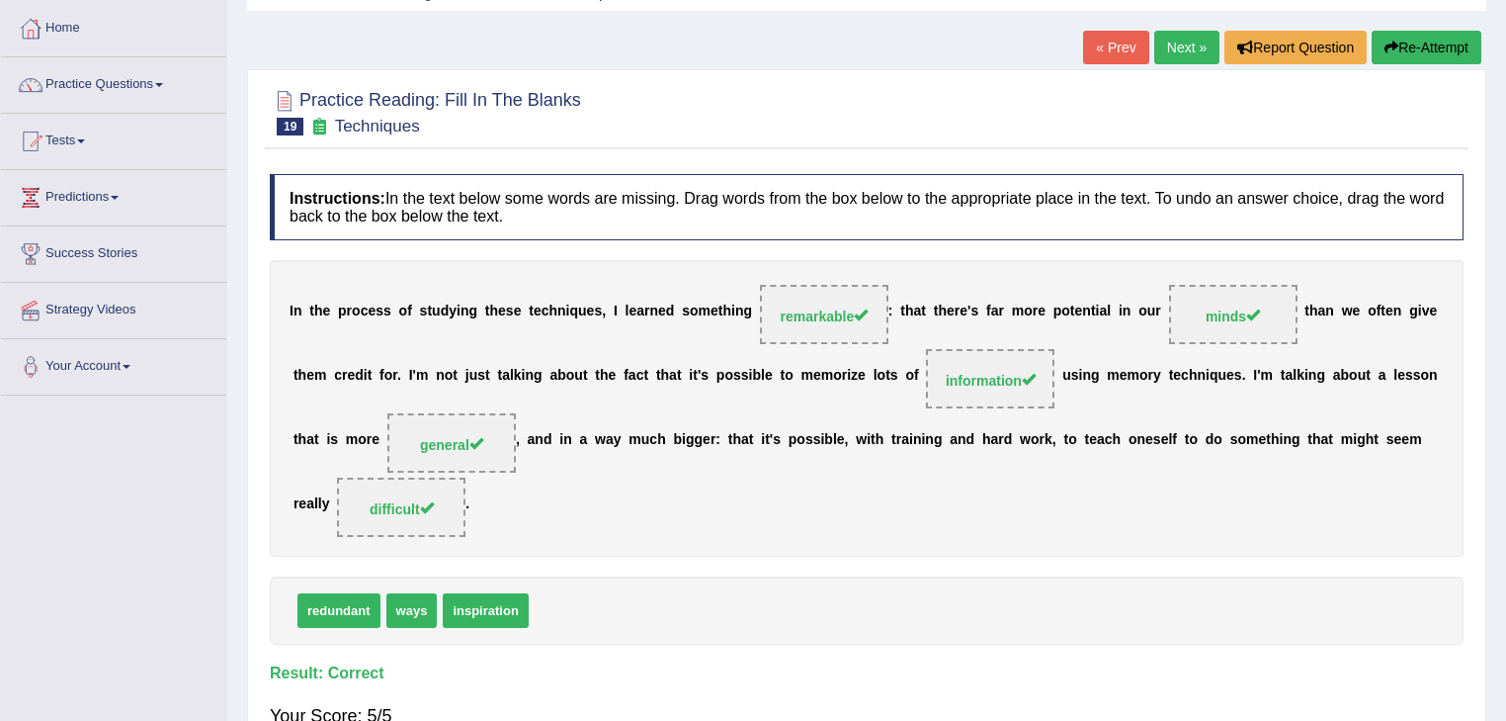
scroll to position [0, 0]
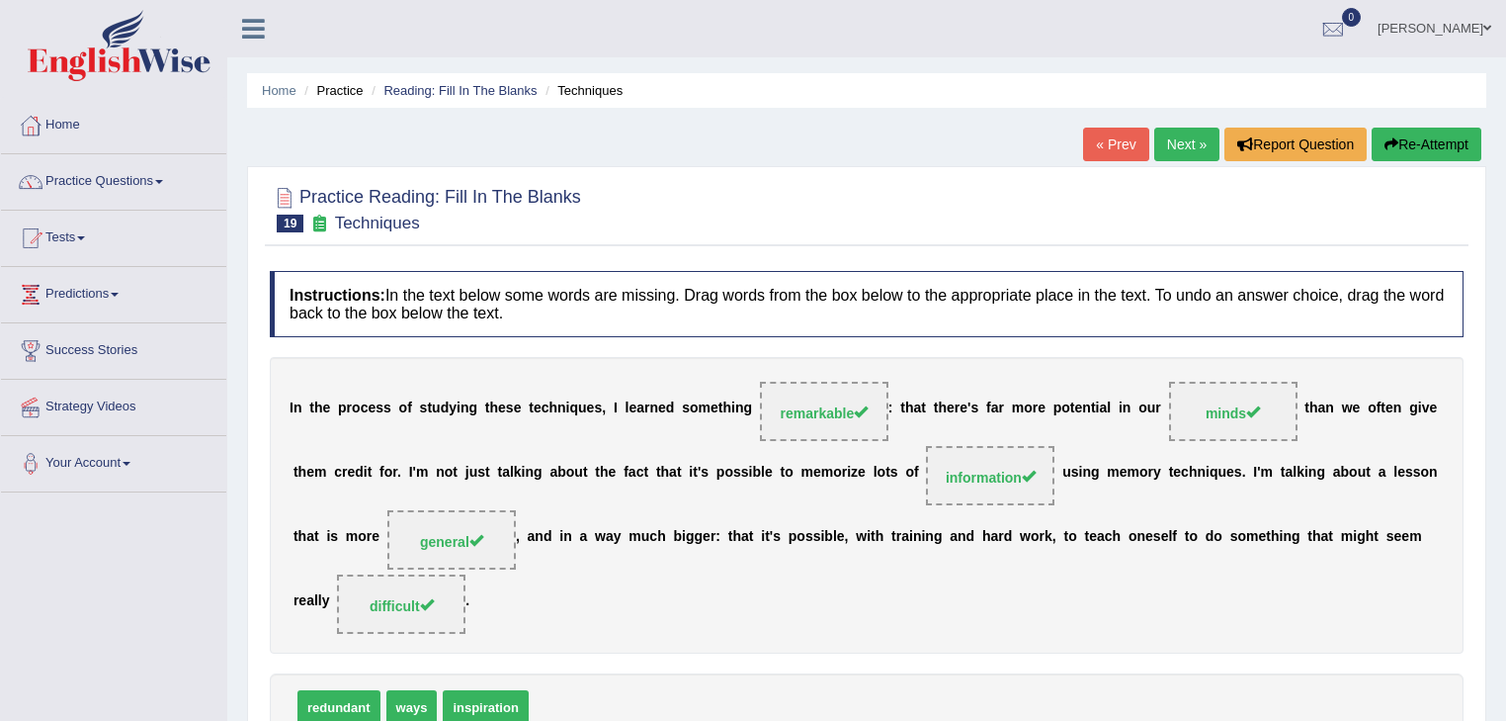
drag, startPoint x: 1174, startPoint y: 136, endPoint x: 1175, endPoint y: 152, distance: 15.8
click at [1174, 138] on link "Next »" at bounding box center [1187, 145] width 65 height 34
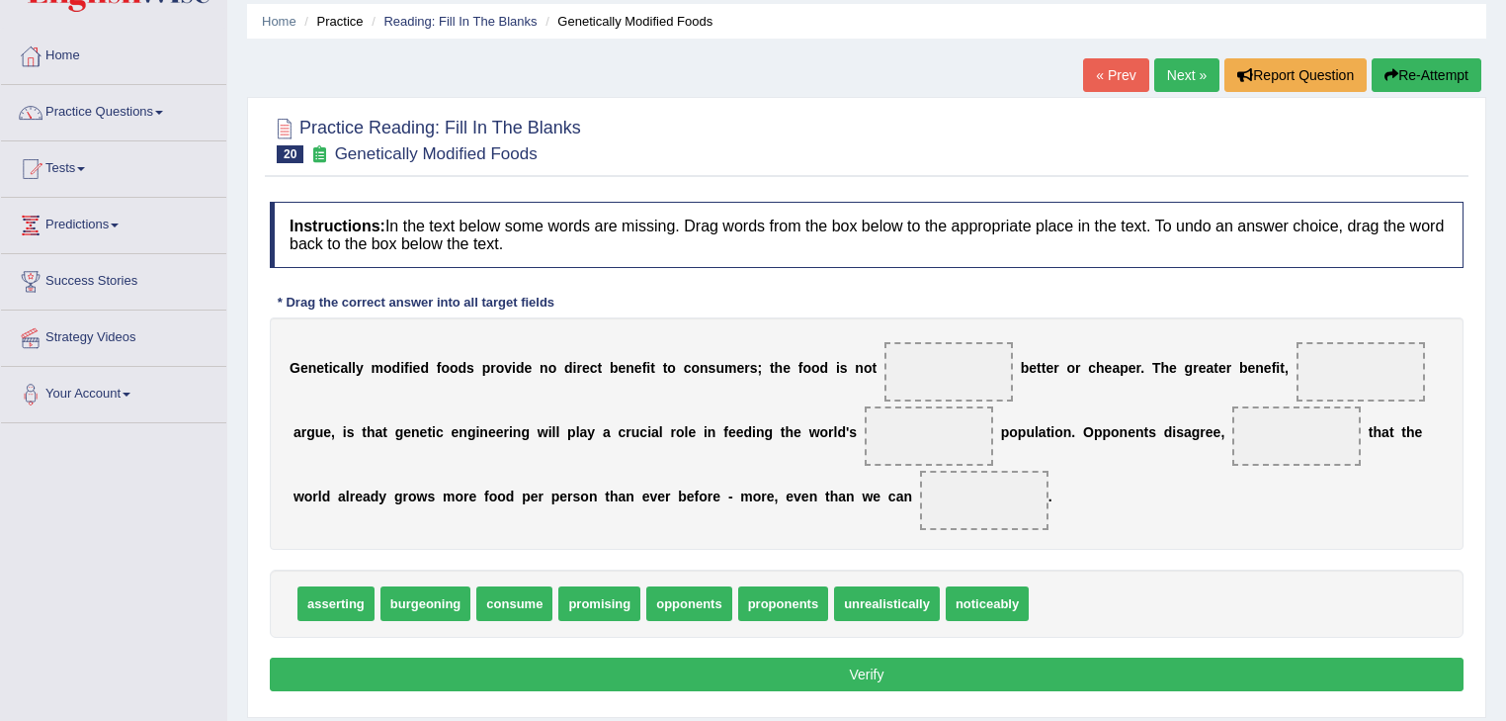
scroll to position [79, 0]
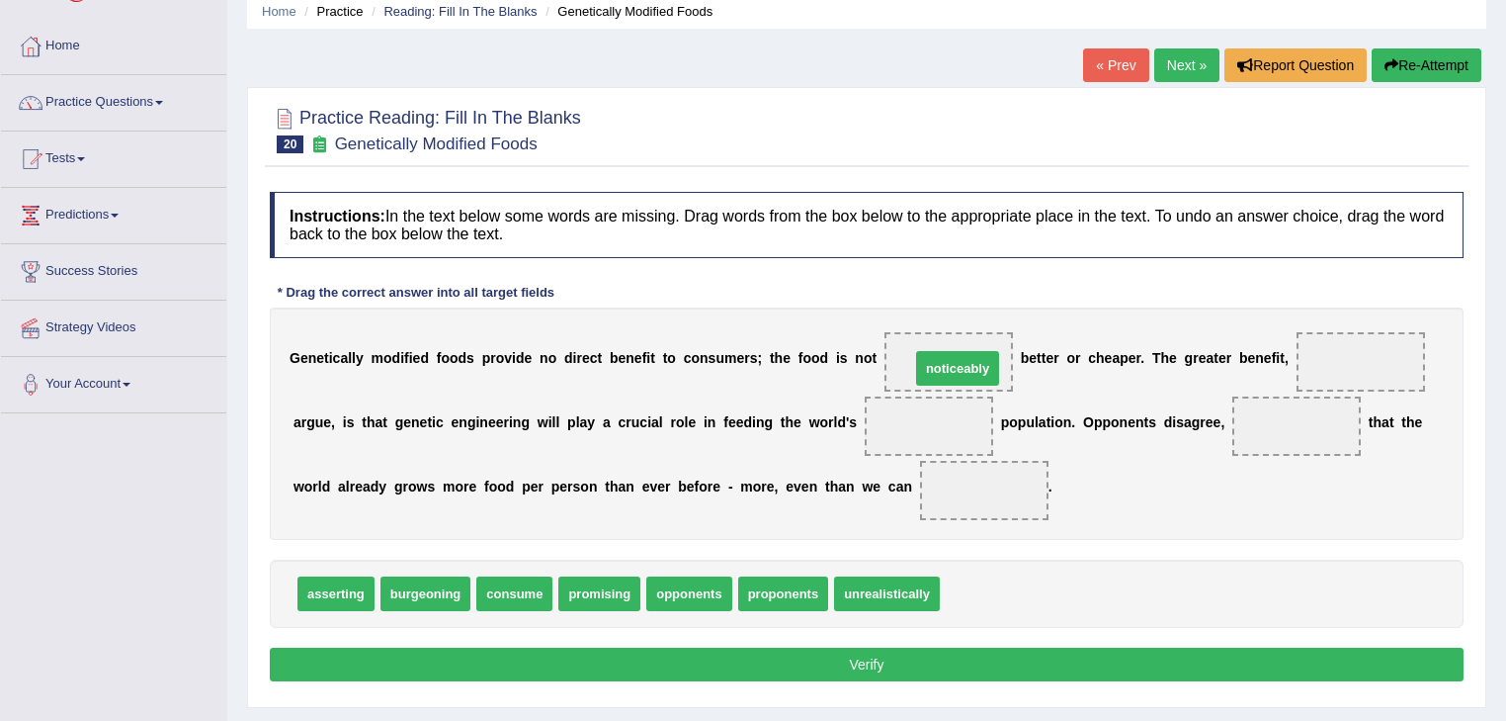
drag, startPoint x: 975, startPoint y: 605, endPoint x: 947, endPoint y: 375, distance: 232.0
drag, startPoint x: 333, startPoint y: 591, endPoint x: 1301, endPoint y: 431, distance: 980.9
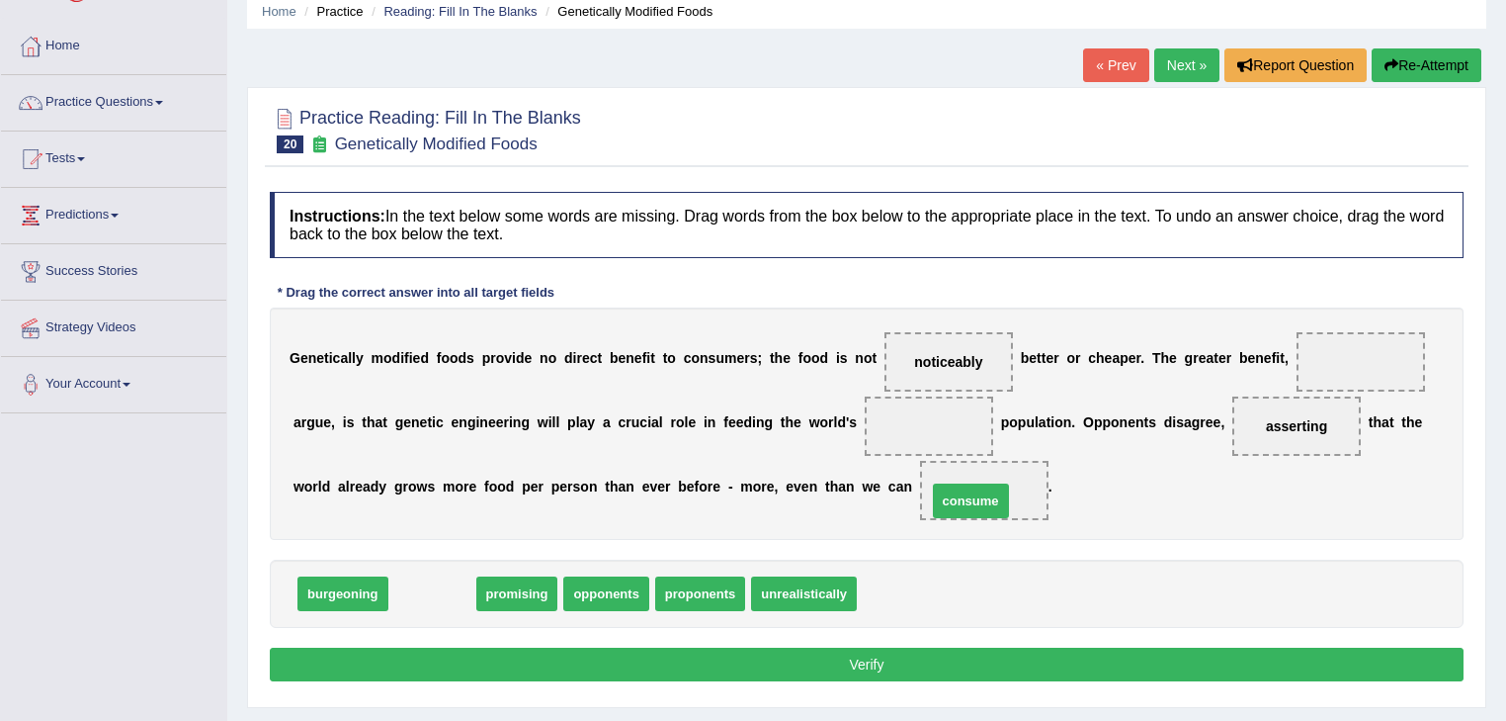
drag, startPoint x: 425, startPoint y: 593, endPoint x: 964, endPoint y: 500, distance: 546.7
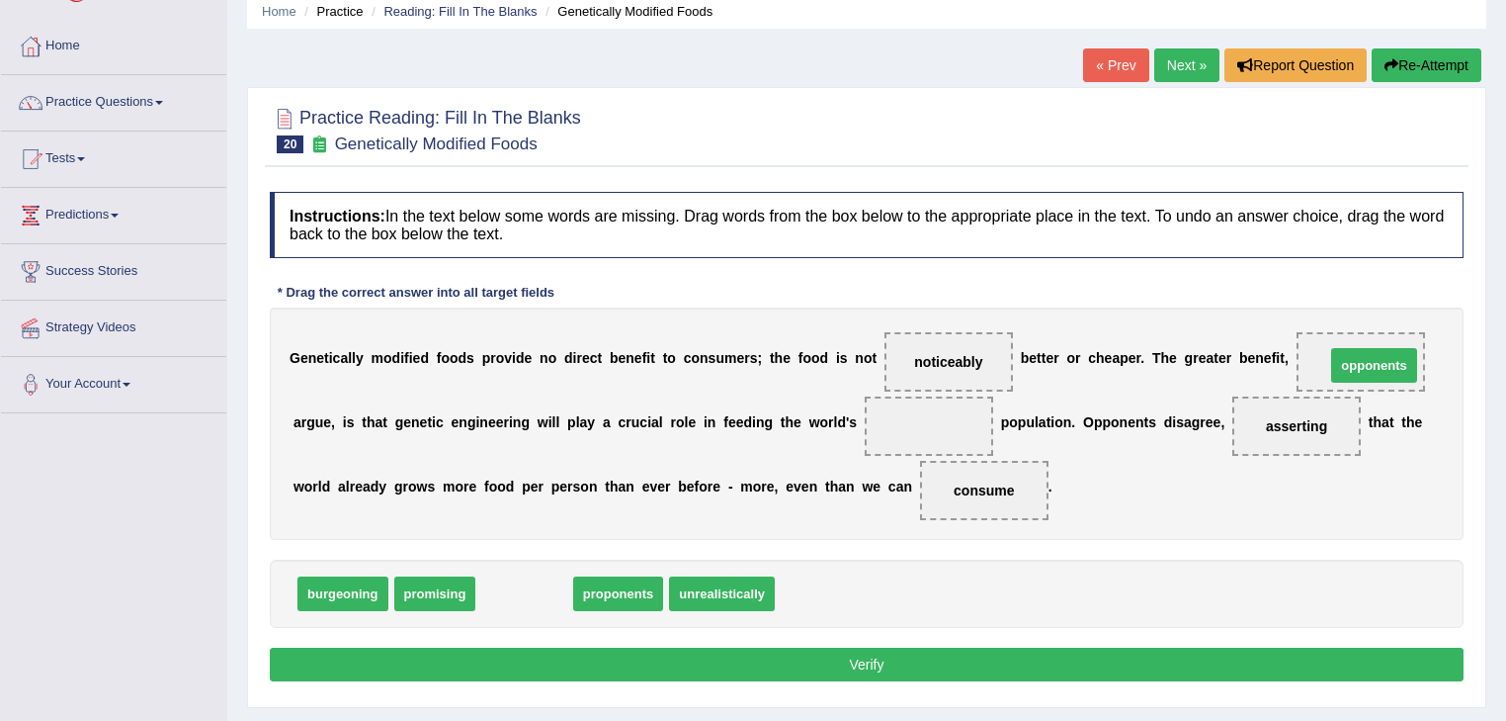
drag, startPoint x: 518, startPoint y: 598, endPoint x: 1368, endPoint y: 370, distance: 880.2
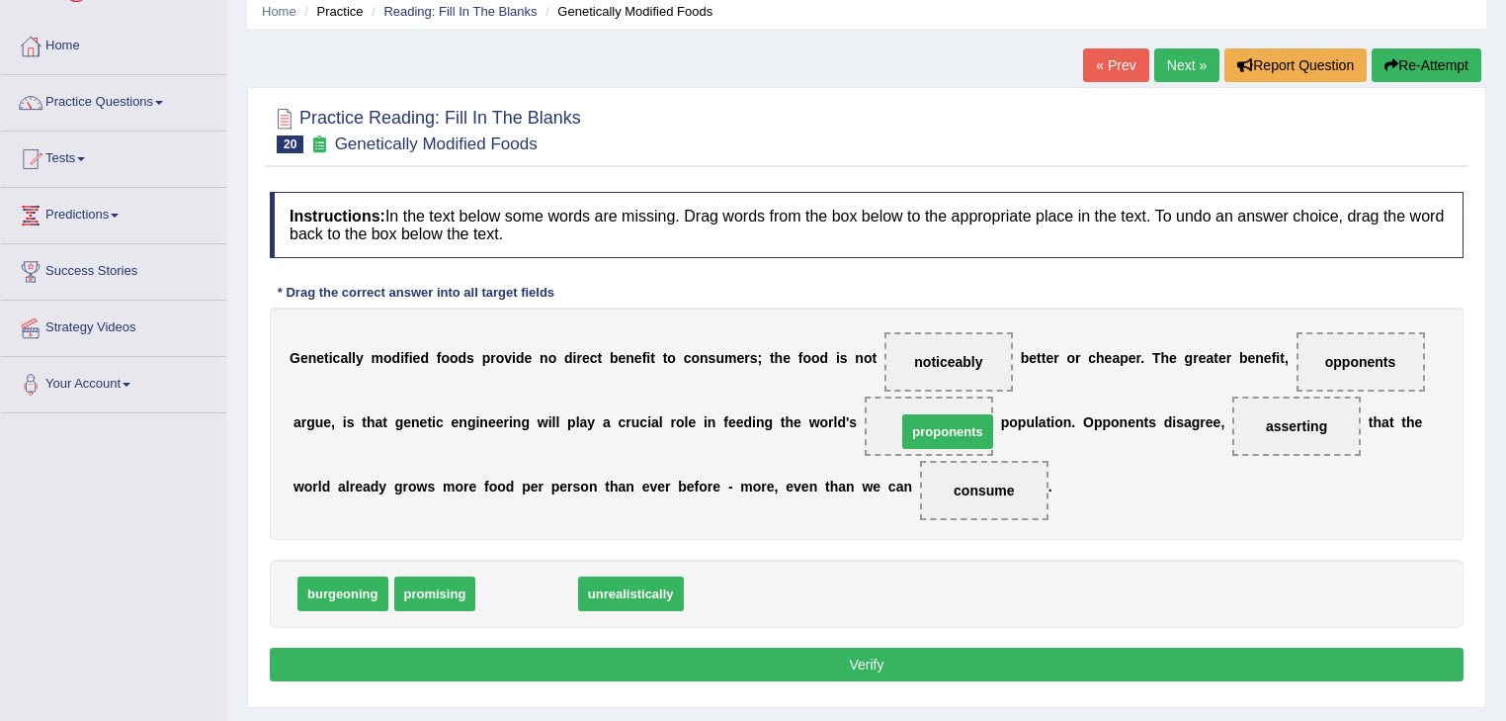
drag, startPoint x: 528, startPoint y: 595, endPoint x: 947, endPoint y: 431, distance: 450.1
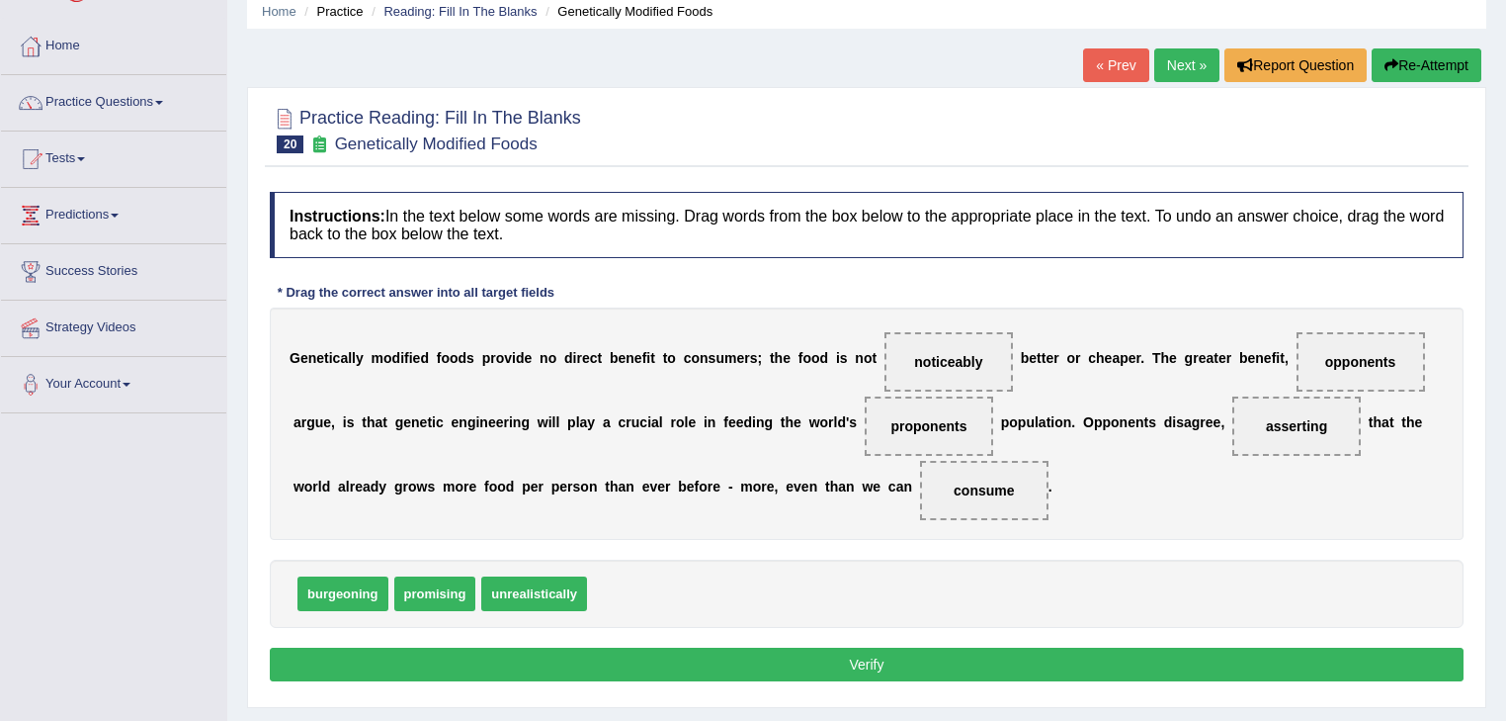
click at [896, 663] on button "Verify" at bounding box center [867, 664] width 1194 height 34
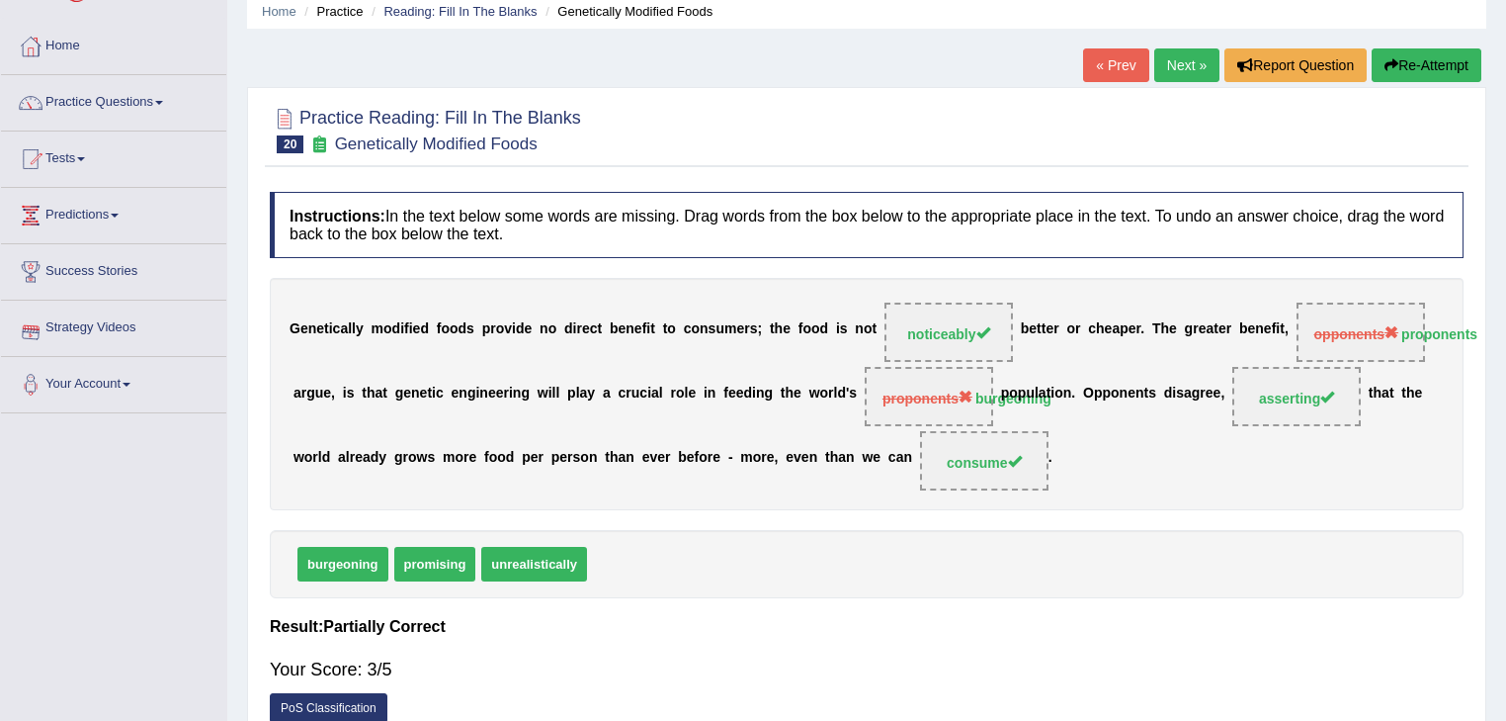
drag, startPoint x: 1188, startPoint y: 55, endPoint x: 1197, endPoint y: 61, distance: 10.7
click at [1189, 55] on link "Next »" at bounding box center [1187, 65] width 65 height 34
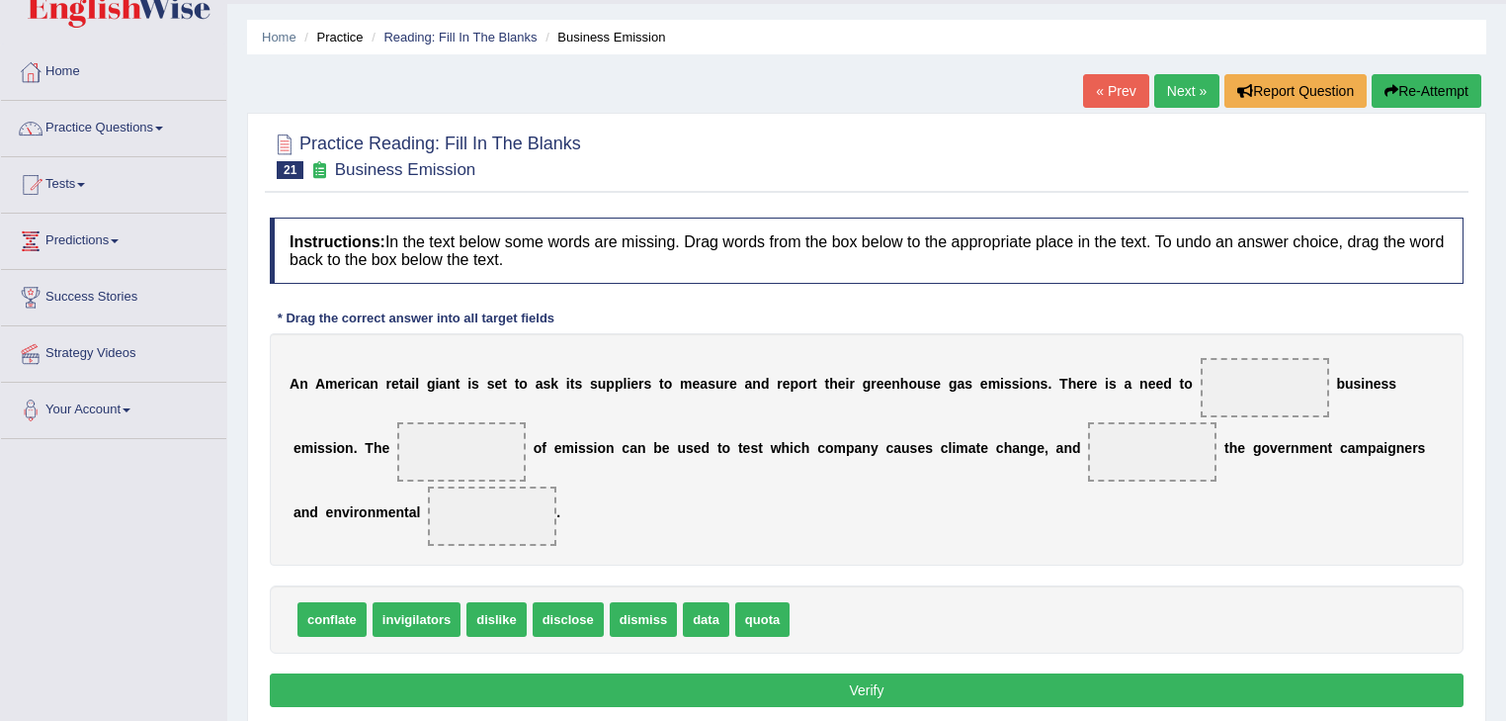
scroll to position [79, 0]
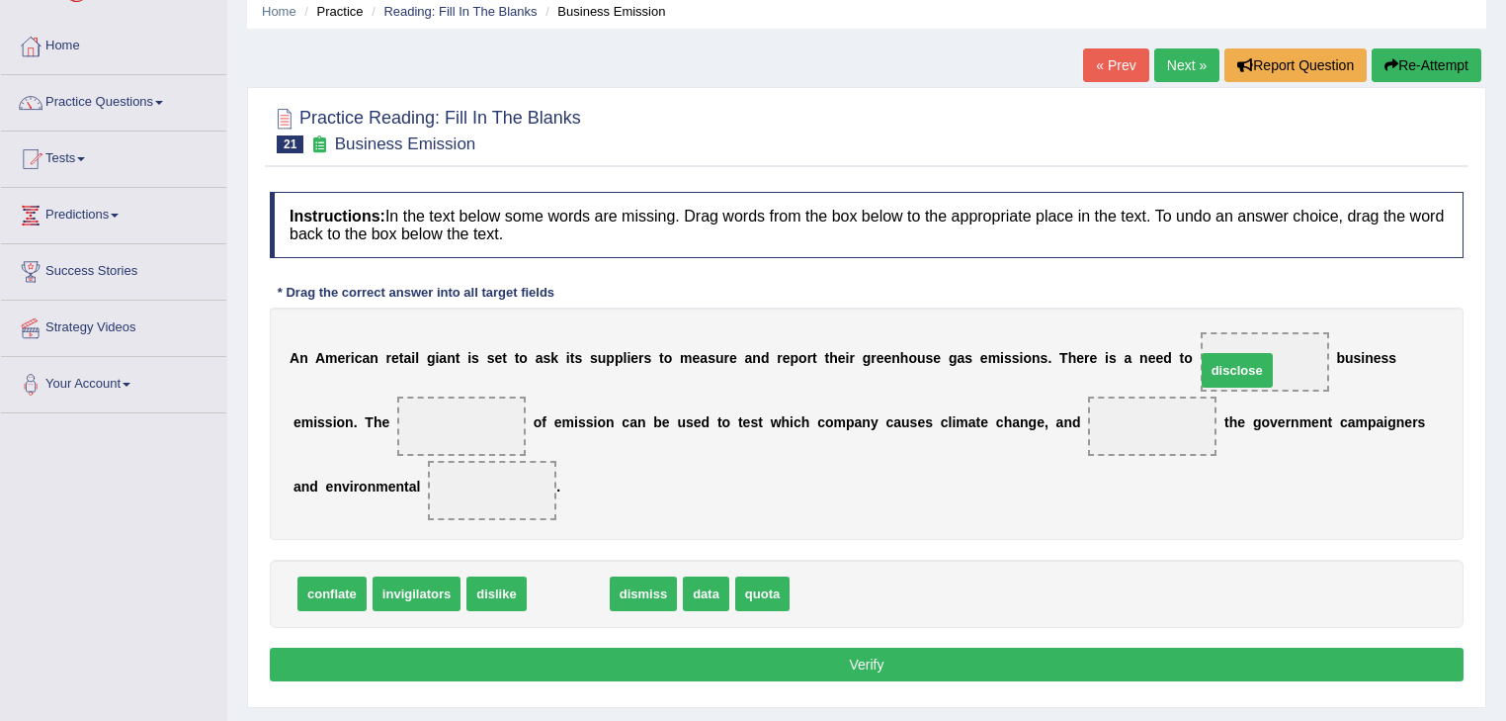
drag, startPoint x: 564, startPoint y: 587, endPoint x: 1234, endPoint y: 364, distance: 705.5
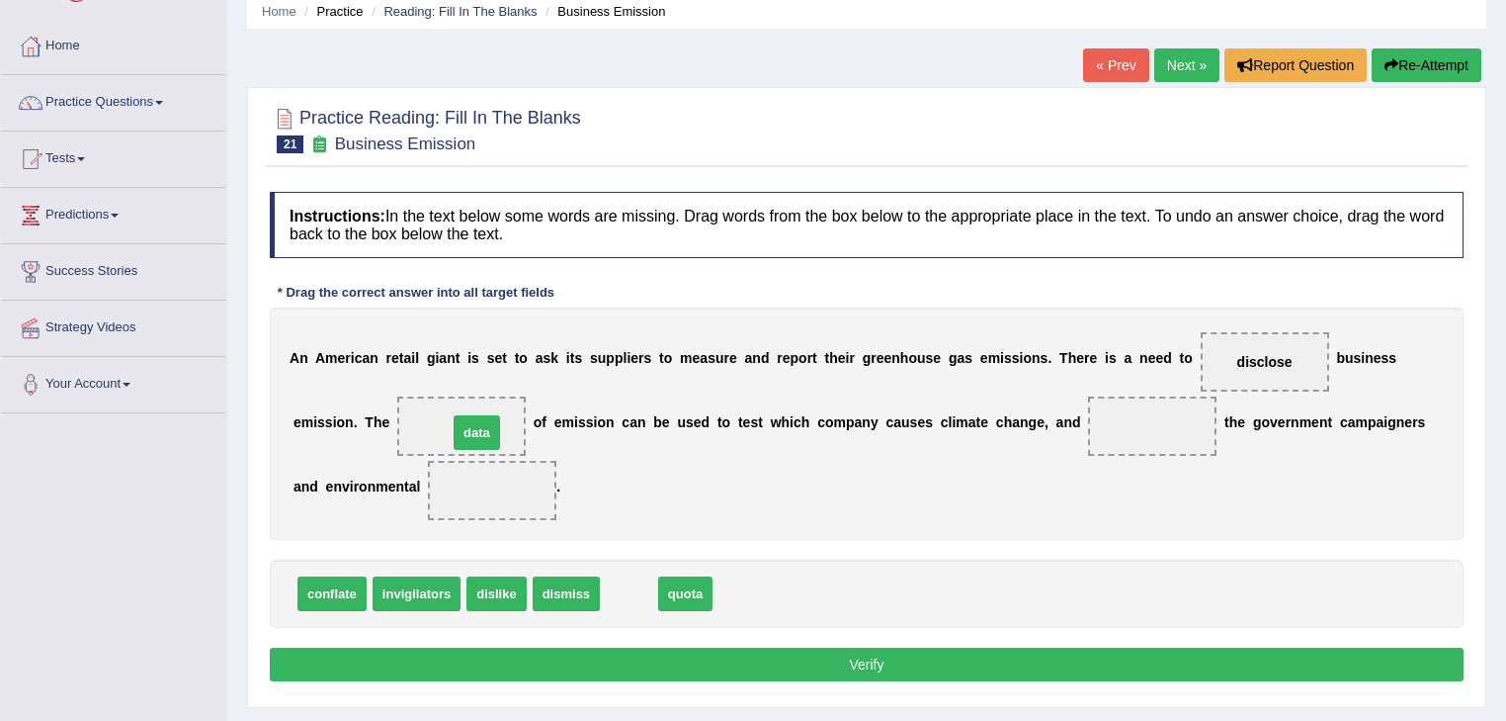
drag, startPoint x: 628, startPoint y: 592, endPoint x: 475, endPoint y: 431, distance: 221.7
drag, startPoint x: 646, startPoint y: 594, endPoint x: 486, endPoint y: 491, distance: 190.3
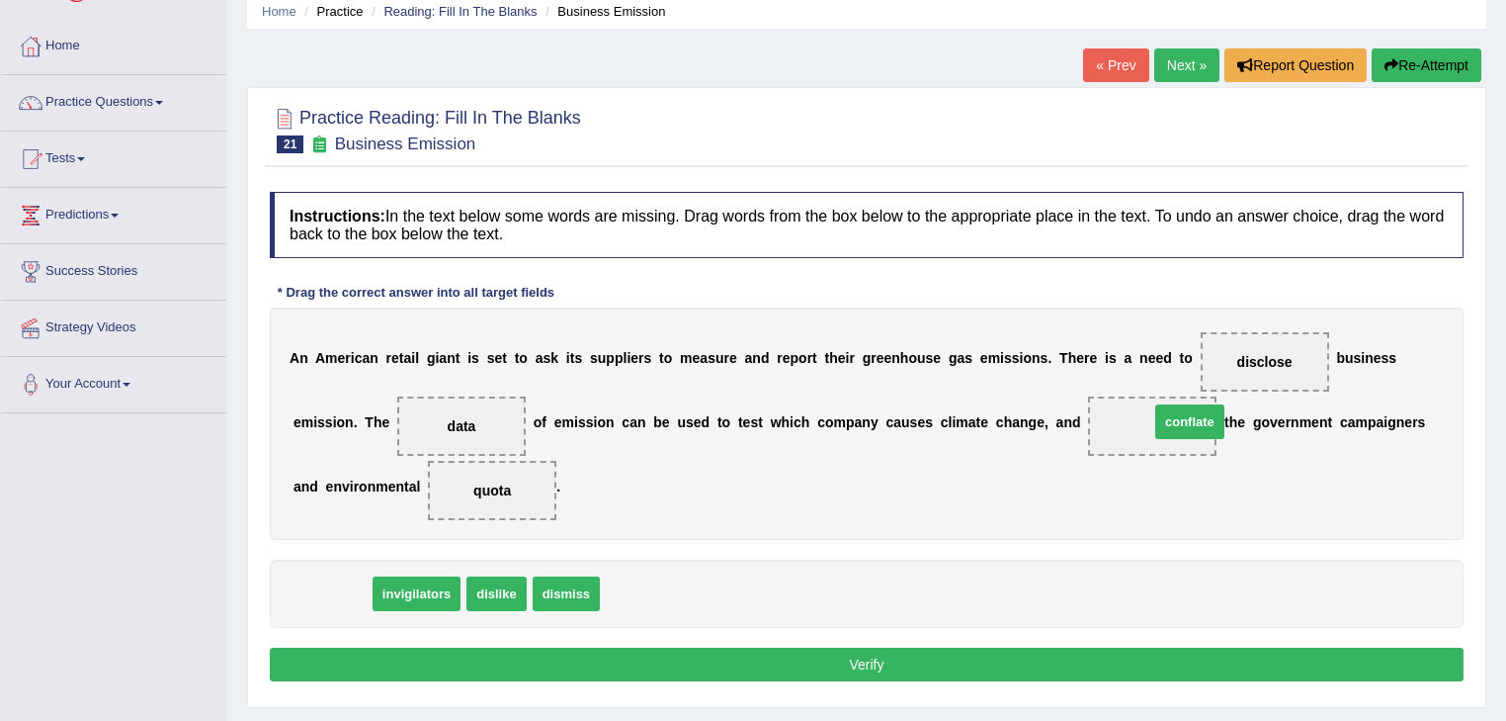
drag, startPoint x: 329, startPoint y: 587, endPoint x: 1187, endPoint y: 415, distance: 875.0
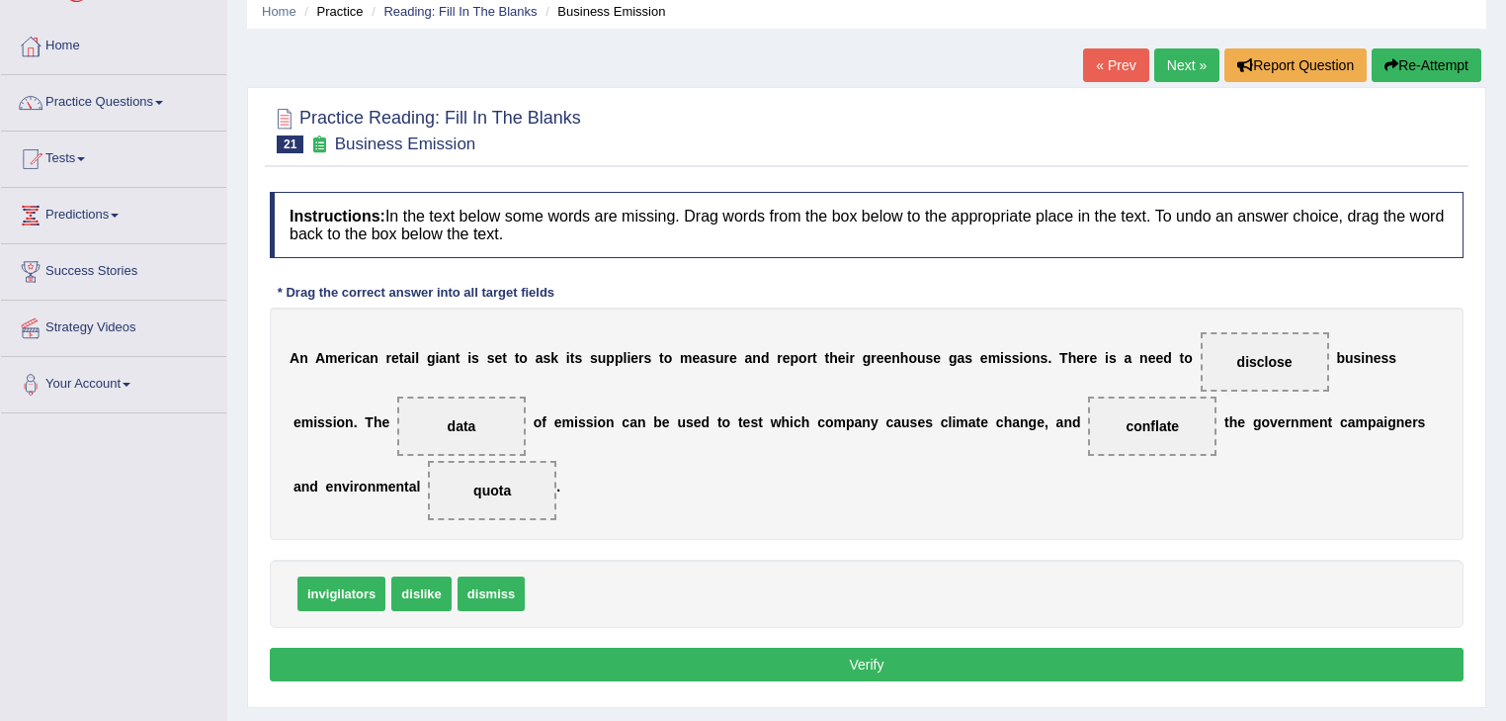
click at [921, 652] on button "Verify" at bounding box center [867, 664] width 1194 height 34
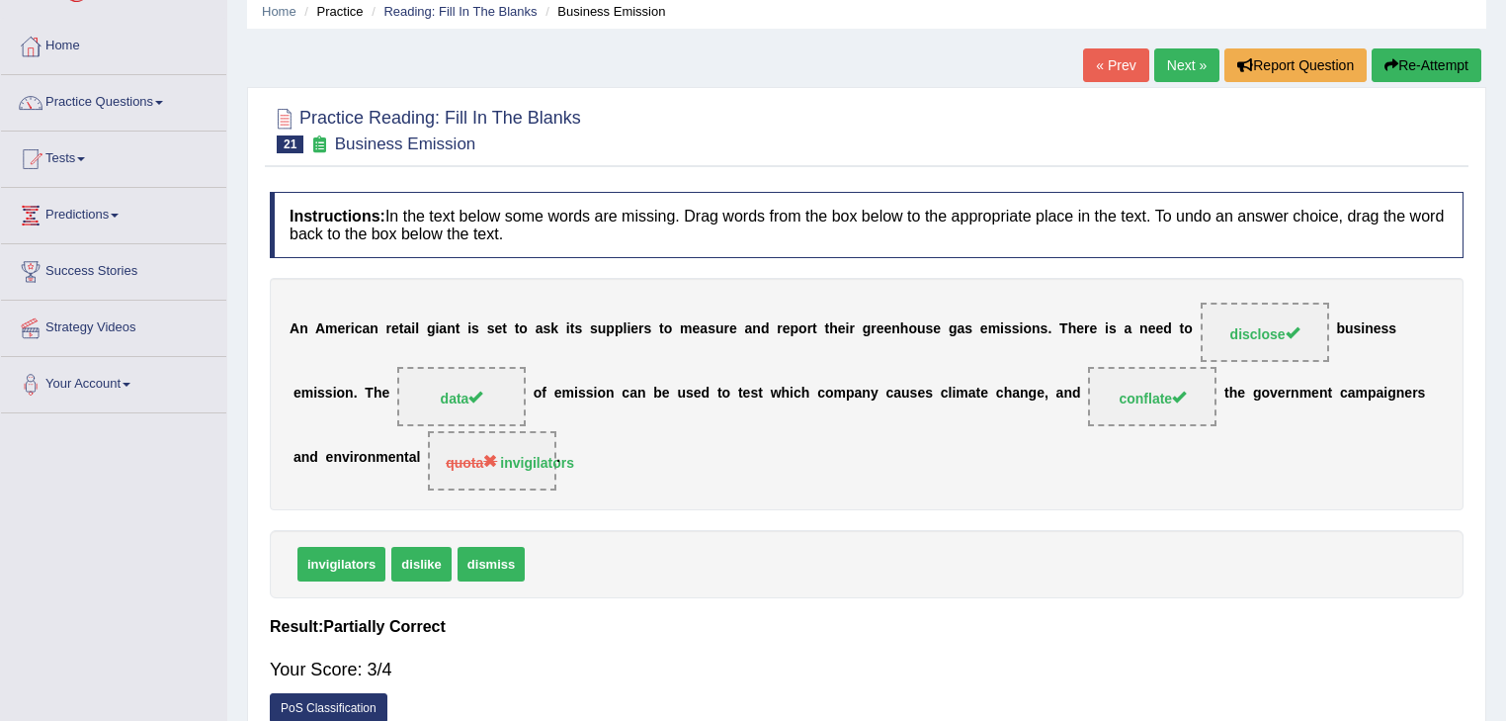
click at [1178, 62] on link "Next »" at bounding box center [1187, 65] width 65 height 34
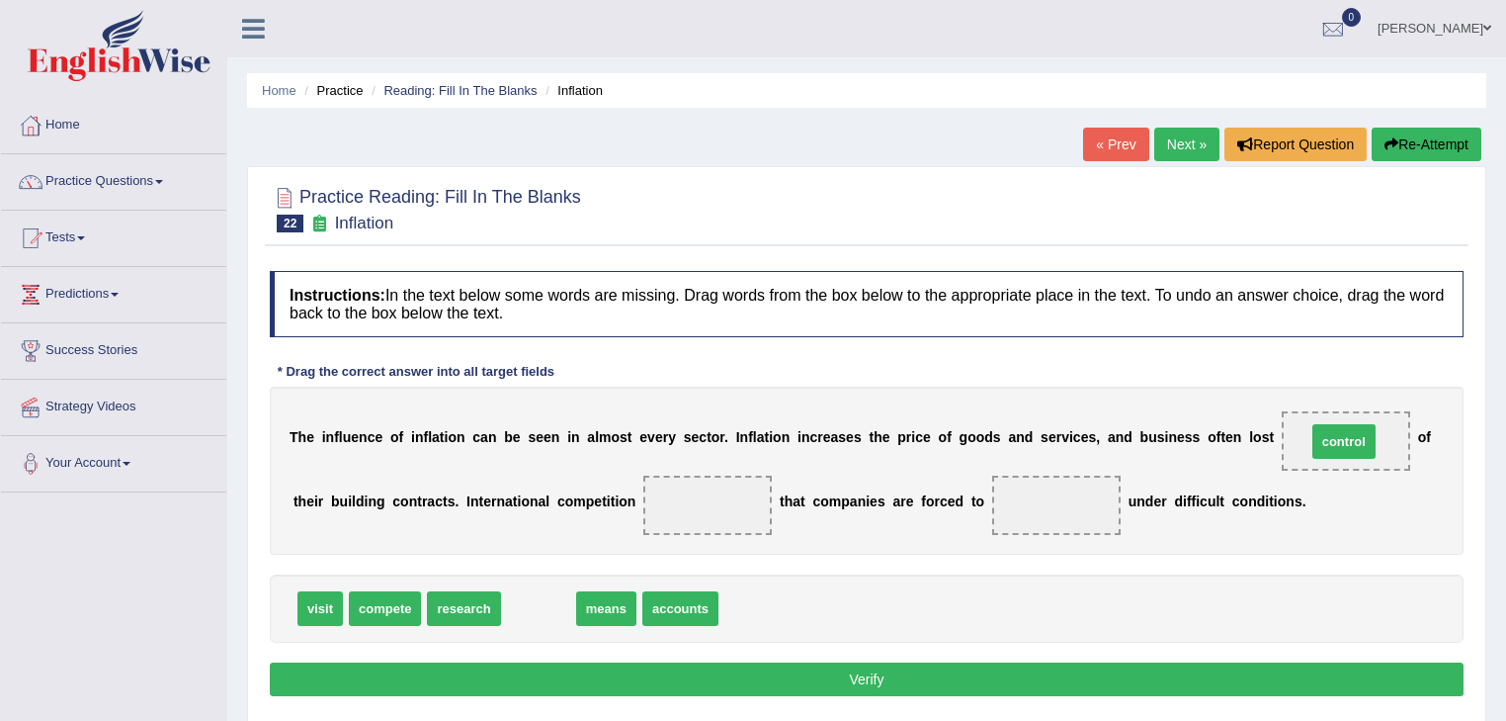
drag, startPoint x: 535, startPoint y: 610, endPoint x: 1340, endPoint y: 443, distance: 822.7
drag, startPoint x: 544, startPoint y: 612, endPoint x: 729, endPoint y: 513, distance: 210.5
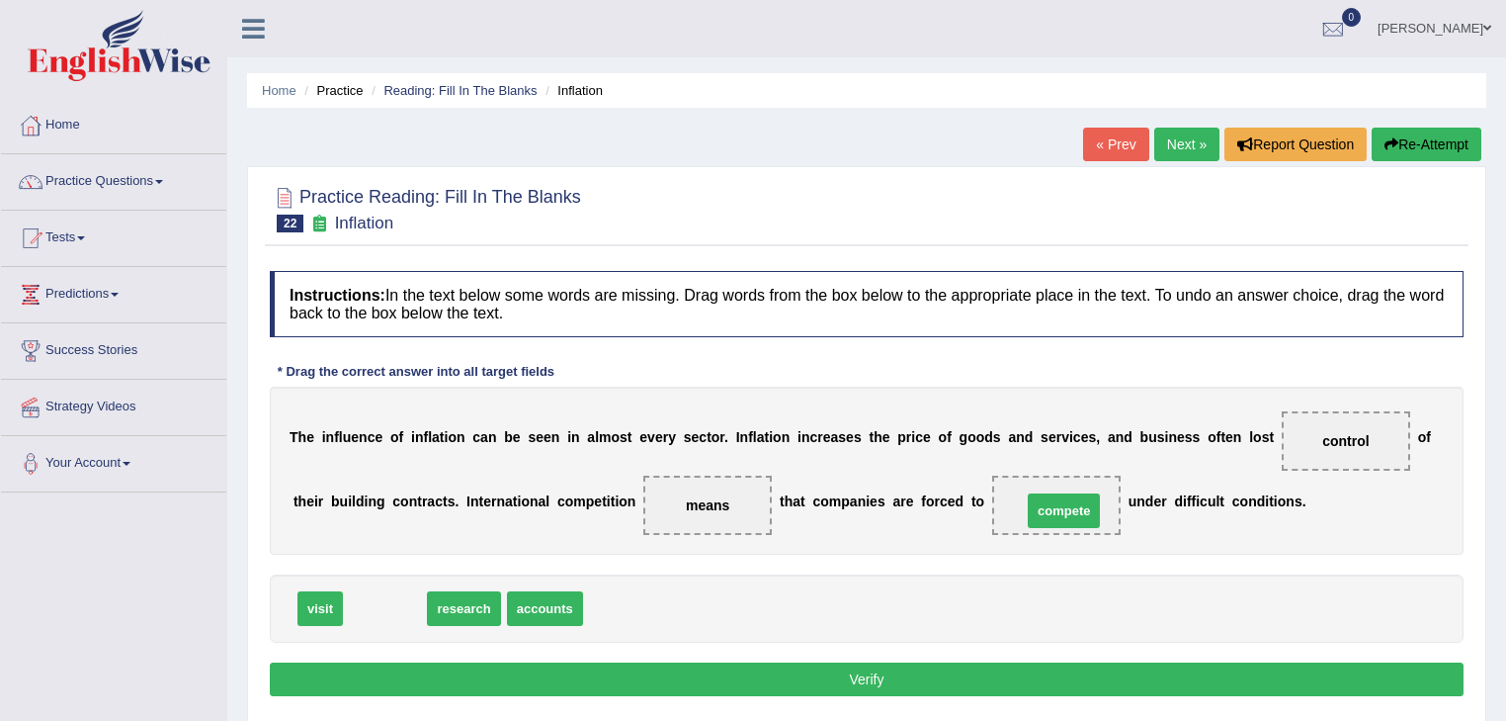
drag, startPoint x: 412, startPoint y: 609, endPoint x: 1090, endPoint y: 520, distance: 683.9
click at [930, 672] on button "Verify" at bounding box center [867, 679] width 1194 height 34
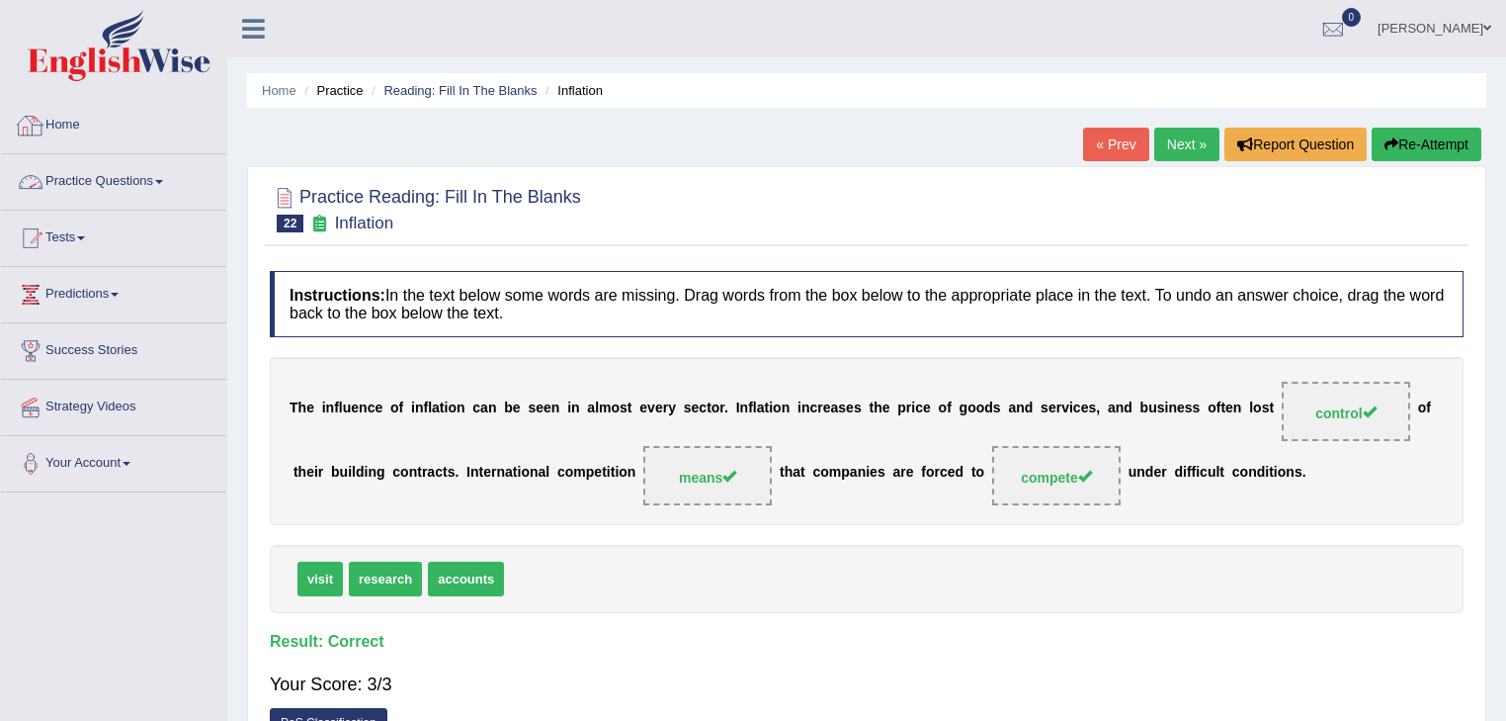
click at [146, 172] on link "Practice Questions" at bounding box center [113, 178] width 225 height 49
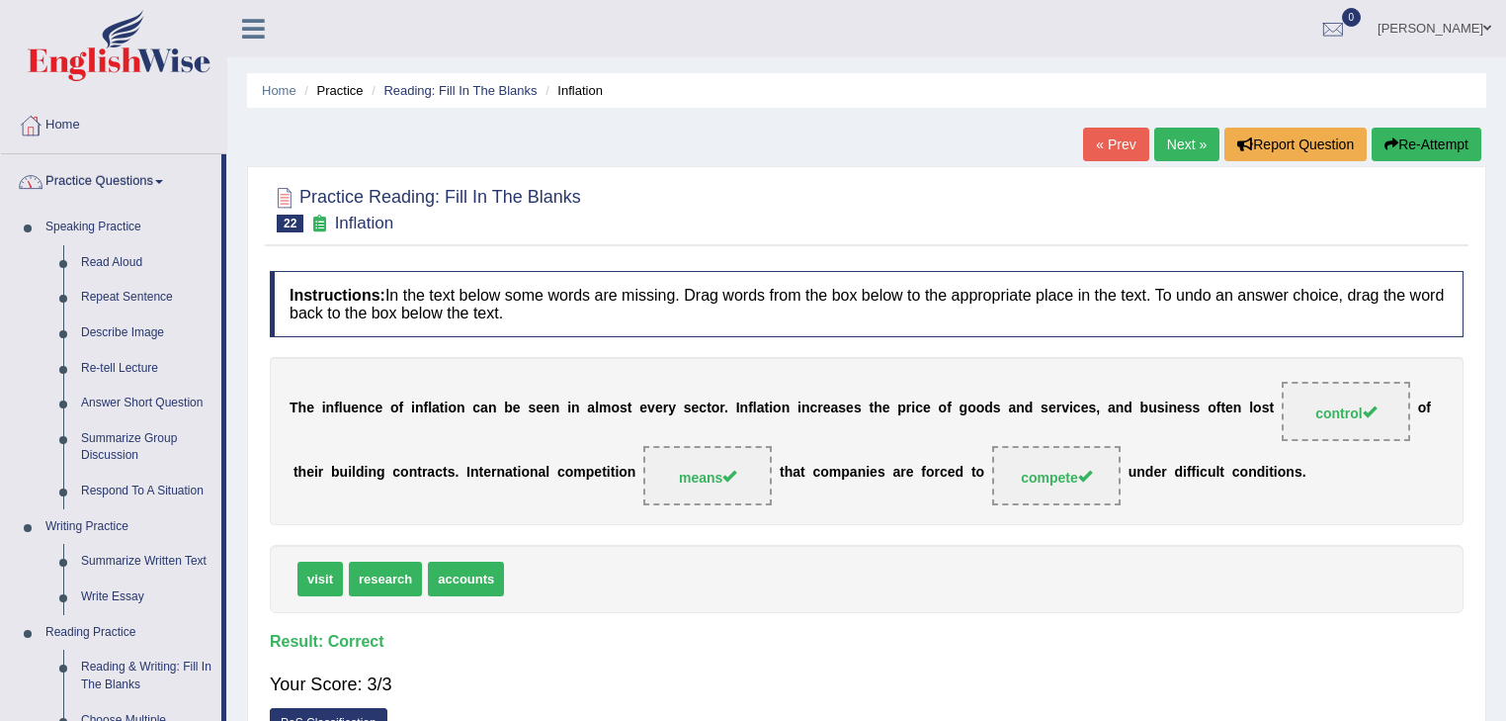
click at [111, 185] on link "Practice Questions" at bounding box center [111, 178] width 220 height 49
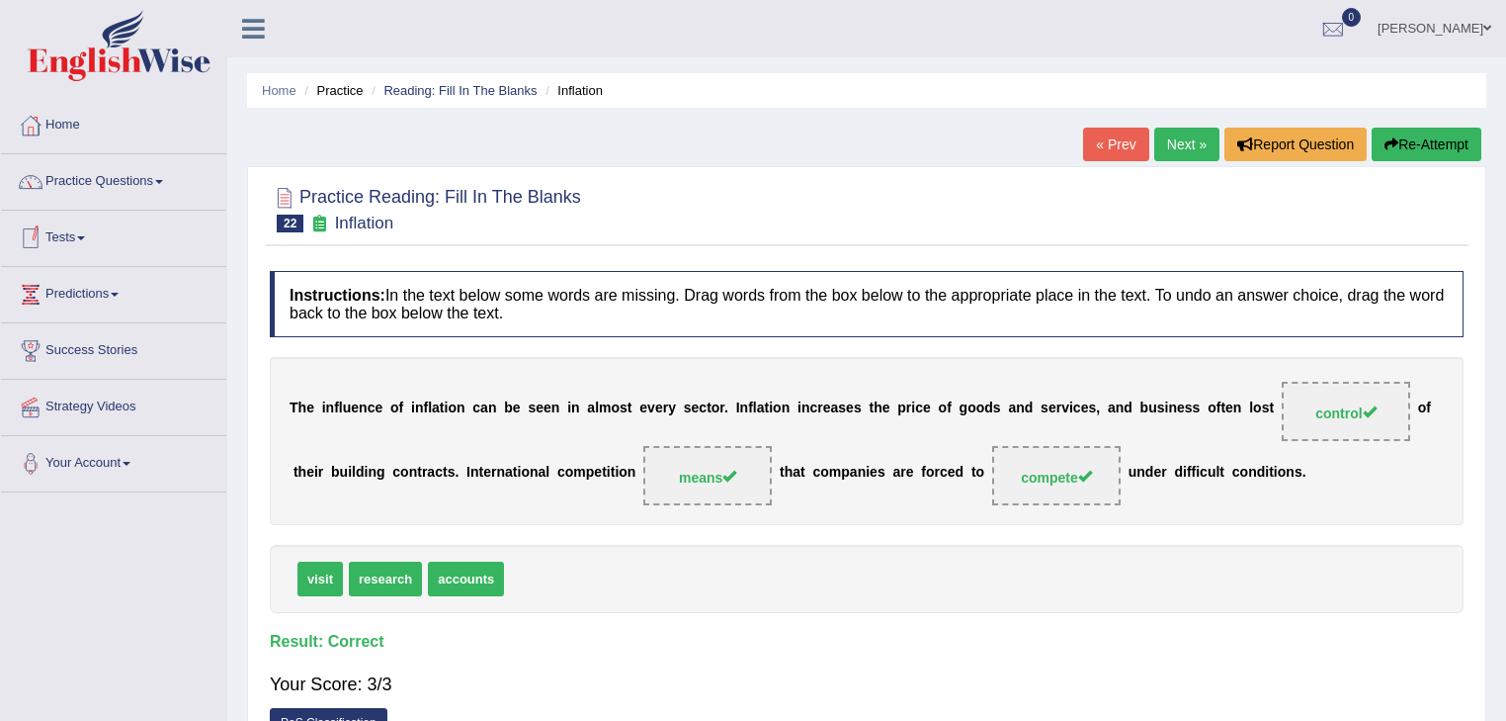
click at [157, 182] on link "Practice Questions" at bounding box center [113, 178] width 225 height 49
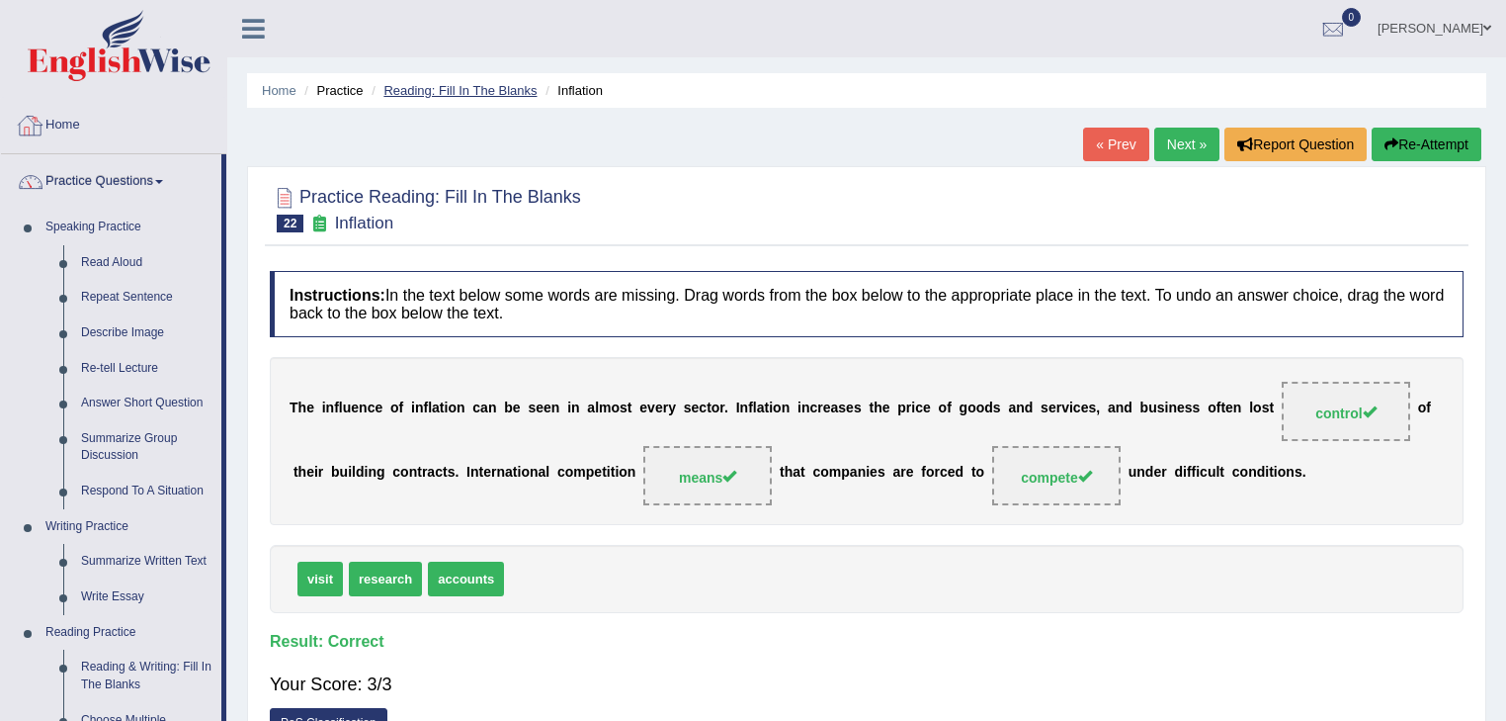
click at [428, 91] on link "Reading: Fill In The Blanks" at bounding box center [460, 90] width 153 height 15
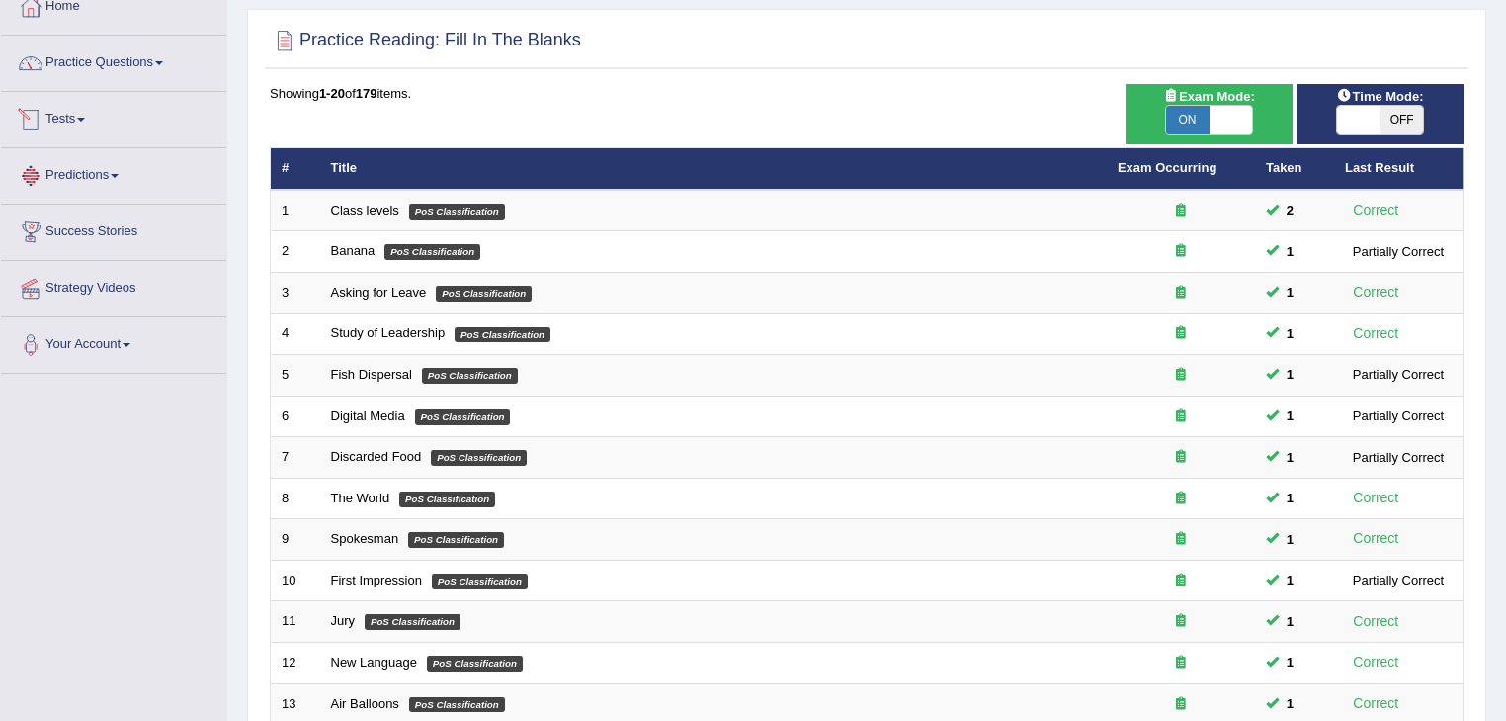
scroll to position [29, 0]
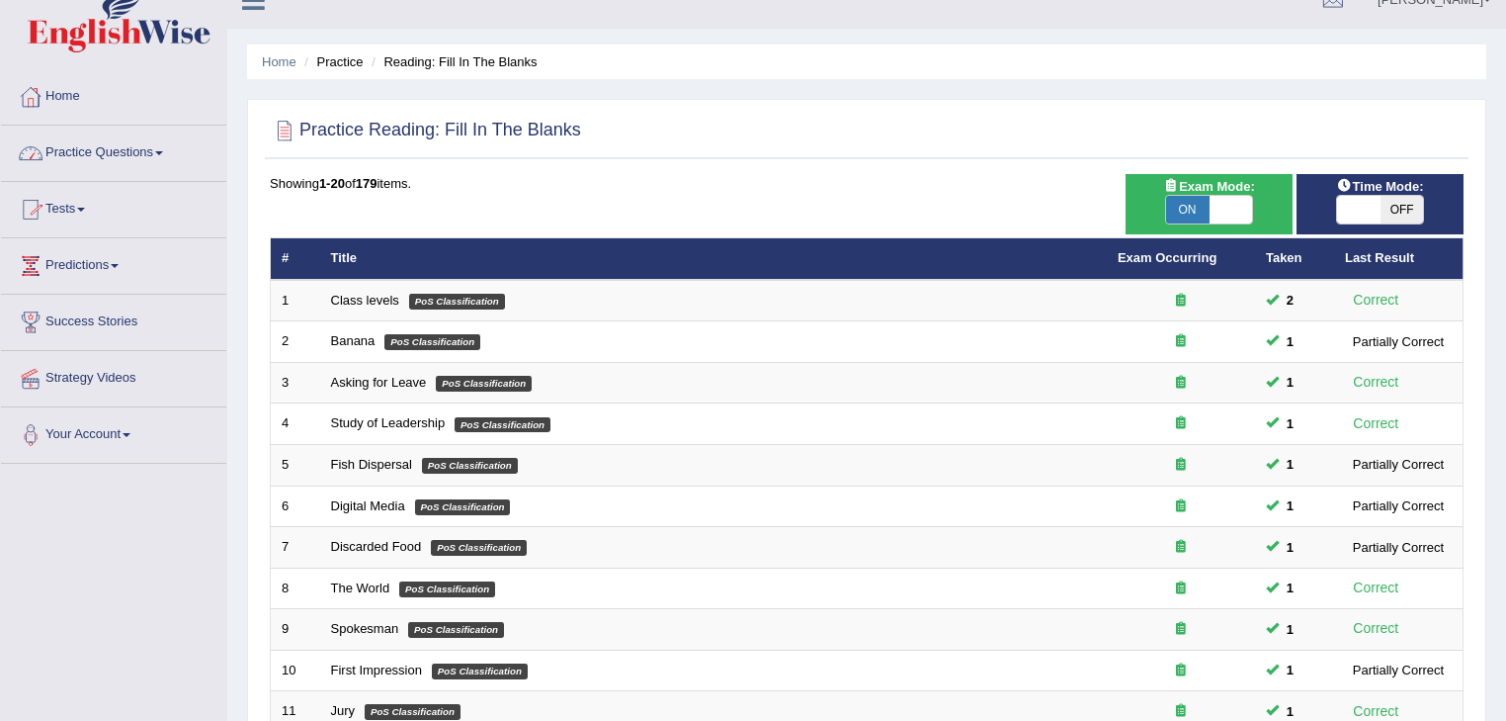
click at [129, 260] on link "Predictions" at bounding box center [113, 262] width 225 height 49
click at [162, 146] on link "Practice Questions" at bounding box center [113, 150] width 225 height 49
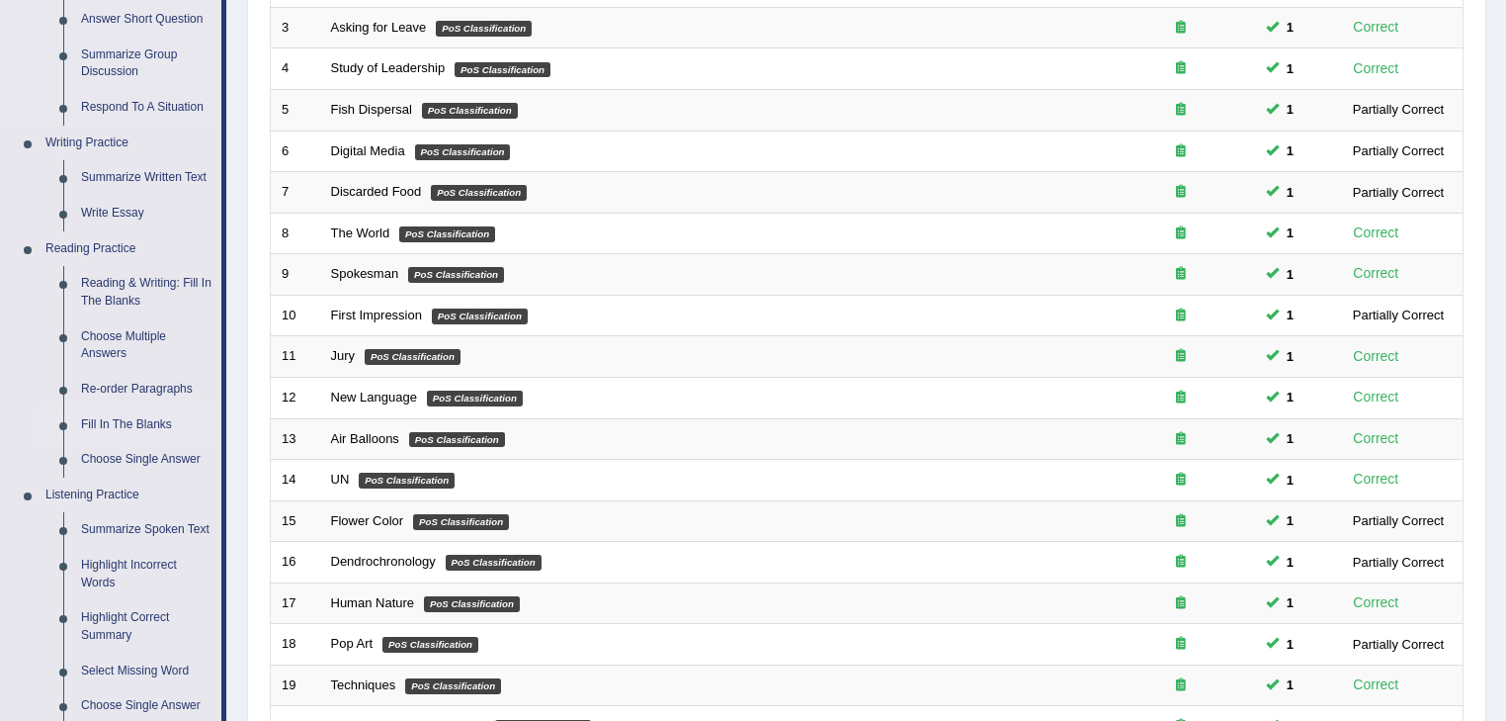
scroll to position [503, 0]
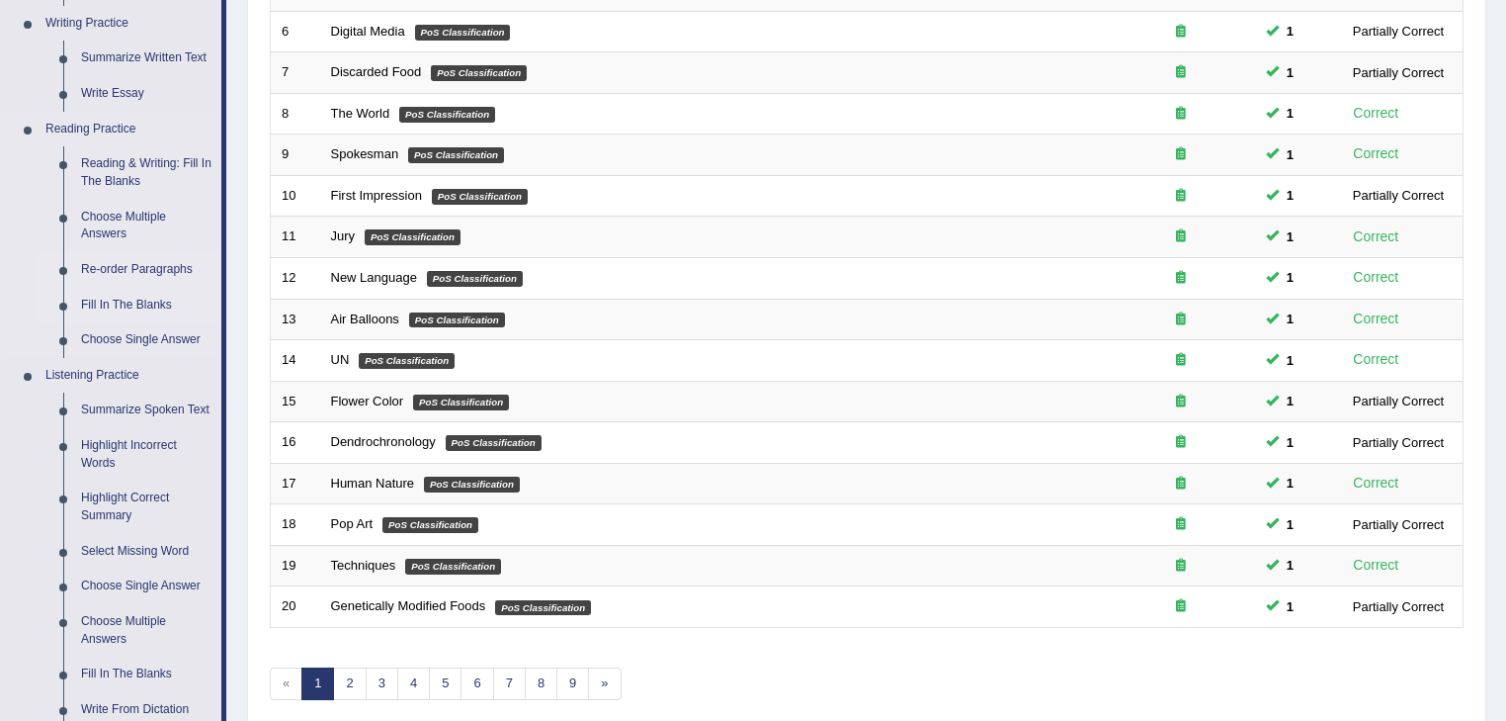
click at [164, 263] on link "Re-order Paragraphs" at bounding box center [146, 270] width 149 height 36
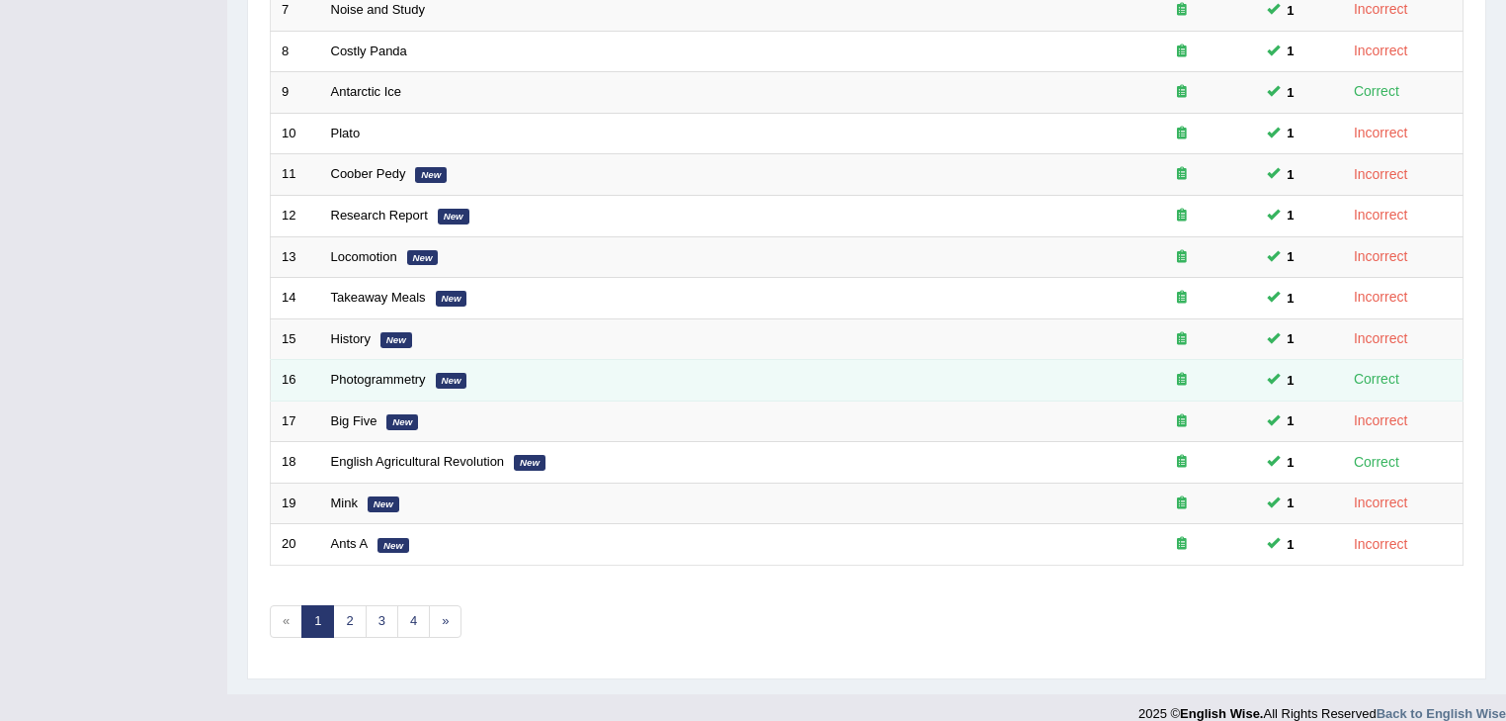
scroll to position [582, 0]
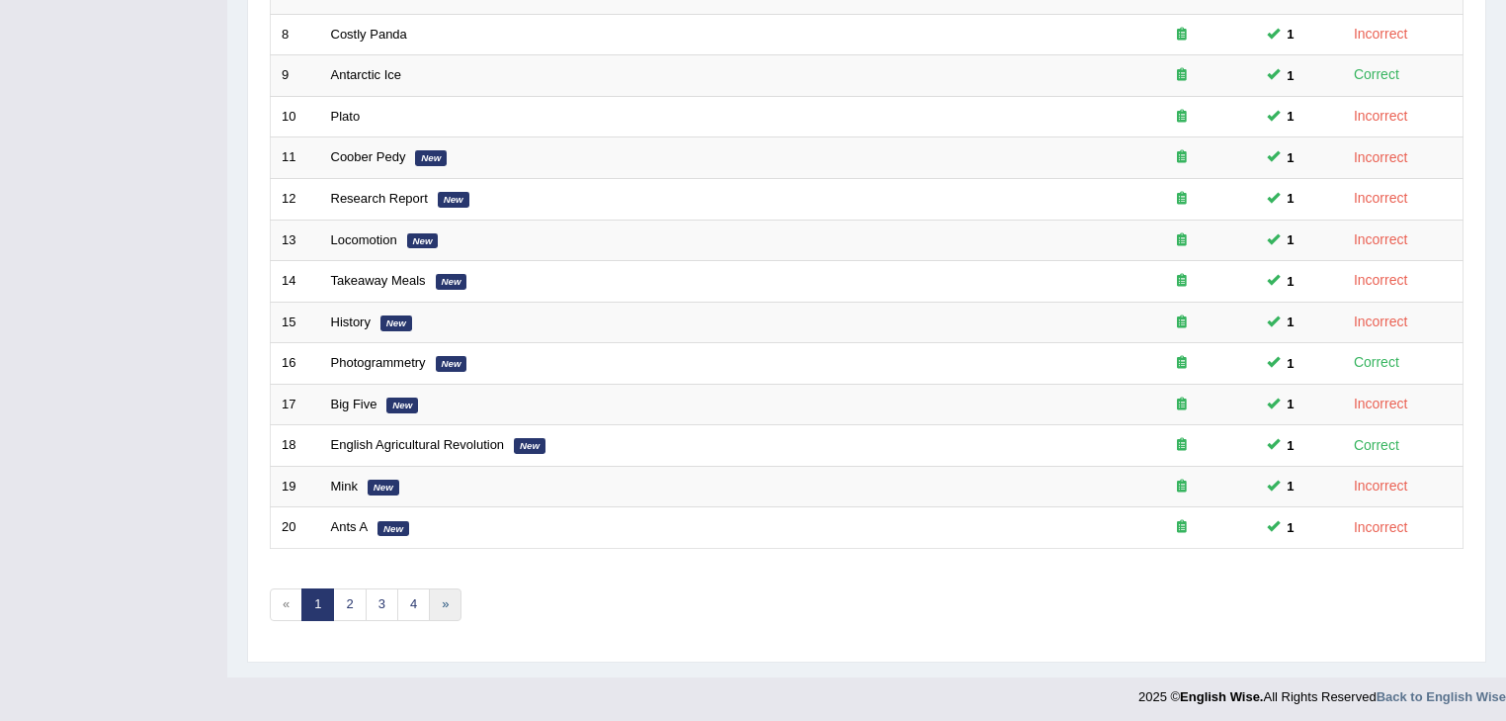
click at [443, 595] on link "»" at bounding box center [445, 604] width 33 height 33
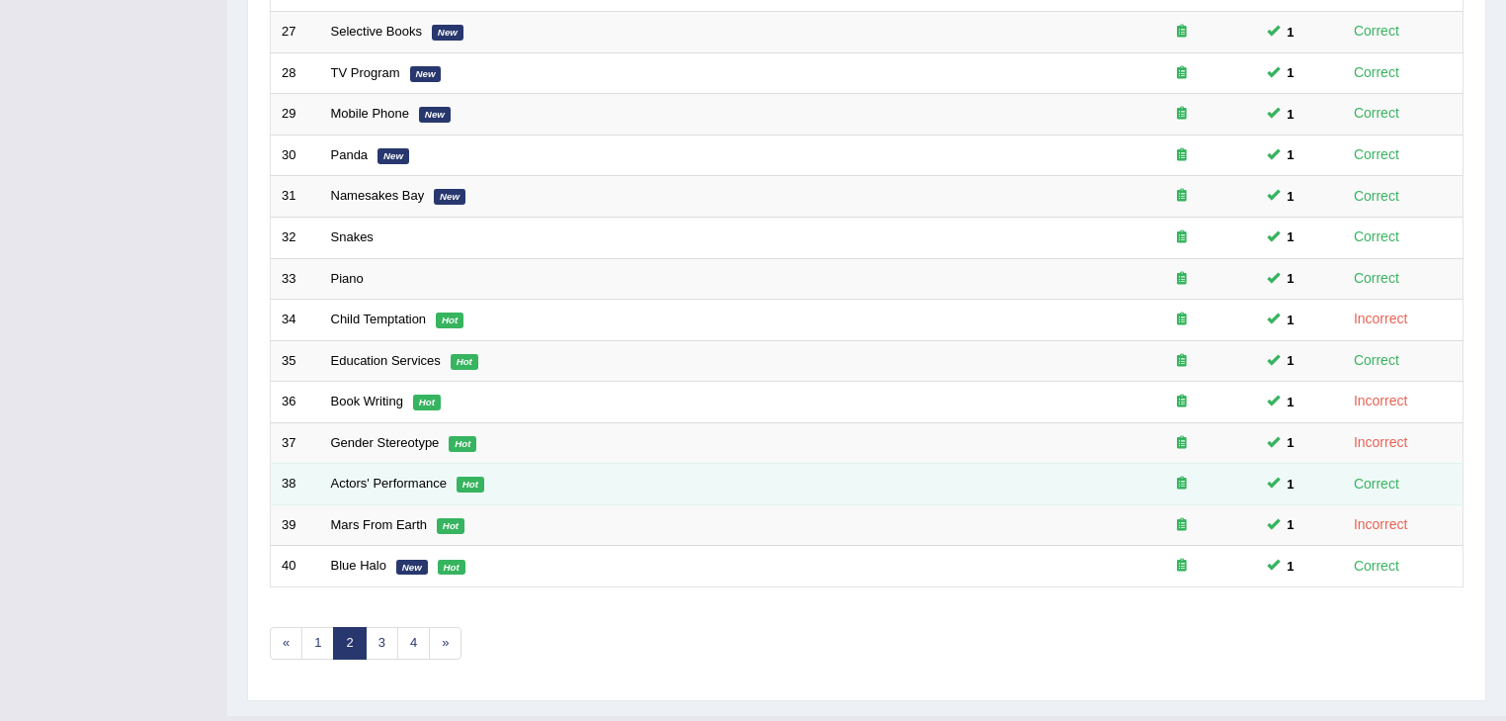
scroll to position [582, 0]
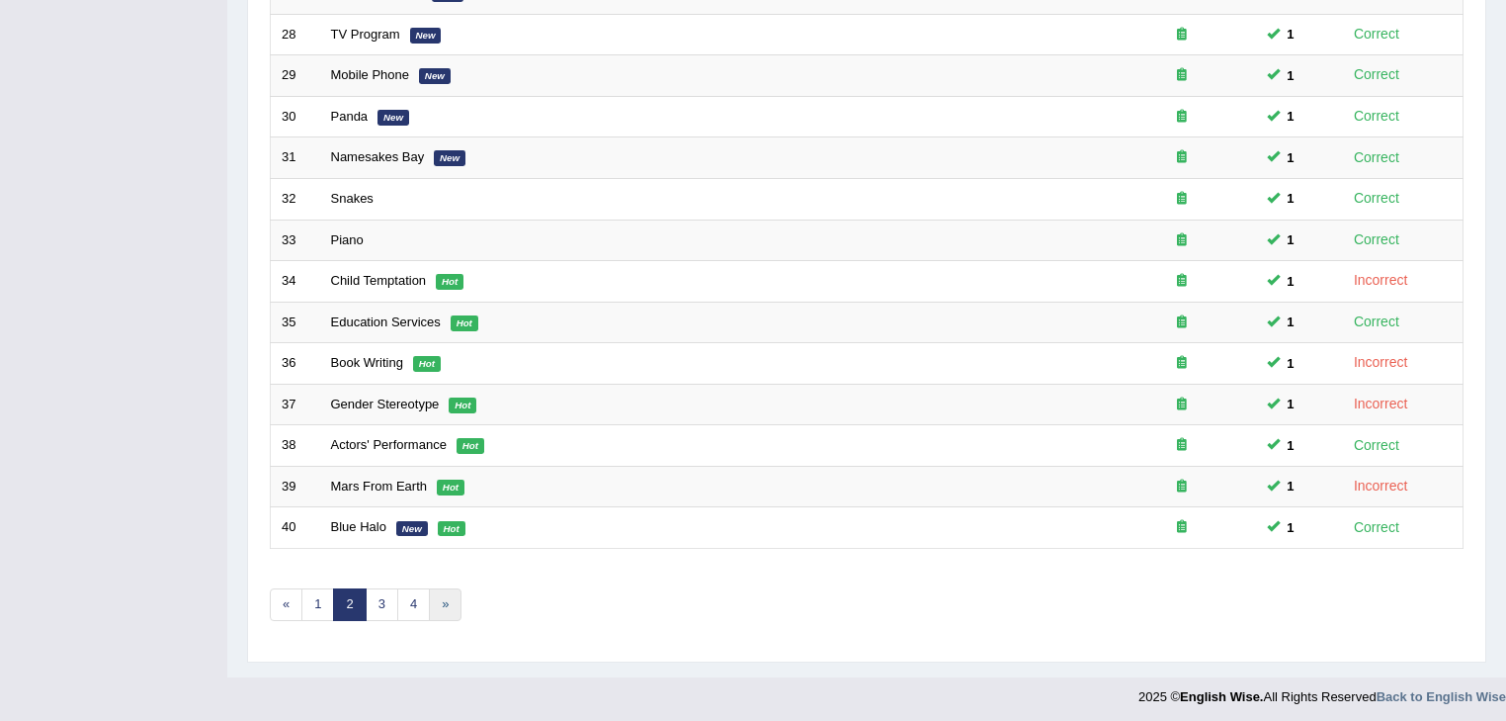
click at [443, 597] on link "»" at bounding box center [445, 604] width 33 height 33
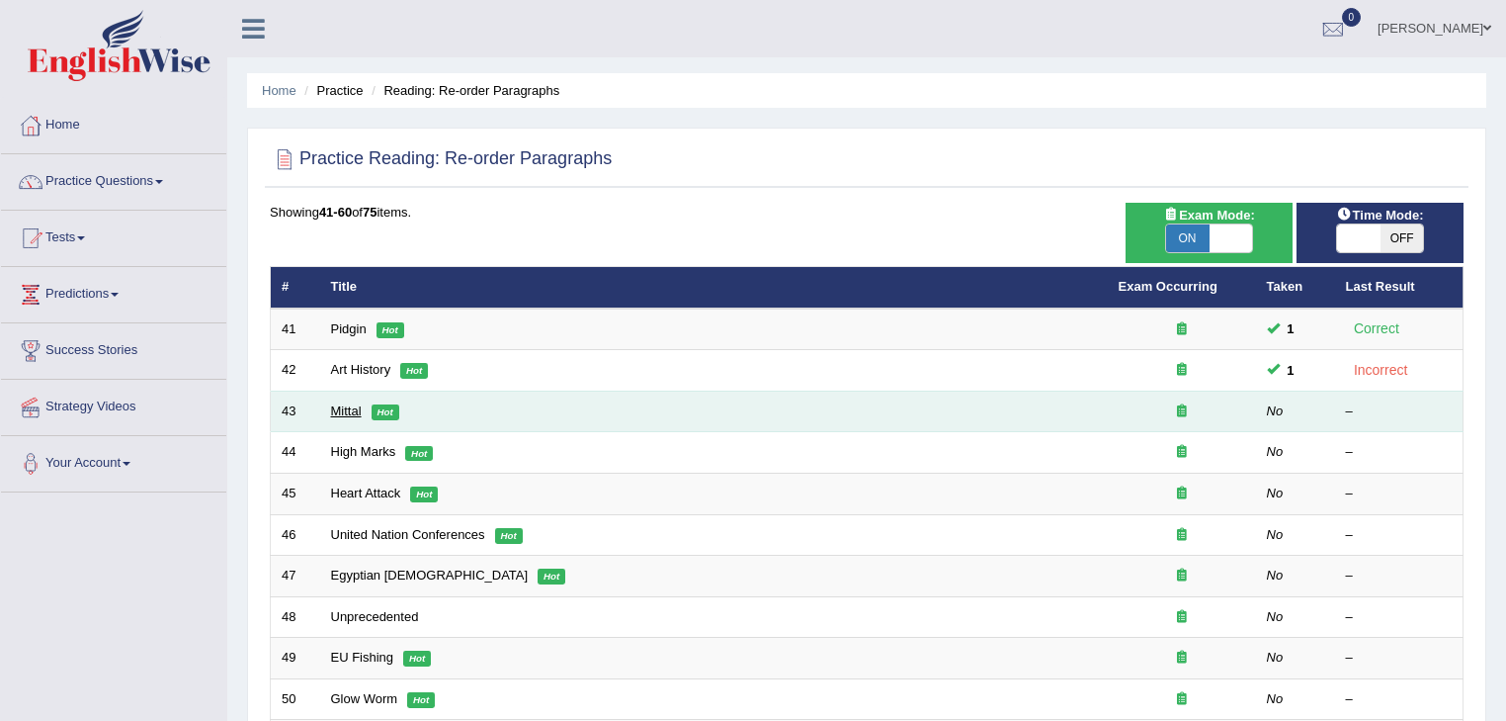
click at [343, 404] on link "Mittal" at bounding box center [346, 410] width 31 height 15
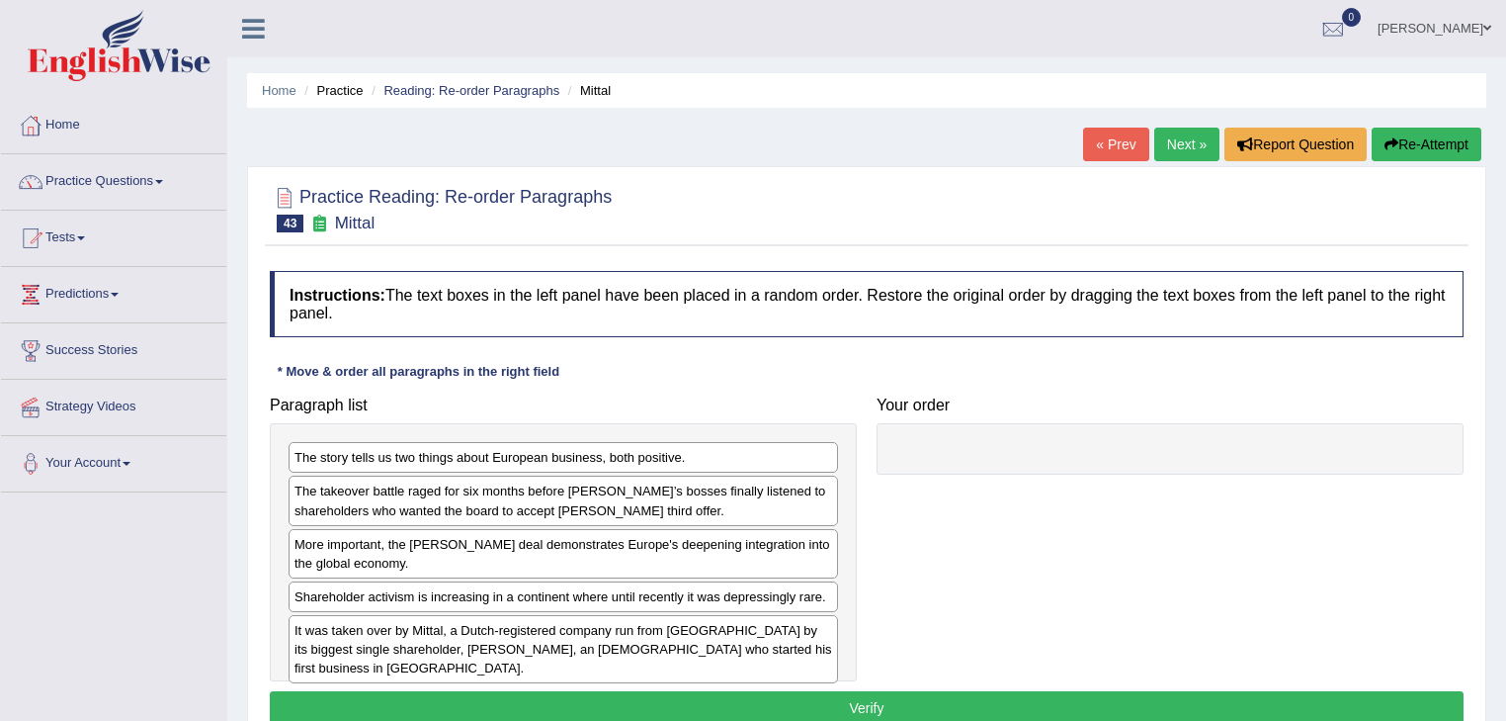
scroll to position [79, 0]
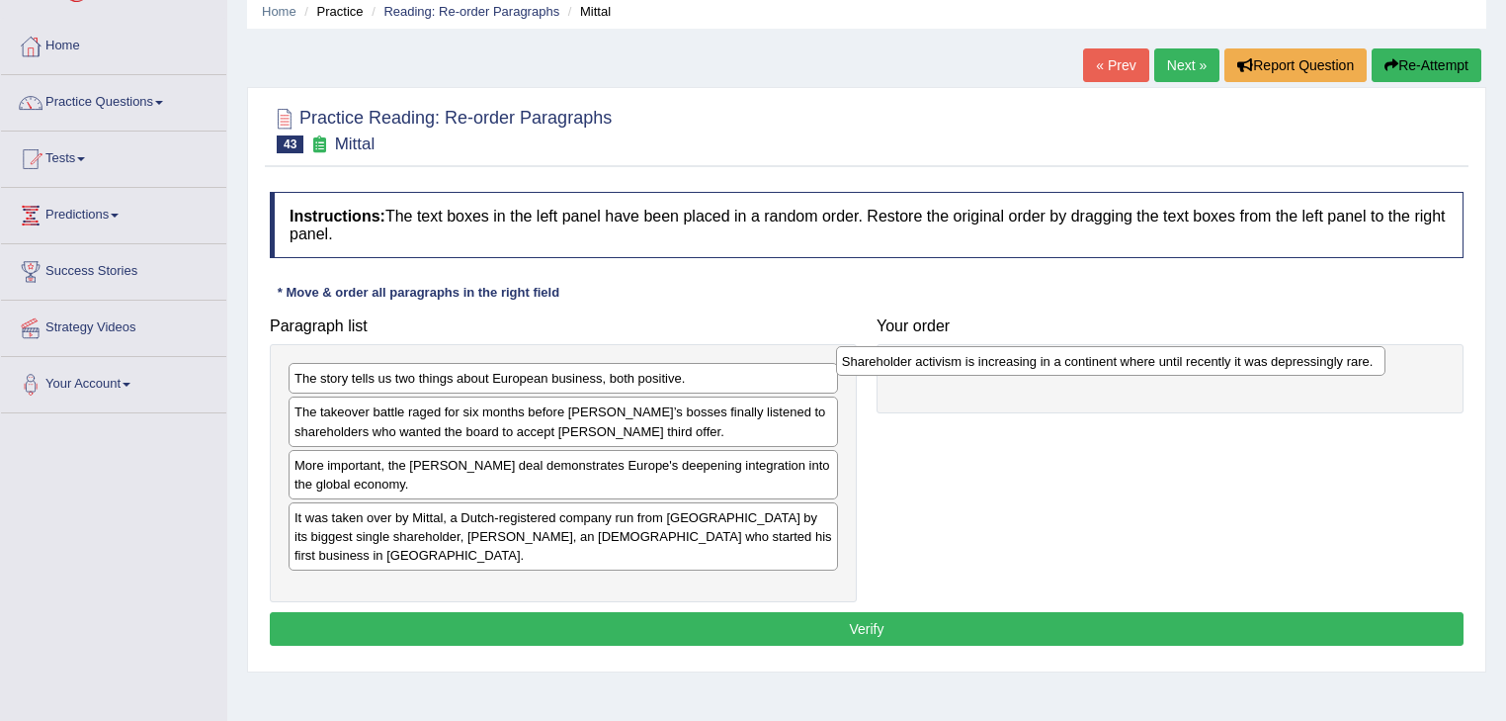
drag, startPoint x: 461, startPoint y: 511, endPoint x: 1008, endPoint y: 356, distance: 569.2
click at [1008, 356] on div "Shareholder activism is increasing in a continent where until recently it was d…" at bounding box center [1111, 361] width 551 height 31
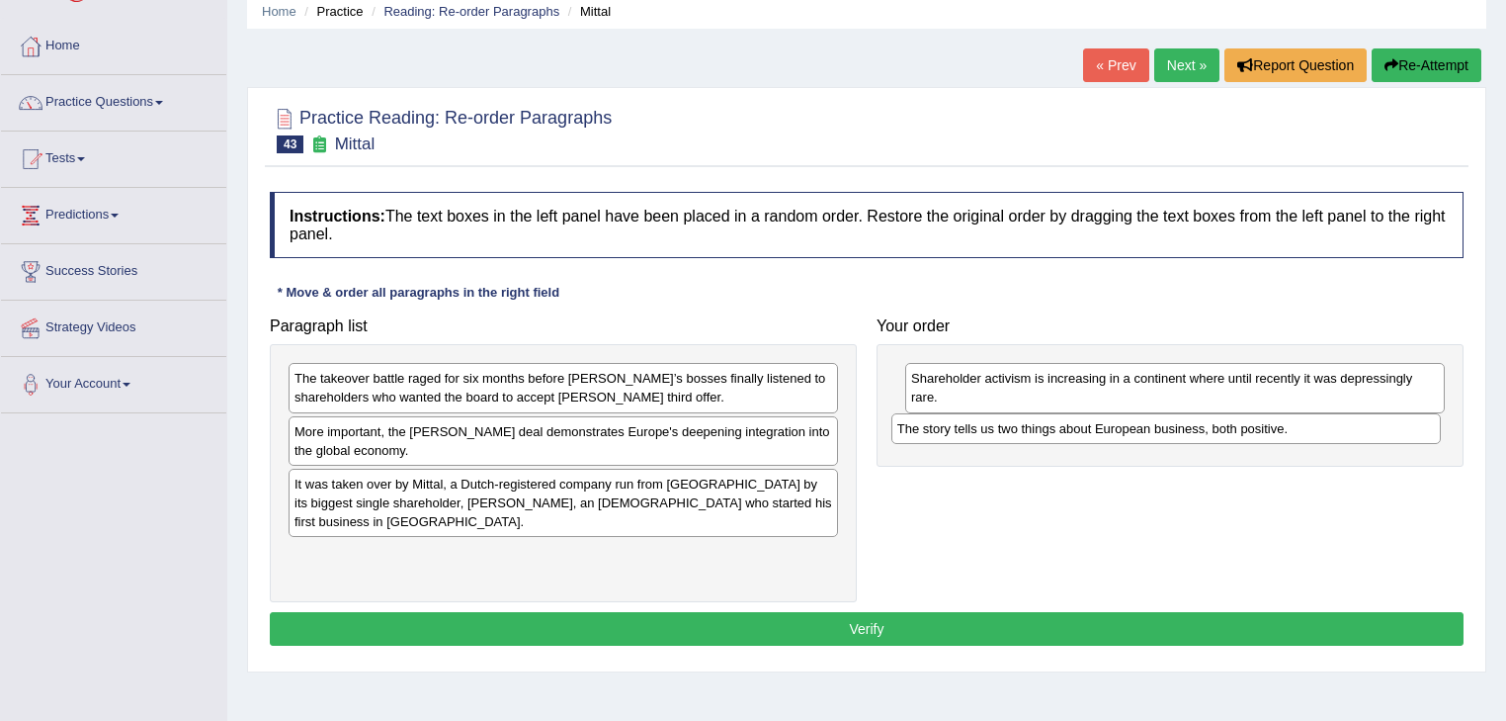
drag, startPoint x: 499, startPoint y: 381, endPoint x: 1102, endPoint y: 431, distance: 605.1
click at [1102, 431] on div "The story tells us two things about European business, both positive." at bounding box center [1167, 428] width 551 height 31
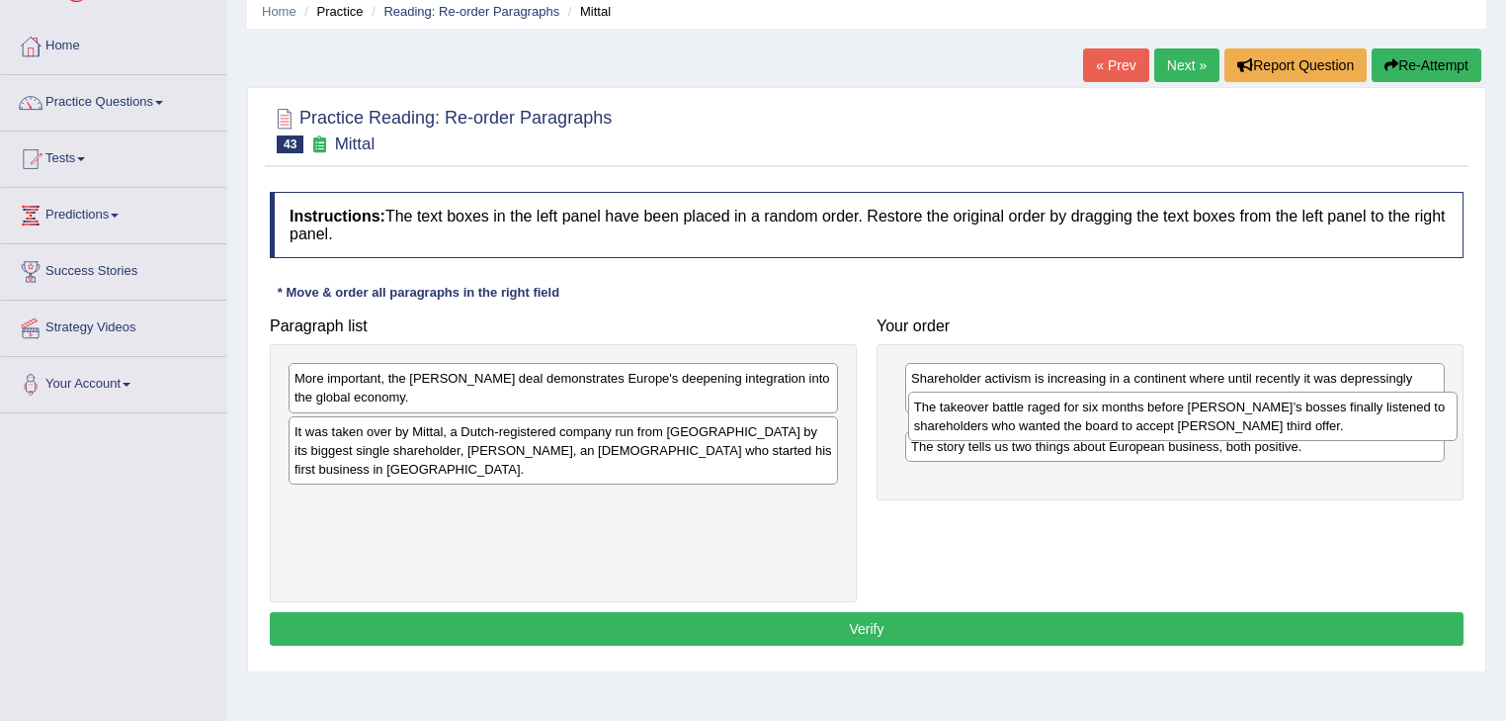
drag, startPoint x: 639, startPoint y: 382, endPoint x: 1258, endPoint y: 410, distance: 620.4
click at [1258, 410] on div "The takeover battle raged for six months before Arcelor’s bosses finally listen…" at bounding box center [1183, 415] width 551 height 49
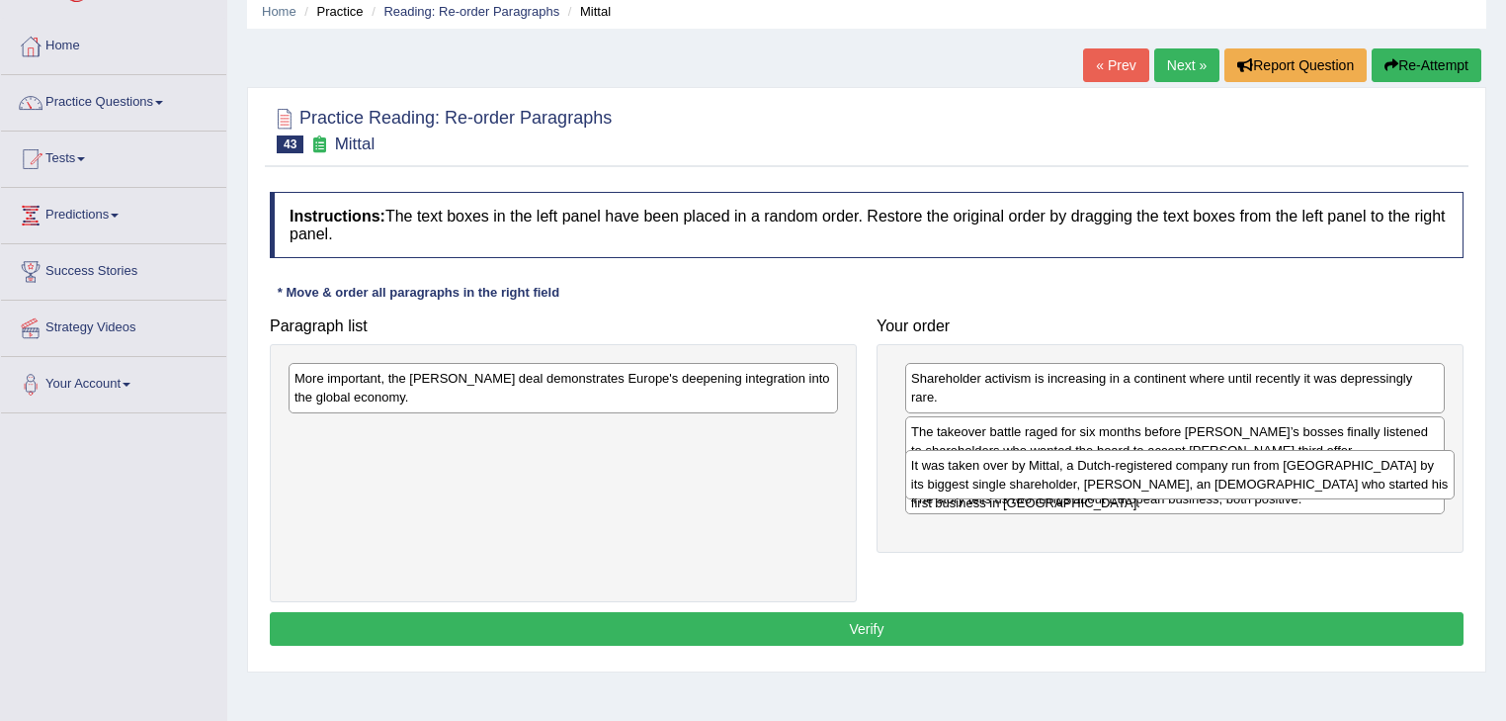
drag, startPoint x: 529, startPoint y: 436, endPoint x: 1144, endPoint y: 471, distance: 615.8
click at [1145, 471] on div "It was taken over by Mittal, a Dutch-registered company run from London by its …" at bounding box center [1180, 474] width 551 height 49
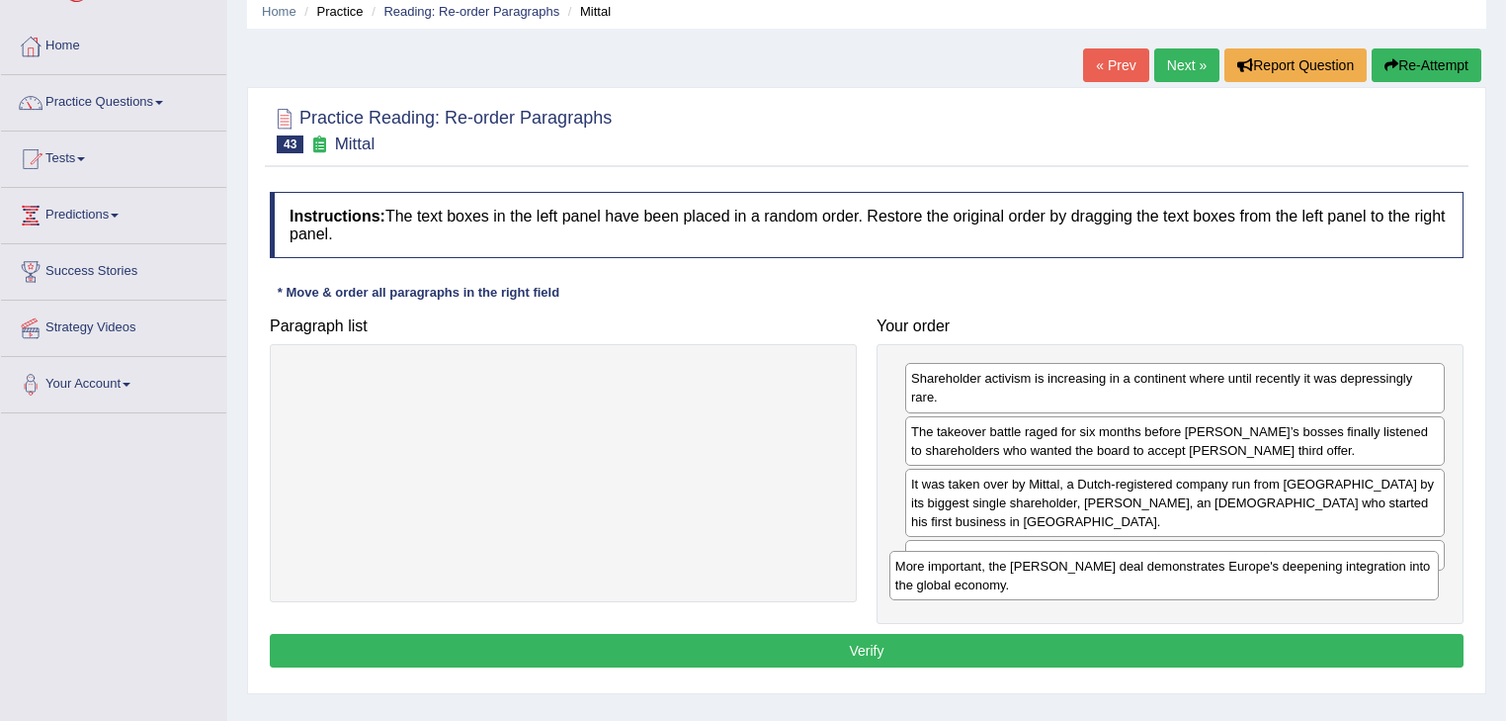
drag, startPoint x: 422, startPoint y: 383, endPoint x: 1023, endPoint y: 570, distance: 629.6
click at [1023, 570] on div "More important, the Arcelor Mittal deal demonstrates Europe's deepening integra…" at bounding box center [1165, 575] width 551 height 49
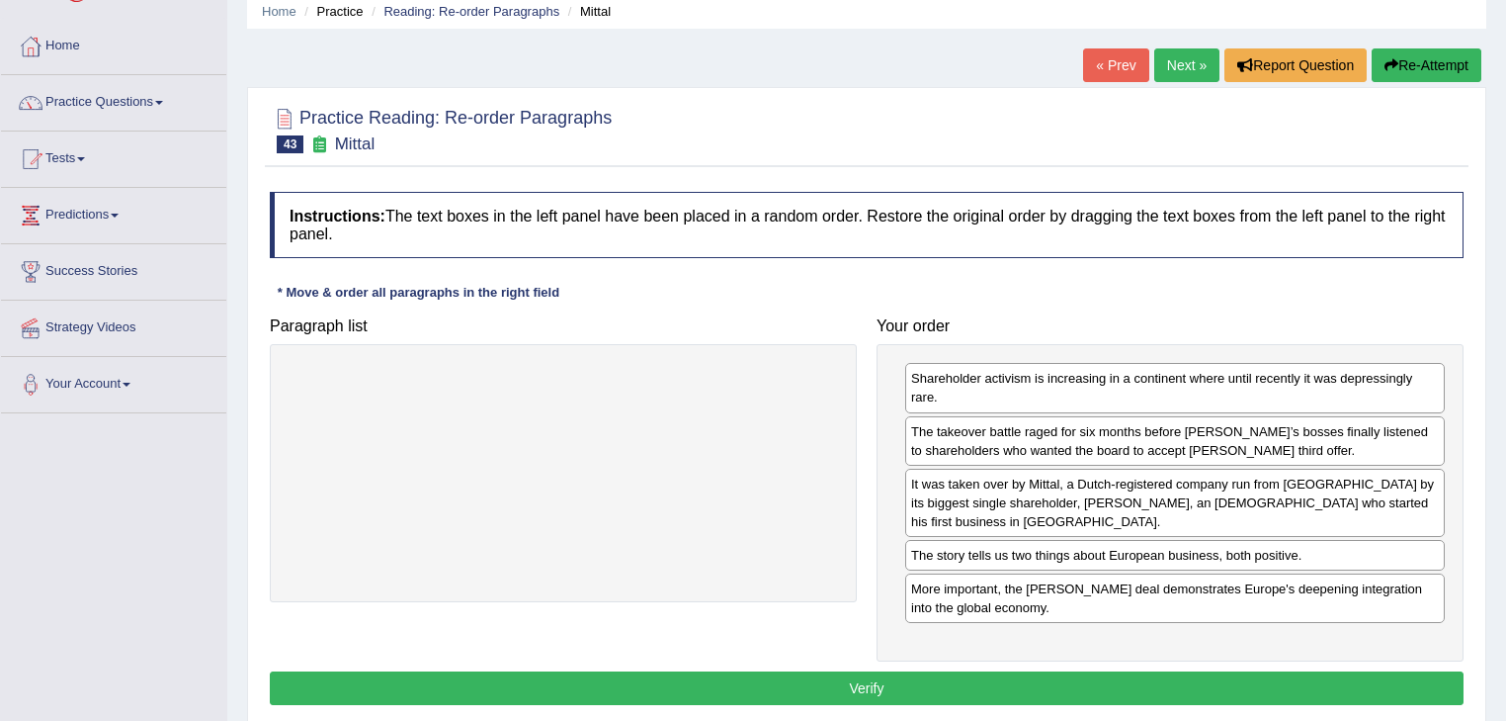
click at [909, 671] on button "Verify" at bounding box center [867, 688] width 1194 height 34
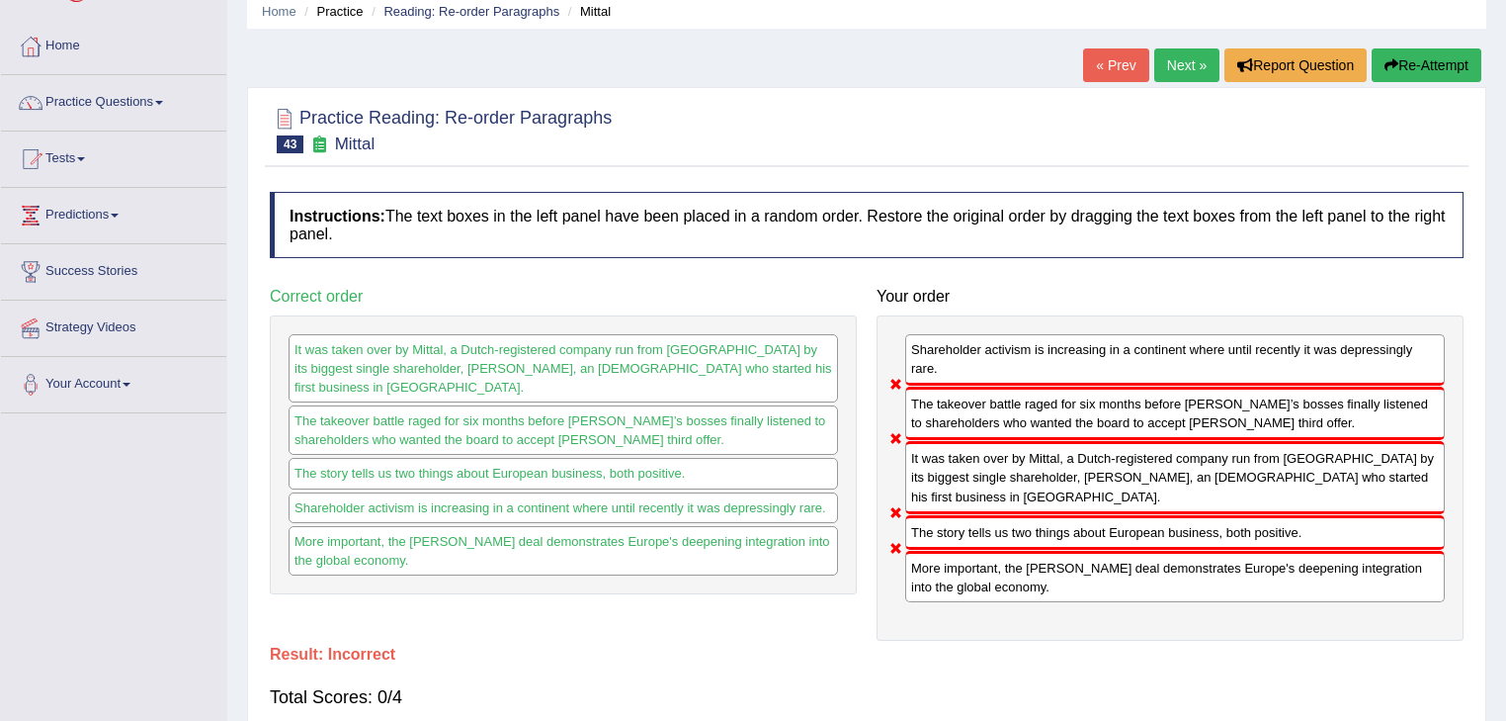
click at [1182, 64] on link "Next »" at bounding box center [1187, 65] width 65 height 34
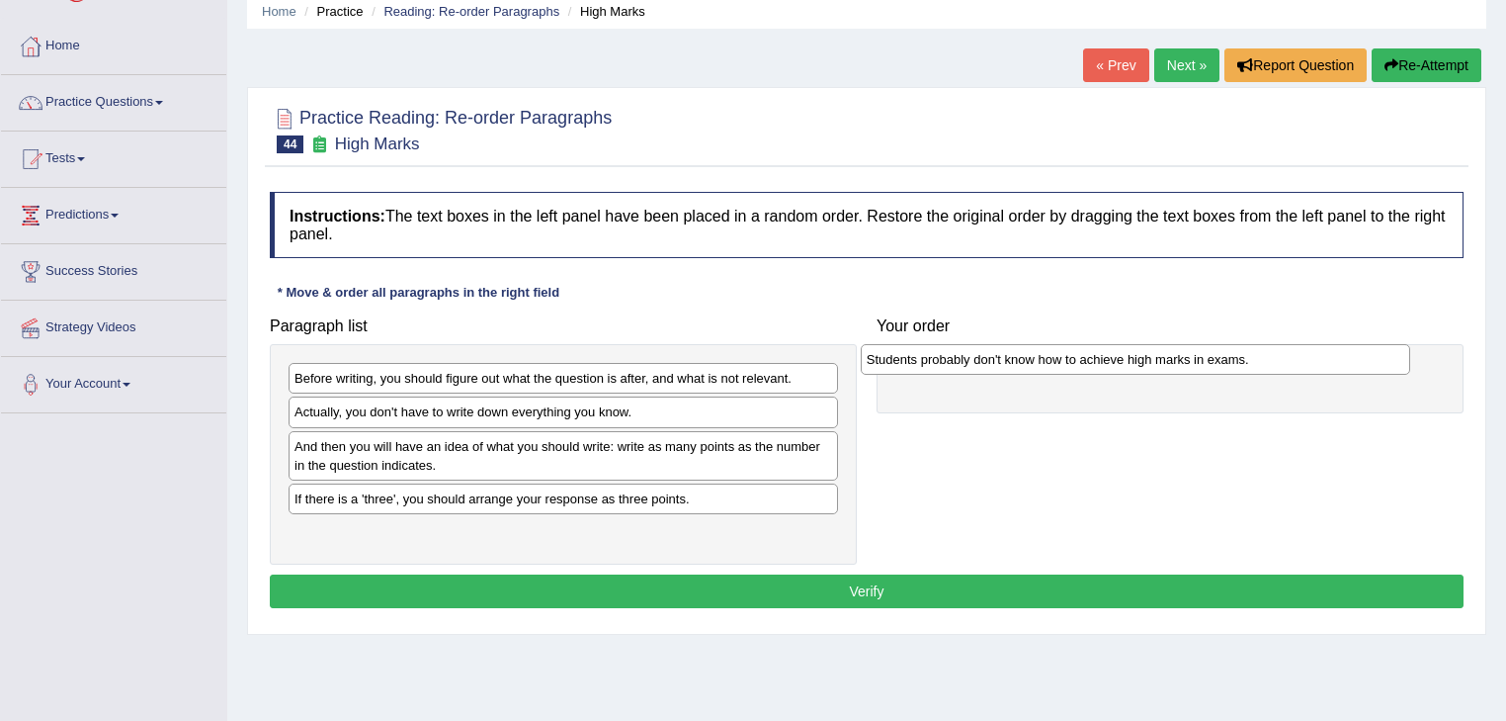
drag, startPoint x: 515, startPoint y: 501, endPoint x: 1087, endPoint y: 364, distance: 588.6
click at [1087, 364] on div "Students probably don't know how to achieve high marks in exams." at bounding box center [1136, 359] width 551 height 31
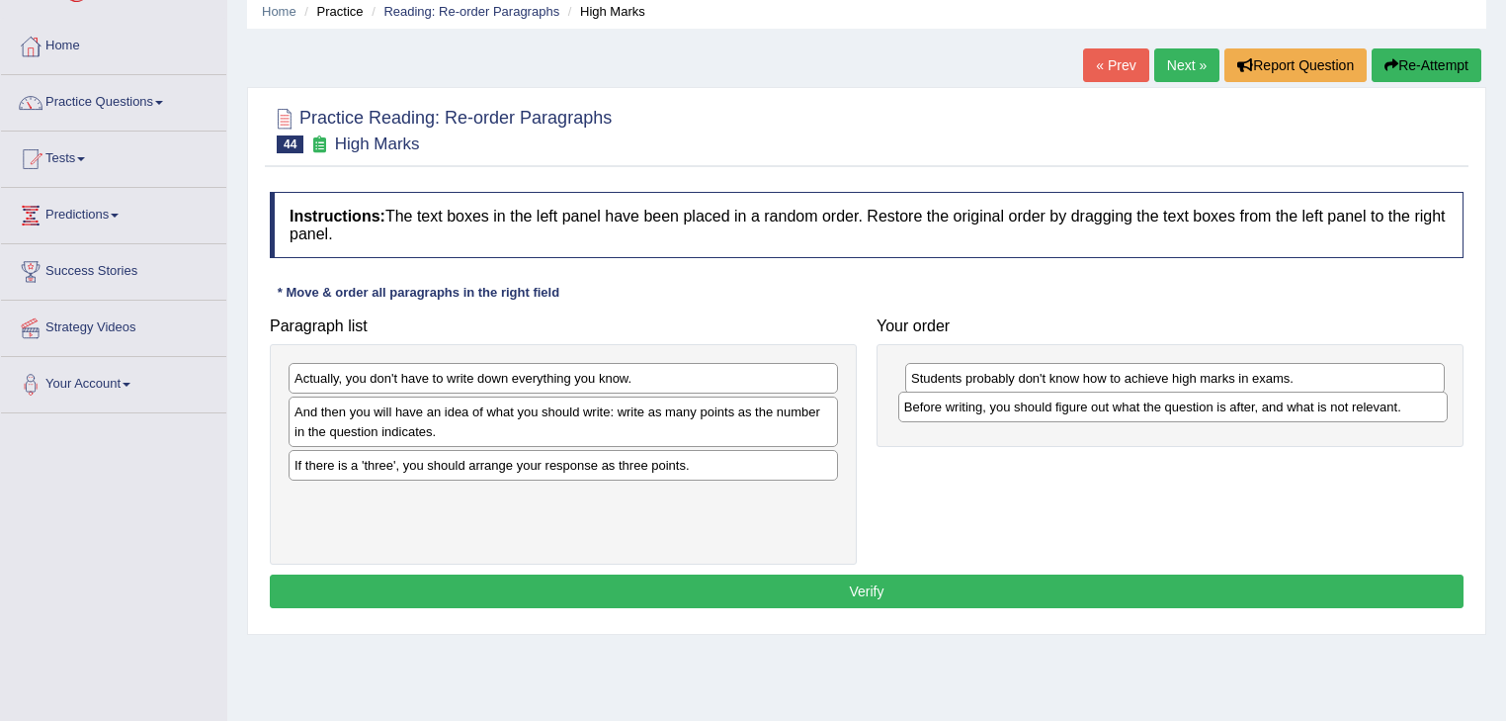
drag, startPoint x: 515, startPoint y: 379, endPoint x: 1125, endPoint y: 407, distance: 610.5
click at [1125, 407] on div "Before writing, you should figure out what the question is after, and what is n…" at bounding box center [1174, 406] width 551 height 31
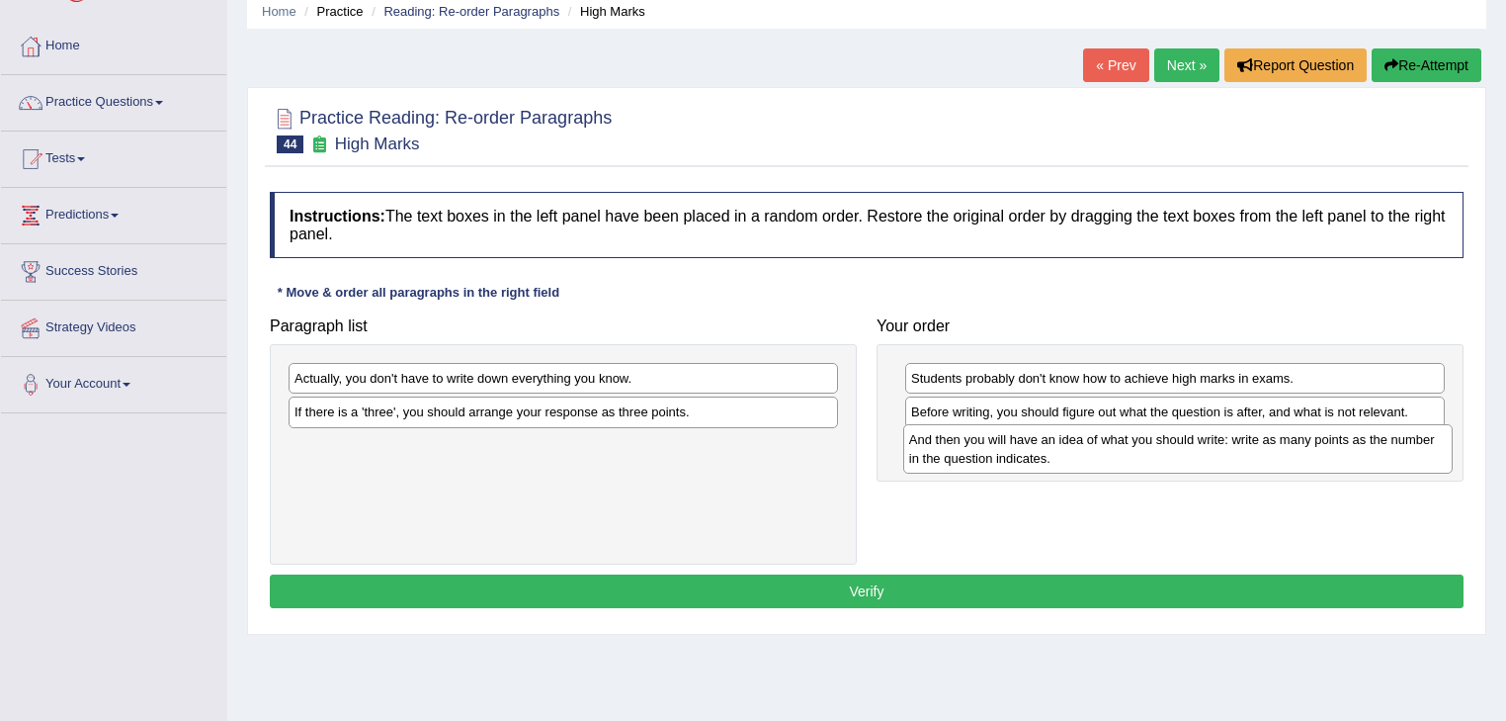
drag, startPoint x: 619, startPoint y: 422, endPoint x: 1235, endPoint y: 449, distance: 616.4
click at [1235, 449] on div "And then you will have an idea of what you should write: write as many points a…" at bounding box center [1178, 448] width 551 height 49
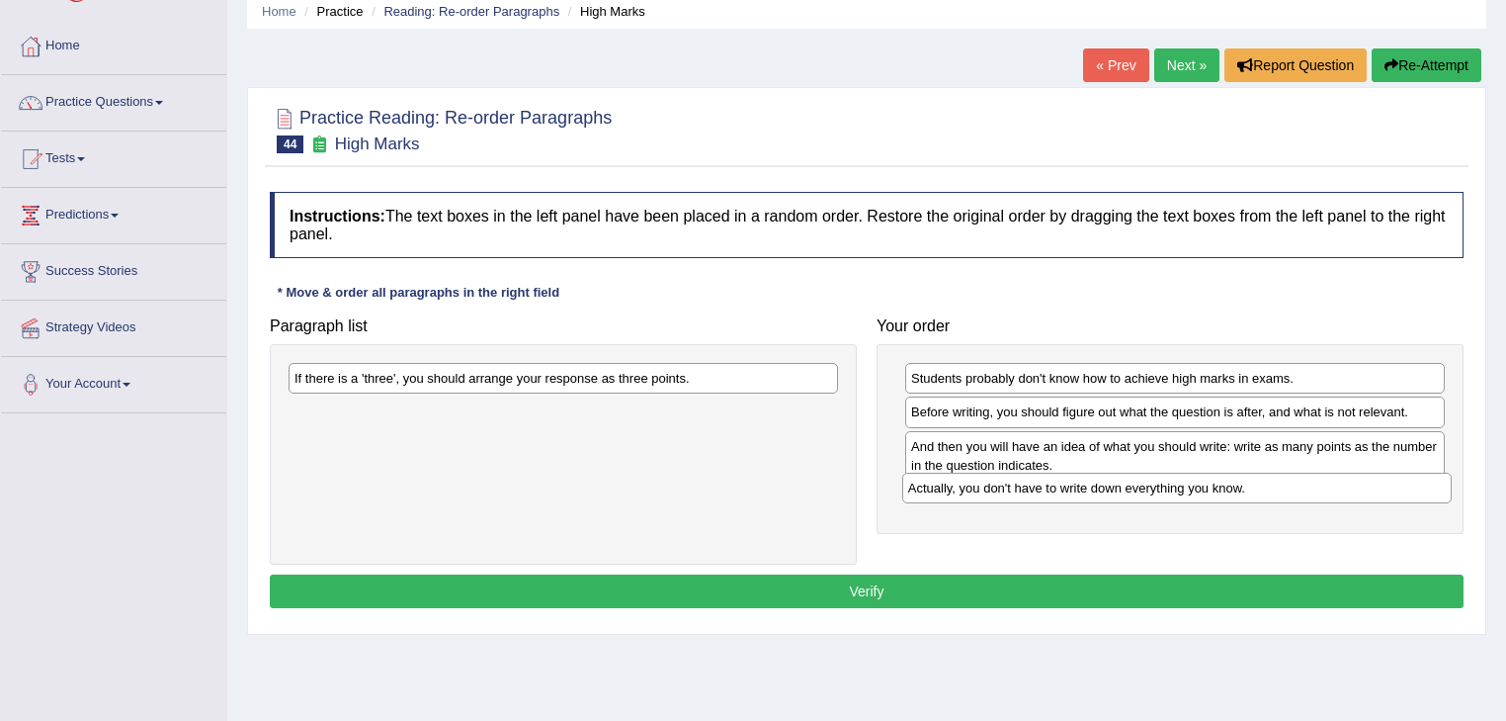
drag, startPoint x: 489, startPoint y: 368, endPoint x: 1103, endPoint y: 477, distance: 623.6
click at [1103, 477] on div "Actually, you don't have to write down everything you know." at bounding box center [1177, 487] width 551 height 31
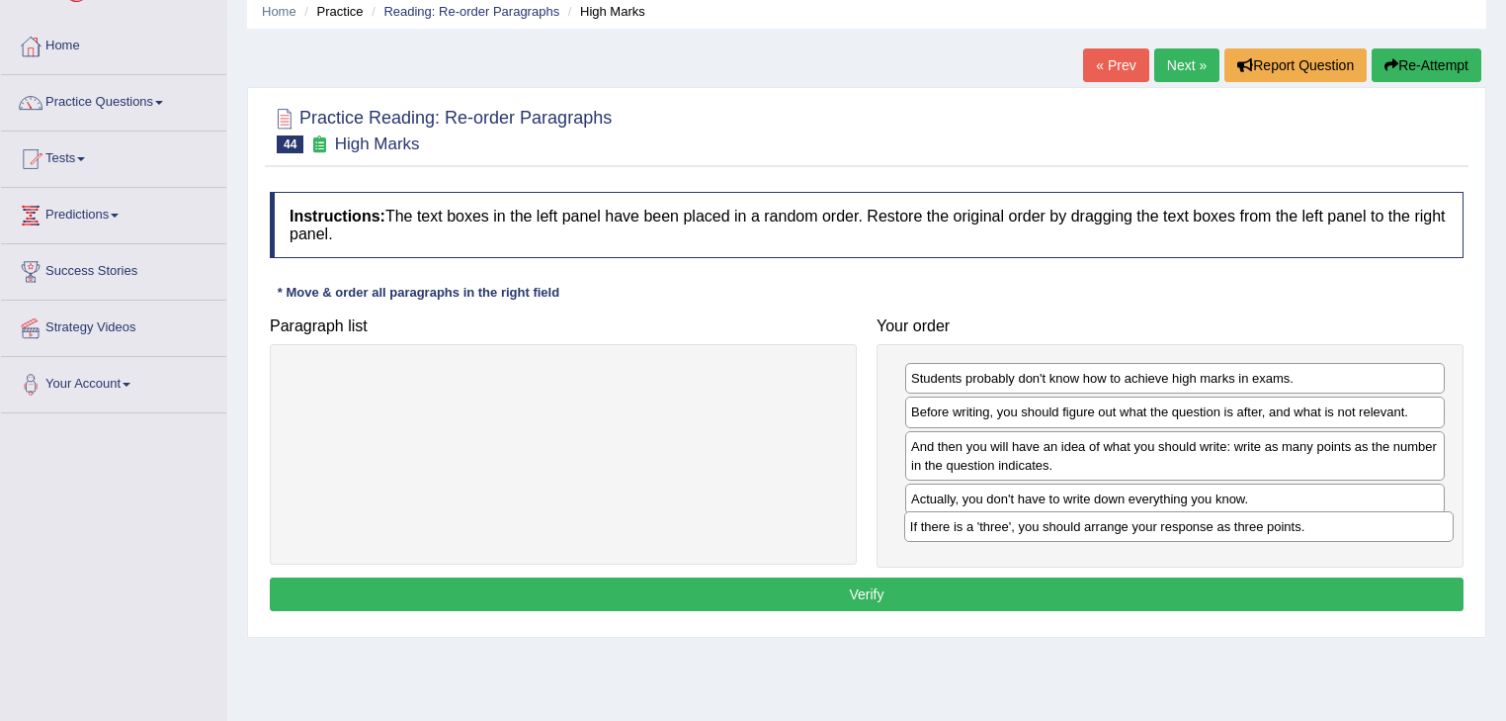
drag, startPoint x: 467, startPoint y: 378, endPoint x: 1082, endPoint y: 526, distance: 633.4
click at [1082, 526] on div "If there is a 'three', you should arrange your response as three points." at bounding box center [1179, 526] width 551 height 31
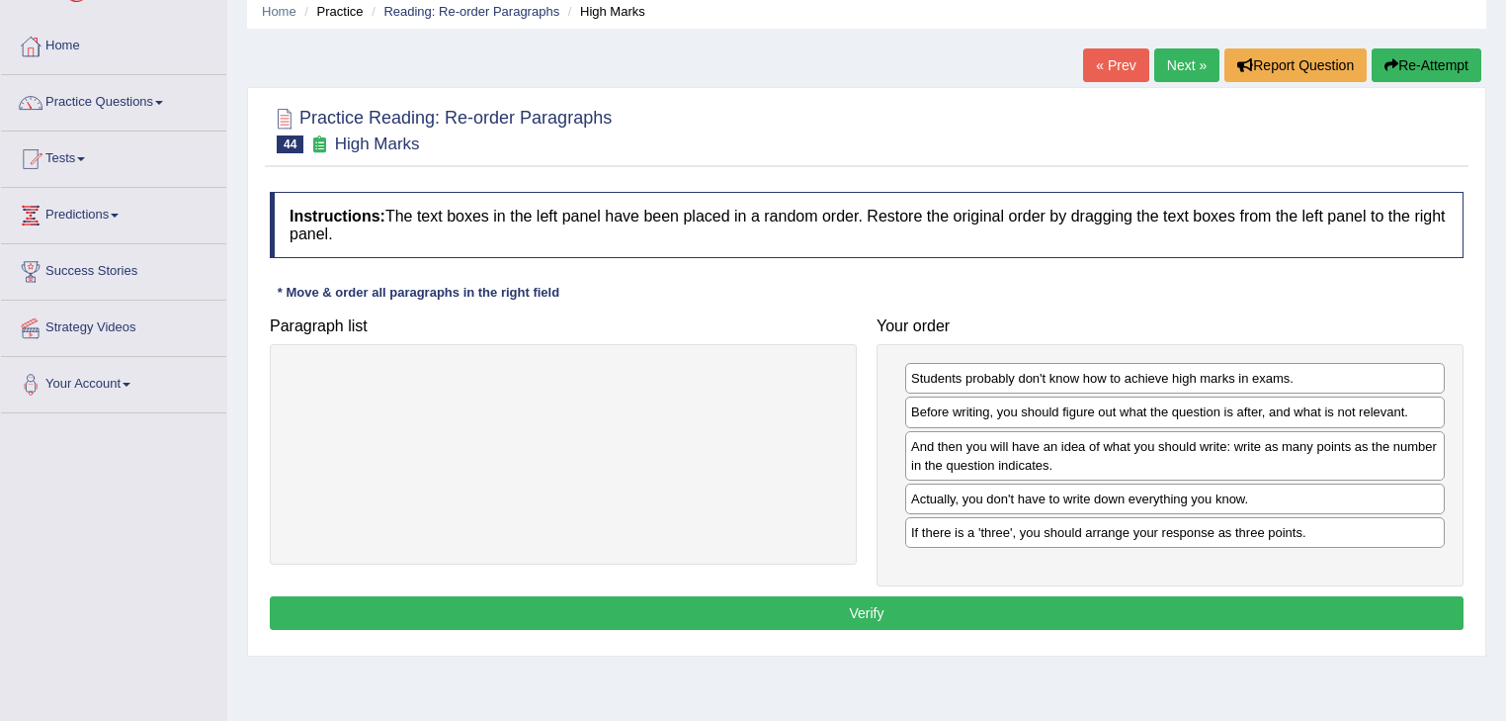
click at [1032, 606] on button "Verify" at bounding box center [867, 613] width 1194 height 34
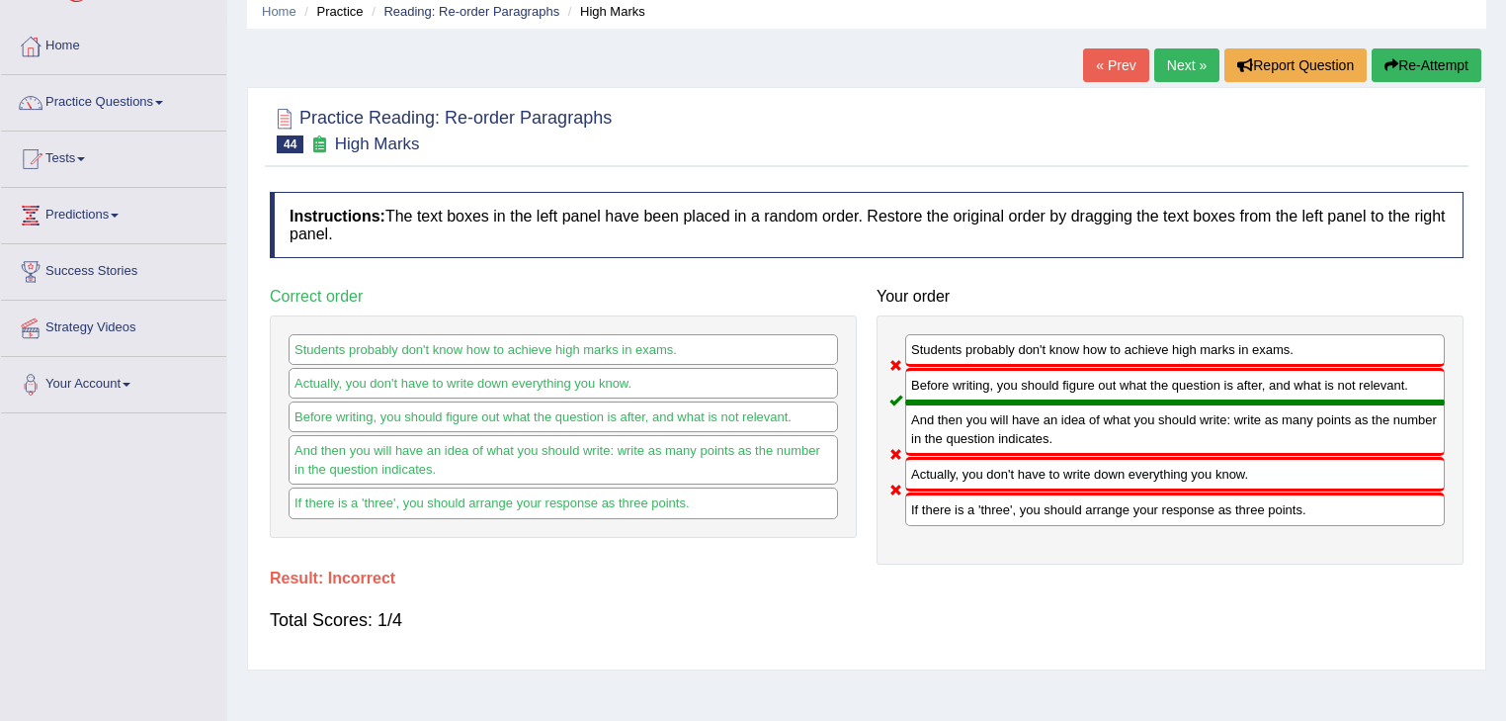
click at [1176, 59] on link "Next »" at bounding box center [1187, 65] width 65 height 34
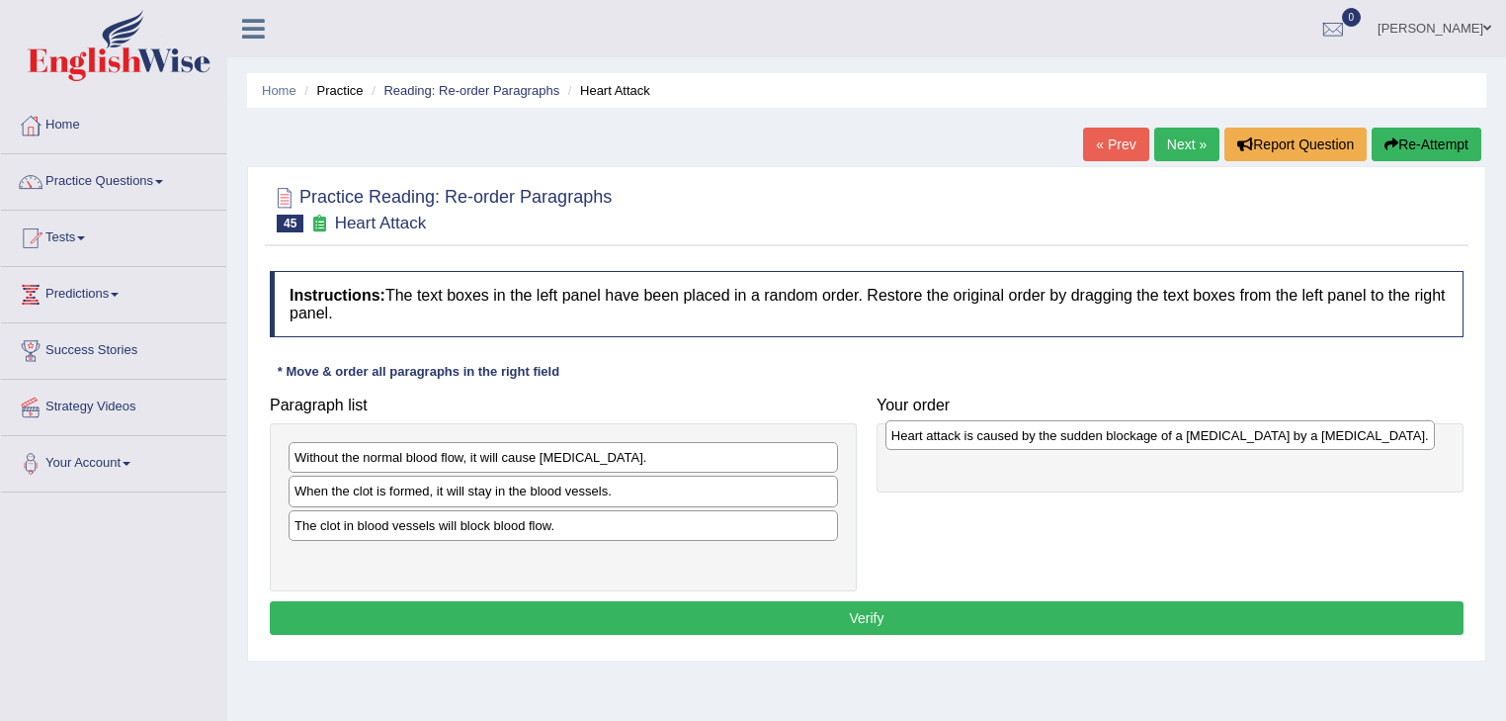
drag, startPoint x: 517, startPoint y: 530, endPoint x: 1114, endPoint y: 441, distance: 603.6
click at [1114, 441] on div "Heart attack is caused by the sudden blockage of a [MEDICAL_DATA] by a [MEDICAL…" at bounding box center [1161, 435] width 551 height 31
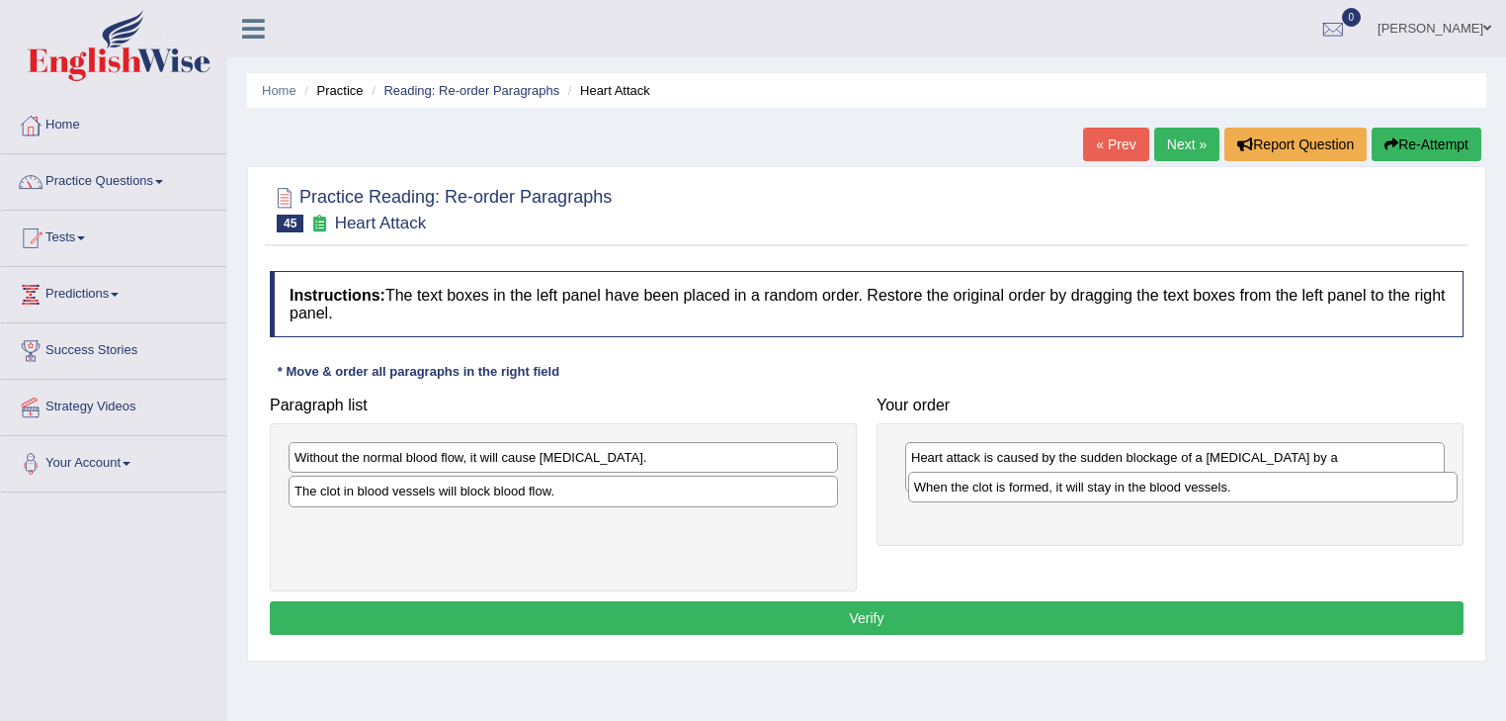
drag, startPoint x: 478, startPoint y: 486, endPoint x: 1098, endPoint y: 482, distance: 619.8
click at [1098, 482] on div "When the clot is formed, it will stay in the blood vessels." at bounding box center [1183, 486] width 551 height 31
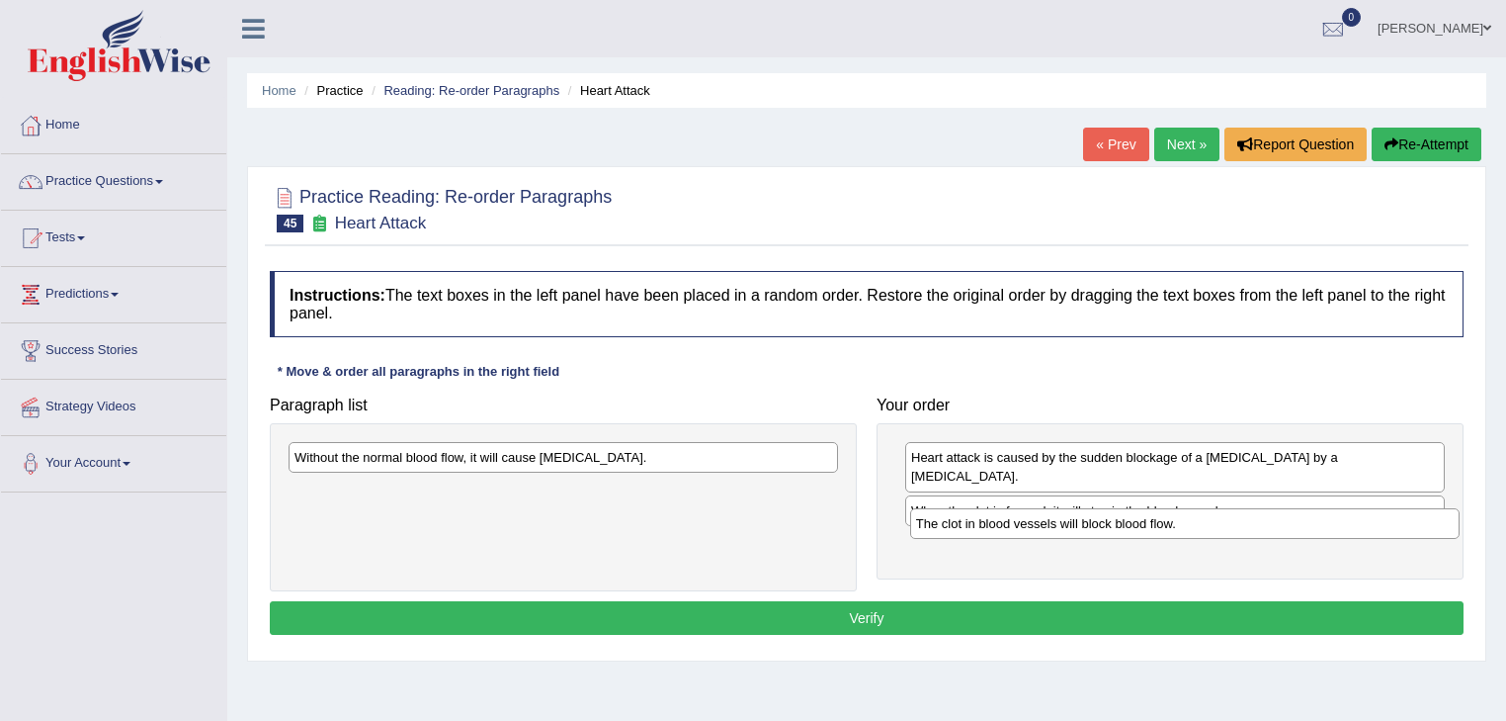
drag, startPoint x: 568, startPoint y: 490, endPoint x: 1186, endPoint y: 522, distance: 618.6
click at [1186, 522] on div "The clot in blood vessels will block blood flow." at bounding box center [1185, 523] width 551 height 31
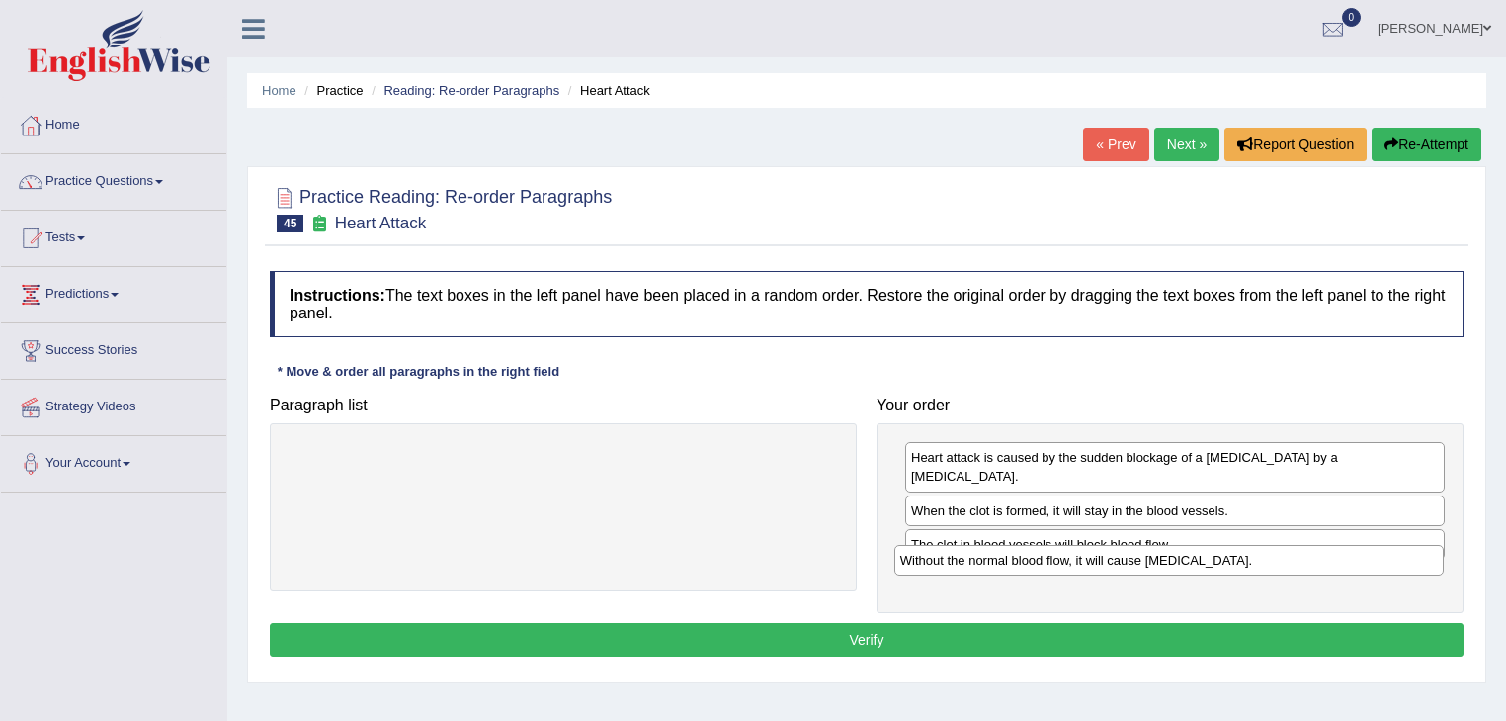
drag, startPoint x: 473, startPoint y: 459, endPoint x: 1093, endPoint y: 565, distance: 628.9
click at [1093, 565] on div "Without the normal blood flow, it will cause [MEDICAL_DATA]." at bounding box center [1170, 560] width 551 height 31
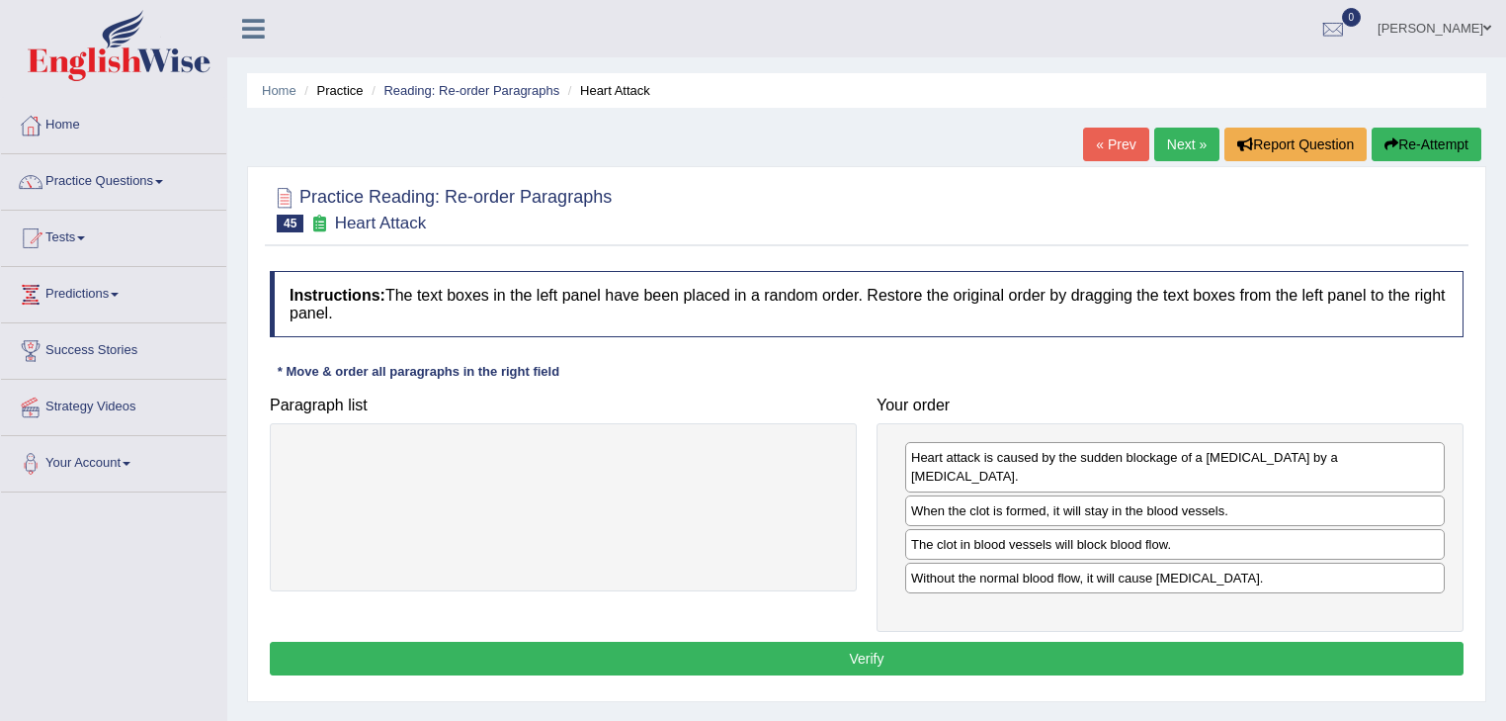
click at [1000, 642] on button "Verify" at bounding box center [867, 659] width 1194 height 34
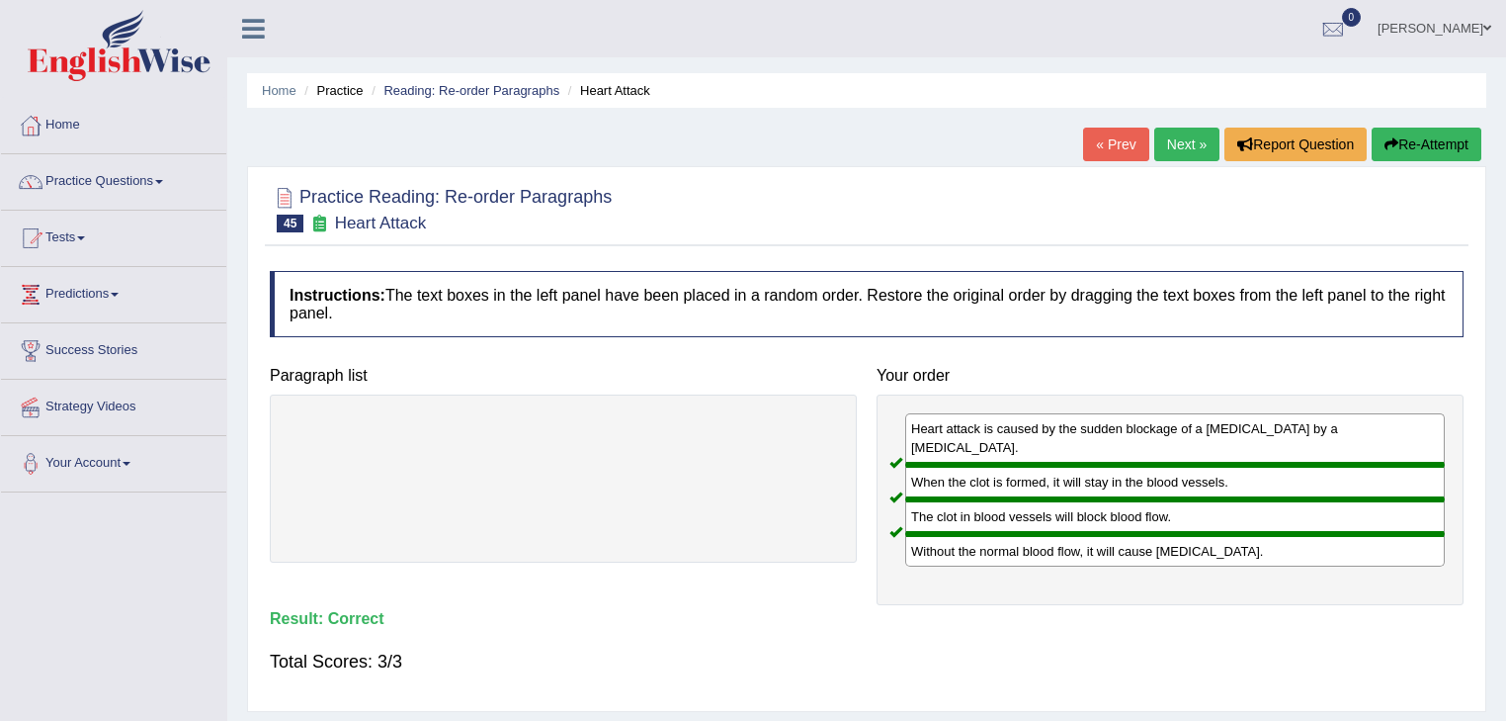
click at [1178, 144] on link "Next »" at bounding box center [1187, 145] width 65 height 34
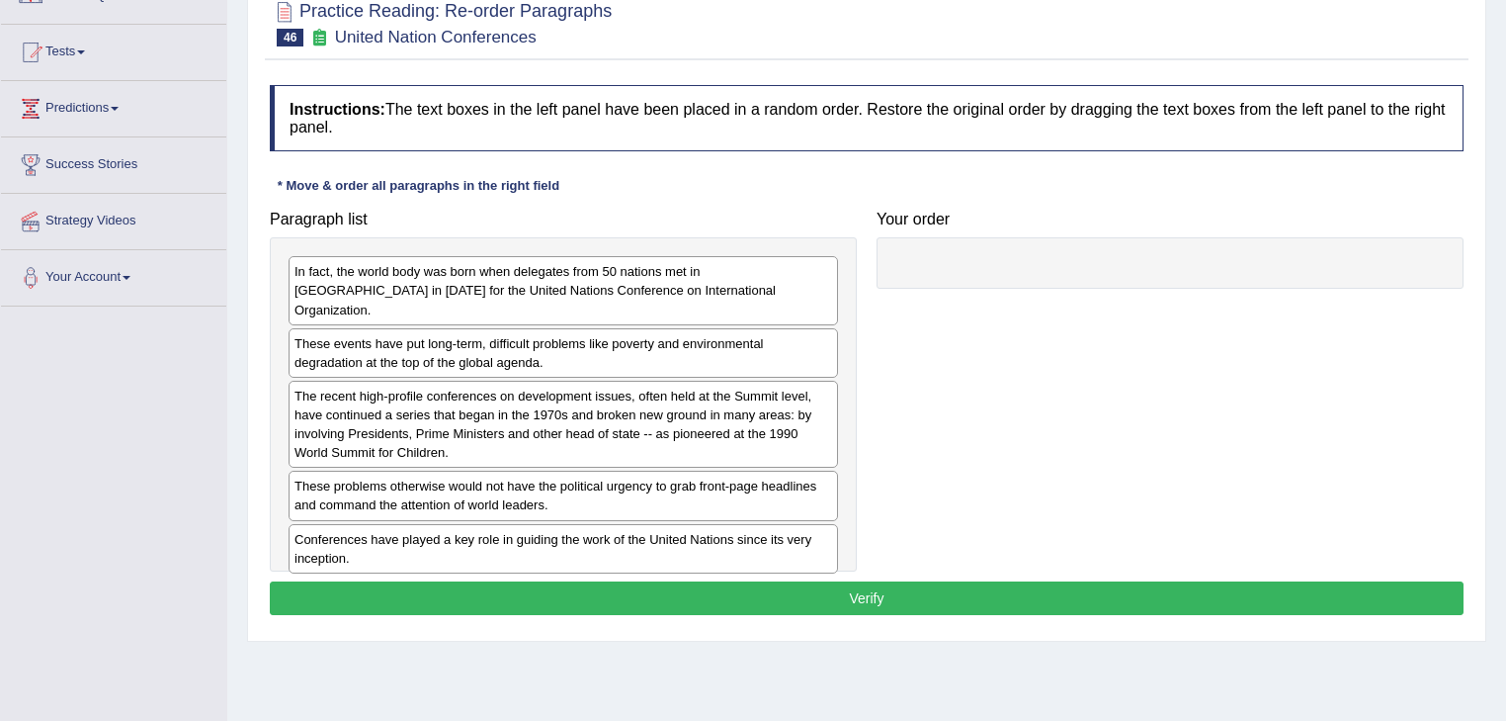
scroll to position [158, 0]
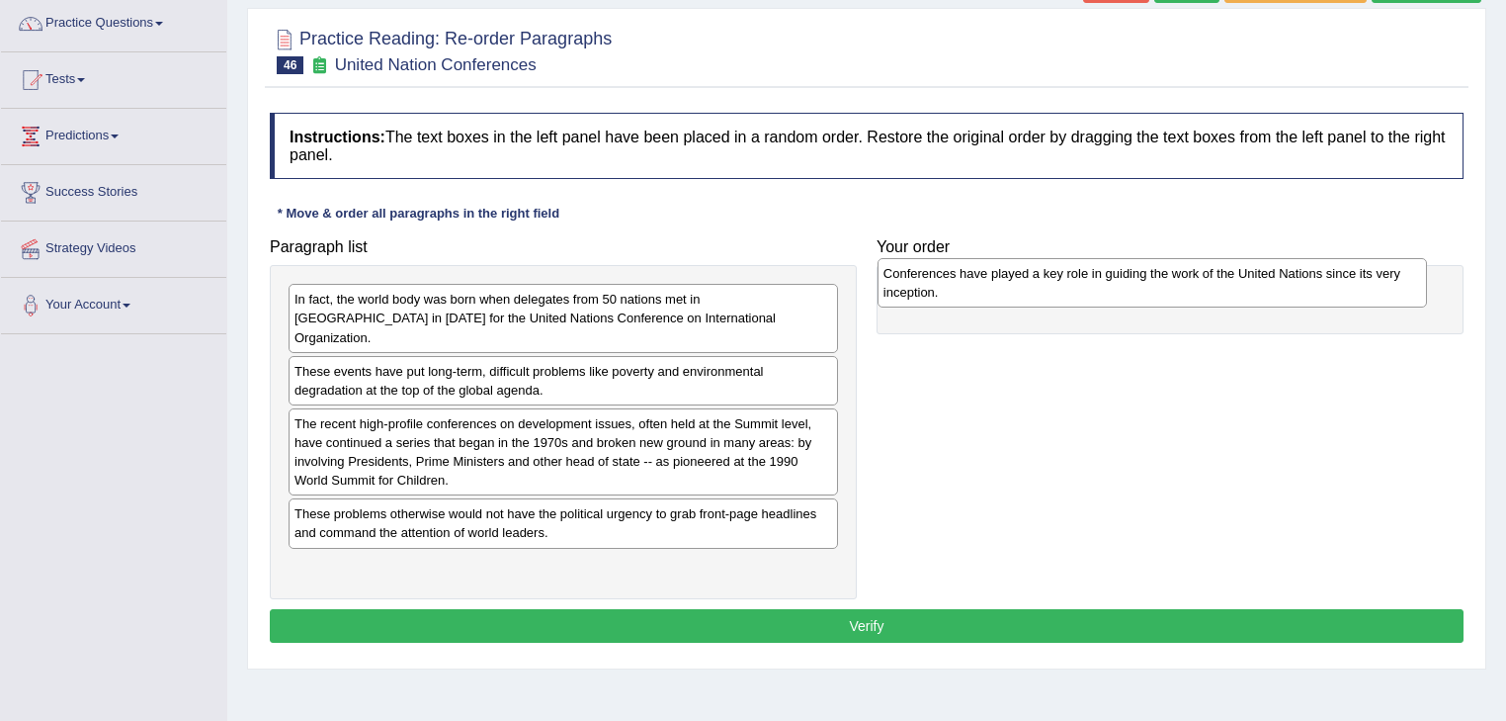
drag, startPoint x: 513, startPoint y: 556, endPoint x: 1102, endPoint y: 283, distance: 649.2
click at [1102, 283] on div "Conferences have played a key role in guiding the work of the United Nations si…" at bounding box center [1153, 282] width 551 height 49
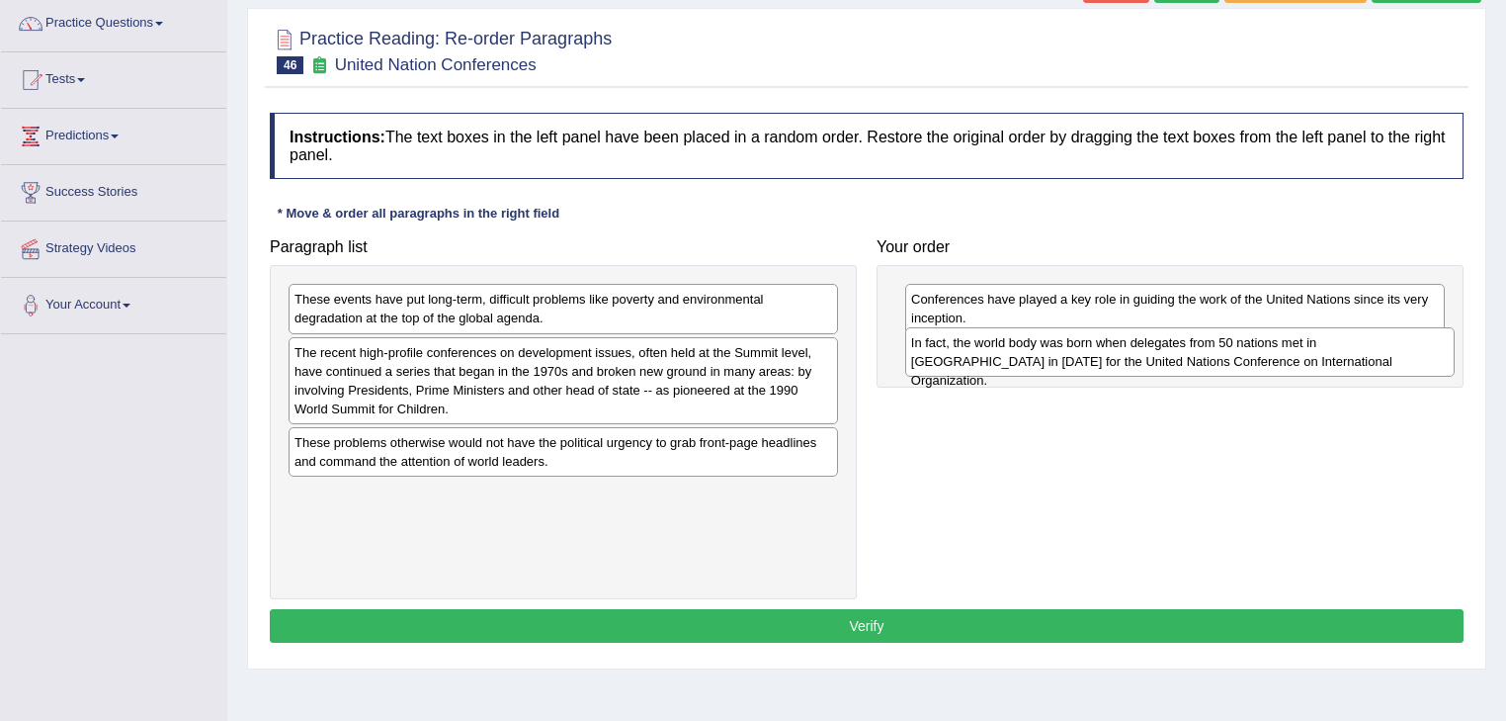
drag, startPoint x: 494, startPoint y: 303, endPoint x: 1111, endPoint y: 347, distance: 618.3
click at [1111, 347] on div "In fact, the world body was born when delegates from 50 nations met in [GEOGRAP…" at bounding box center [1180, 351] width 551 height 49
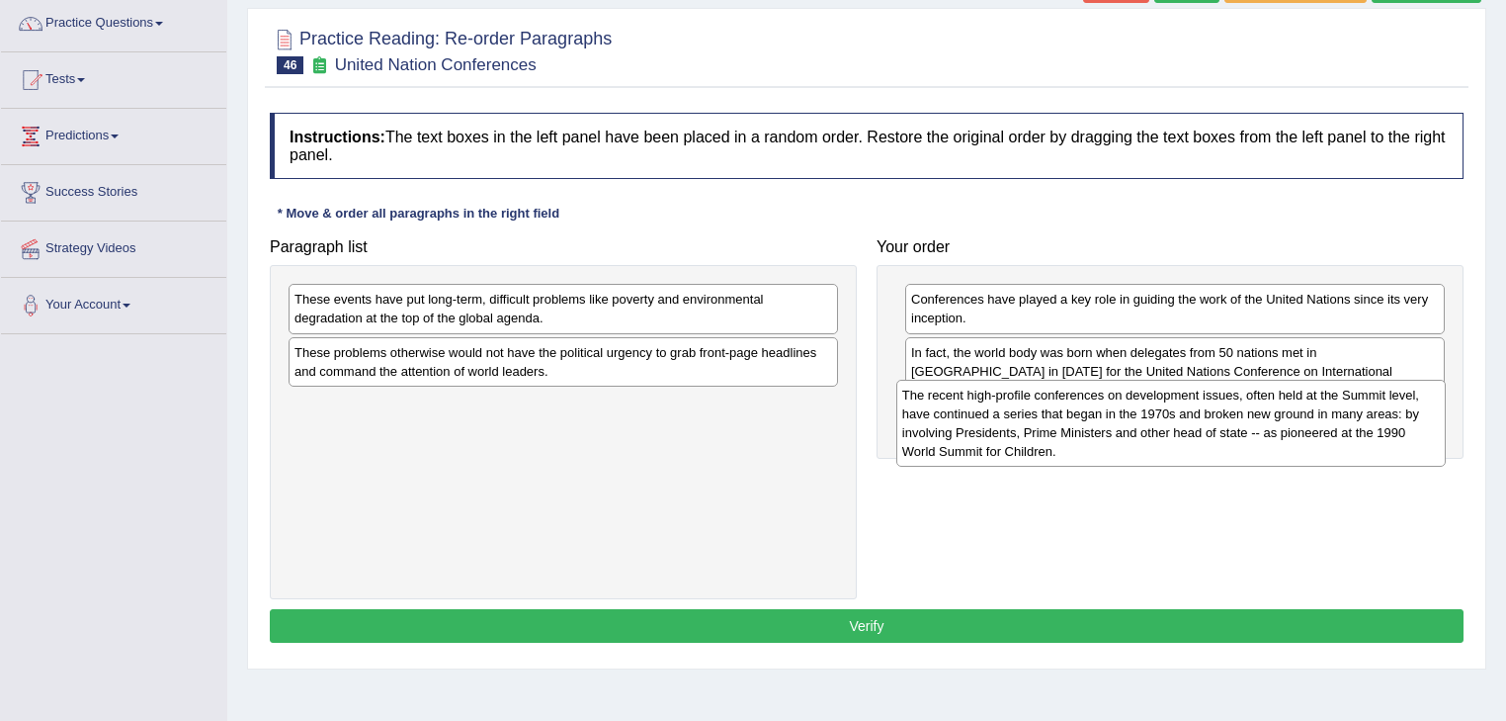
drag, startPoint x: 625, startPoint y: 385, endPoint x: 1233, endPoint y: 427, distance: 609.4
click at [1233, 427] on div "The recent high-profile conferences on development issues, often held at the Su…" at bounding box center [1172, 423] width 551 height 87
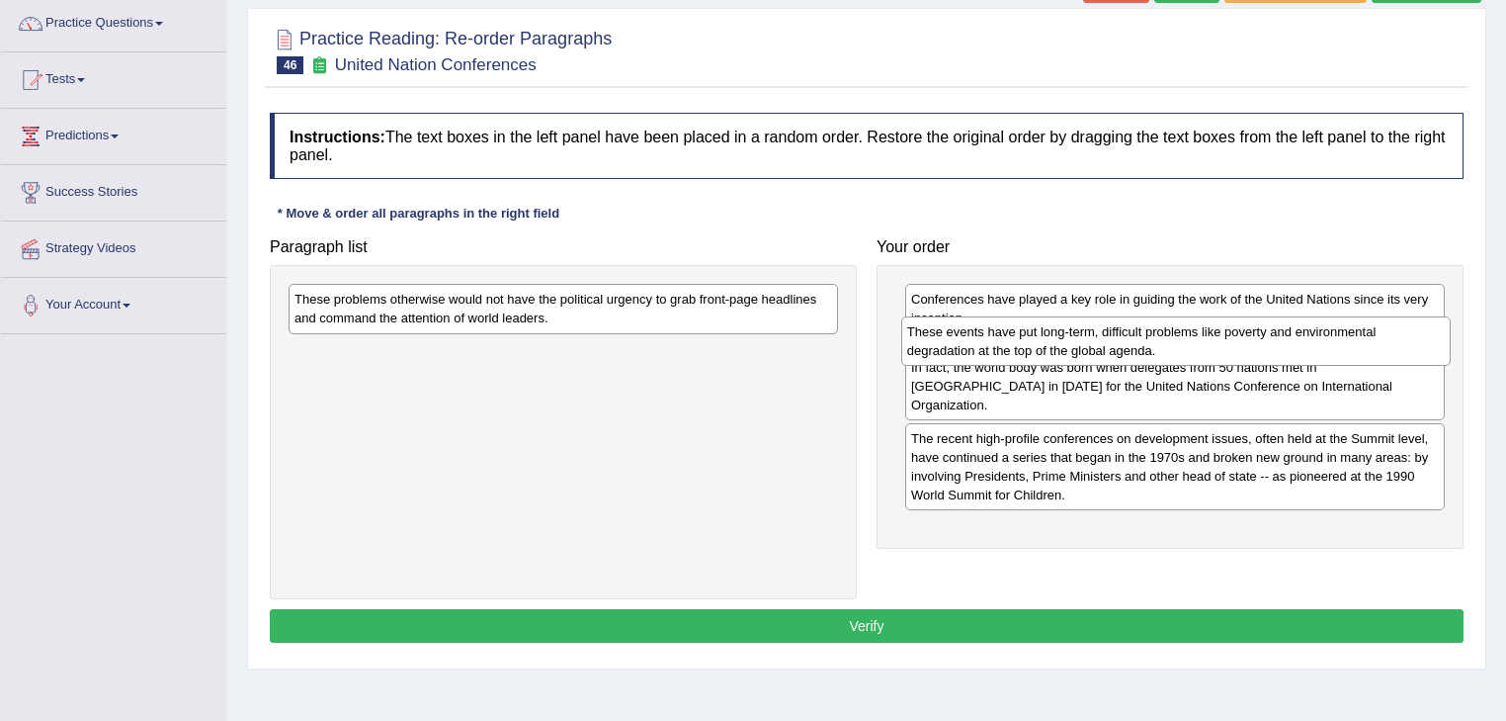
drag, startPoint x: 471, startPoint y: 308, endPoint x: 1083, endPoint y: 341, distance: 613.7
click at [1083, 341] on div "These events have put long-term, difficult problems like poverty and environmen…" at bounding box center [1176, 340] width 551 height 49
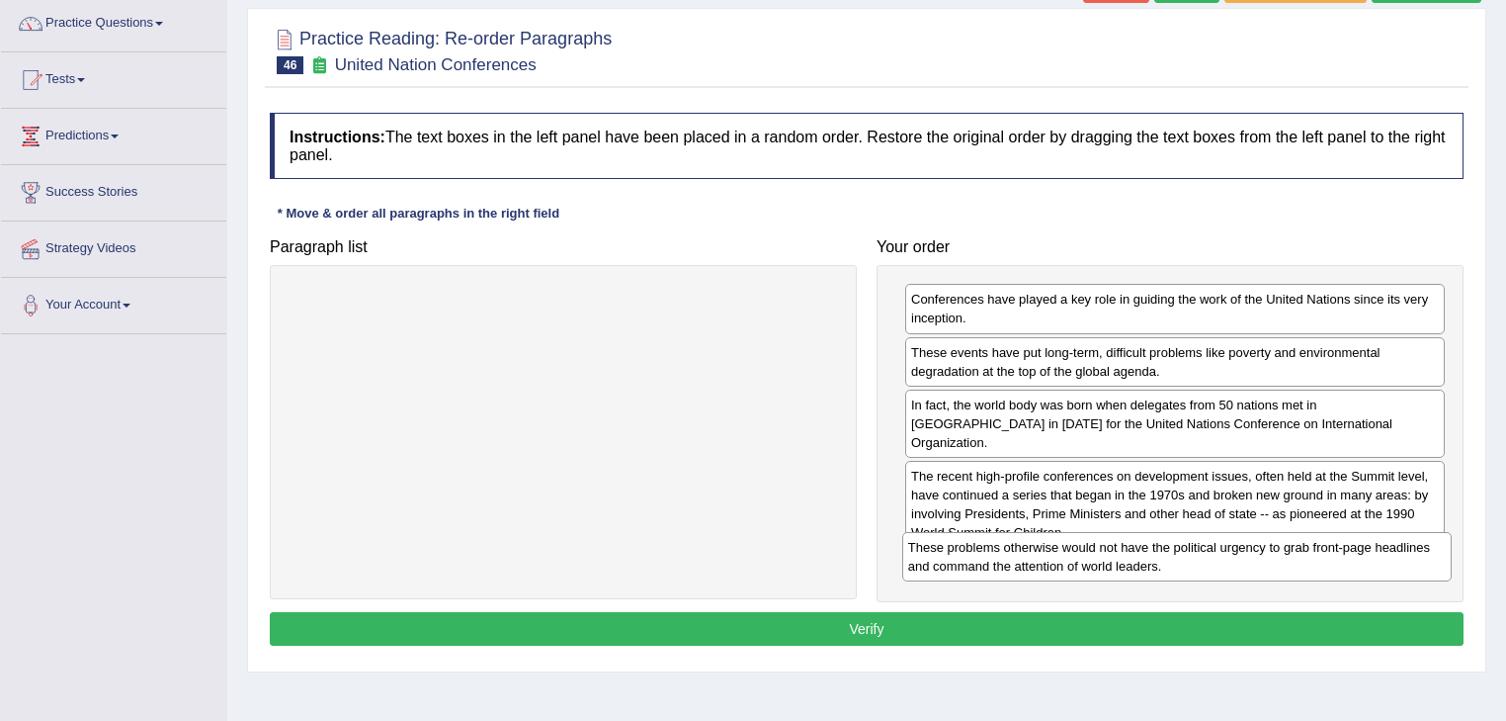
drag, startPoint x: 475, startPoint y: 307, endPoint x: 1089, endPoint y: 556, distance: 662.1
click at [1089, 556] on div "These problems otherwise would not have the political urgency to grab front-pag…" at bounding box center [1177, 556] width 551 height 49
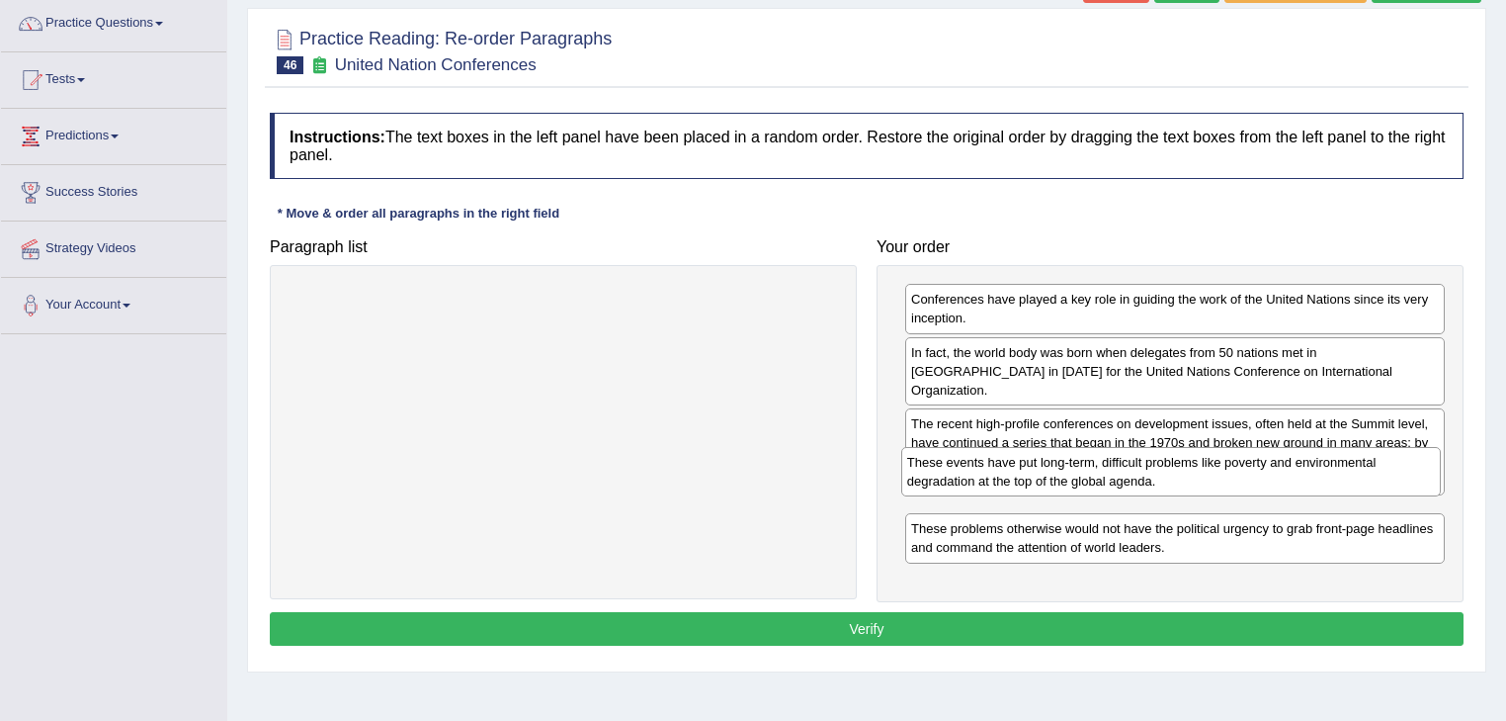
drag, startPoint x: 1034, startPoint y: 360, endPoint x: 1030, endPoint y: 471, distance: 110.8
click at [1030, 471] on div "These events have put long-term, difficult problems like poverty and environmen…" at bounding box center [1171, 471] width 541 height 49
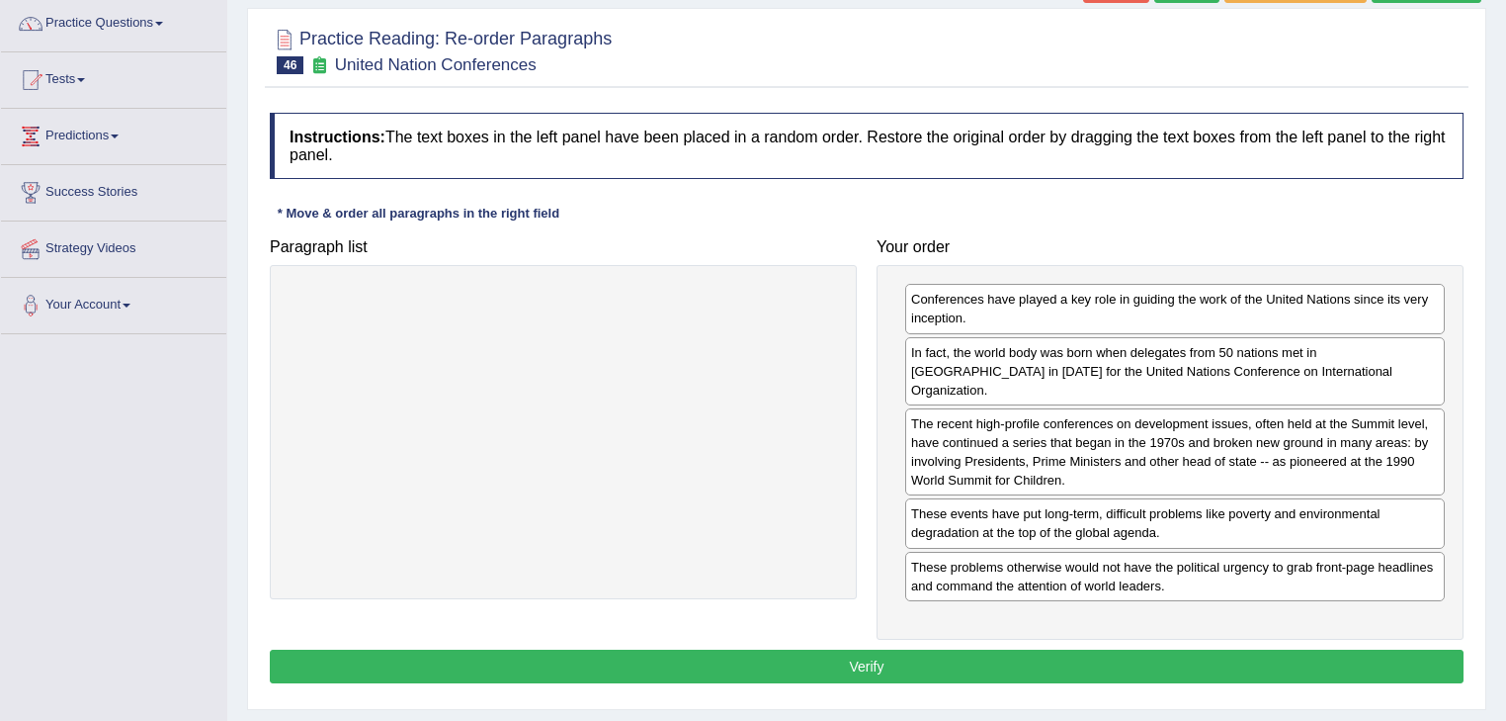
click at [921, 649] on button "Verify" at bounding box center [867, 666] width 1194 height 34
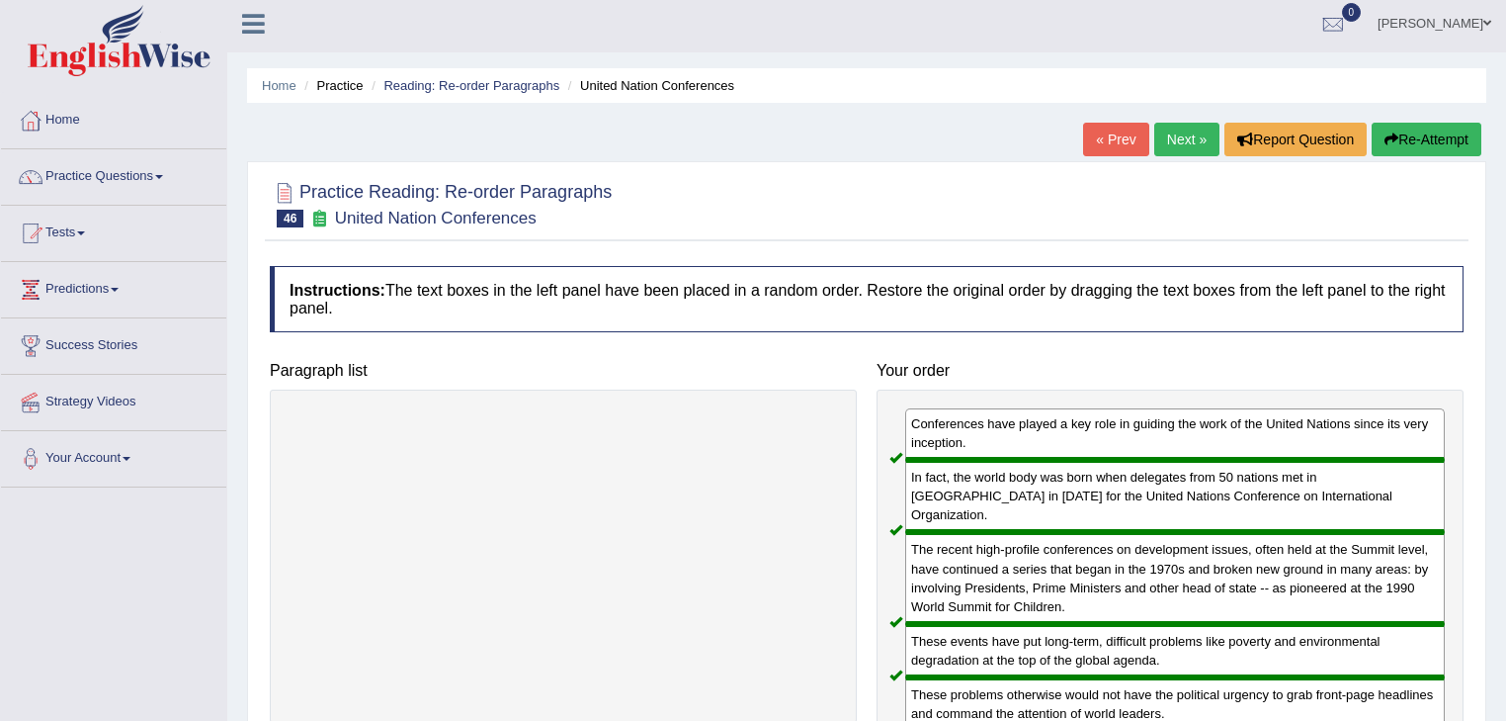
scroll to position [0, 0]
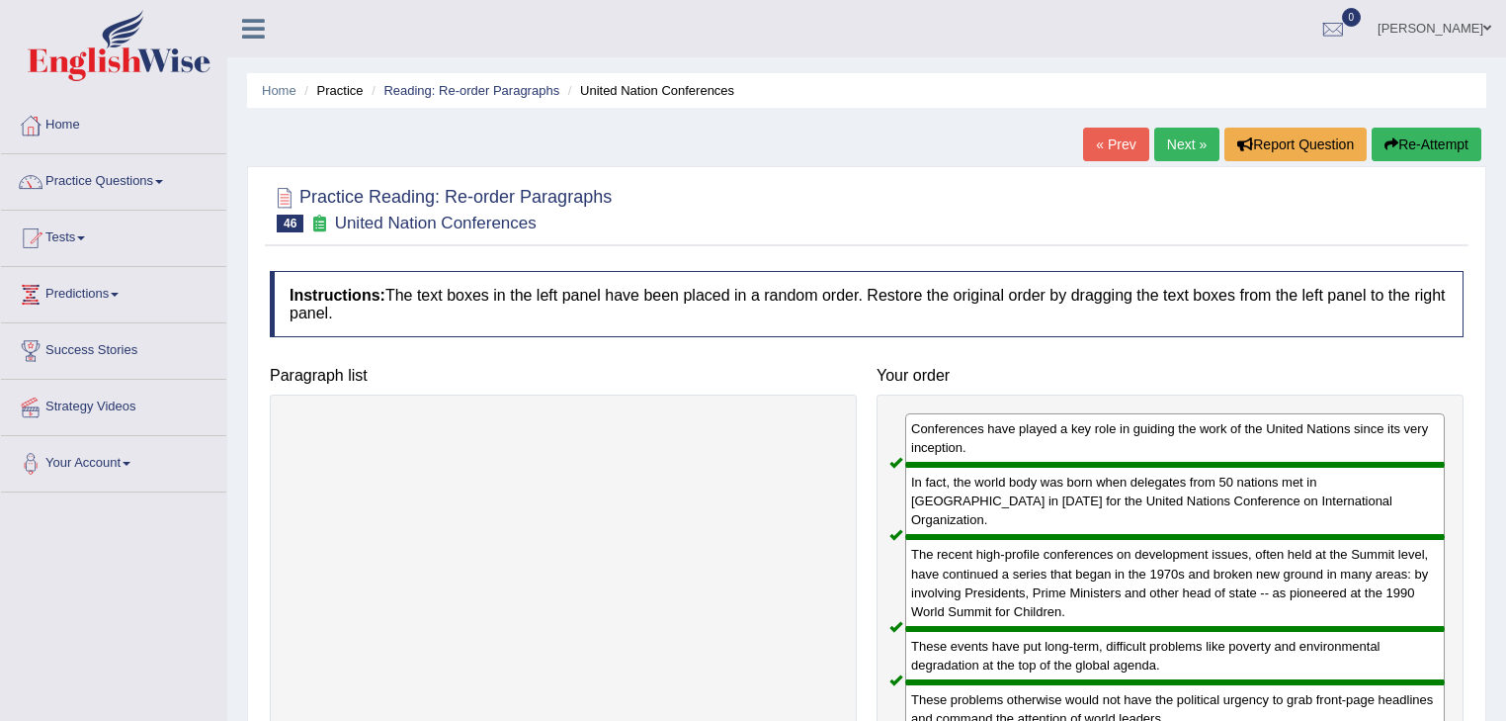
click at [1187, 134] on link "Next »" at bounding box center [1187, 145] width 65 height 34
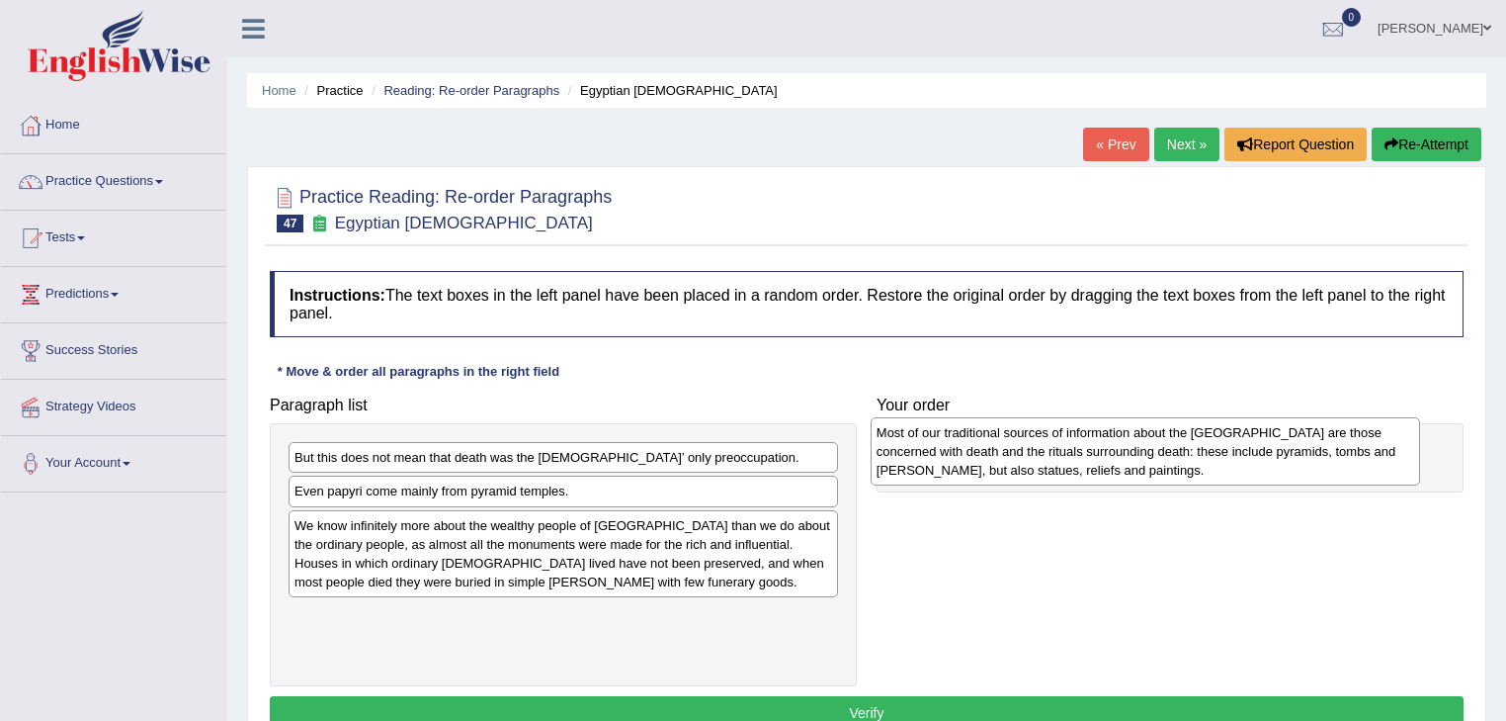
drag, startPoint x: 550, startPoint y: 483, endPoint x: 1132, endPoint y: 459, distance: 582.7
click at [1132, 459] on div "Most of our traditional sources of information about the Old Kingdom are those …" at bounding box center [1146, 451] width 551 height 68
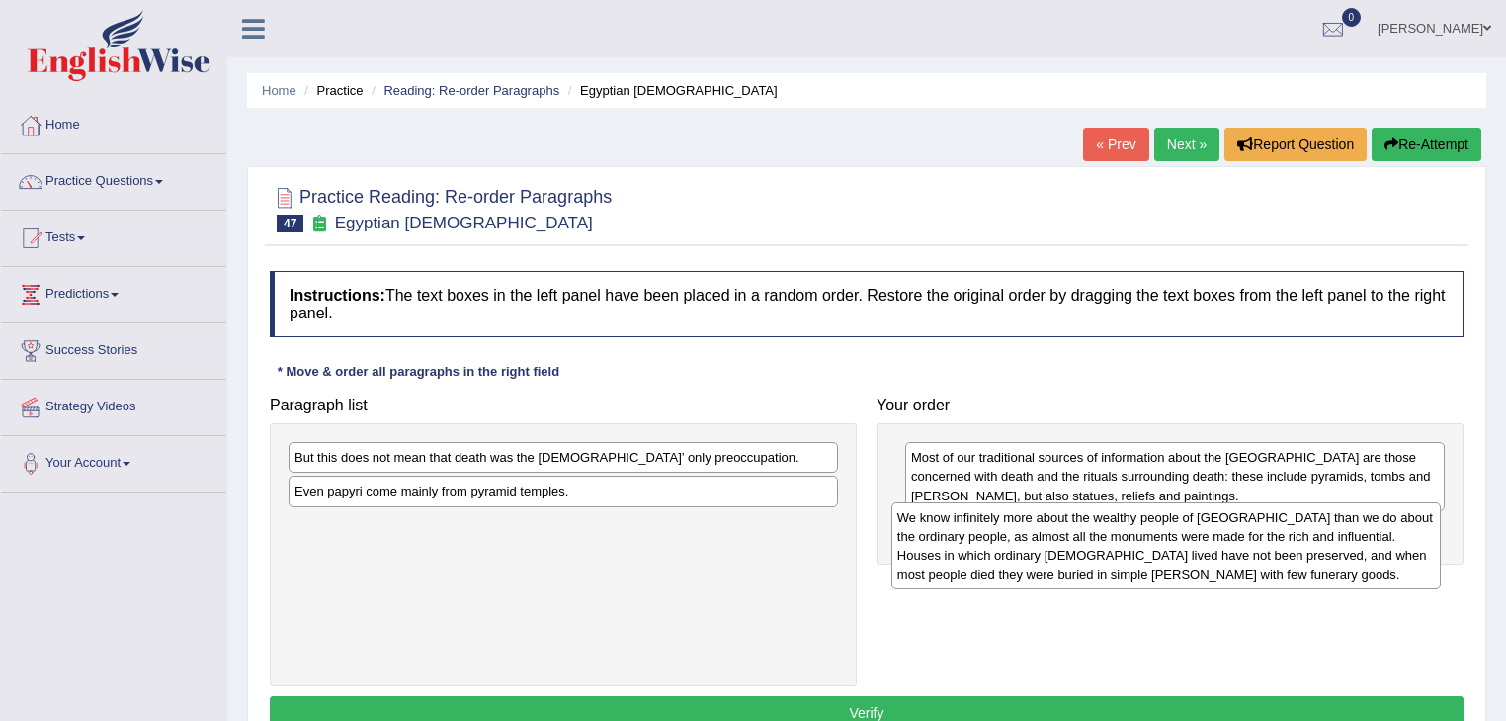
drag, startPoint x: 566, startPoint y: 572, endPoint x: 1168, endPoint y: 565, distance: 602.0
click at [1168, 565] on div "We know infinitely more about the wealthy people of Egypt than we do about the …" at bounding box center [1167, 545] width 551 height 87
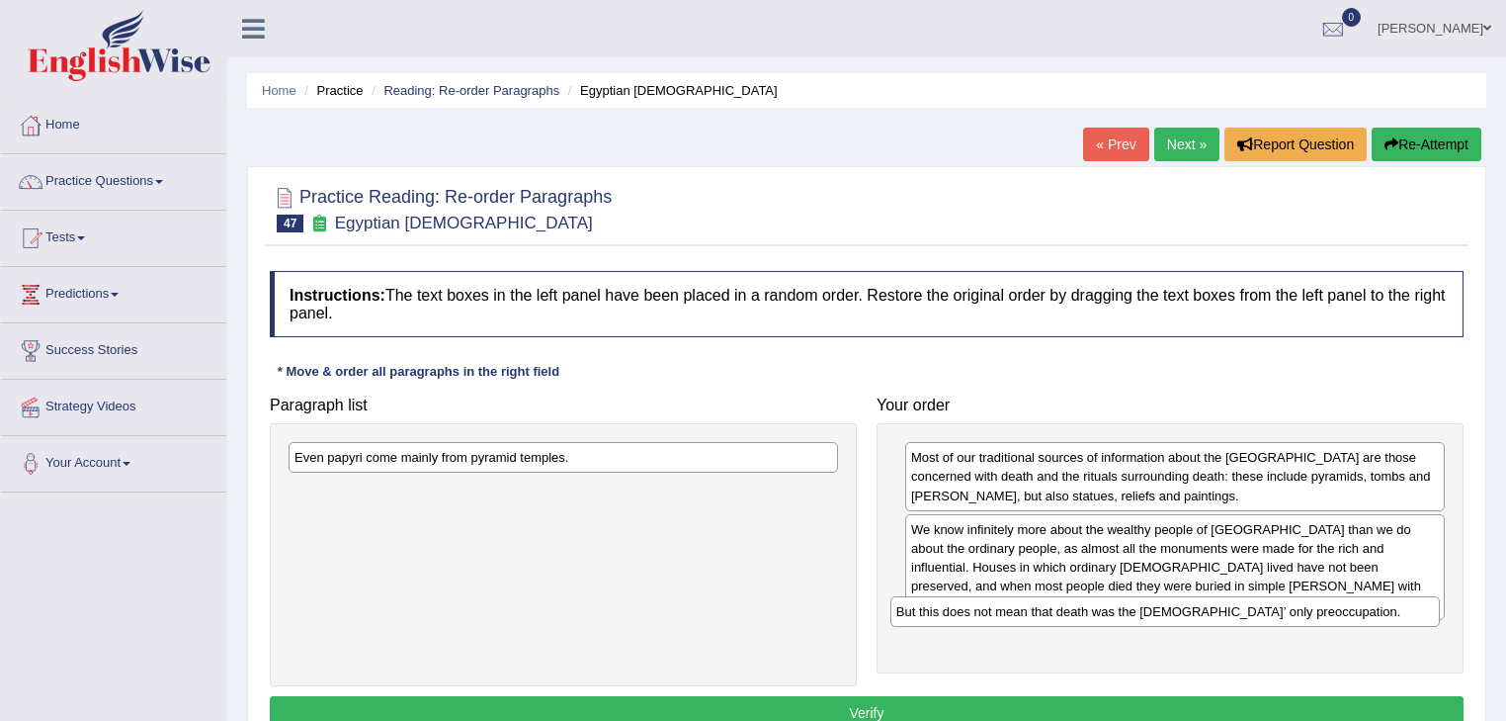
drag, startPoint x: 538, startPoint y: 460, endPoint x: 1140, endPoint y: 614, distance: 621.4
click at [1140, 614] on div "But this does not mean that death was the Egyptians’ only preoccupation." at bounding box center [1166, 611] width 551 height 31
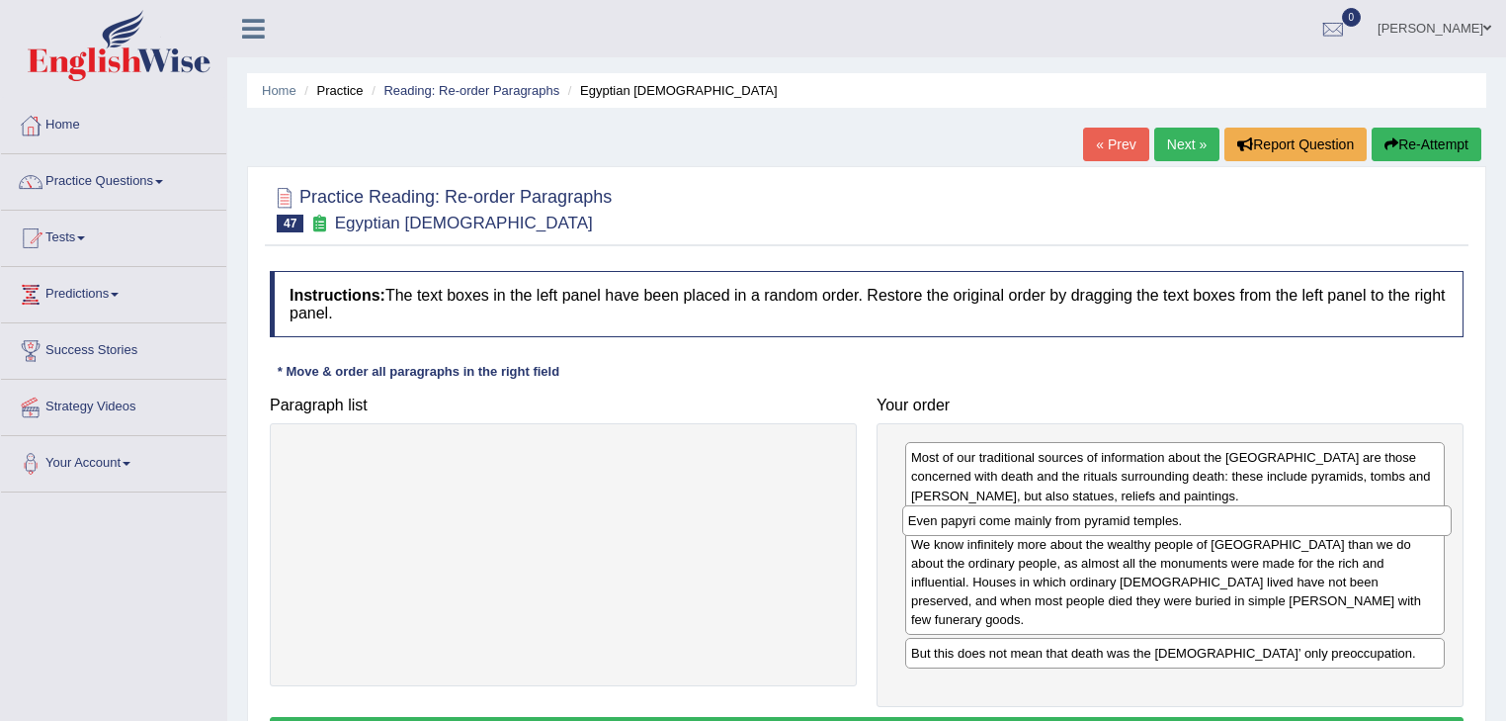
drag, startPoint x: 493, startPoint y: 451, endPoint x: 1109, endPoint y: 513, distance: 618.9
click at [1109, 513] on div "Even papyri come mainly from pyramid temples." at bounding box center [1177, 520] width 551 height 31
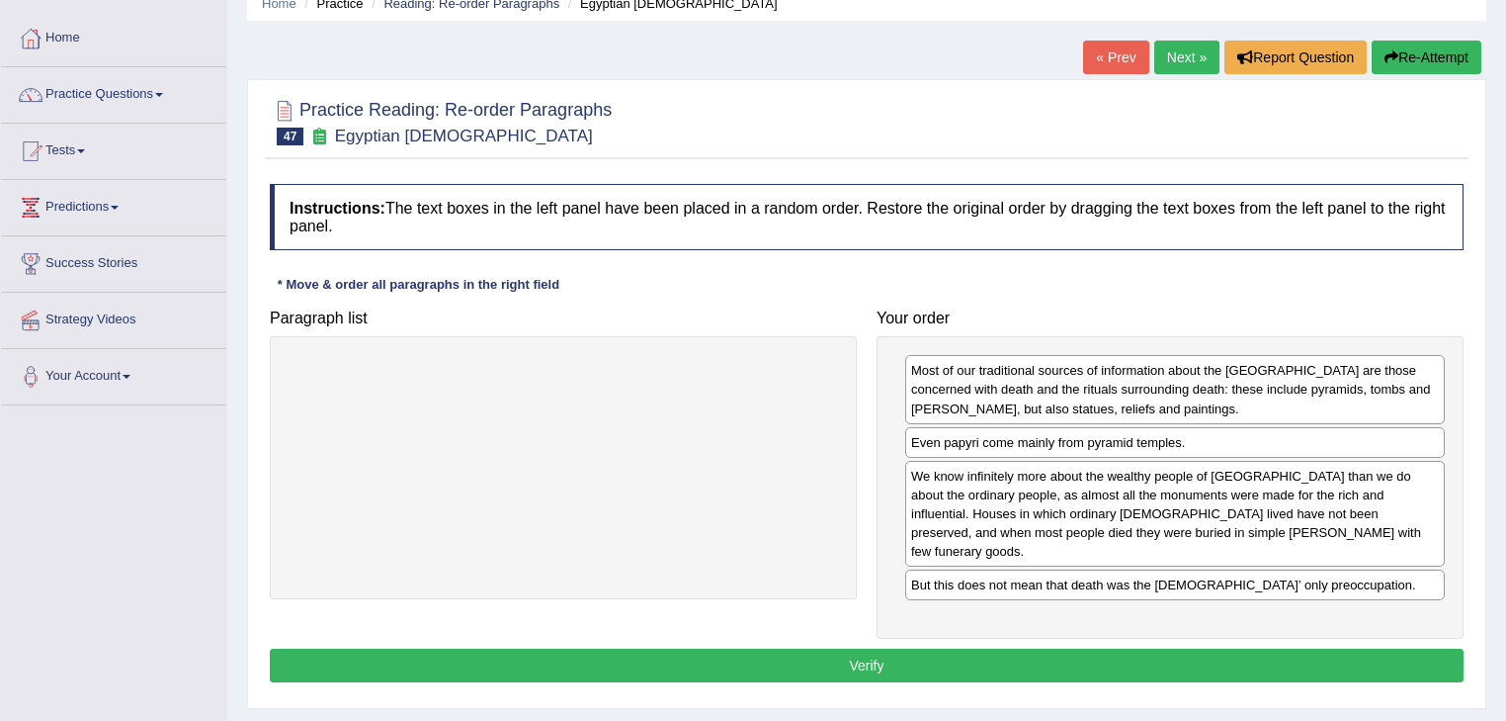
scroll to position [158, 0]
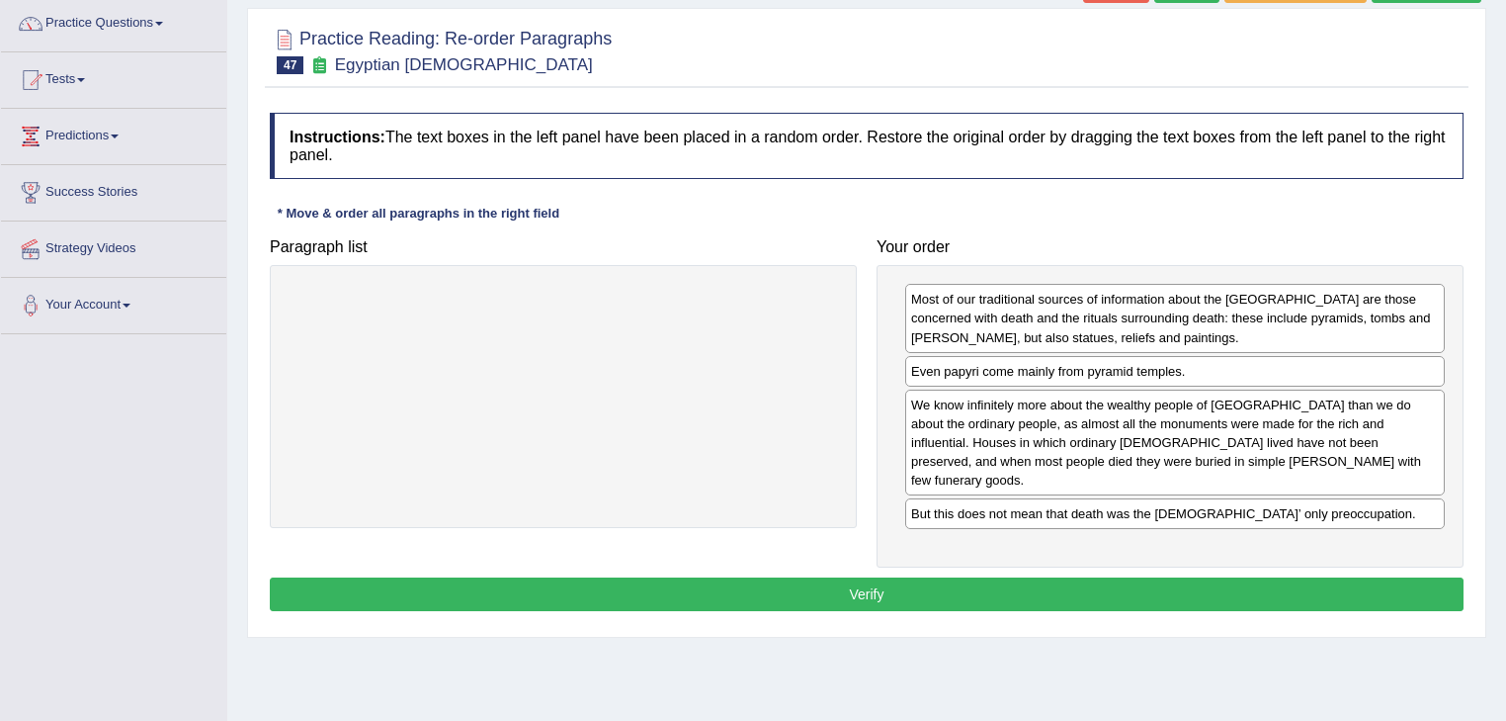
click at [1012, 584] on button "Verify" at bounding box center [867, 594] width 1194 height 34
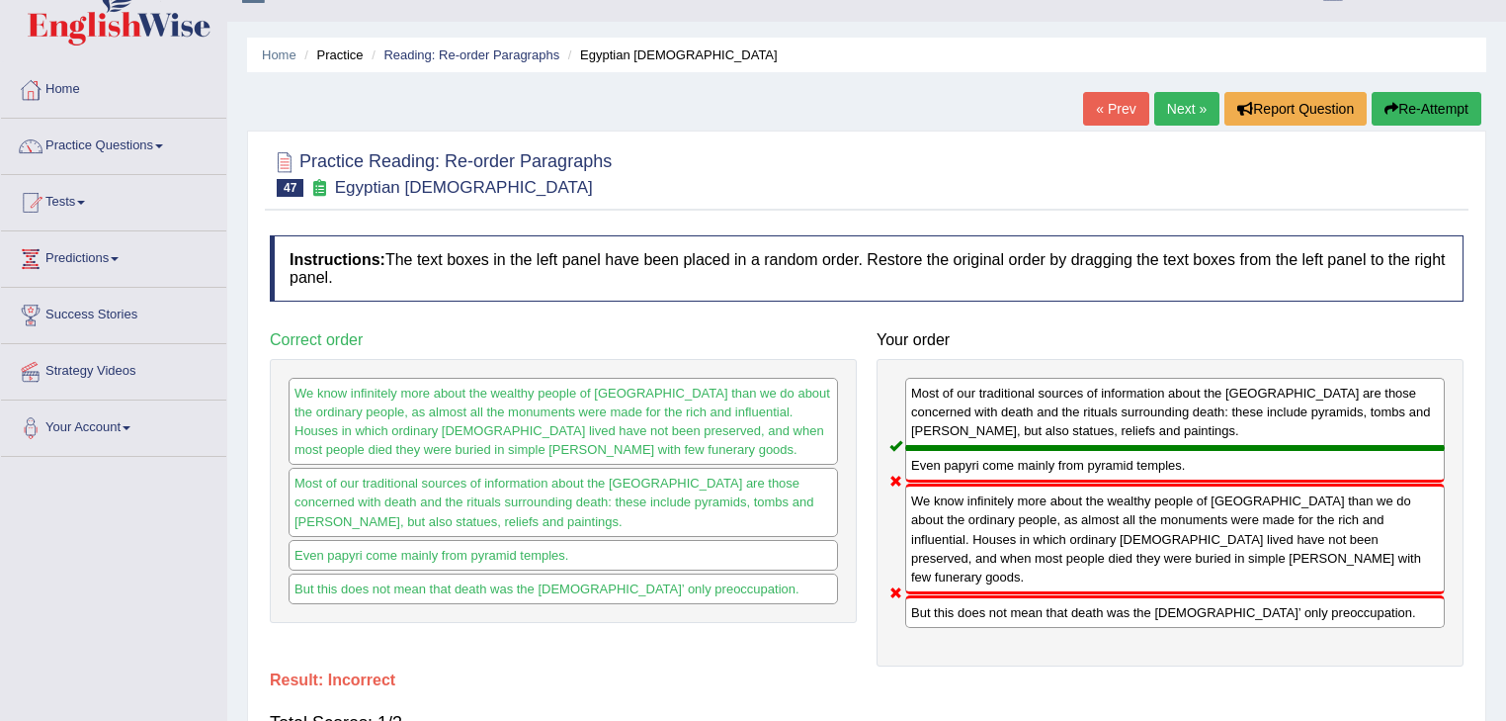
scroll to position [0, 0]
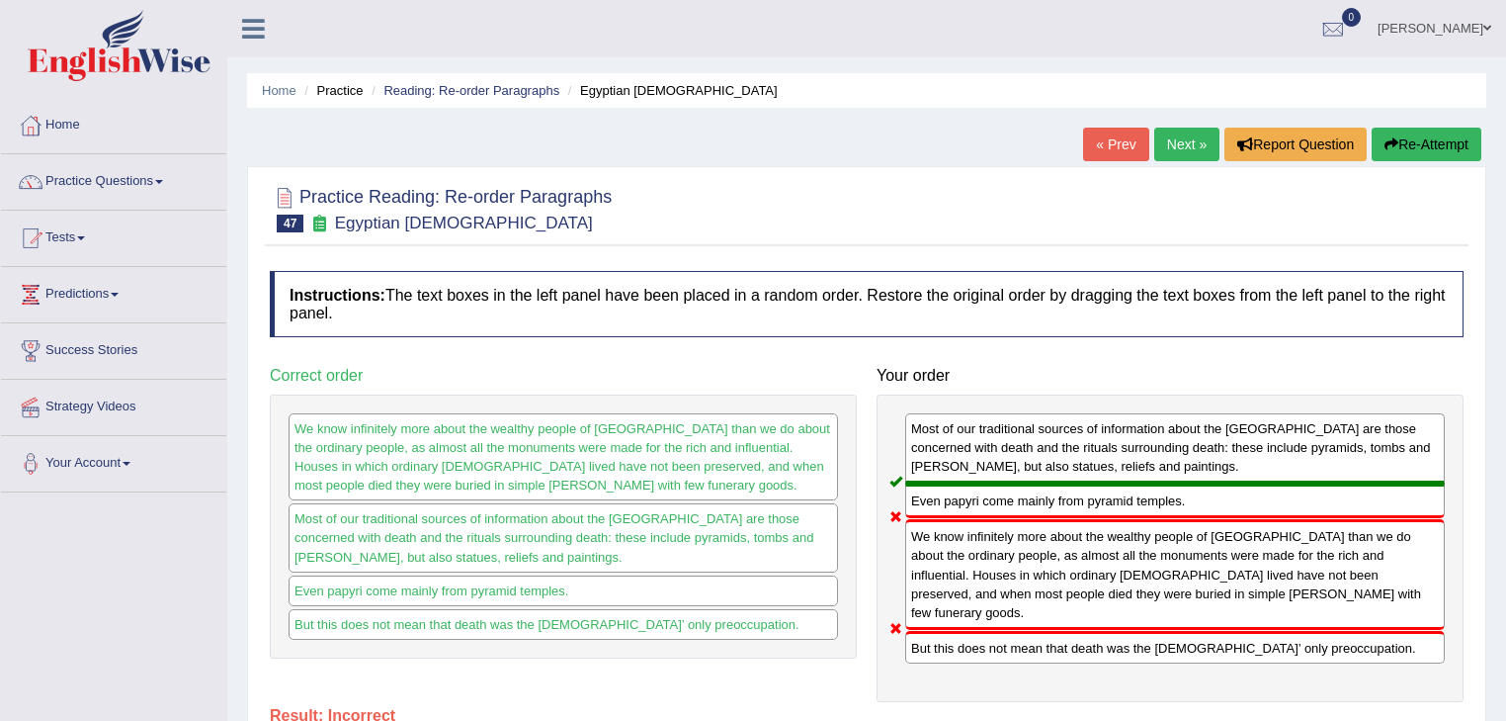
click at [1182, 139] on link "Next »" at bounding box center [1187, 145] width 65 height 34
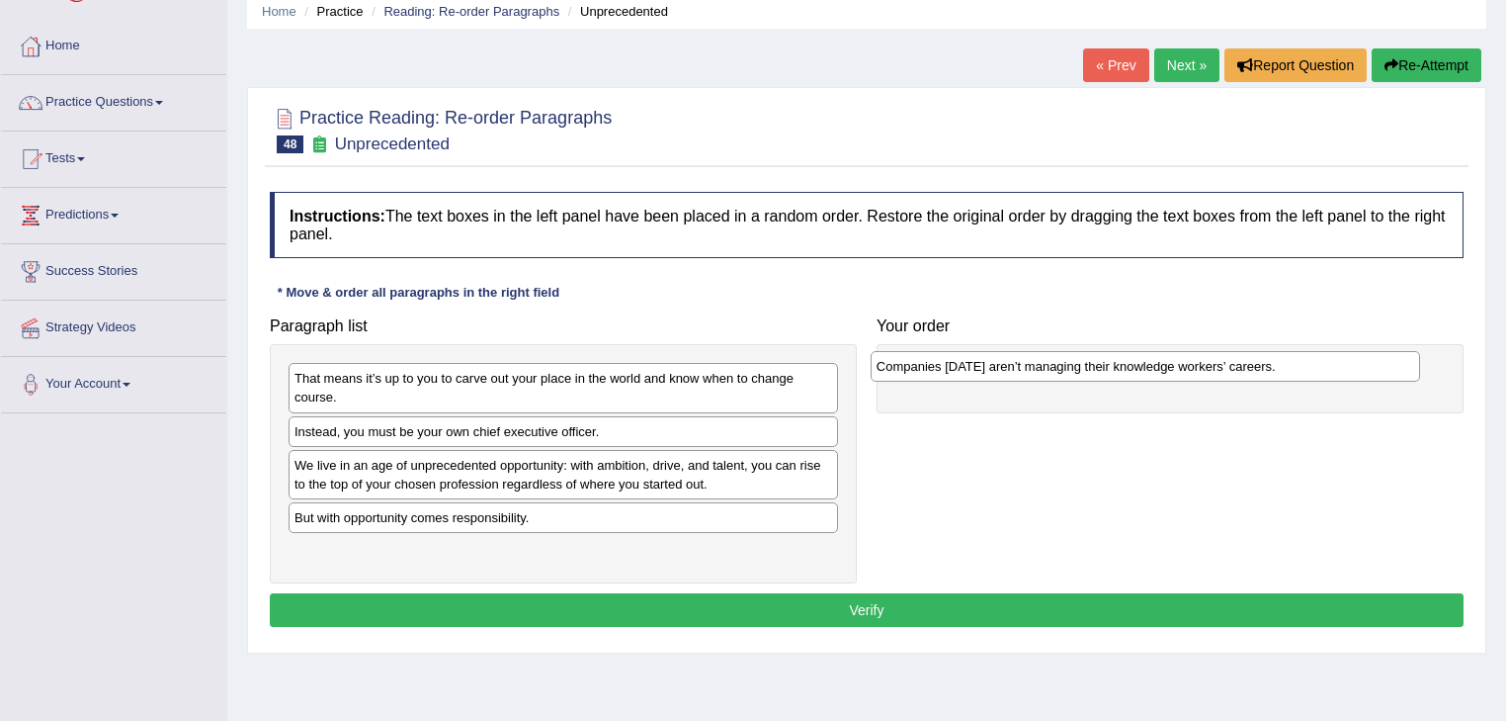
drag, startPoint x: 556, startPoint y: 376, endPoint x: 1137, endPoint y: 364, distance: 580.3
click at [1137, 364] on div "Companies today aren’t managing their knowledge workers’ careers." at bounding box center [1146, 366] width 551 height 31
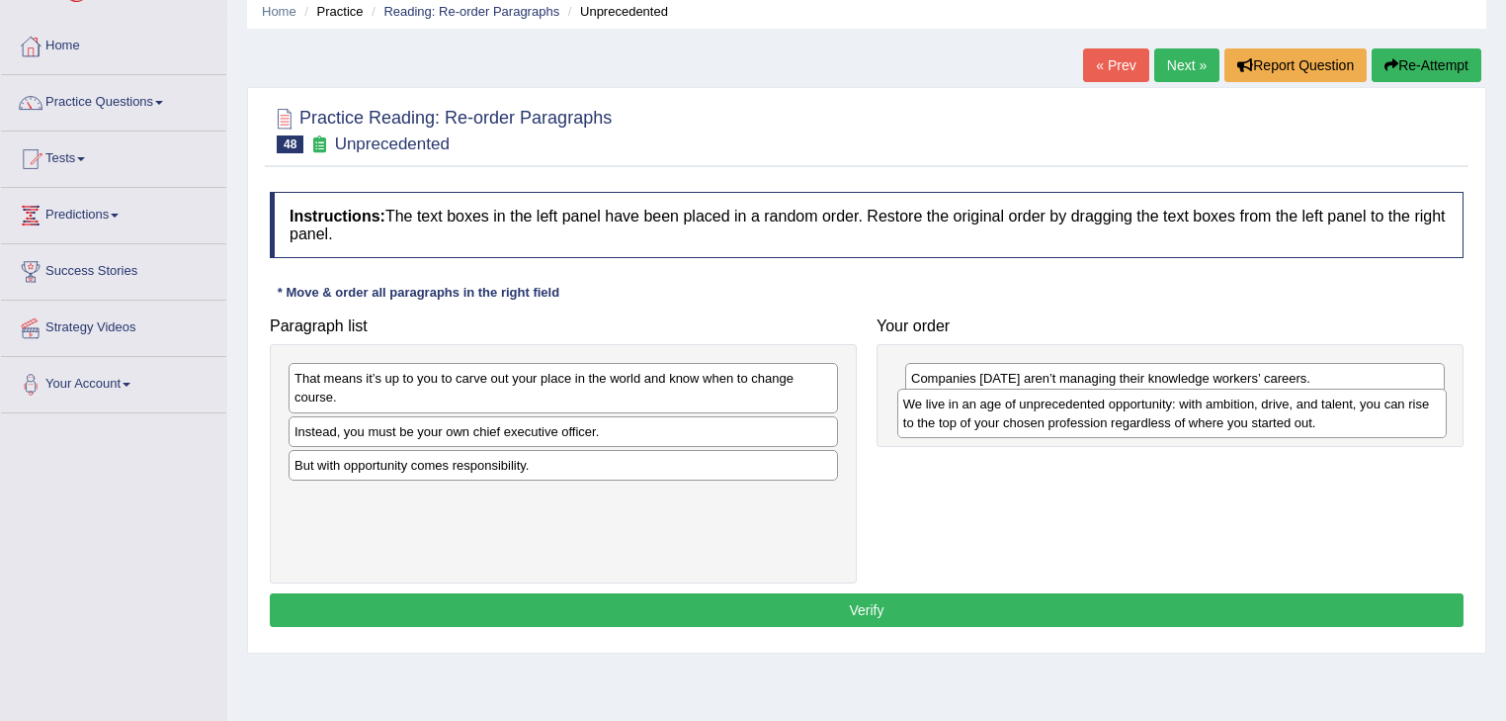
drag, startPoint x: 474, startPoint y: 475, endPoint x: 1083, endPoint y: 415, distance: 611.9
click at [1083, 415] on div "We live in an age of unprecedented opportunity: with ambition, drive, and talen…" at bounding box center [1173, 412] width 551 height 49
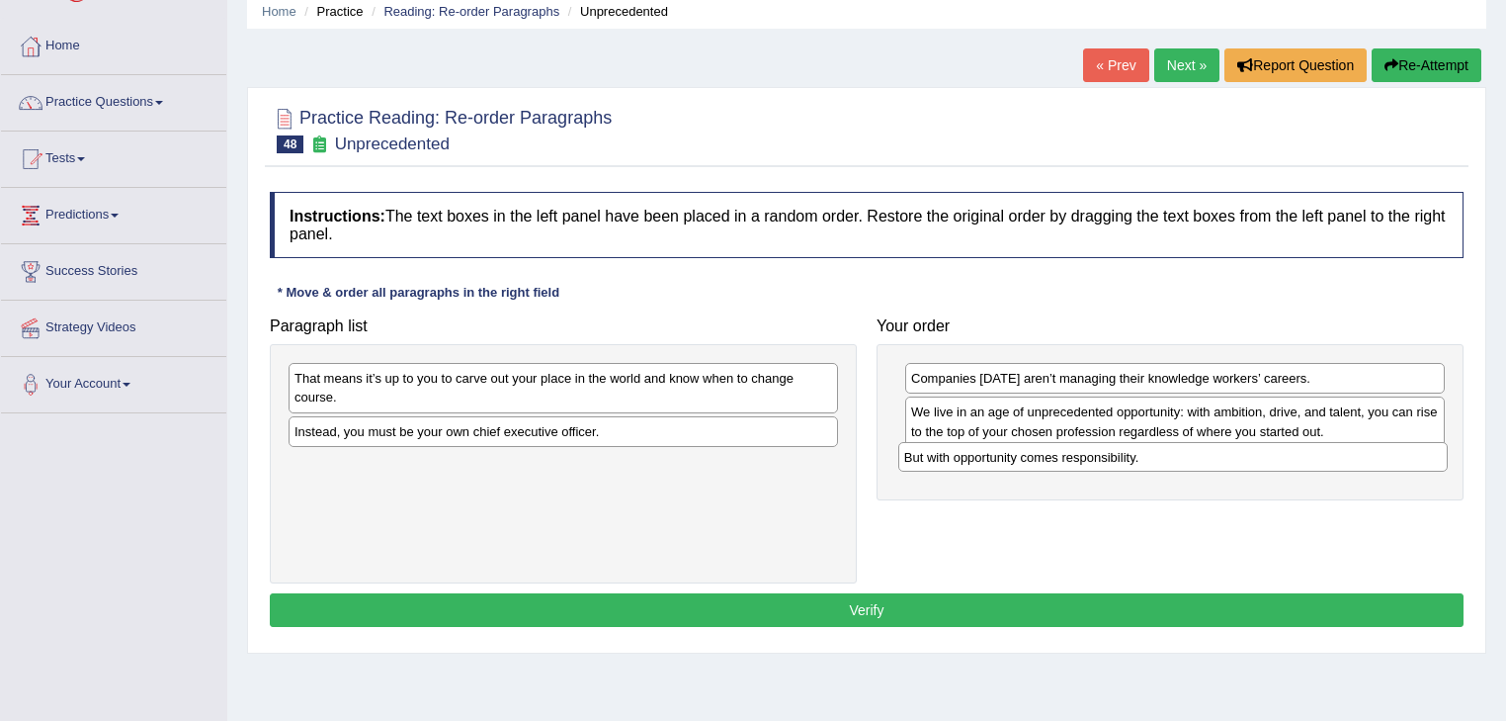
drag, startPoint x: 447, startPoint y: 465, endPoint x: 1057, endPoint y: 458, distance: 609.9
click at [1057, 458] on div "But with opportunity comes responsibility." at bounding box center [1174, 457] width 551 height 31
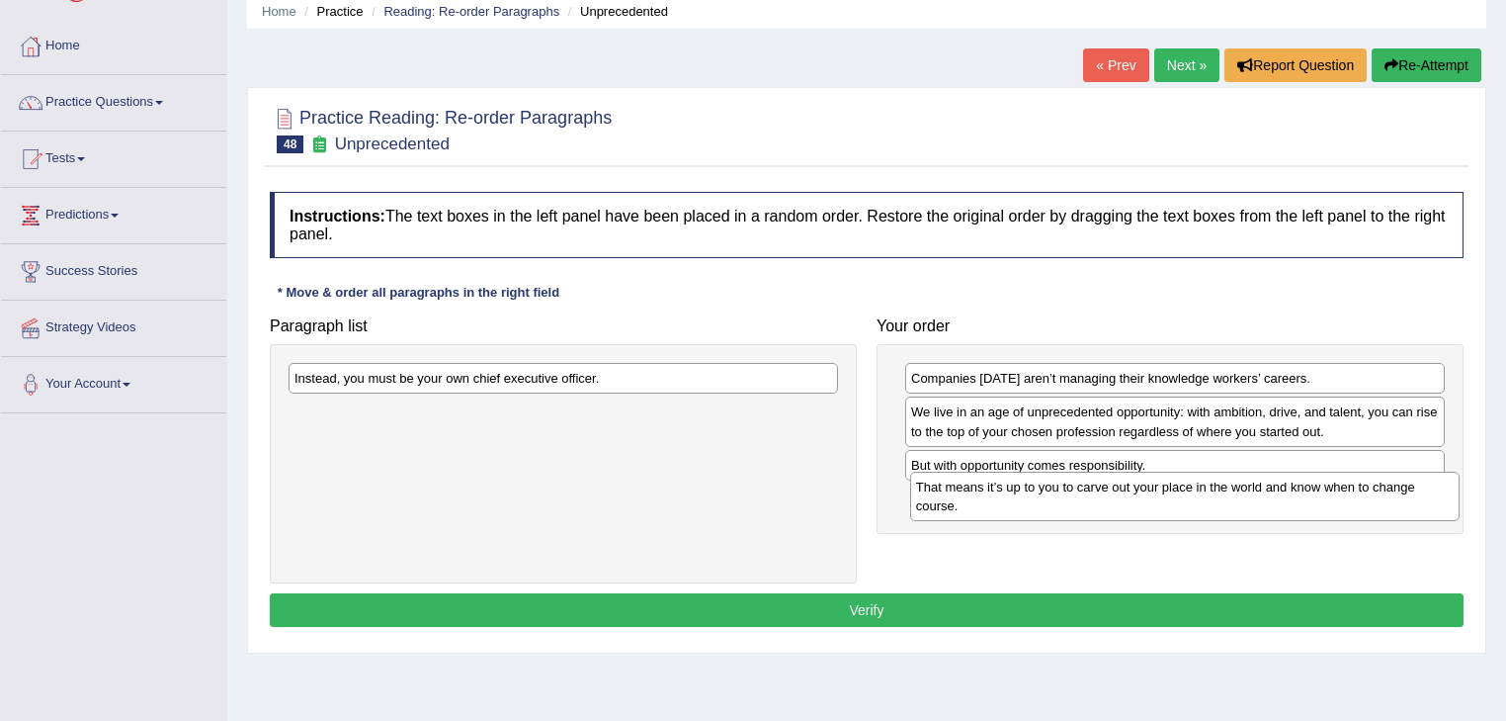
drag, startPoint x: 687, startPoint y: 390, endPoint x: 1309, endPoint y: 499, distance: 631.2
click at [1309, 499] on div "That means it’s up to you to carve out your place in the world and know when to…" at bounding box center [1185, 495] width 551 height 49
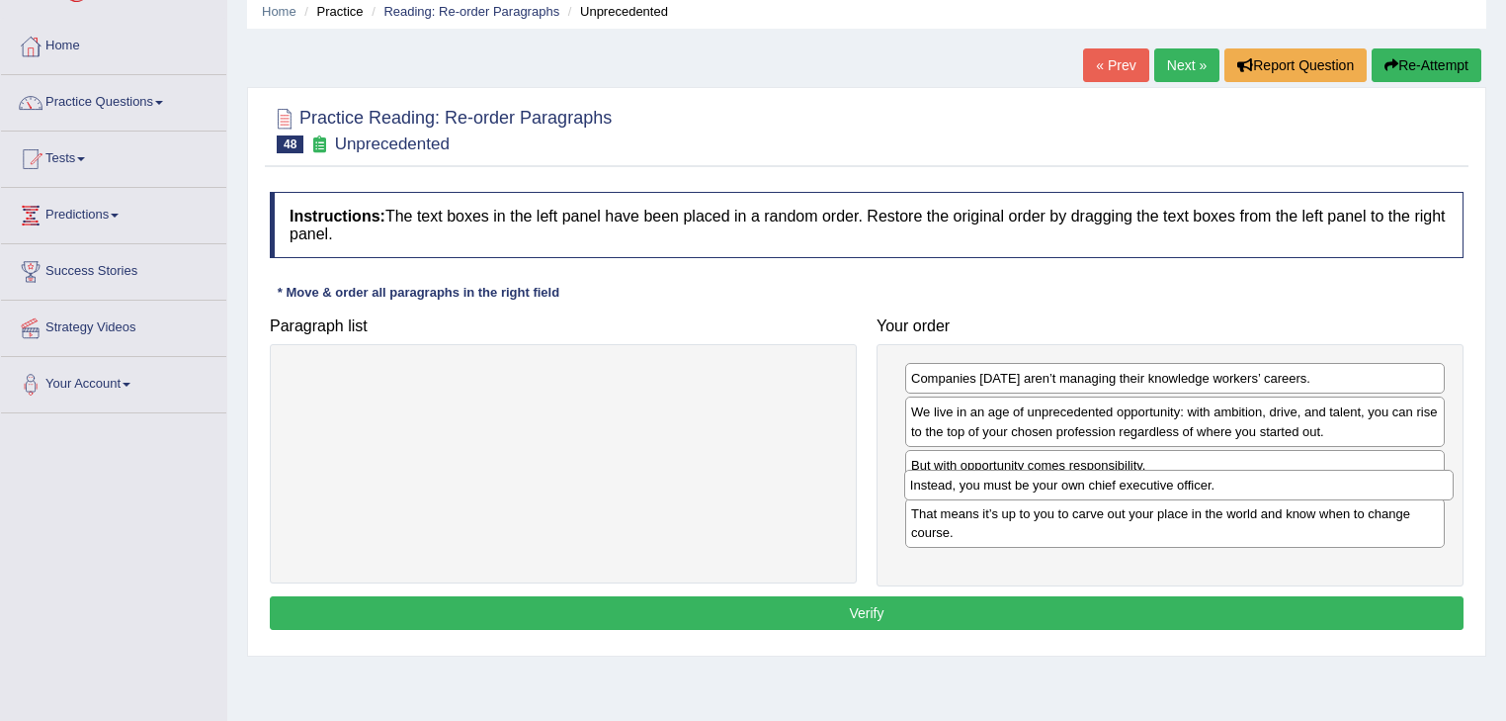
drag, startPoint x: 423, startPoint y: 380, endPoint x: 1039, endPoint y: 486, distance: 625.0
click at [1039, 486] on div "Instead, you must be your own chief executive officer." at bounding box center [1179, 485] width 551 height 31
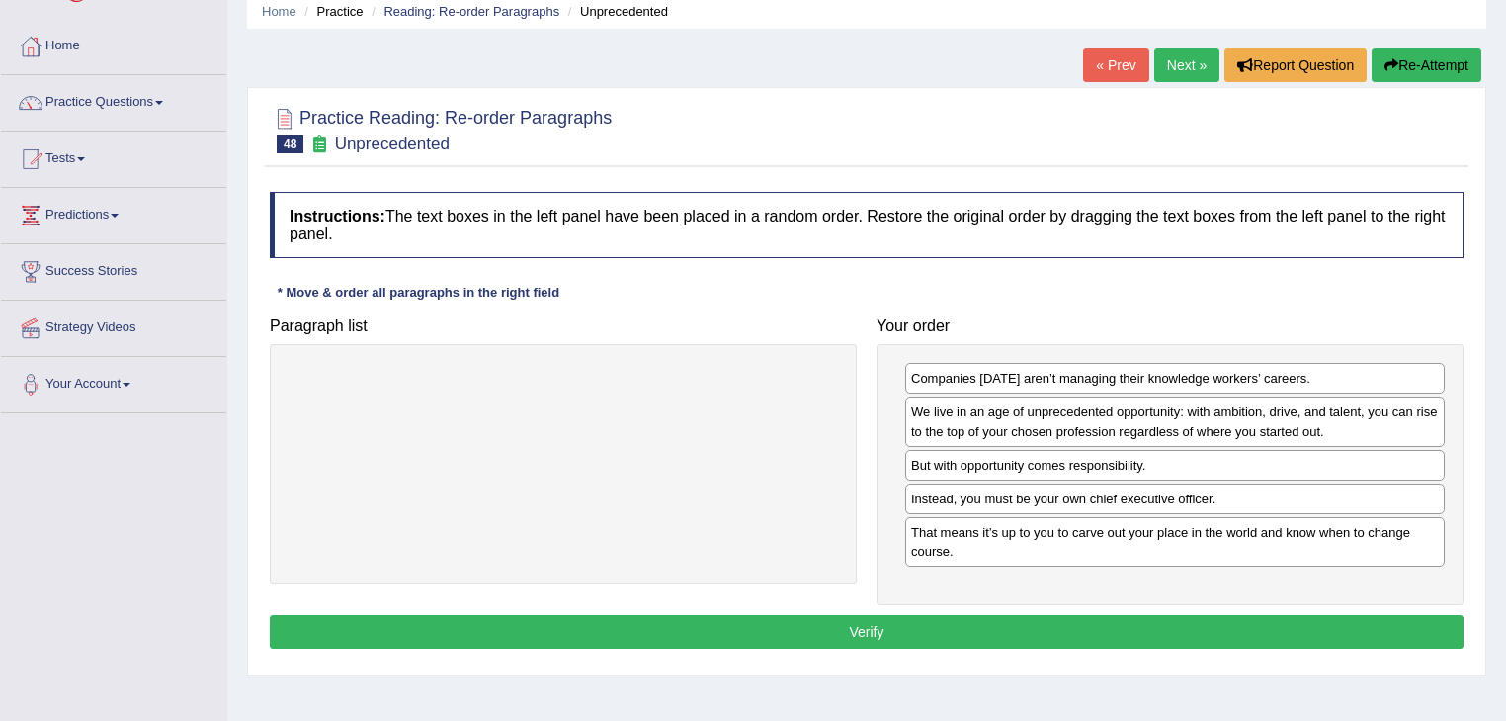
click at [964, 633] on button "Verify" at bounding box center [867, 632] width 1194 height 34
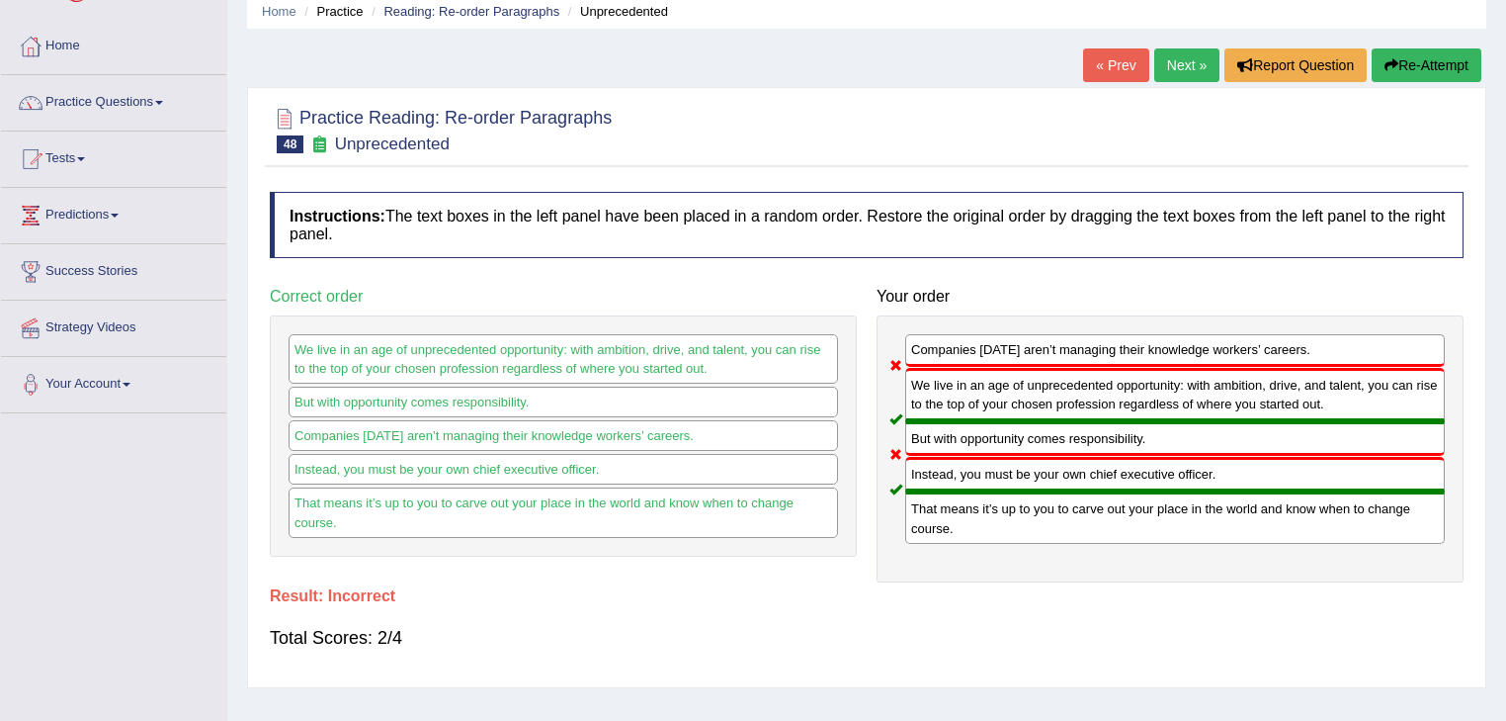
click at [1183, 73] on link "Next »" at bounding box center [1187, 65] width 65 height 34
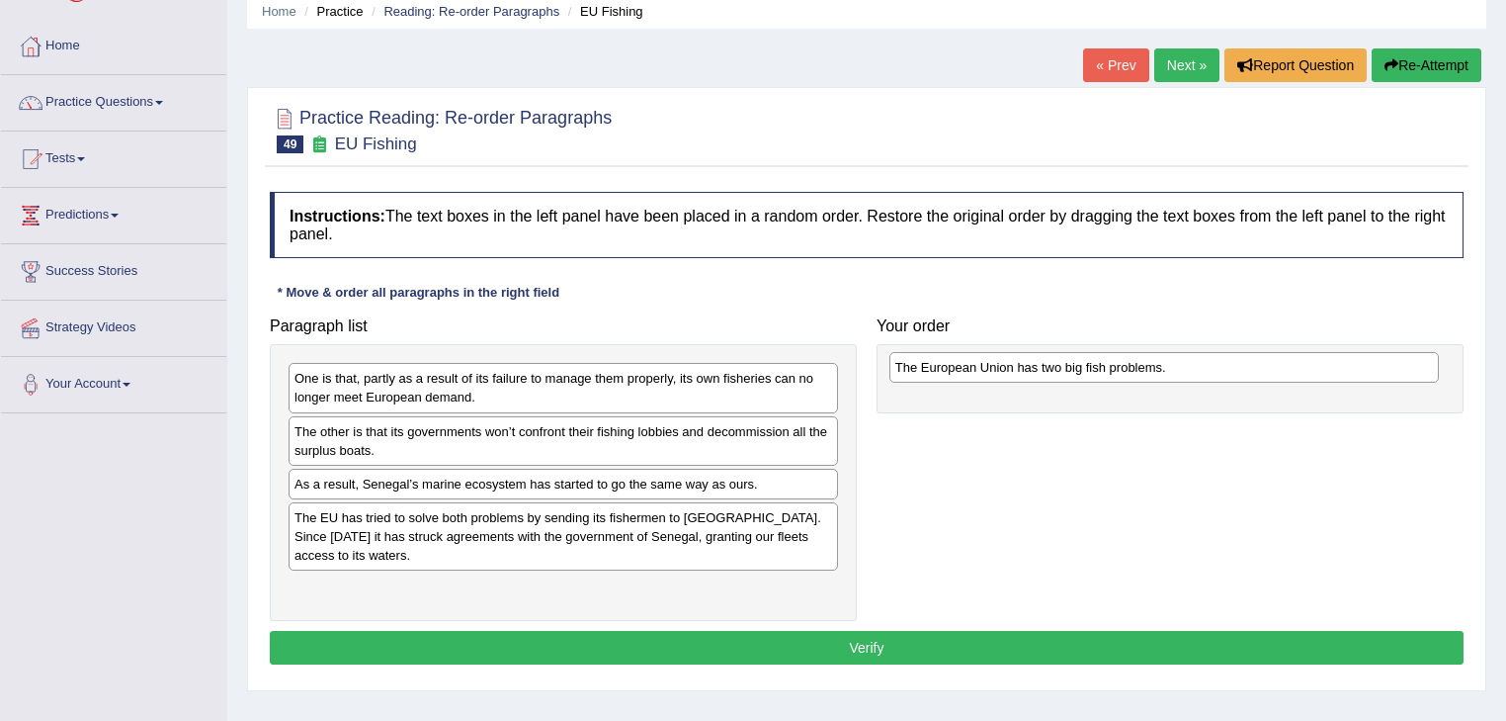
drag, startPoint x: 534, startPoint y: 483, endPoint x: 1134, endPoint y: 367, distance: 611.2
click at [1134, 367] on div "The European Union has two big fish problems." at bounding box center [1165, 367] width 551 height 31
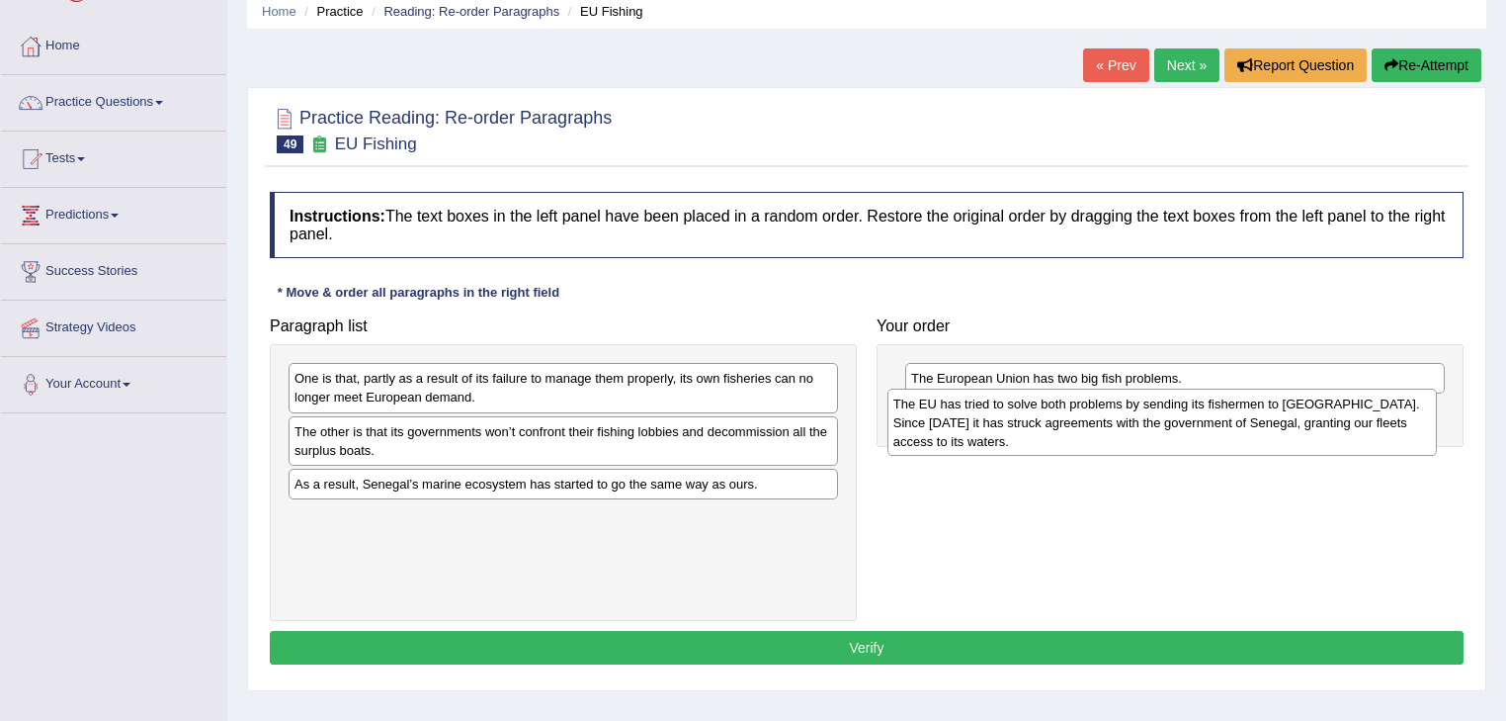
drag, startPoint x: 609, startPoint y: 533, endPoint x: 1208, endPoint y: 420, distance: 609.5
click at [1208, 420] on div "The EU has tried to solve both problems by sending its fishermen to West Africa…" at bounding box center [1163, 422] width 551 height 68
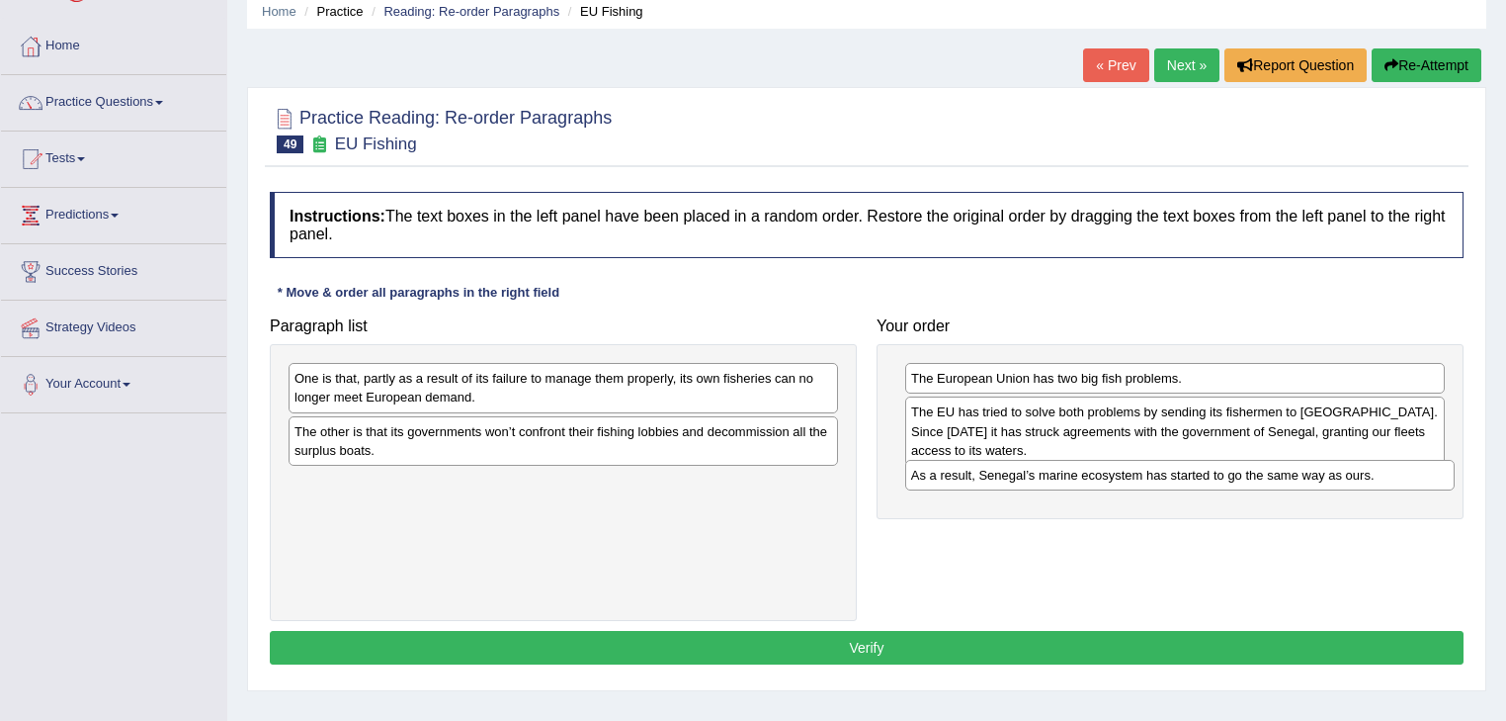
drag, startPoint x: 600, startPoint y: 484, endPoint x: 1219, endPoint y: 474, distance: 618.9
click at [1218, 475] on div "As a result, Senegal’s marine ecosystem has started to go the same way as ours." at bounding box center [1180, 475] width 551 height 31
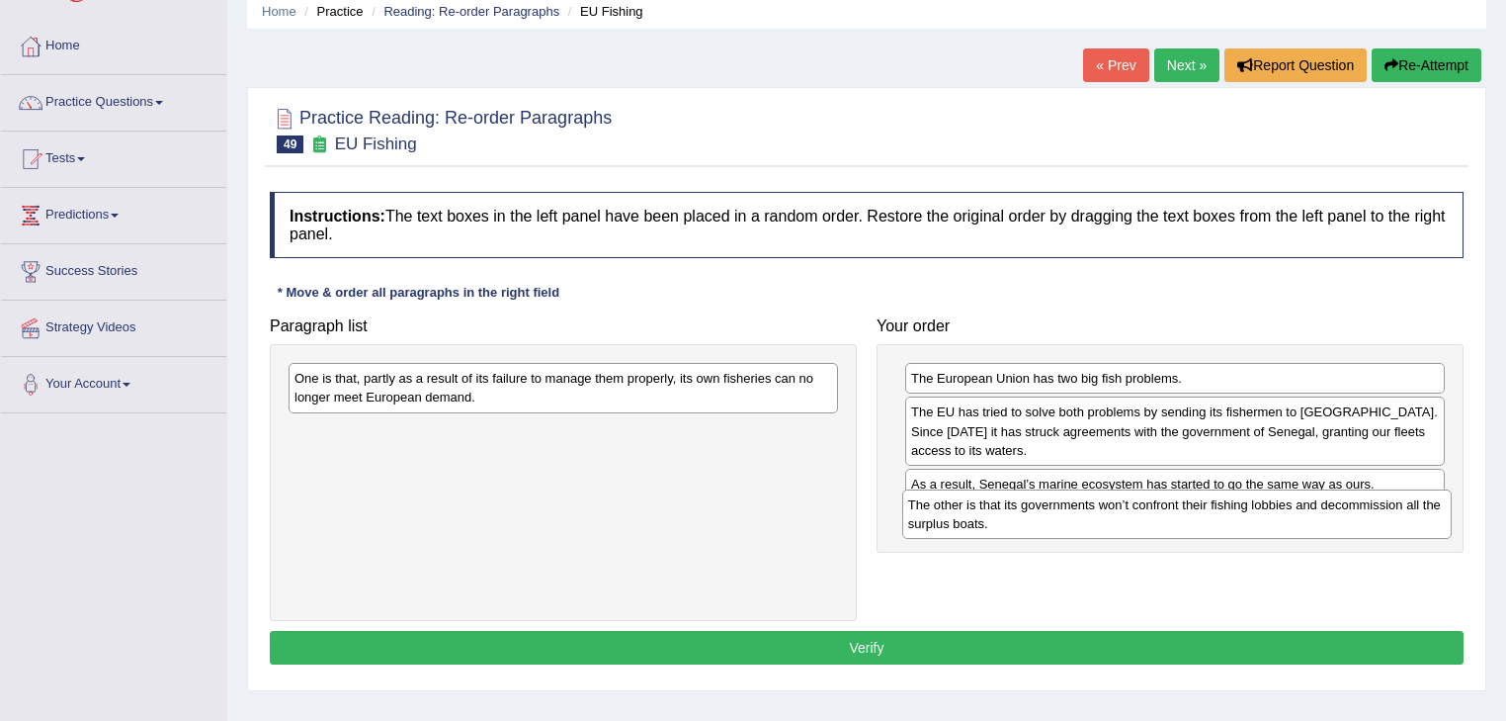
drag, startPoint x: 602, startPoint y: 440, endPoint x: 1216, endPoint y: 514, distance: 618.3
click at [1216, 514] on div "The other is that its governments won’t confront their fishing lobbies and deco…" at bounding box center [1177, 513] width 551 height 49
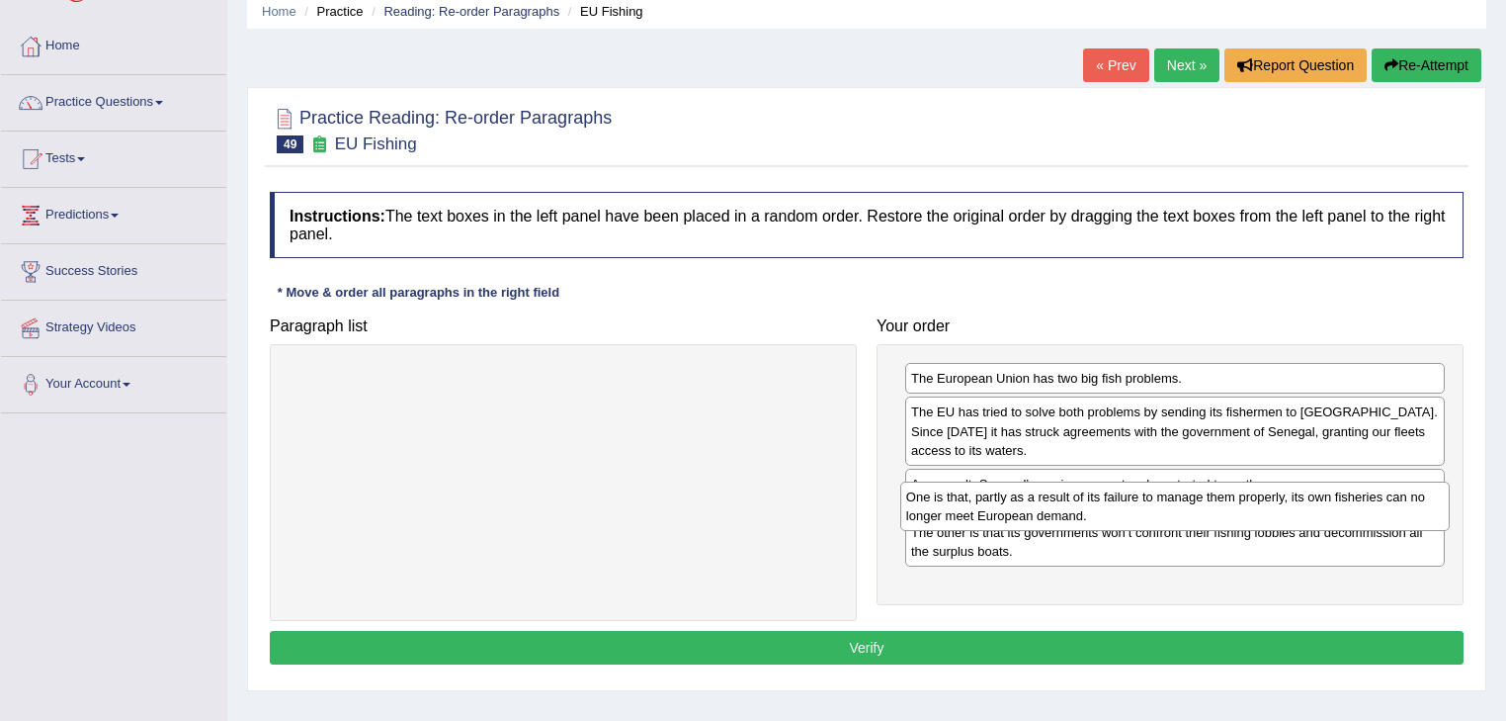
drag, startPoint x: 549, startPoint y: 394, endPoint x: 1160, endPoint y: 513, distance: 623.2
click at [1160, 513] on div "One is that, partly as a result of its failure to manage them properly, its own…" at bounding box center [1175, 505] width 551 height 49
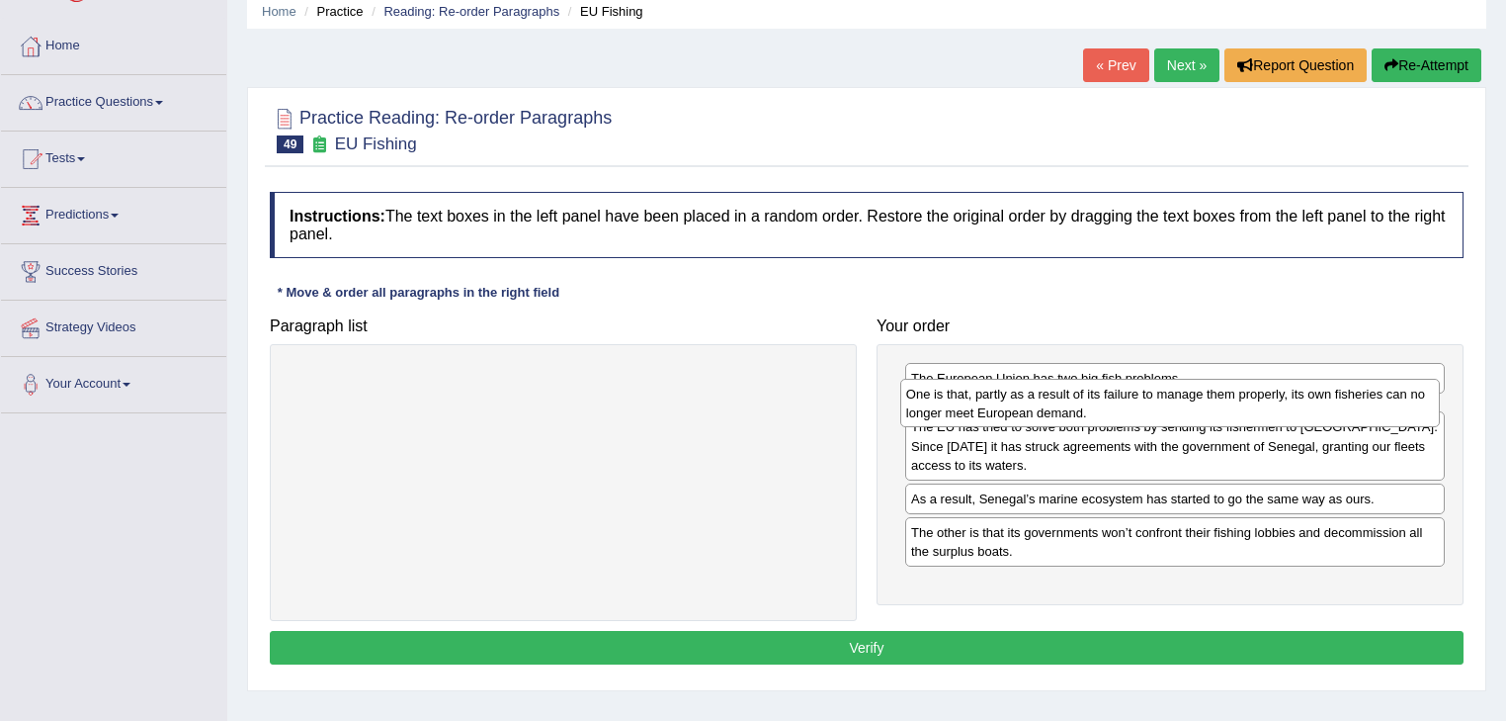
drag, startPoint x: 1118, startPoint y: 540, endPoint x: 1113, endPoint y: 417, distance: 122.7
click at [1113, 417] on div "One is that, partly as a result of its failure to manage them properly, its own…" at bounding box center [1170, 403] width 541 height 49
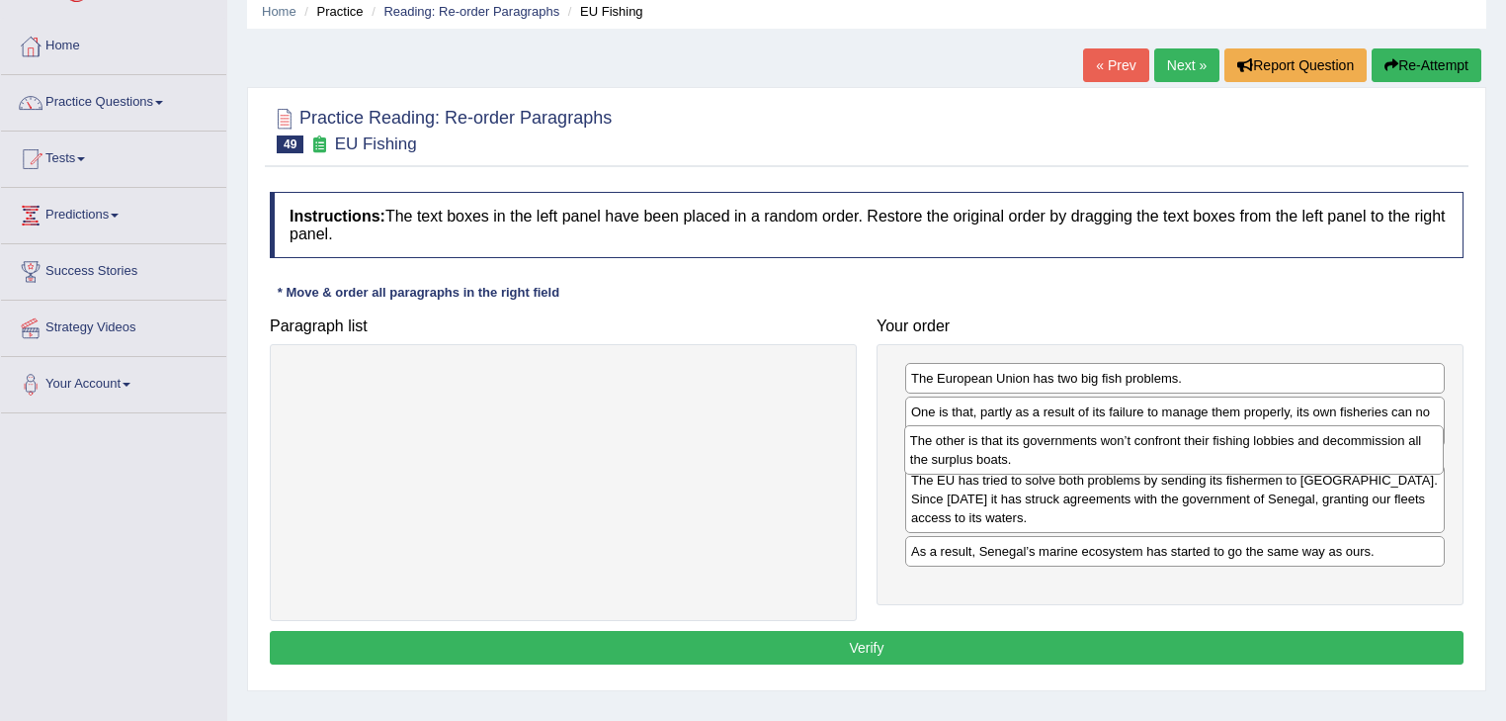
drag, startPoint x: 1158, startPoint y: 583, endPoint x: 1157, endPoint y: 456, distance: 127.5
click at [1157, 456] on div "The other is that its governments won’t confront their fishing lobbies and deco…" at bounding box center [1174, 449] width 541 height 49
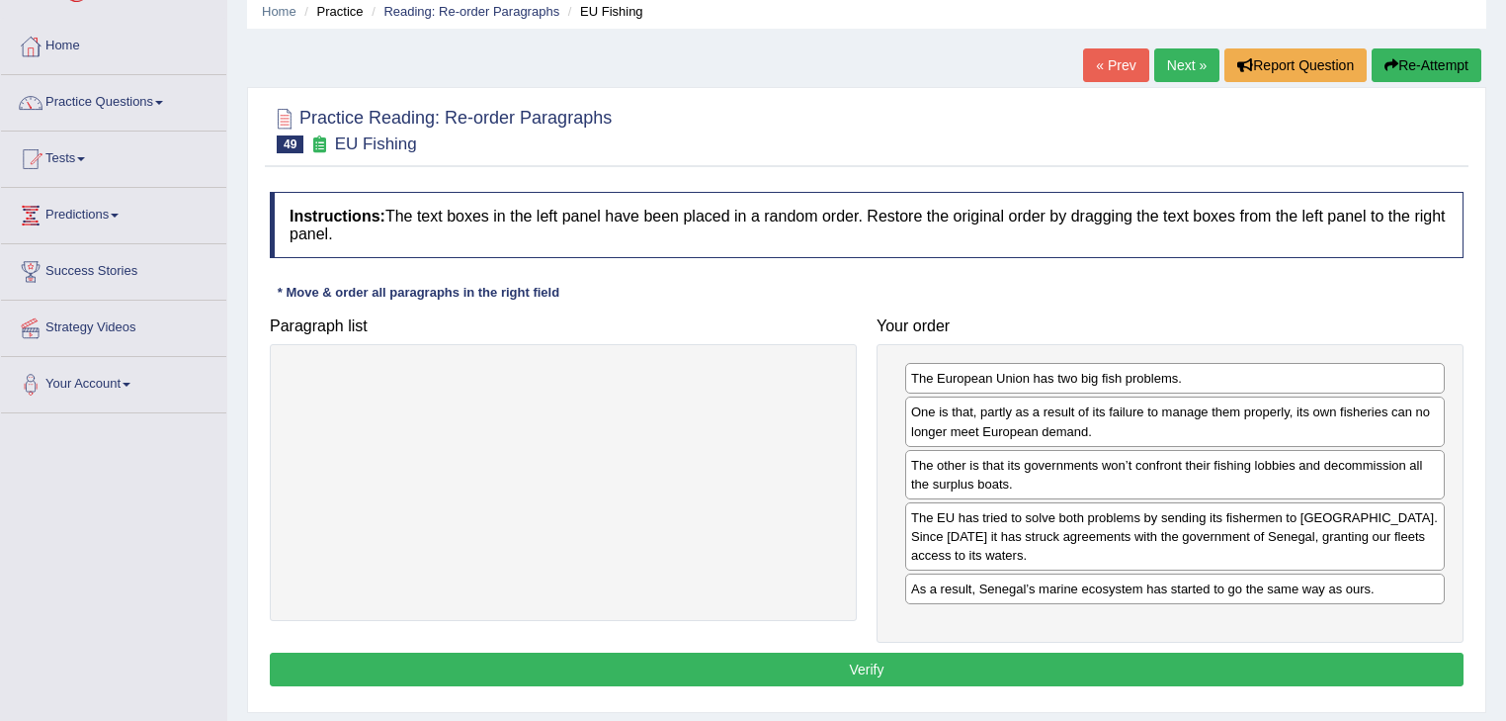
click at [1022, 656] on button "Verify" at bounding box center [867, 669] width 1194 height 34
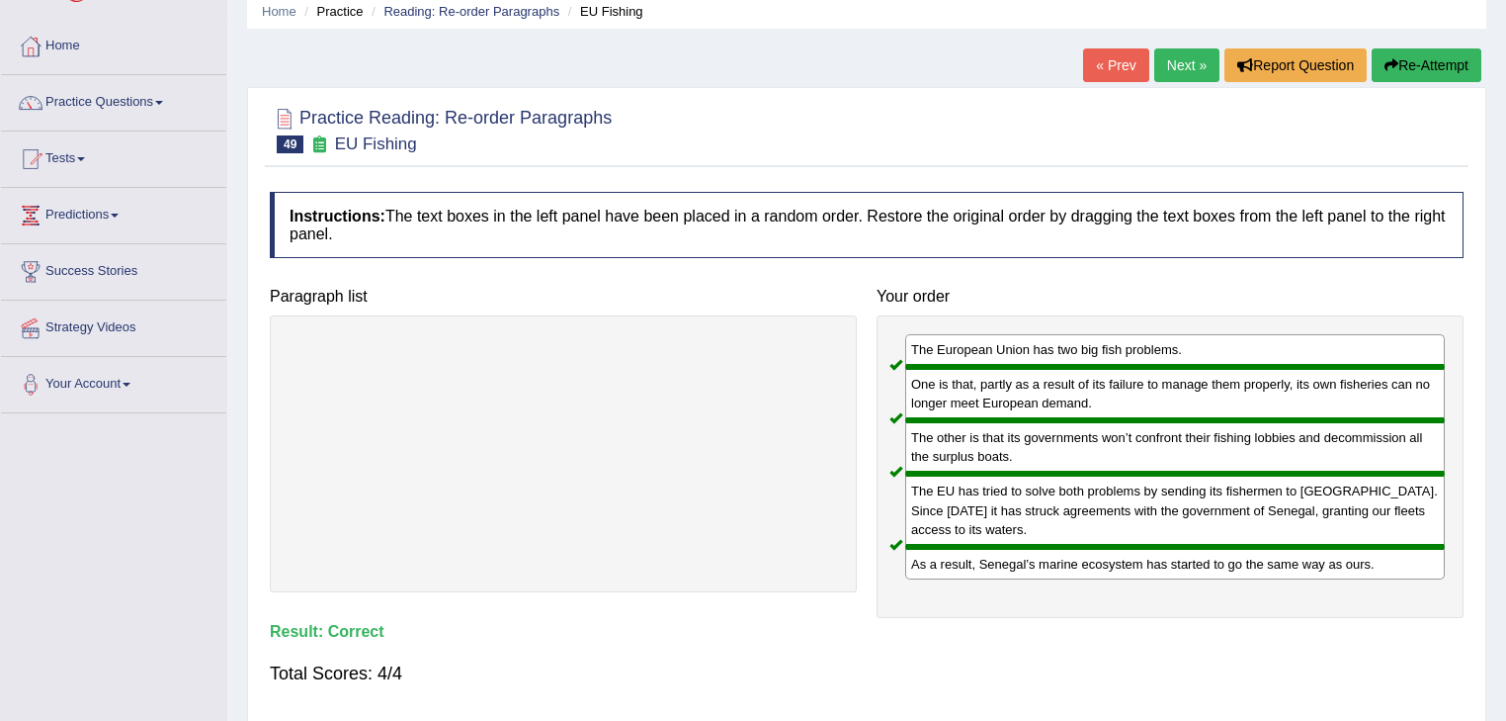
click at [1168, 64] on link "Next »" at bounding box center [1187, 65] width 65 height 34
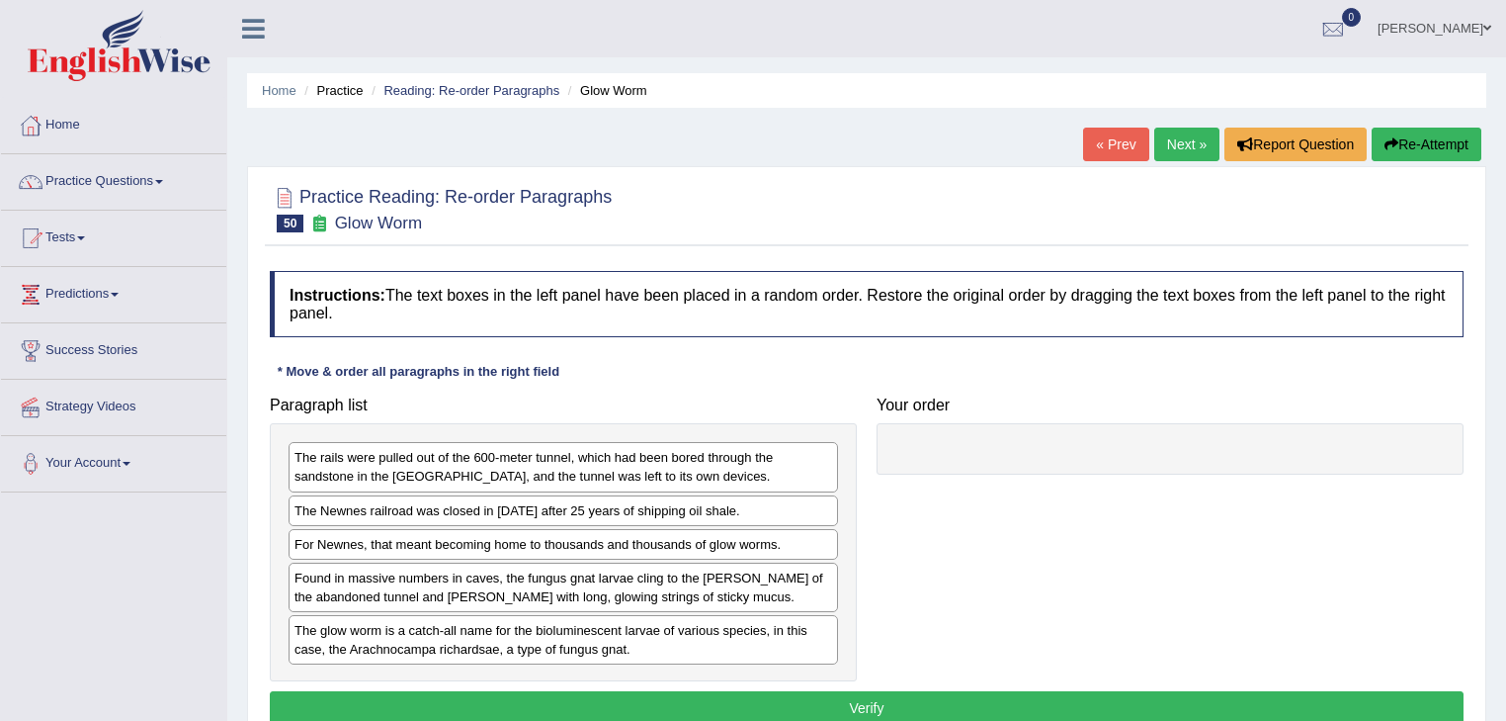
scroll to position [79, 0]
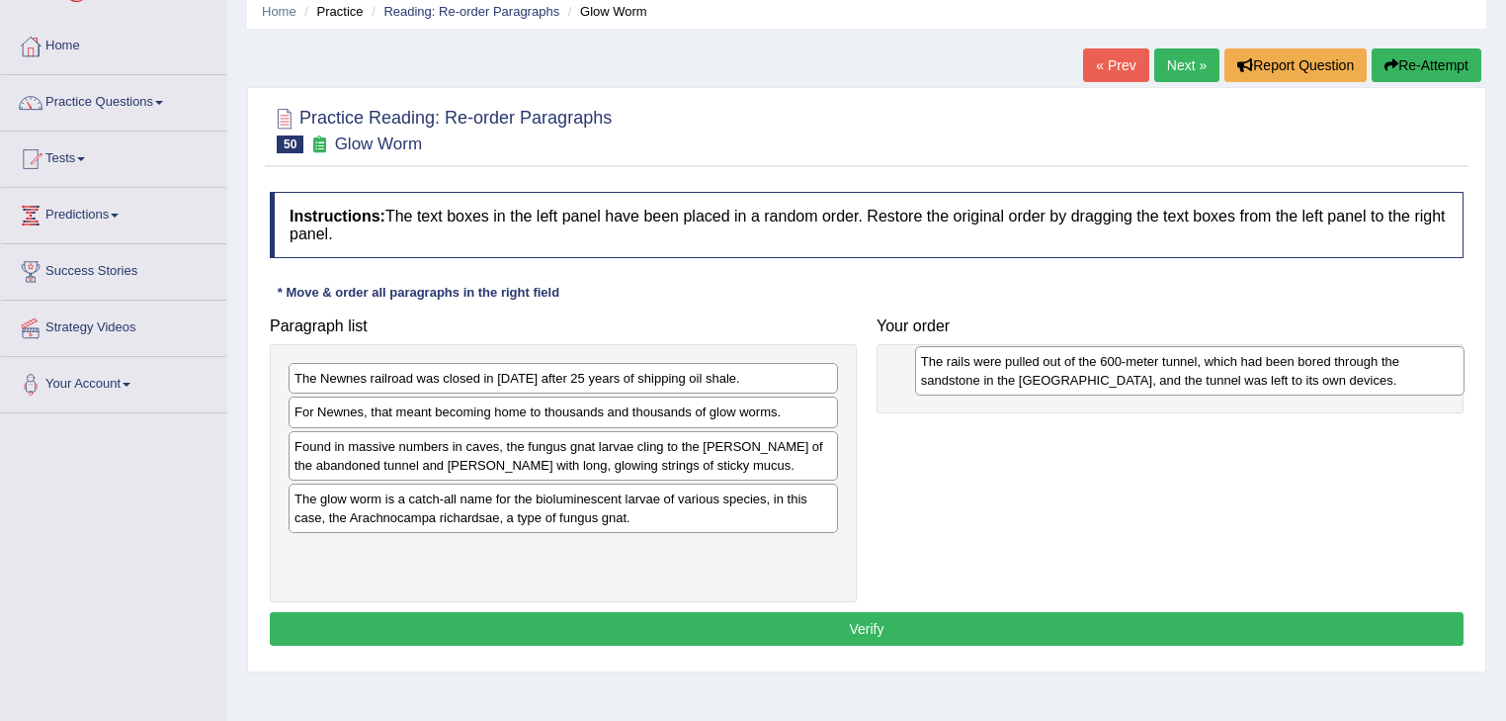
drag, startPoint x: 629, startPoint y: 385, endPoint x: 1254, endPoint y: 368, distance: 625.9
click at [1254, 368] on div "The rails were pulled out of the 600-meter tunnel, which had been bored through…" at bounding box center [1190, 370] width 551 height 49
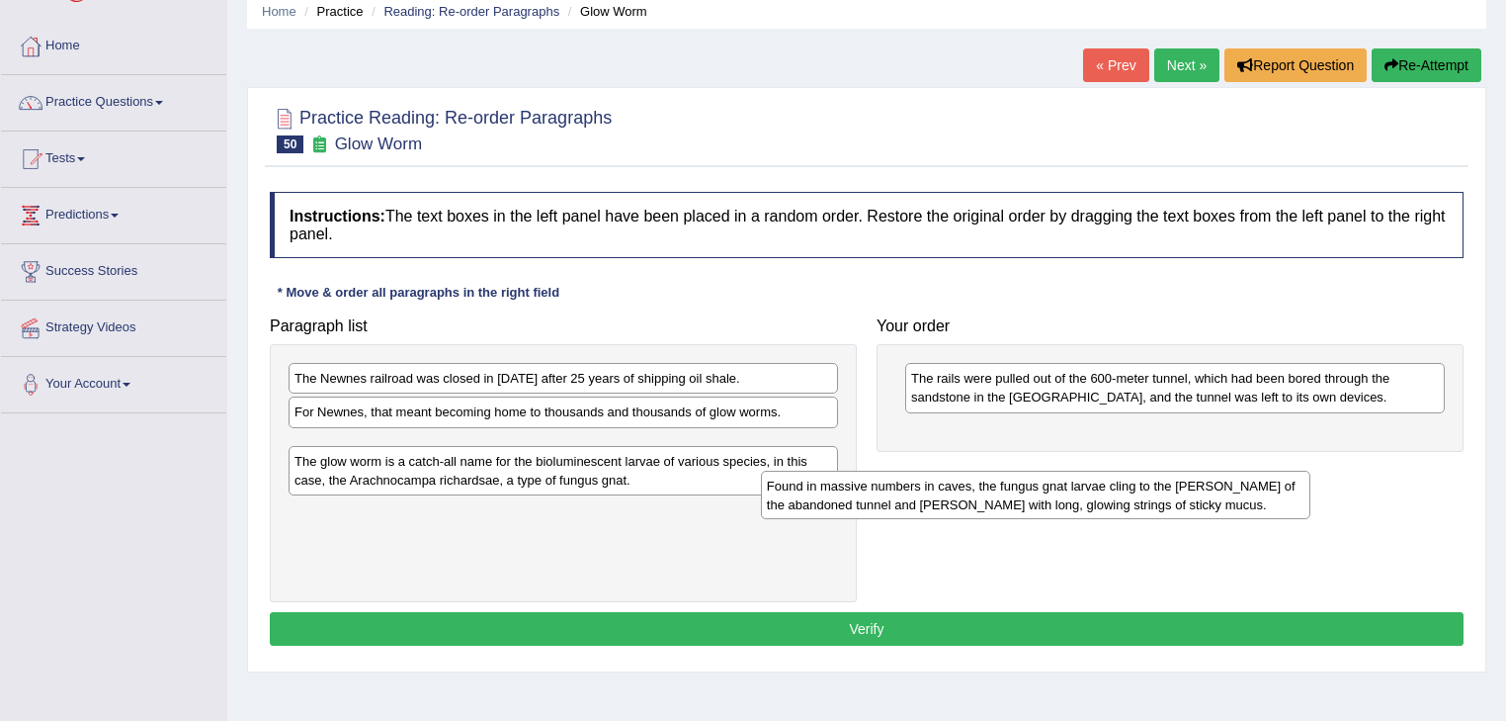
drag, startPoint x: 540, startPoint y: 466, endPoint x: 1037, endPoint y: 496, distance: 498.1
click at [1027, 500] on div "Found in massive numbers in caves, the fungus gnat larvae cling to the [PERSON_…" at bounding box center [1036, 495] width 551 height 49
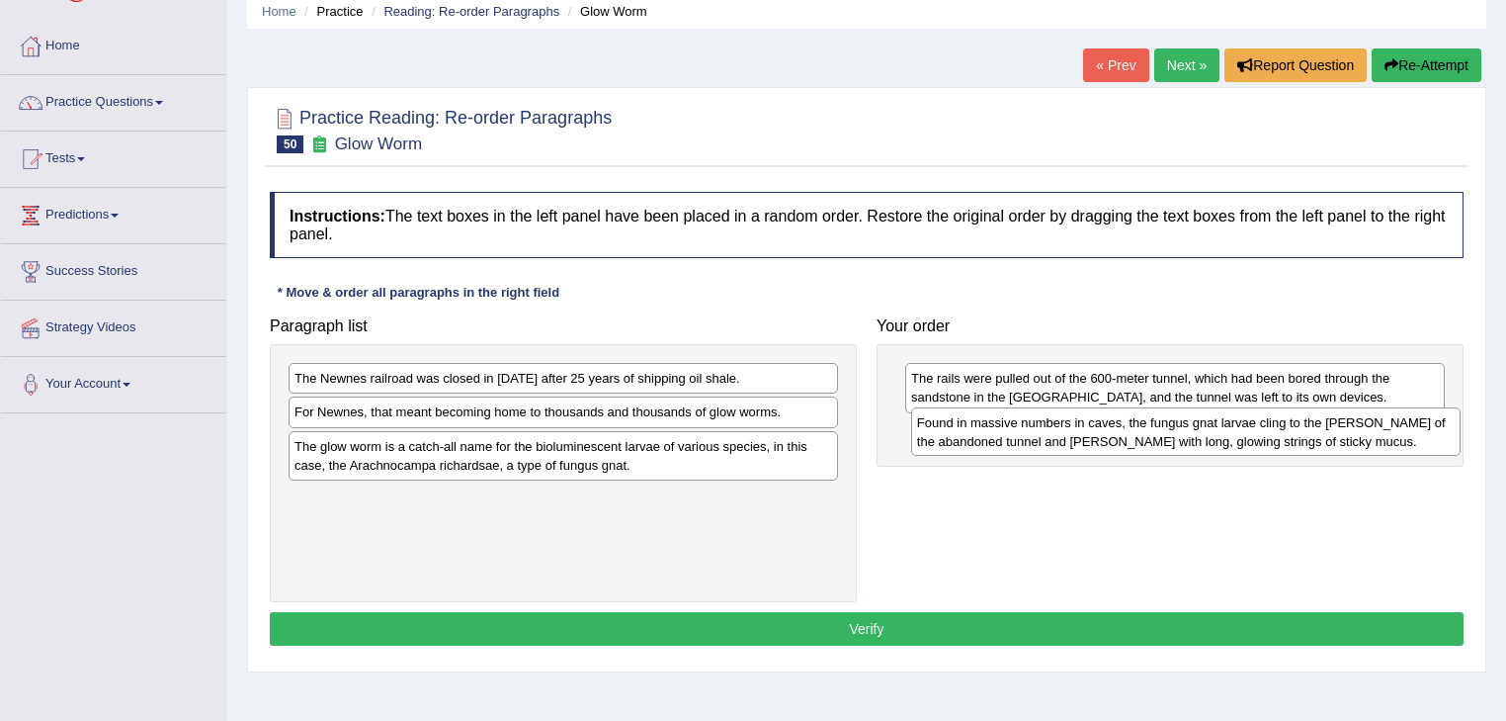
drag, startPoint x: 611, startPoint y: 455, endPoint x: 1234, endPoint y: 432, distance: 623.1
click at [1234, 432] on div "Found in massive numbers in caves, the fungus gnat larvae cling to the [PERSON_…" at bounding box center [1186, 431] width 551 height 49
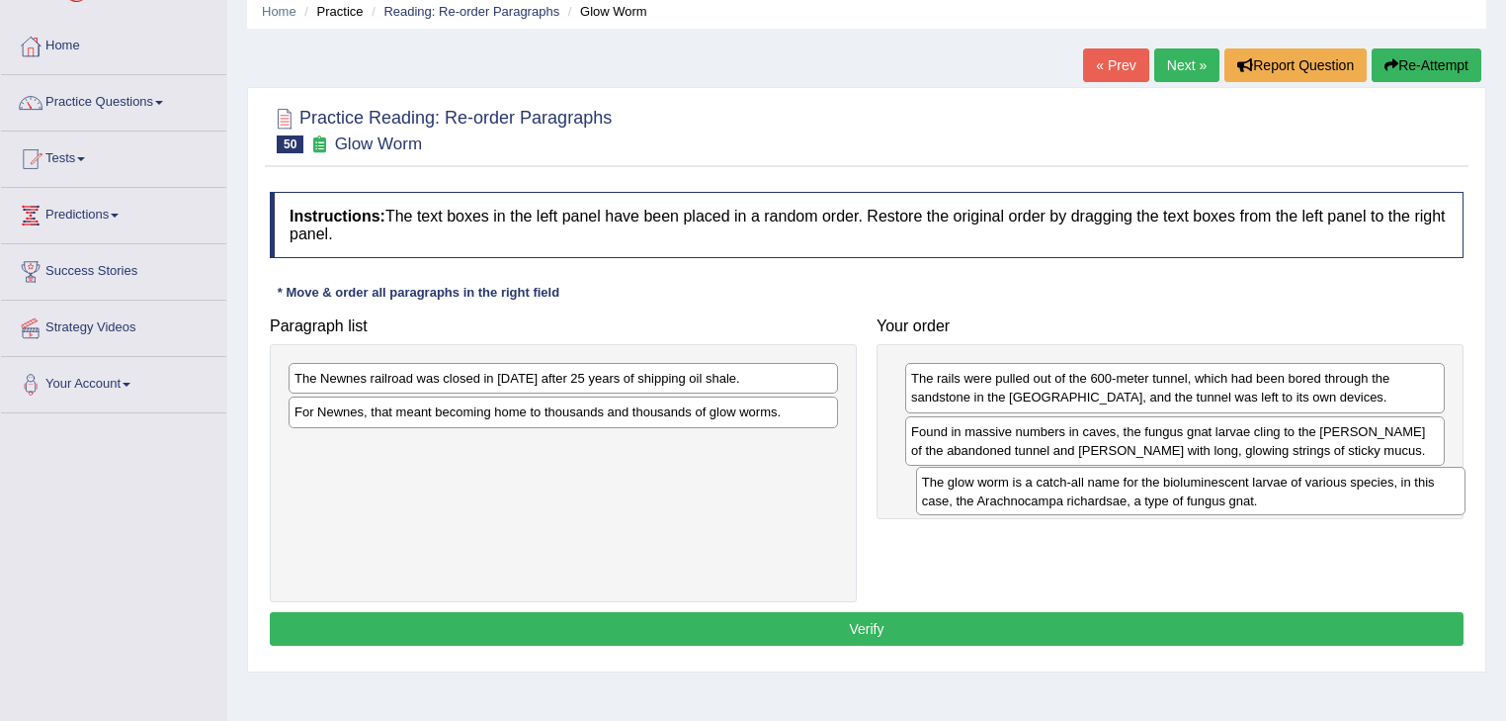
drag, startPoint x: 574, startPoint y: 441, endPoint x: 1200, endPoint y: 474, distance: 626.6
click at [1200, 474] on div "The glow worm is a catch-all name for the bioluminescent larvae of various spec…" at bounding box center [1191, 491] width 551 height 49
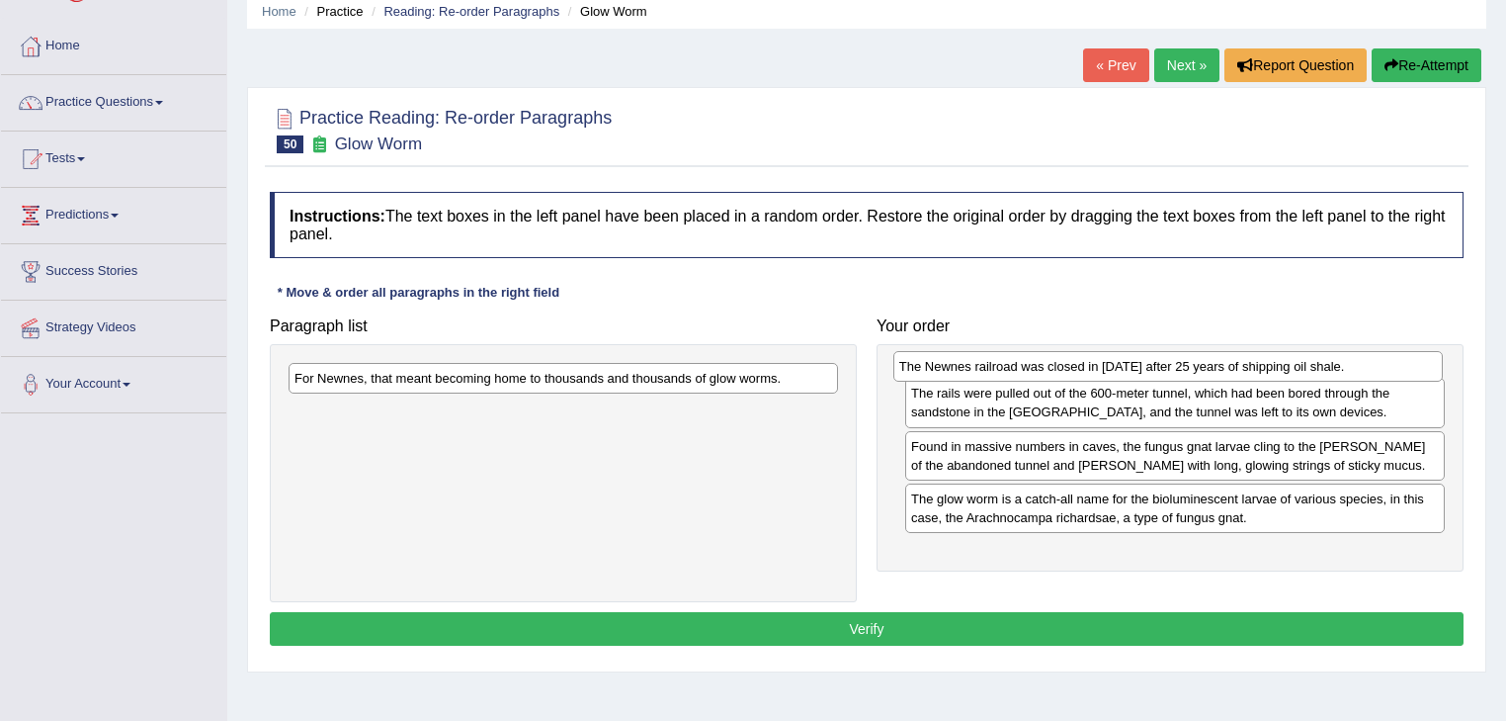
drag, startPoint x: 482, startPoint y: 376, endPoint x: 1091, endPoint y: 364, distance: 609.0
click at [1091, 364] on div "The Newnes railroad was closed in [DATE] after 25 years of shipping oil shale." at bounding box center [1169, 366] width 551 height 31
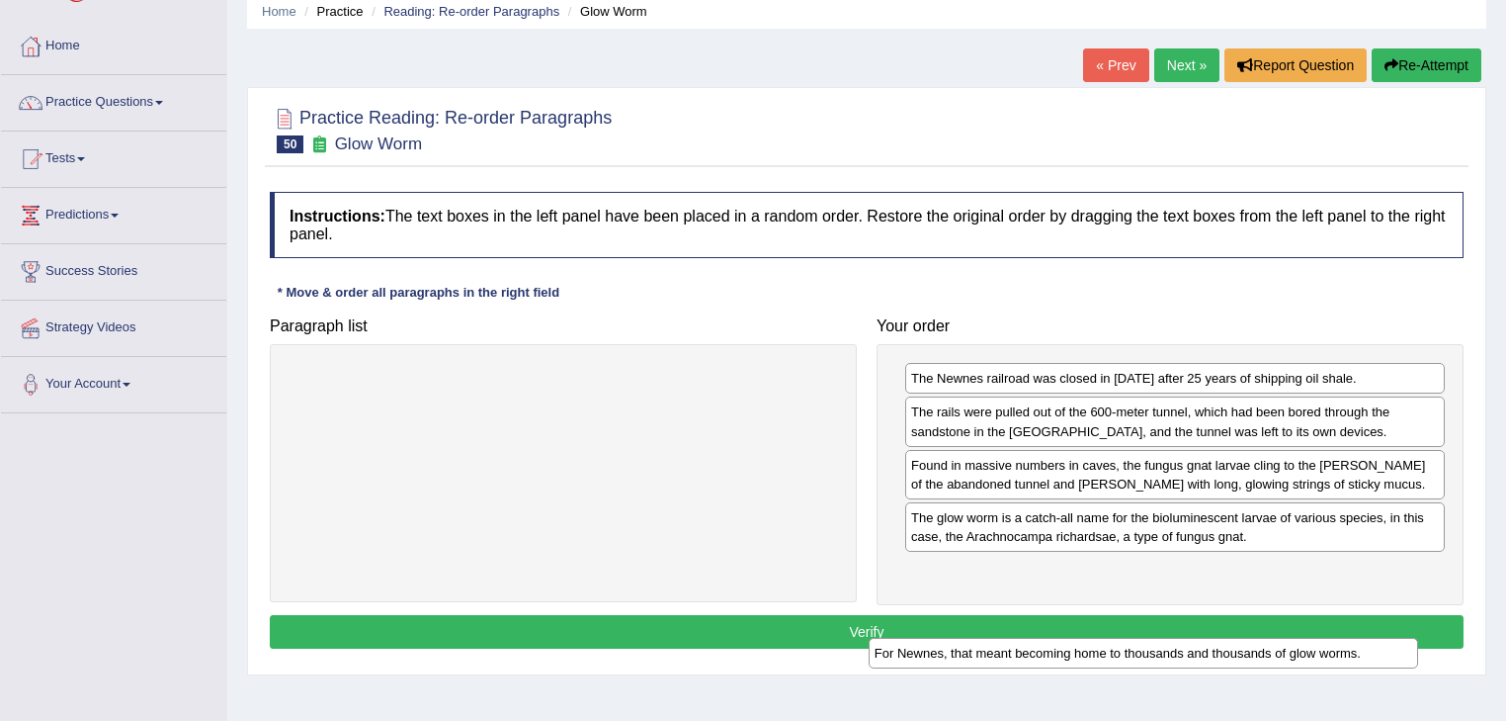
drag, startPoint x: 622, startPoint y: 377, endPoint x: 1180, endPoint y: 591, distance: 598.3
click at [1184, 638] on div "For Newnes, that meant becoming home to thousands and thousands of glow worms." at bounding box center [1144, 653] width 551 height 31
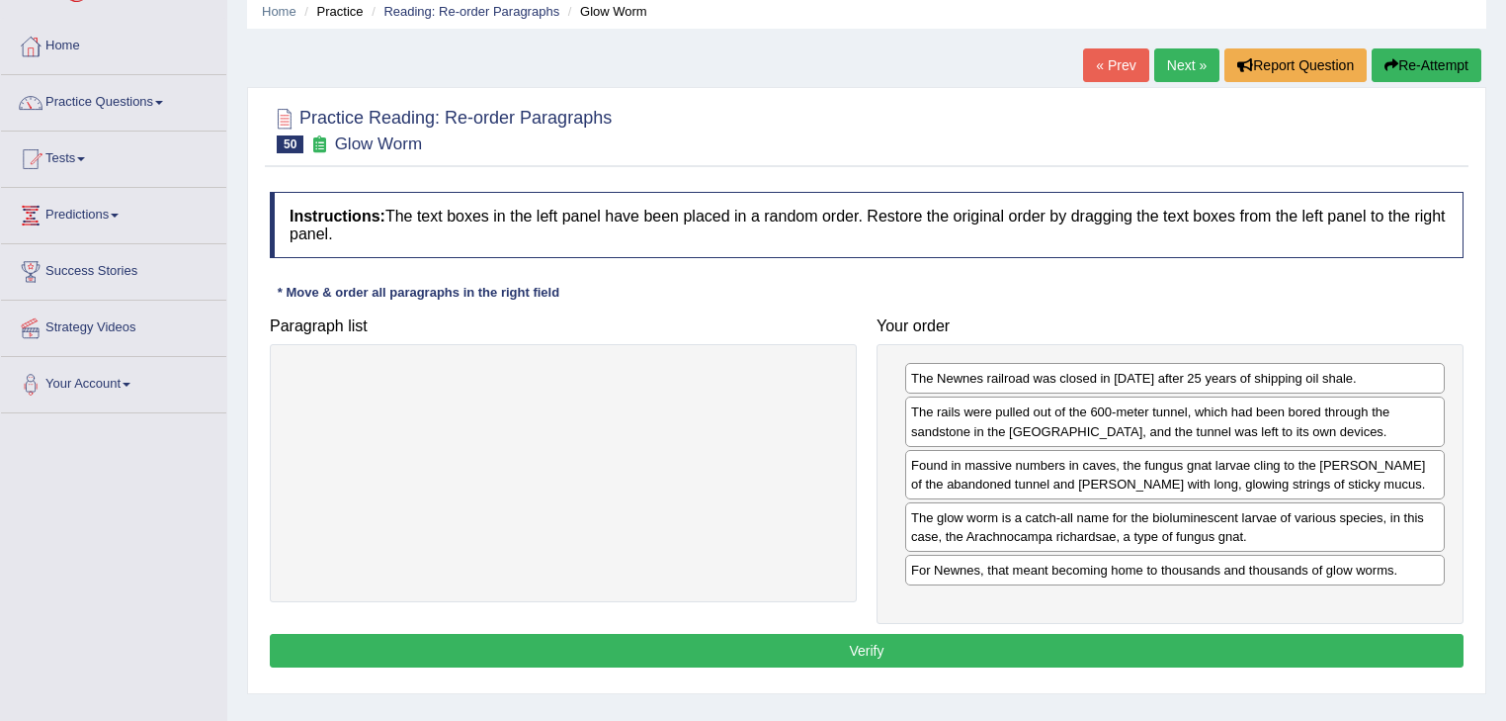
click at [1077, 642] on button "Verify" at bounding box center [867, 651] width 1194 height 34
